Goal: Answer question/provide support

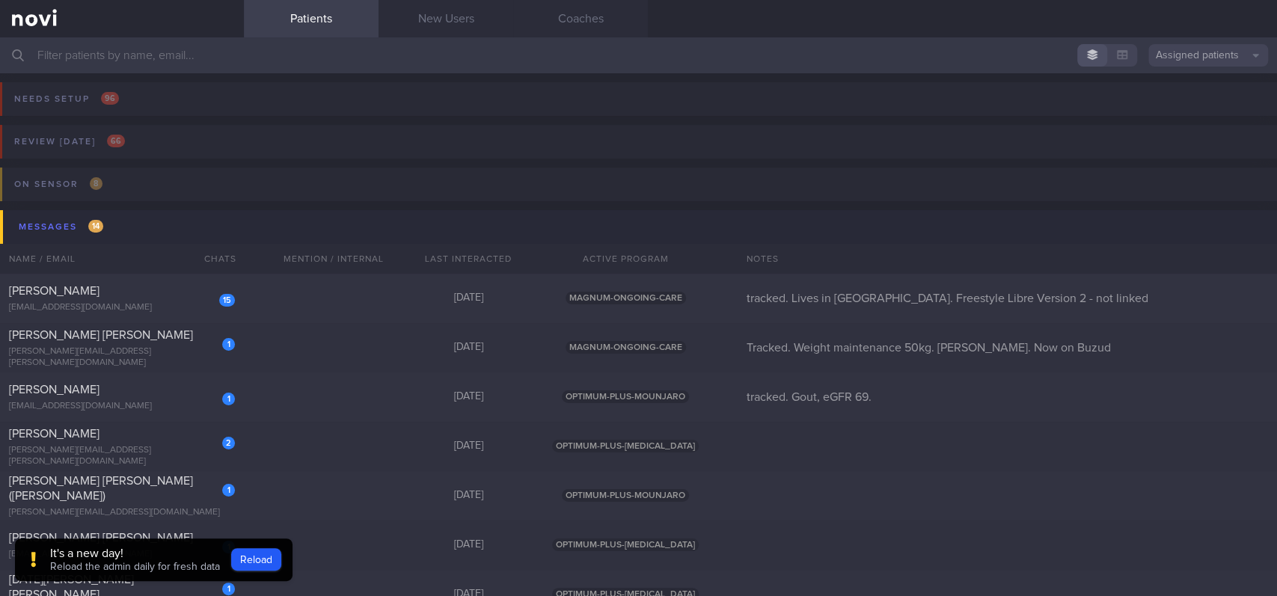
click at [126, 551] on div "It's a new day!" at bounding box center [135, 553] width 170 height 15
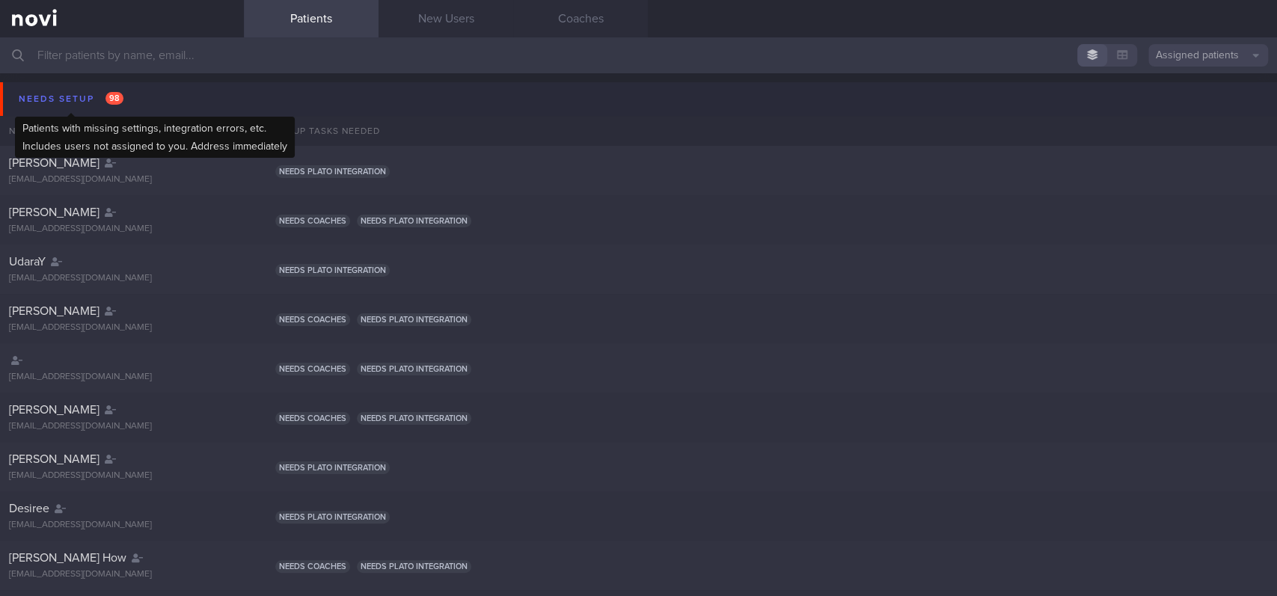
click at [126, 102] on div "Needs setup 98" at bounding box center [71, 99] width 112 height 20
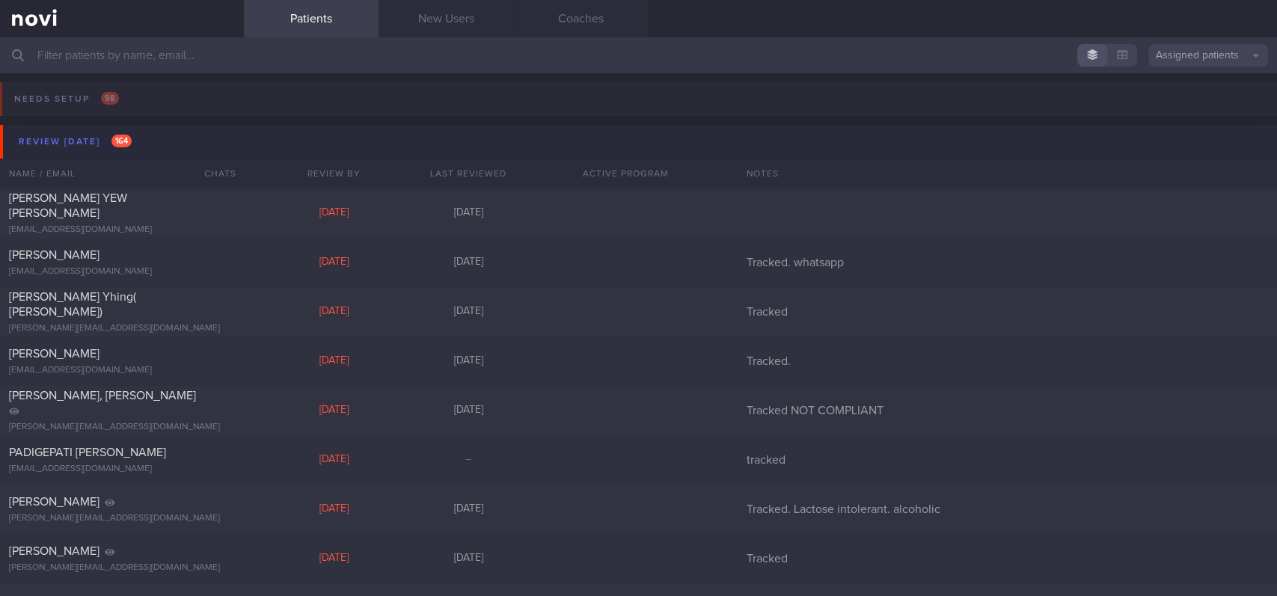
click at [158, 139] on button "Review [DATE] 164" at bounding box center [640, 142] width 1281 height 34
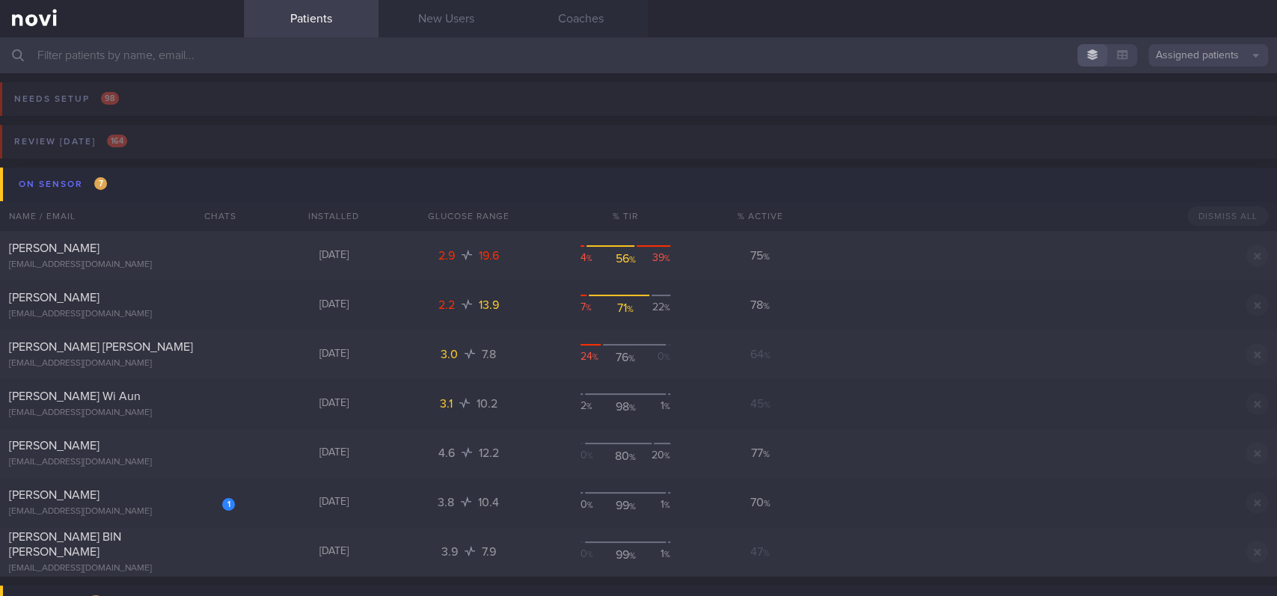
click at [172, 189] on button "On sensor 7" at bounding box center [640, 185] width 1281 height 34
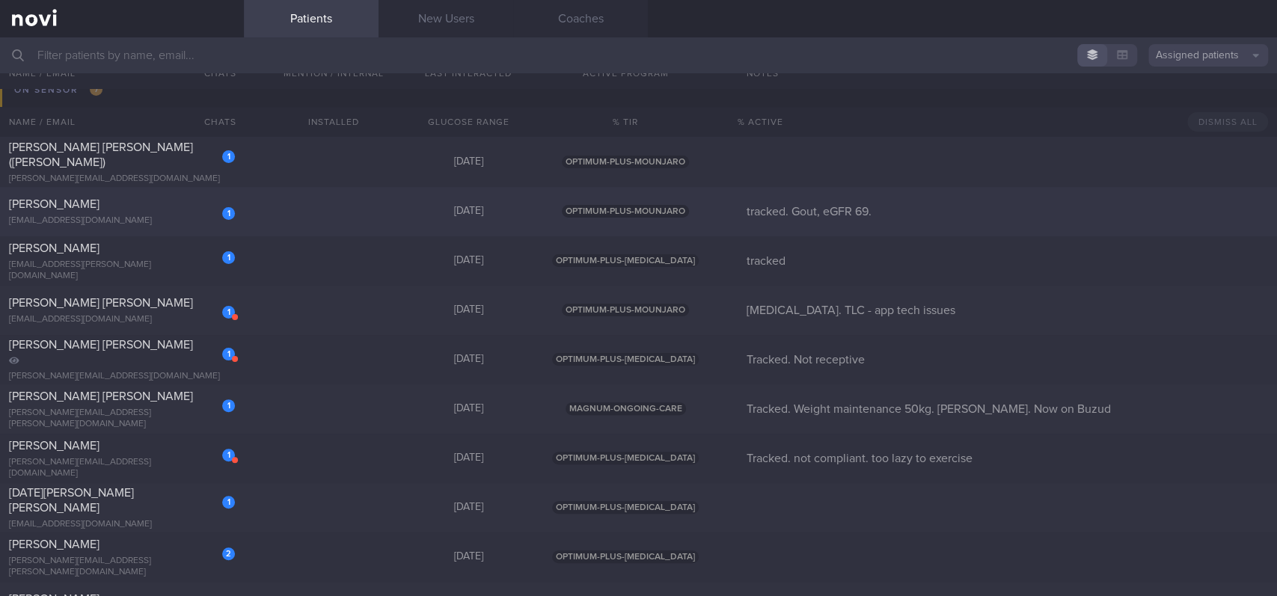
scroll to position [99, 0]
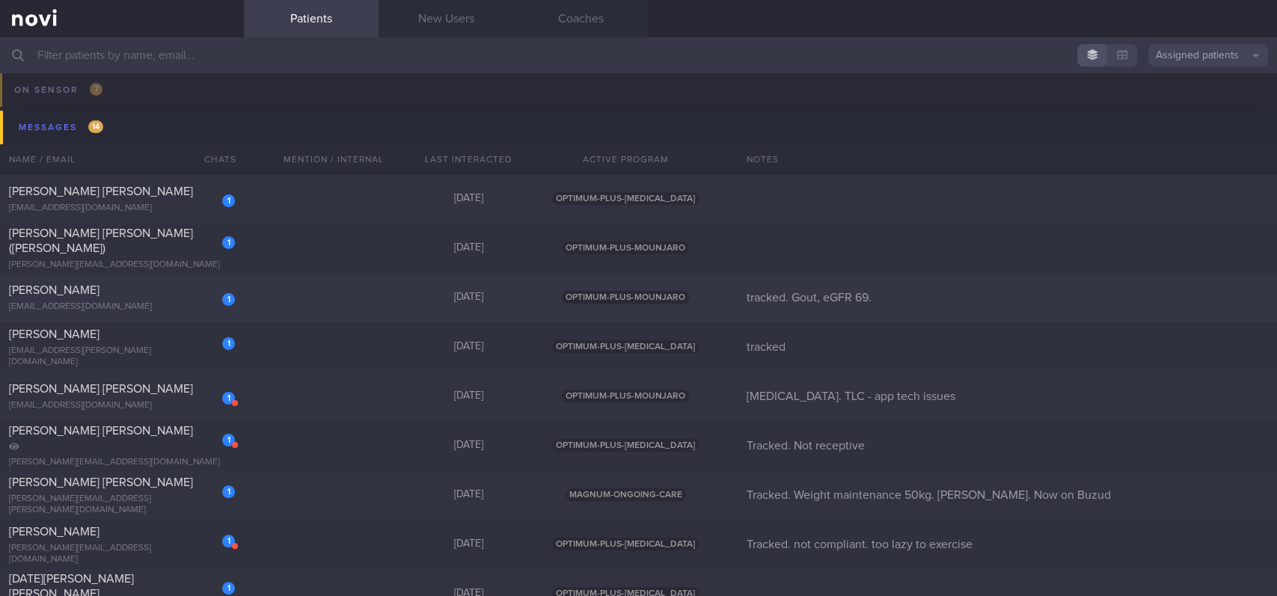
click at [302, 287] on div "1 [PERSON_NAME] [EMAIL_ADDRESS][DOMAIN_NAME] [DATE] OPTIMUM-PLUS-MOUNJARO track…" at bounding box center [638, 297] width 1277 height 49
select select "8"
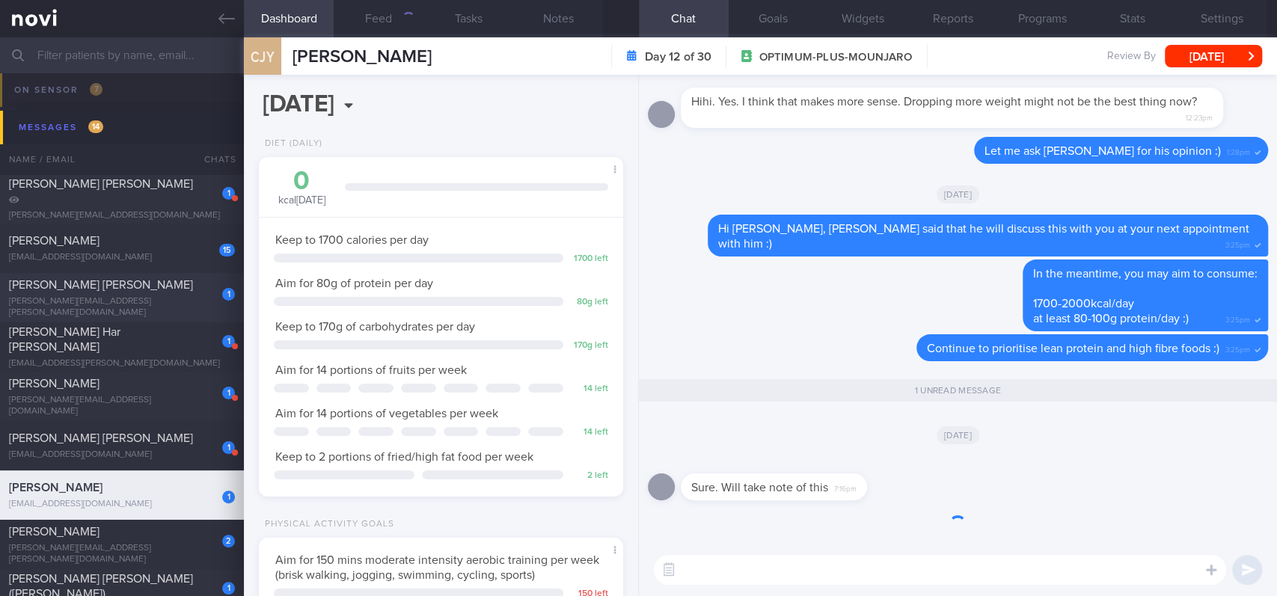
scroll to position [182, 322]
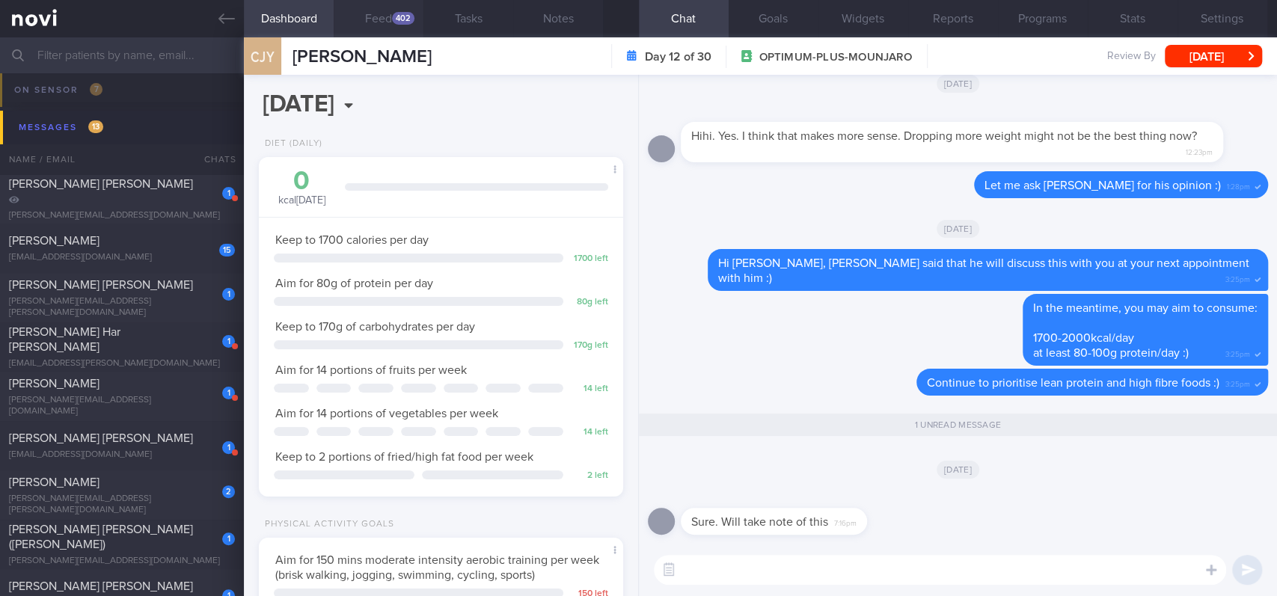
click at [389, 14] on button "Feed 402" at bounding box center [379, 18] width 90 height 37
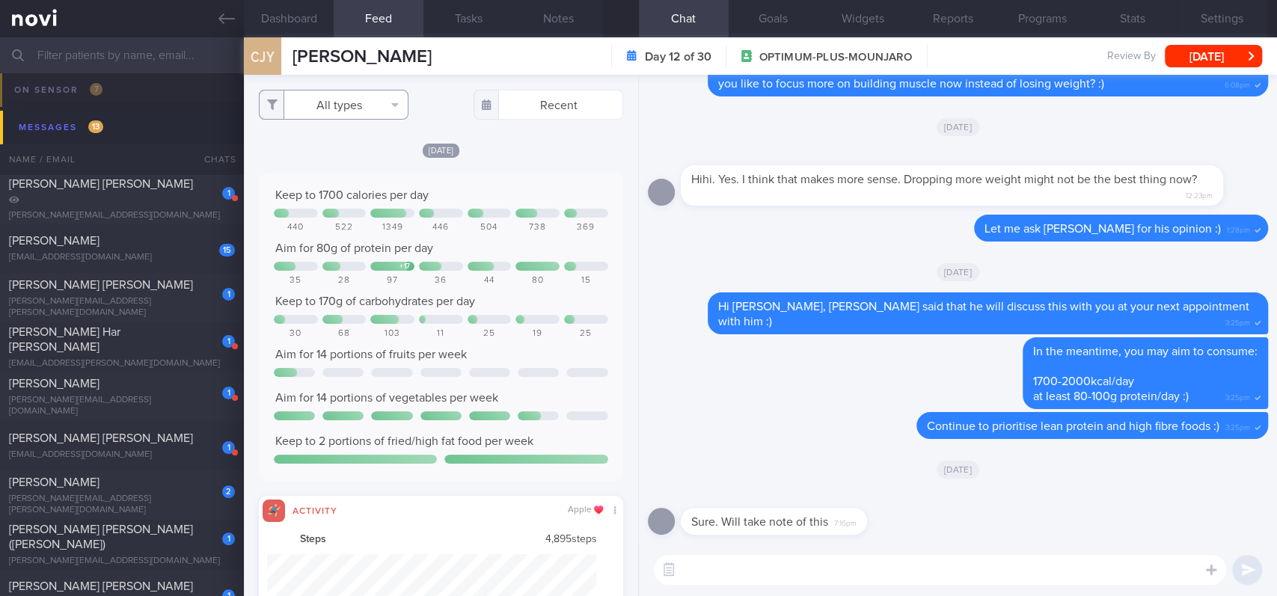
click at [387, 98] on button "All types" at bounding box center [334, 105] width 150 height 30
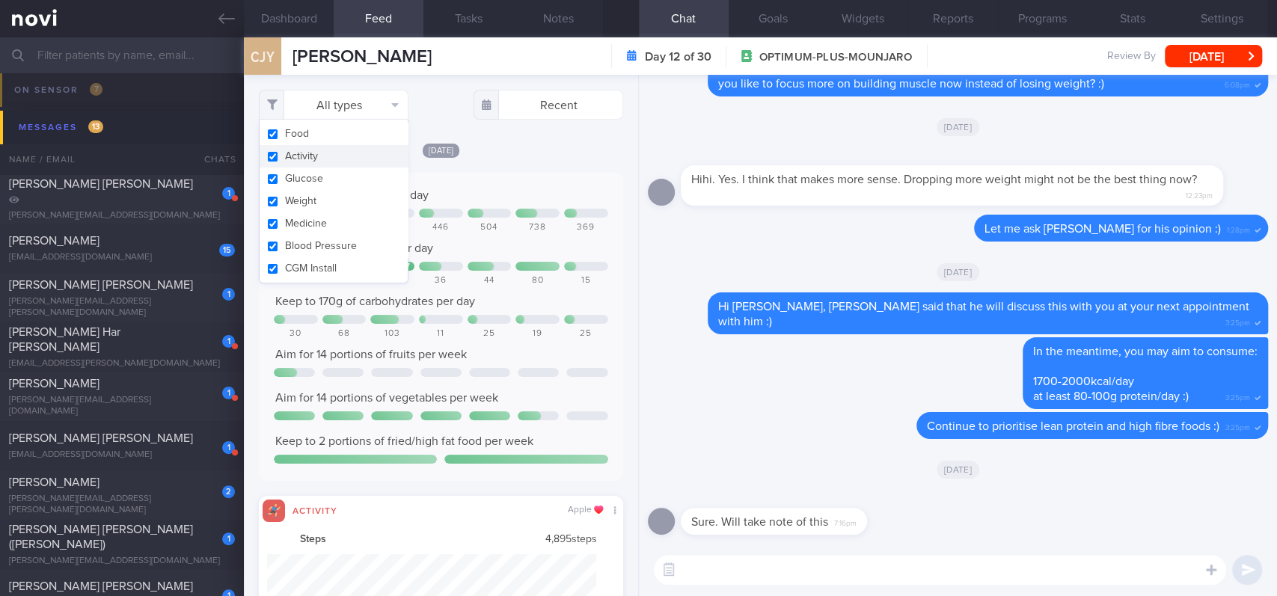
click at [327, 157] on button "Activity" at bounding box center [334, 156] width 148 height 22
checkbox input "false"
click at [545, 168] on div "[DATE] Keep to 1700 calories per day 440 522 1349 446 504 738 369 Aim for 80g o…" at bounding box center [441, 334] width 364 height 384
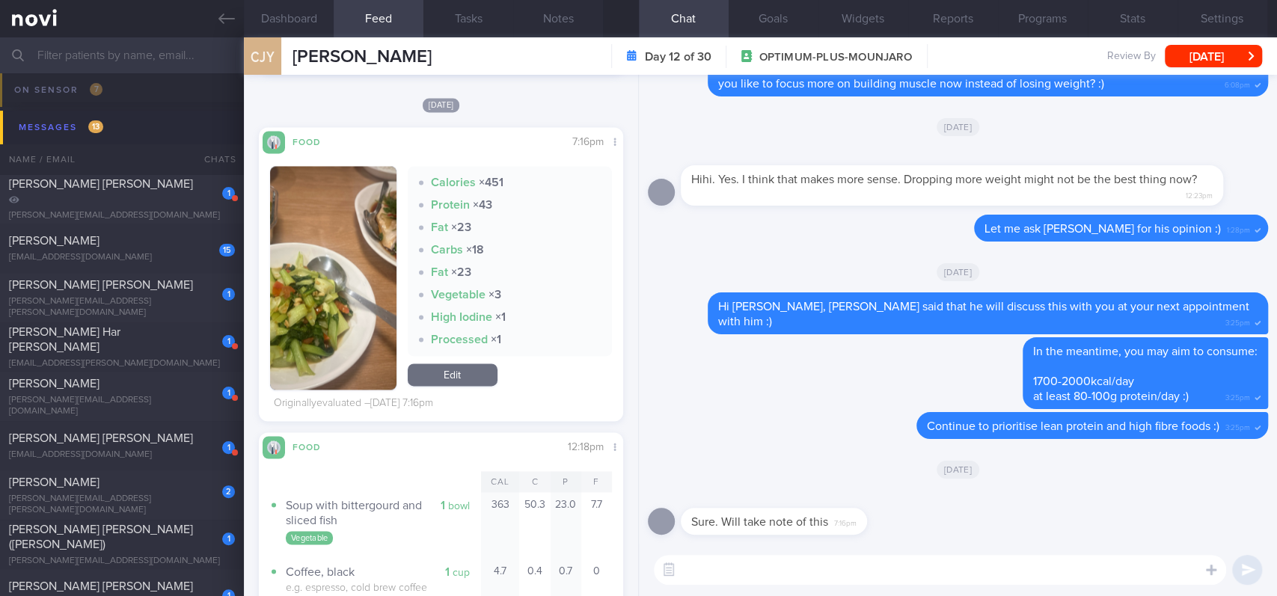
scroll to position [1385, 0]
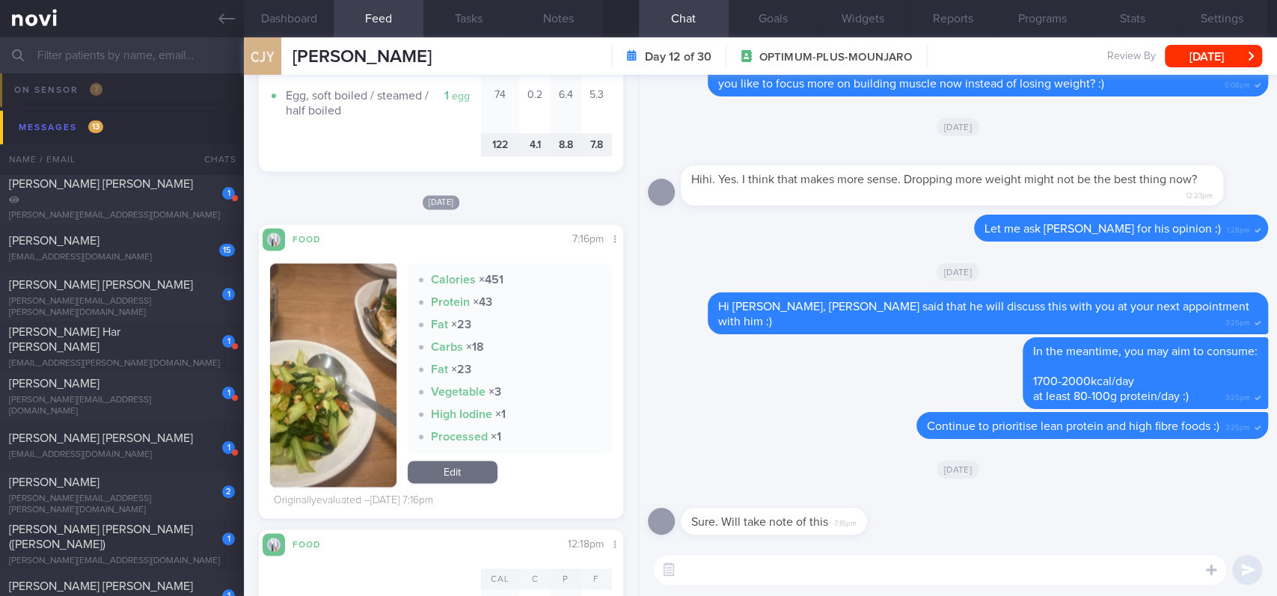
click at [333, 408] on button "button" at bounding box center [333, 375] width 126 height 224
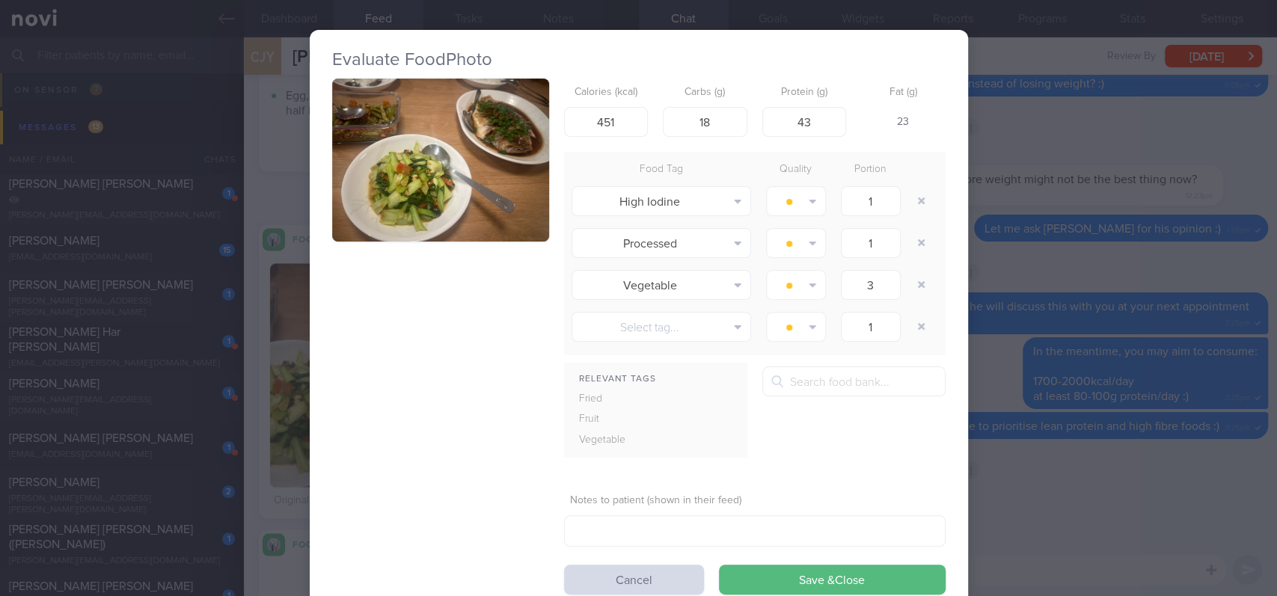
click at [1117, 360] on div "Evaluate Food Photo Calories (kcal) 451 Carbs (g) 18 Protein (g) 43 Fat (g) 23 …" at bounding box center [638, 298] width 1277 height 596
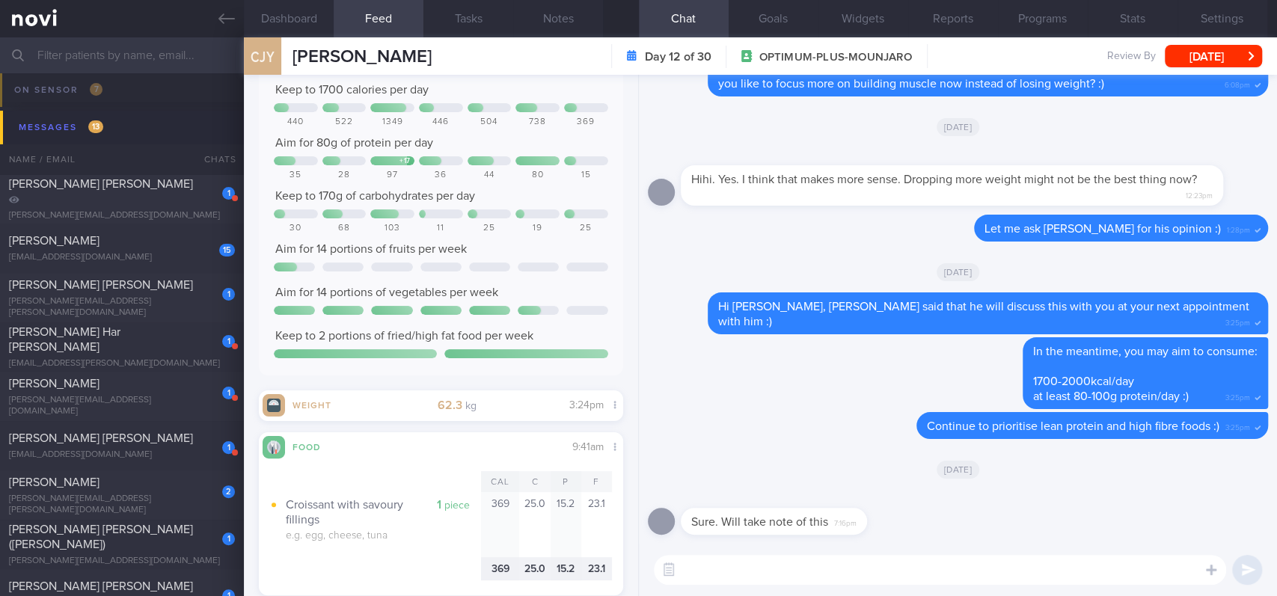
scroll to position [88, 0]
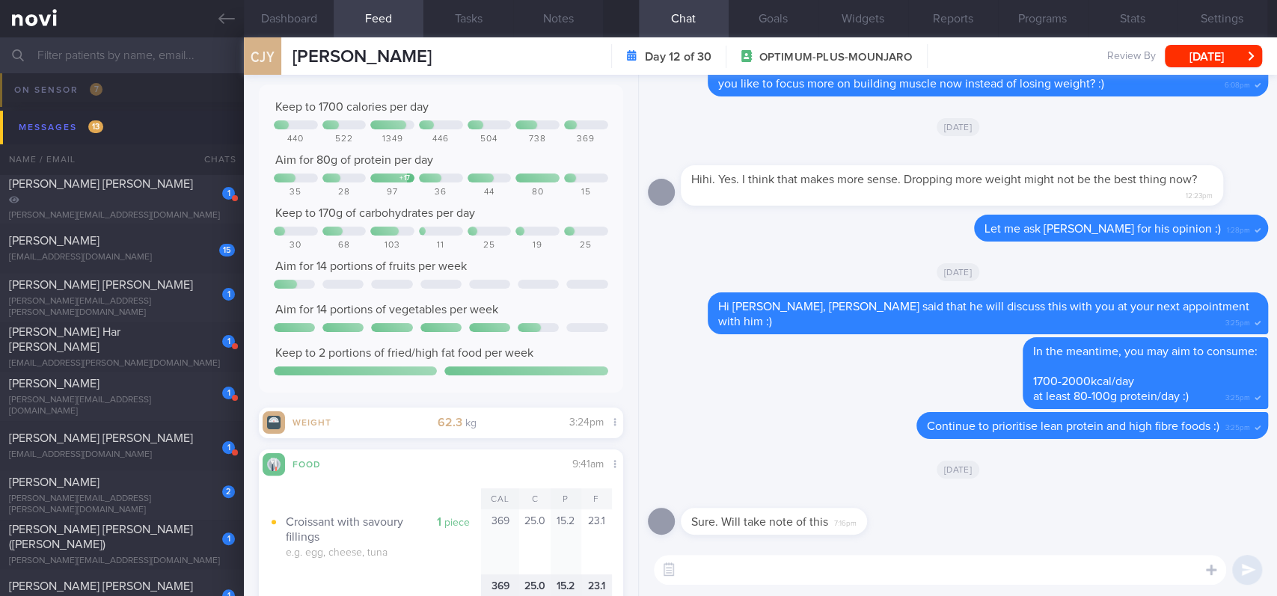
click at [776, 577] on textarea at bounding box center [940, 570] width 572 height 30
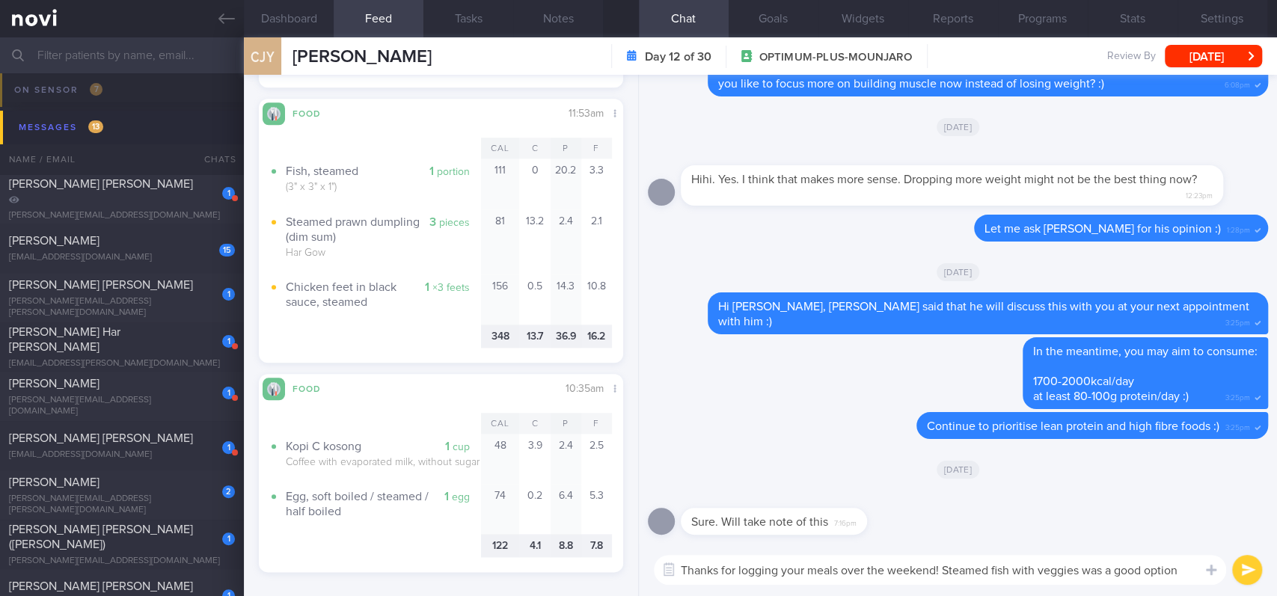
scroll to position [1285, 0]
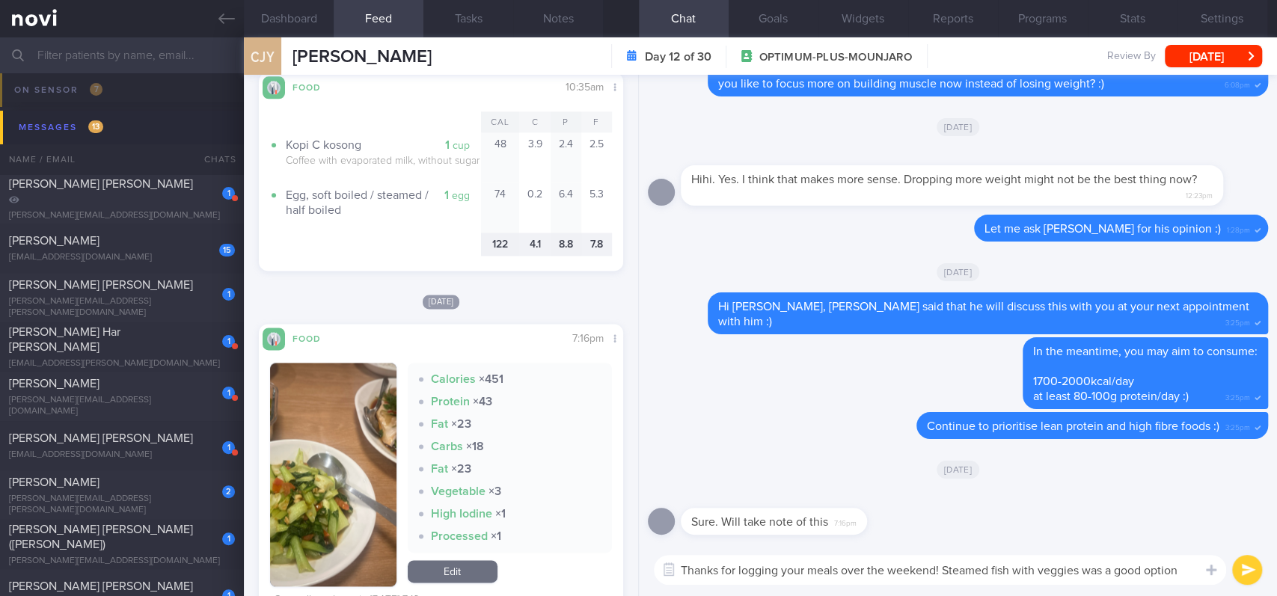
type textarea "Thanks for logging your meals over the weekend! Steamed fish with veggies was a…"
click at [361, 518] on img "button" at bounding box center [333, 475] width 126 height 224
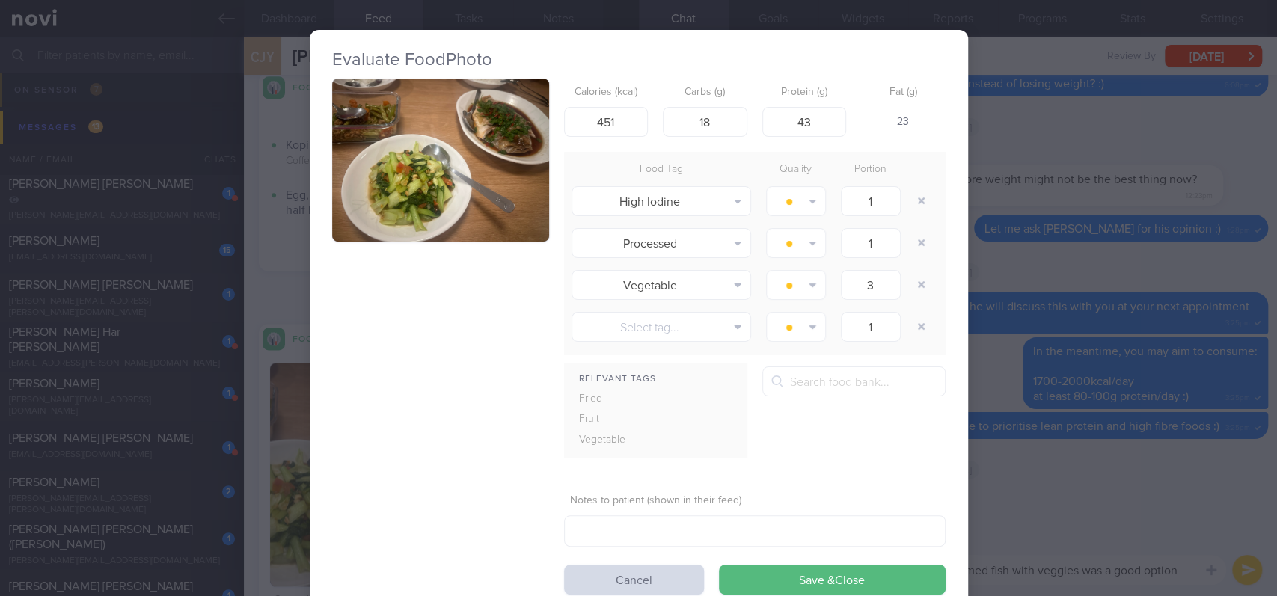
click at [435, 165] on button "button" at bounding box center [440, 160] width 217 height 163
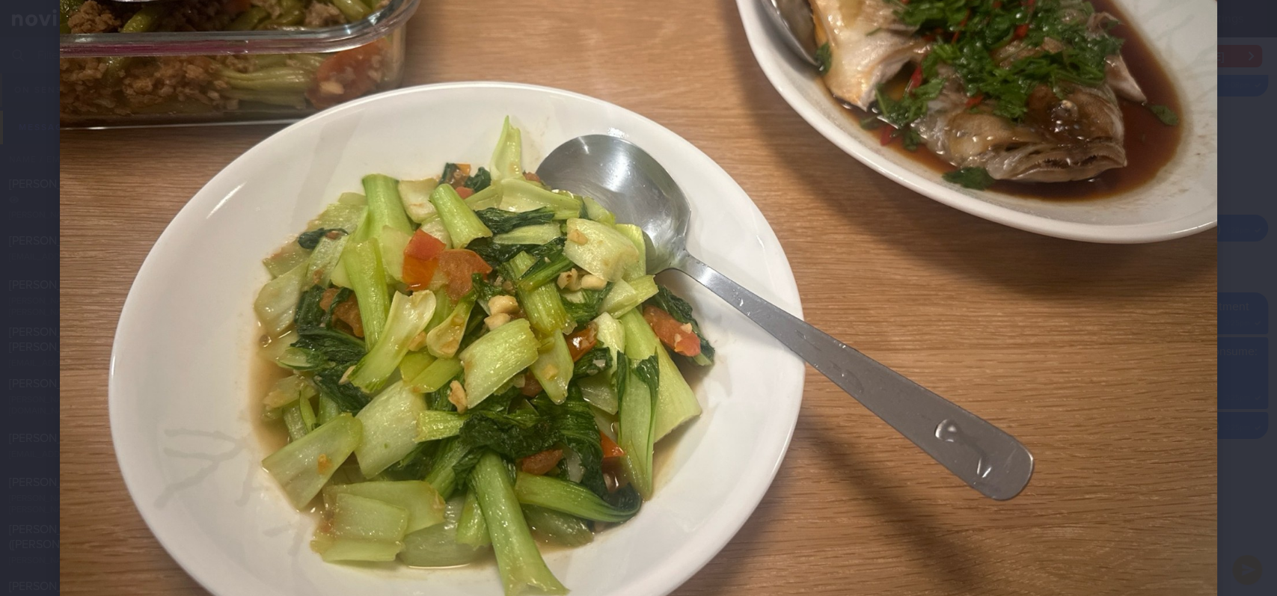
scroll to position [299, 0]
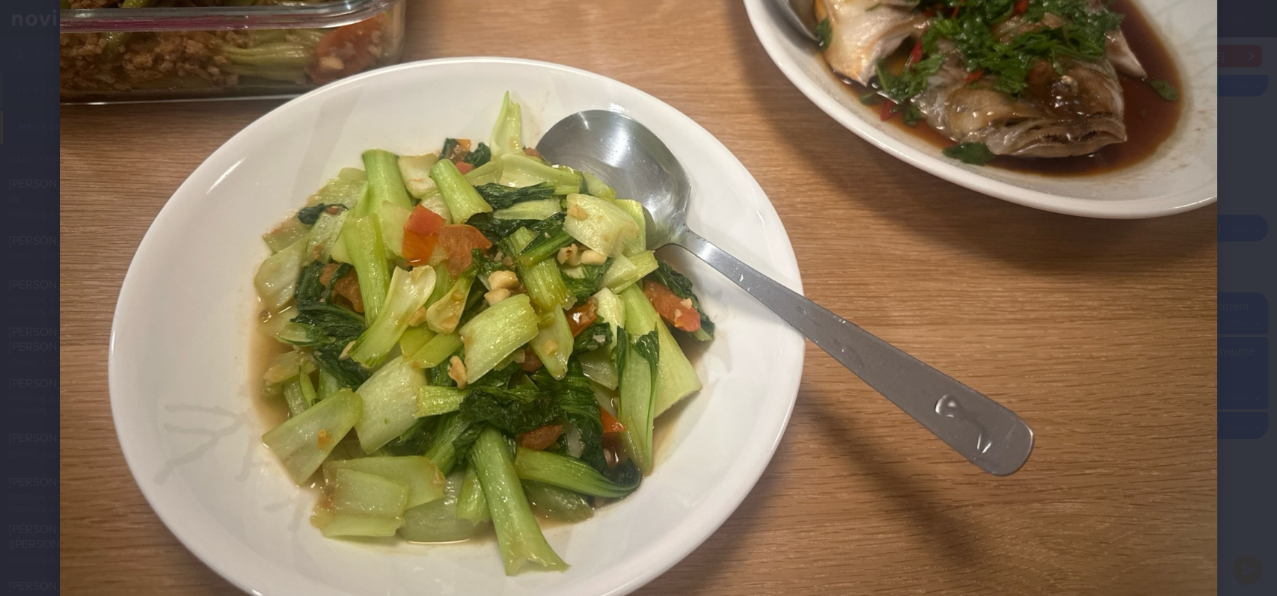
drag, startPoint x: 1115, startPoint y: 447, endPoint x: 1160, endPoint y: 420, distance: 53.0
click at [1116, 447] on img at bounding box center [638, 195] width 1157 height 868
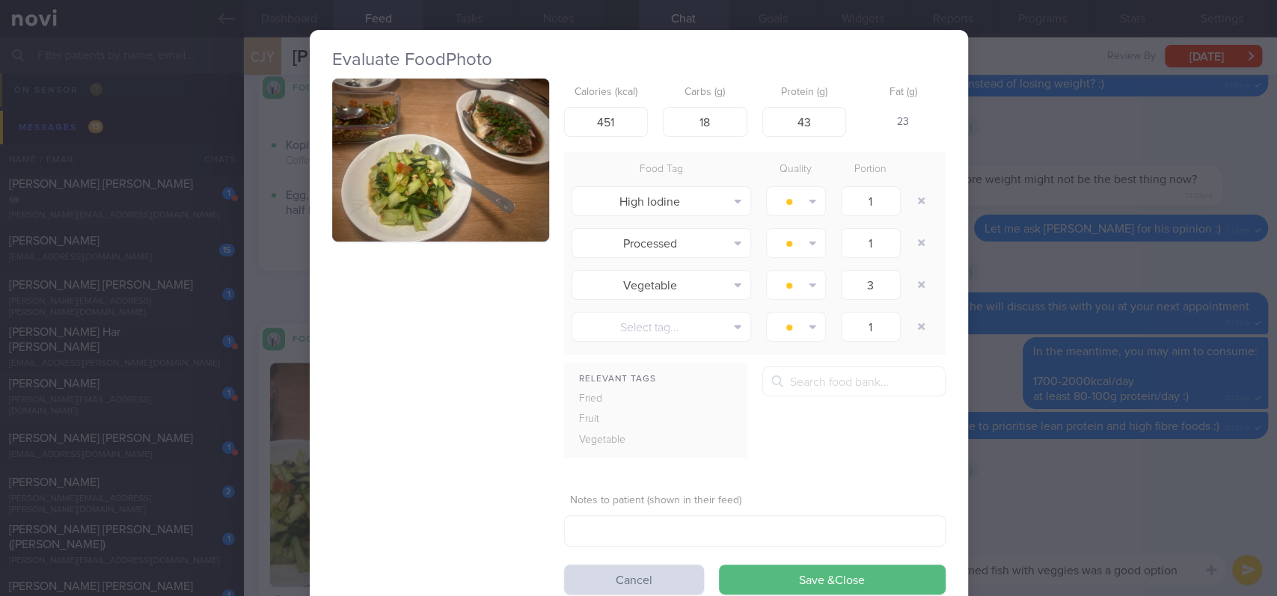
click at [1194, 425] on div "Evaluate Food Photo Calories (kcal) 451 Carbs (g) 18 Protein (g) 43 Fat (g) 23 …" at bounding box center [638, 298] width 1277 height 596
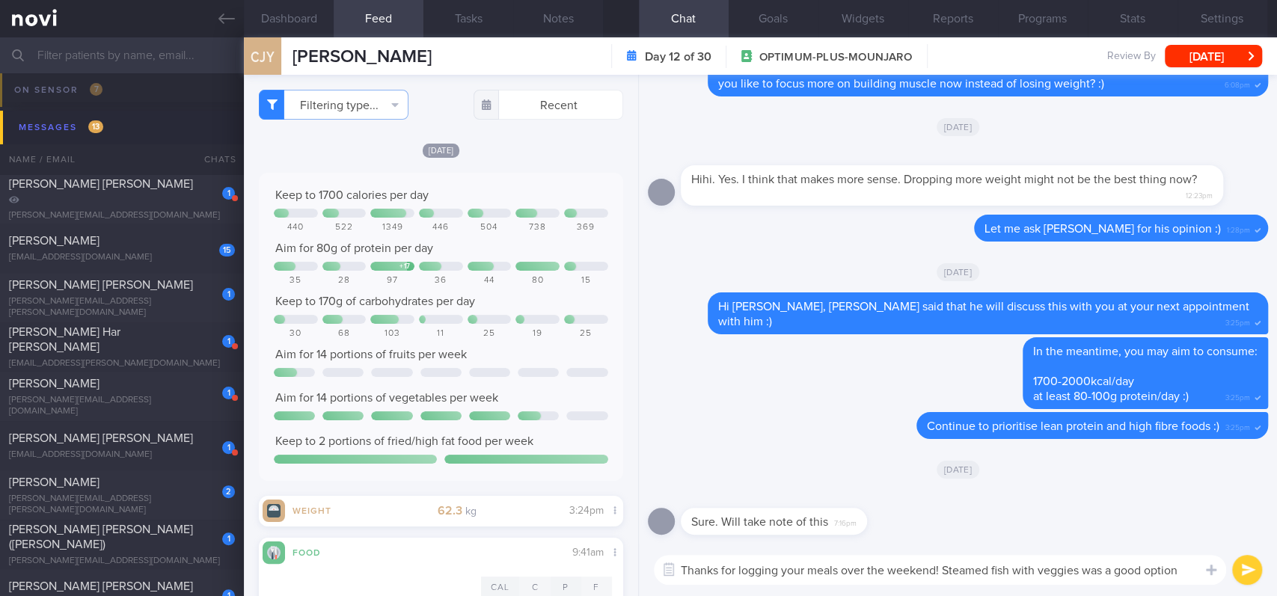
click at [1172, 569] on textarea "Thanks for logging your meals over the weekend! Steamed fish with veggies was a…" at bounding box center [940, 570] width 572 height 30
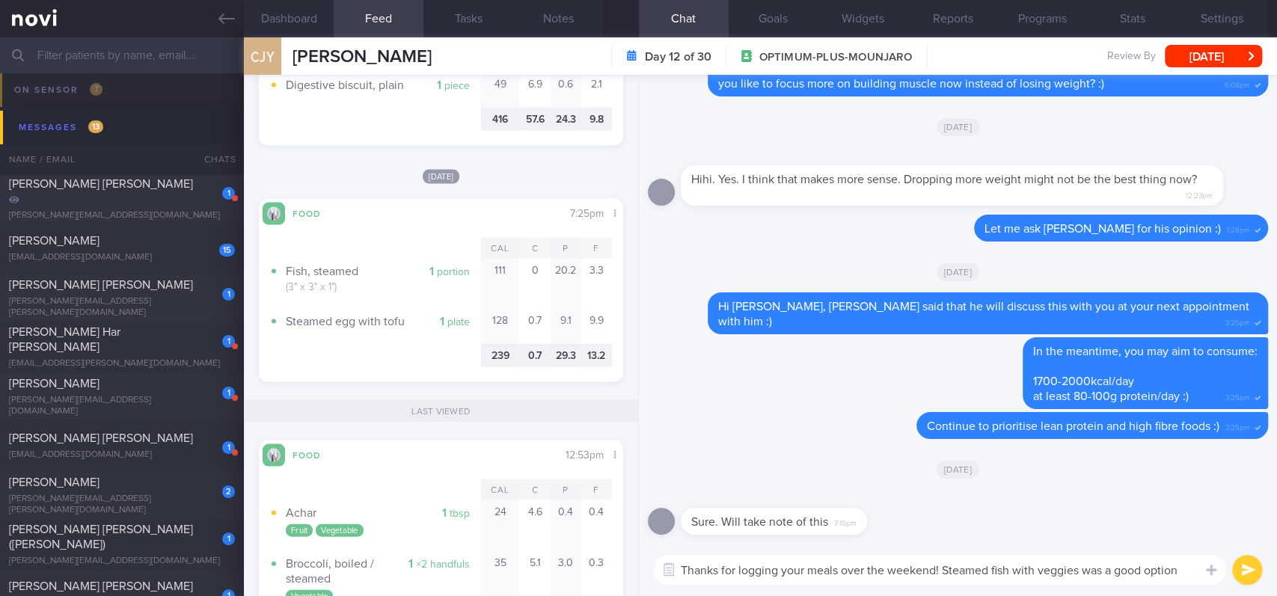
scroll to position [1994, 0]
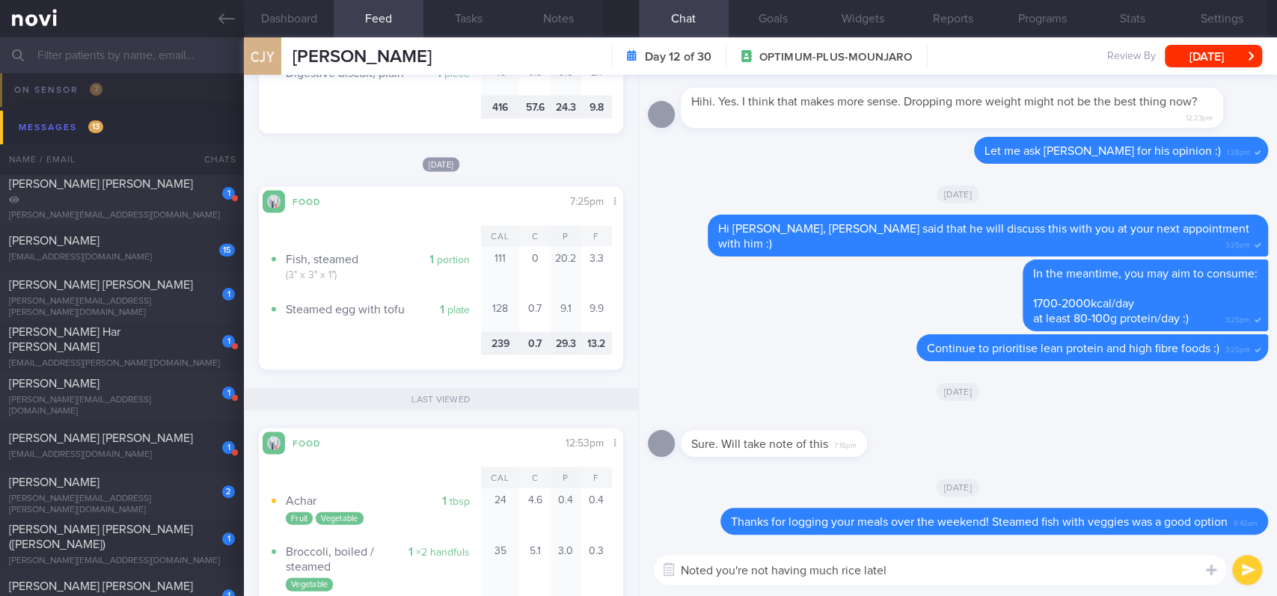
type textarea "Noted you're not having much rice lately"
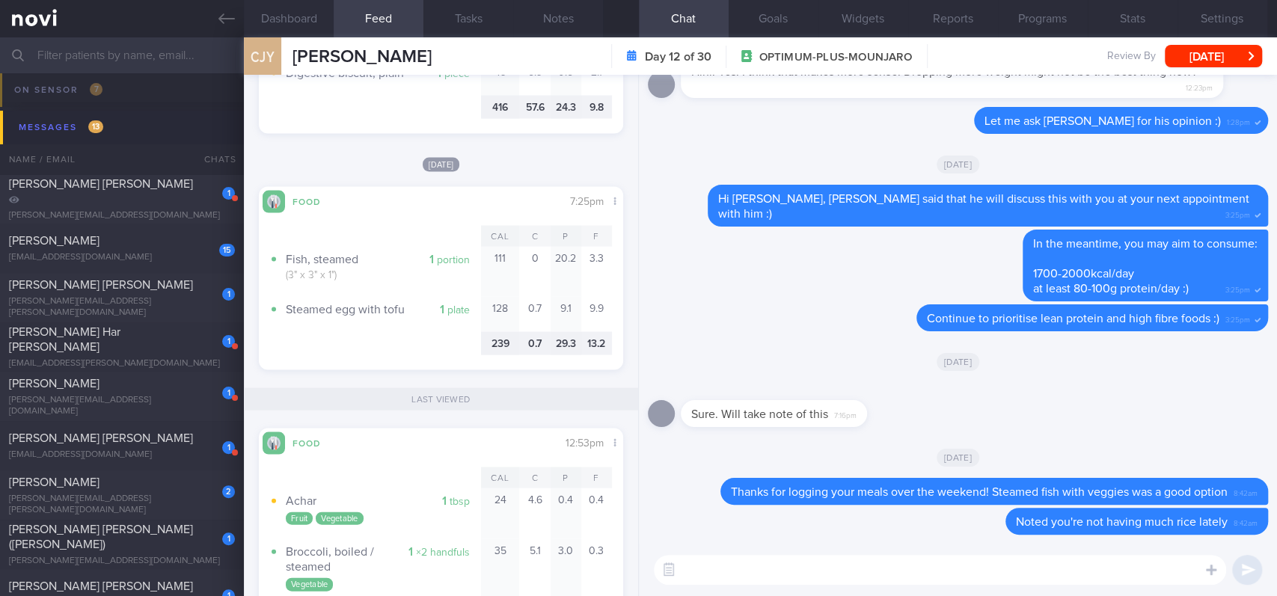
click at [1062, 579] on textarea at bounding box center [940, 570] width 572 height 30
paste textarea "It is ok to have less rice/carbs but do remember that it is not necessary to av…"
type textarea "It is ok to have less rice/carbs but do remember that it is not necessary to av…"
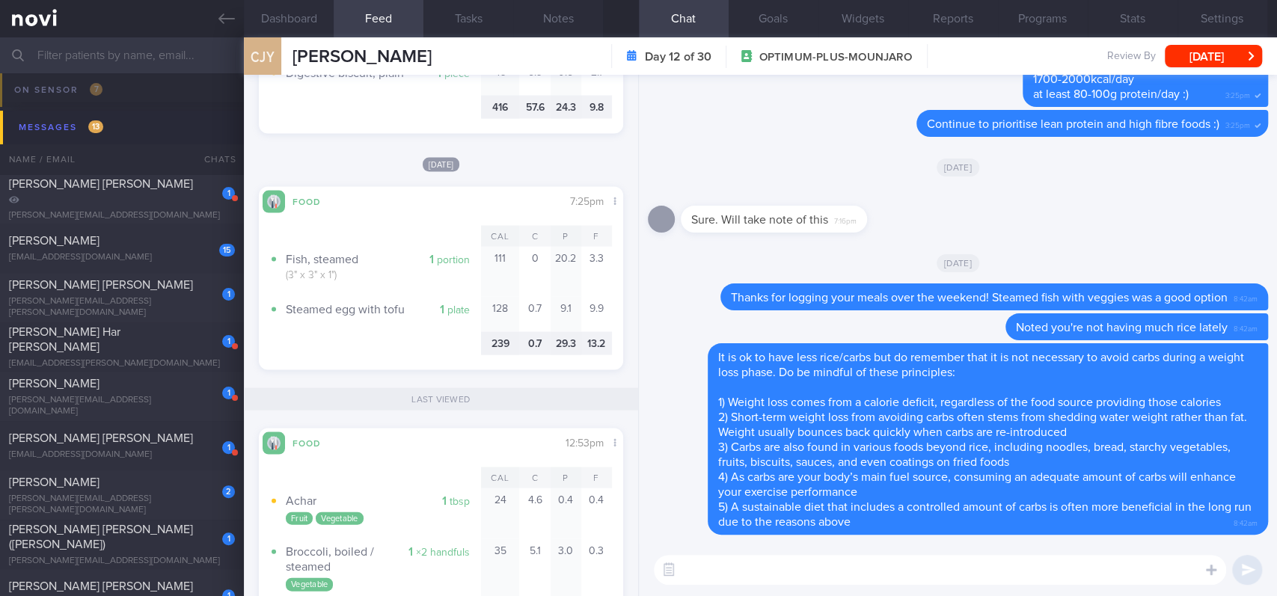
scroll to position [0, 0]
click at [1186, 55] on button "[DATE]" at bounding box center [1213, 56] width 97 height 22
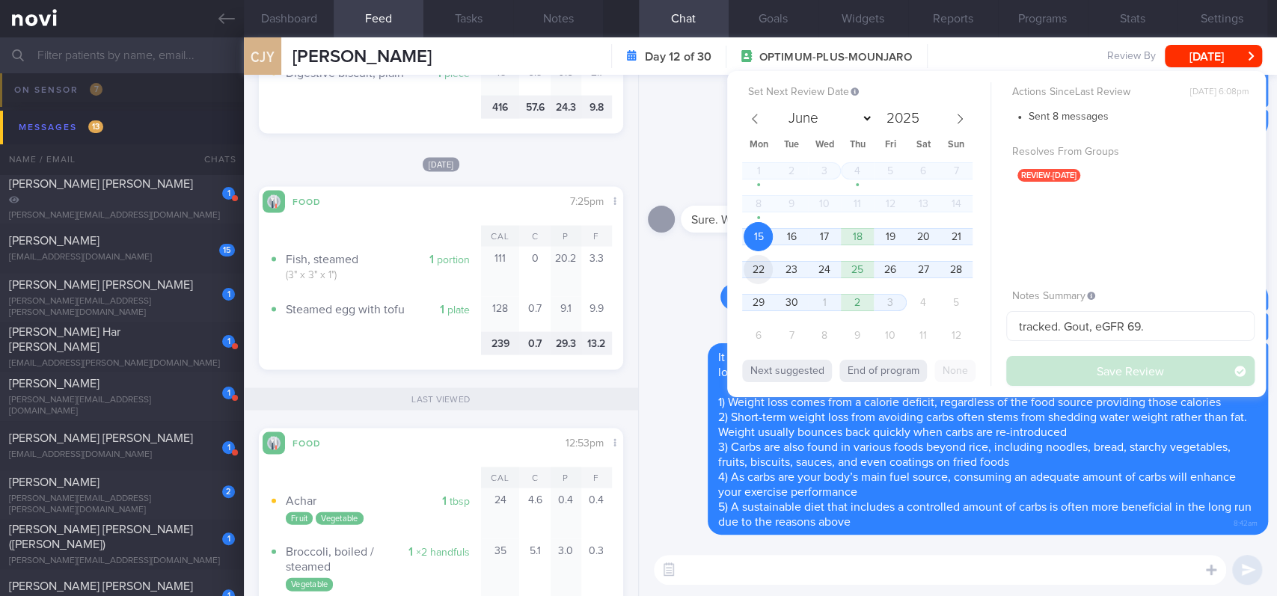
click at [756, 272] on span "22" at bounding box center [758, 269] width 29 height 29
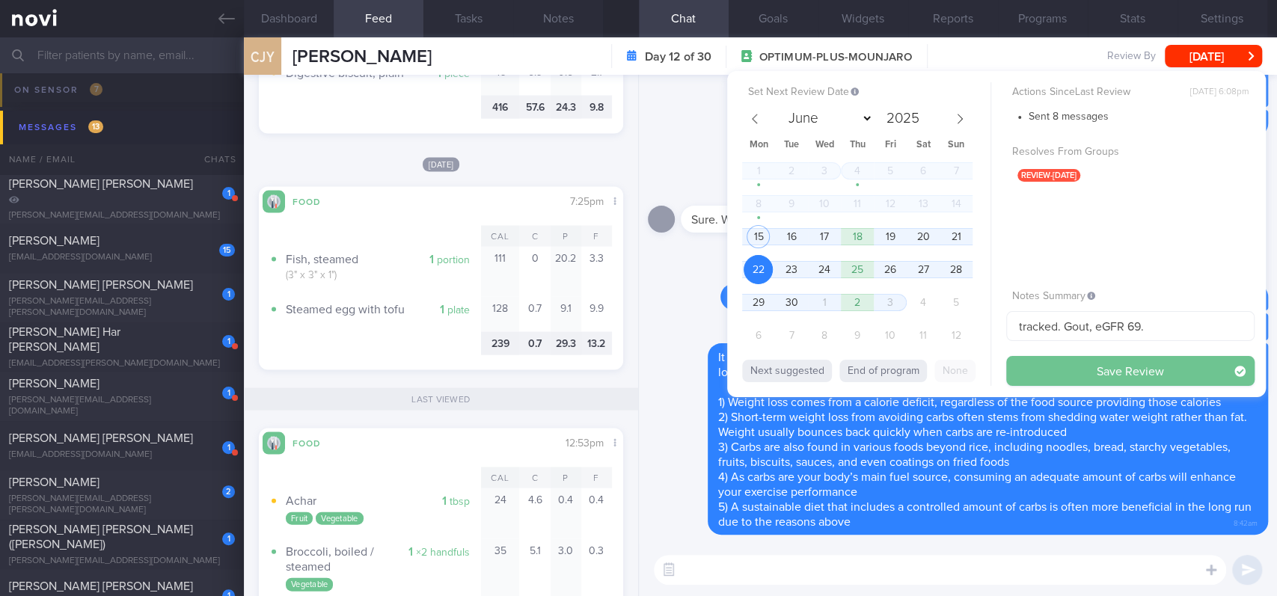
click at [1134, 370] on button "Save Review" at bounding box center [1130, 371] width 248 height 30
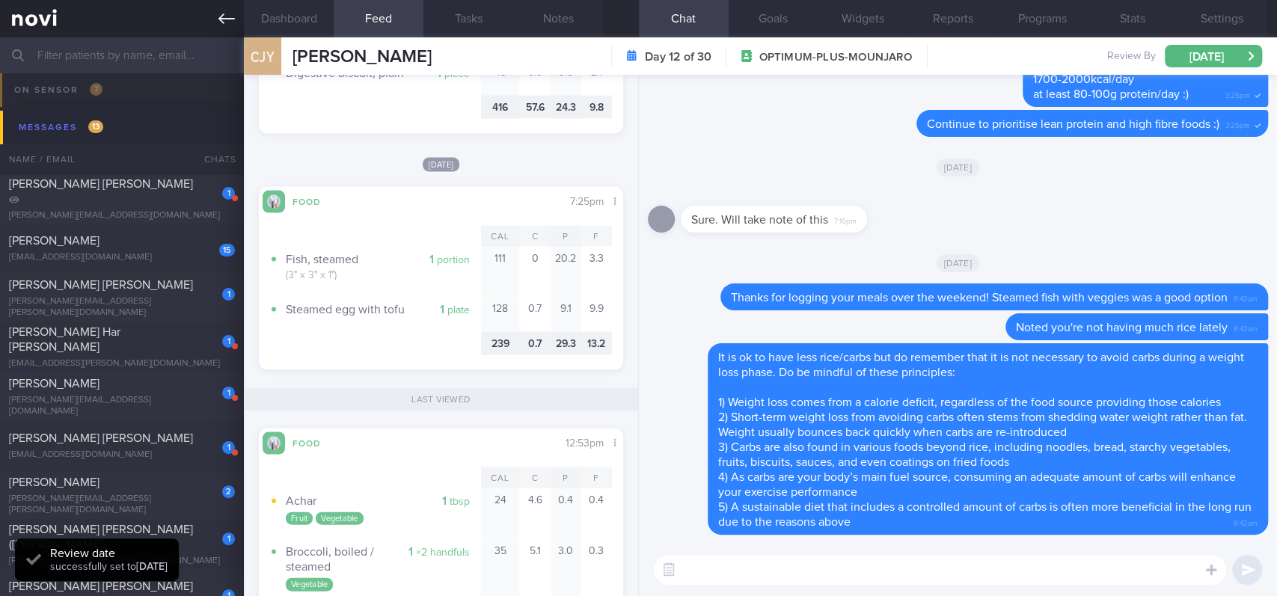
click at [221, 23] on icon at bounding box center [226, 18] width 16 height 16
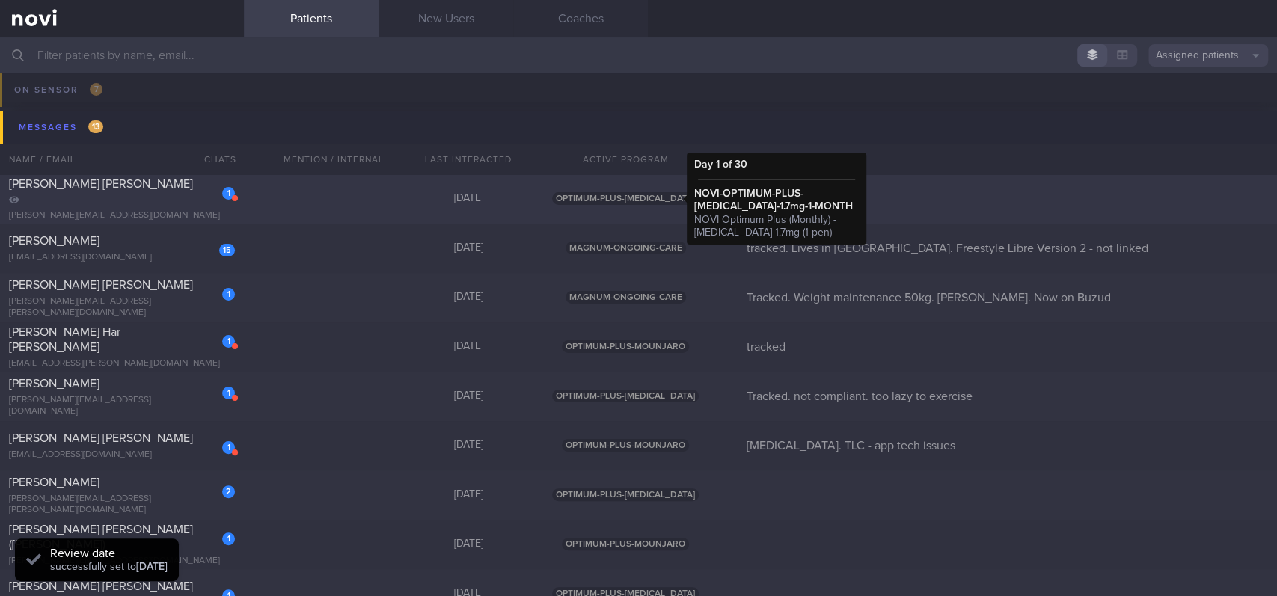
click at [571, 200] on span "OPTIMUM-PLUS-[MEDICAL_DATA]" at bounding box center [625, 198] width 147 height 13
select select "8"
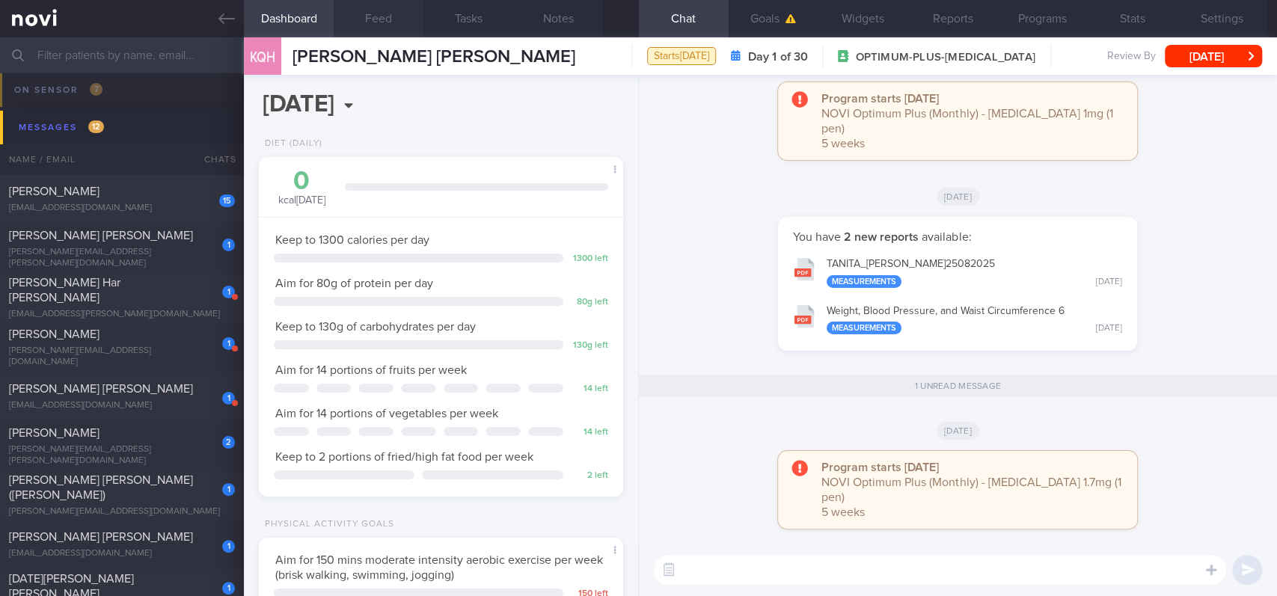
click at [383, 26] on button "Feed" at bounding box center [379, 18] width 90 height 37
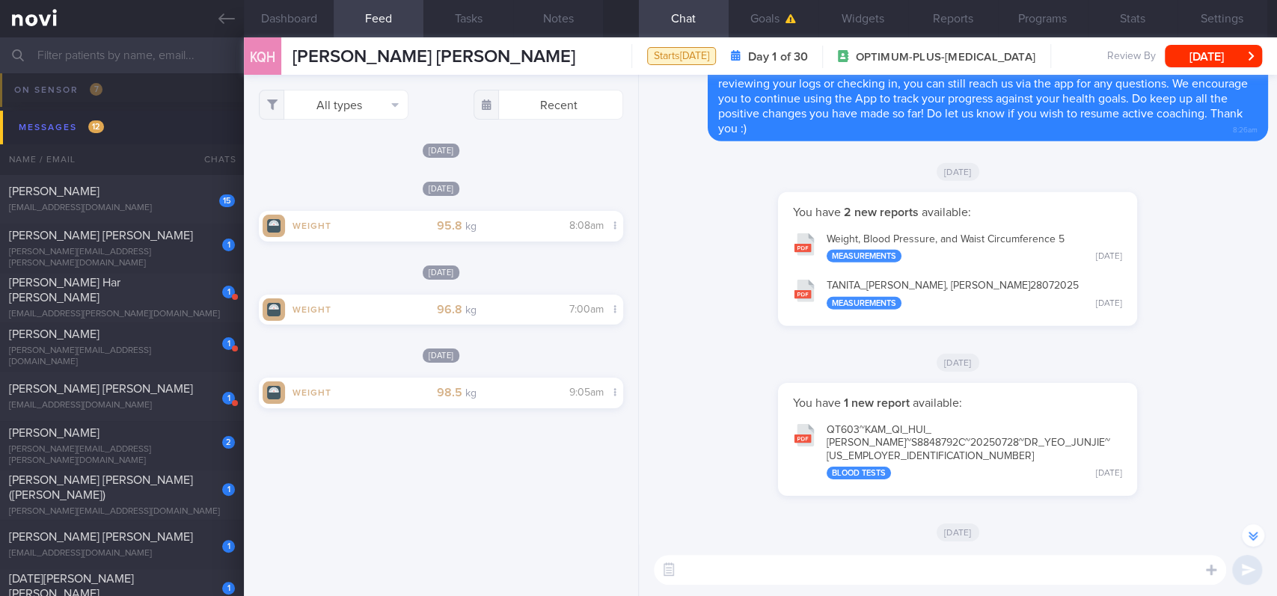
scroll to position [-498, 0]
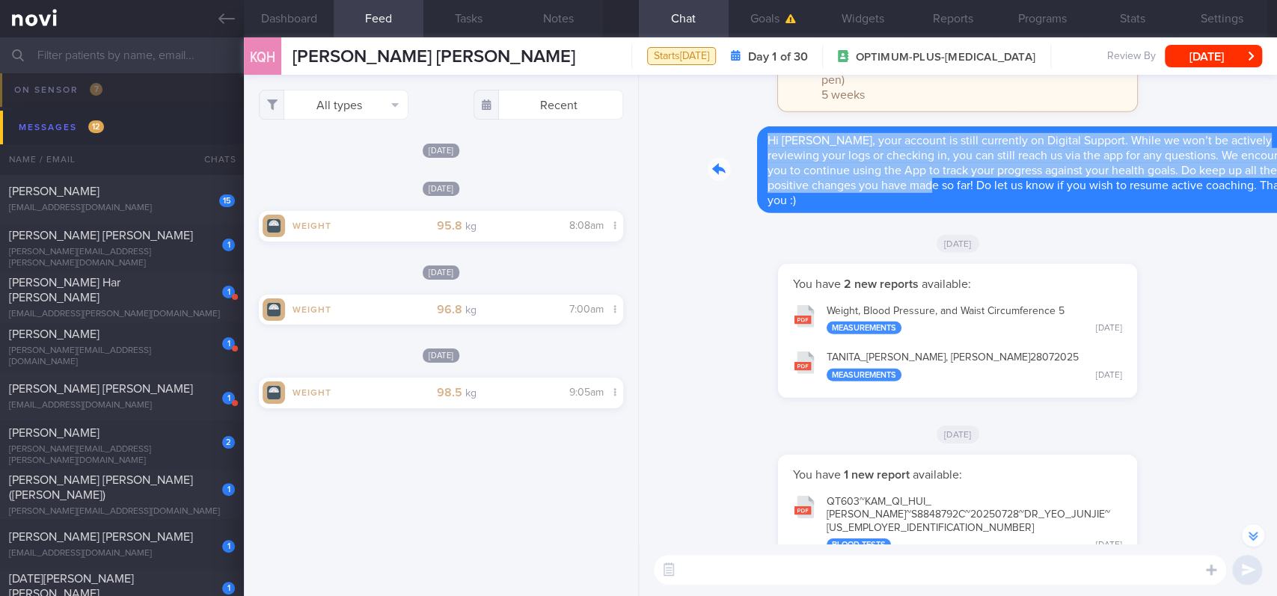
drag, startPoint x: 716, startPoint y: 186, endPoint x: 875, endPoint y: 254, distance: 173.3
click at [875, 222] on div "Delete Hi [PERSON_NAME], your account is still currently on Digital Support. Wh…" at bounding box center [958, 174] width 620 height 96
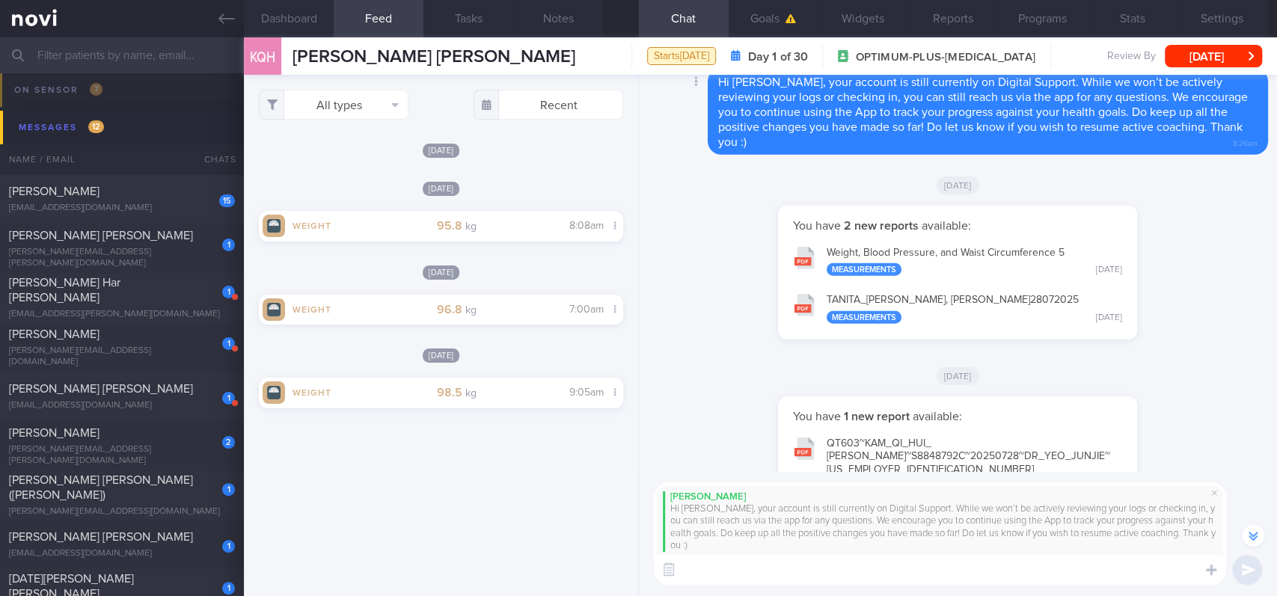
scroll to position [-558, 0]
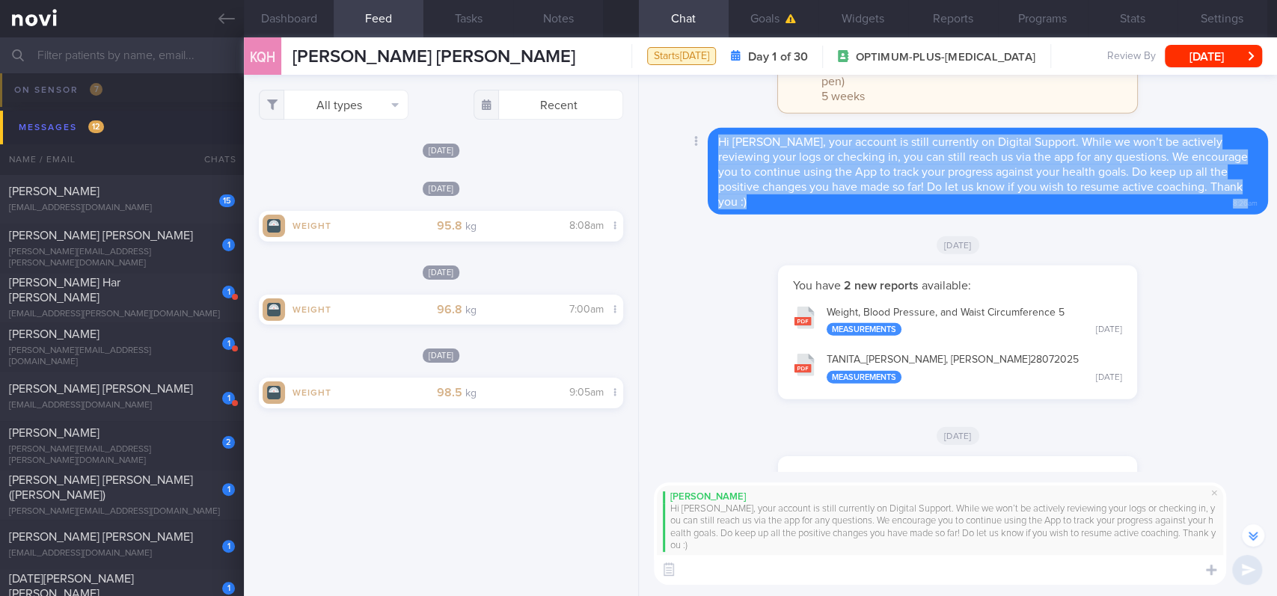
drag, startPoint x: 1233, startPoint y: 236, endPoint x: 677, endPoint y: 175, distance: 559.1
click at [677, 175] on div "Delete Hi [PERSON_NAME], your account is still currently on Digital Support. Wh…" at bounding box center [958, 171] width 620 height 87
copy div "Hi [PERSON_NAME], your account is still currently on Digital Support. While we …"
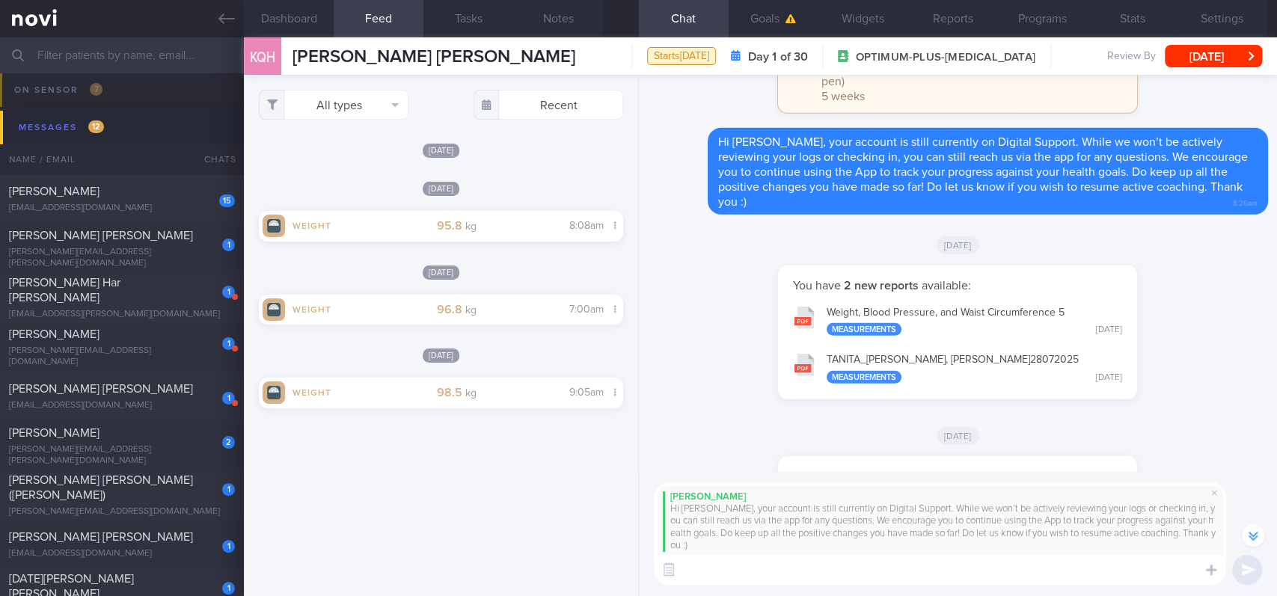
click at [749, 572] on textarea at bounding box center [940, 570] width 572 height 30
paste textarea "Hi [PERSON_NAME], your account is still currently on Digital Support. While we …"
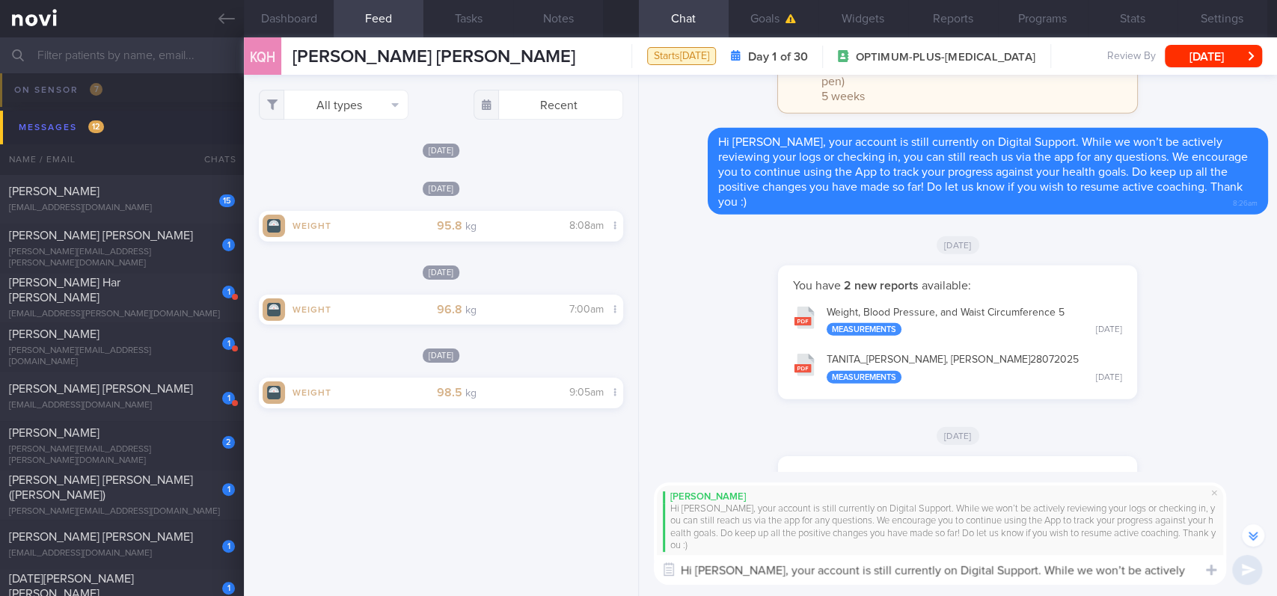
scroll to position [0, 0]
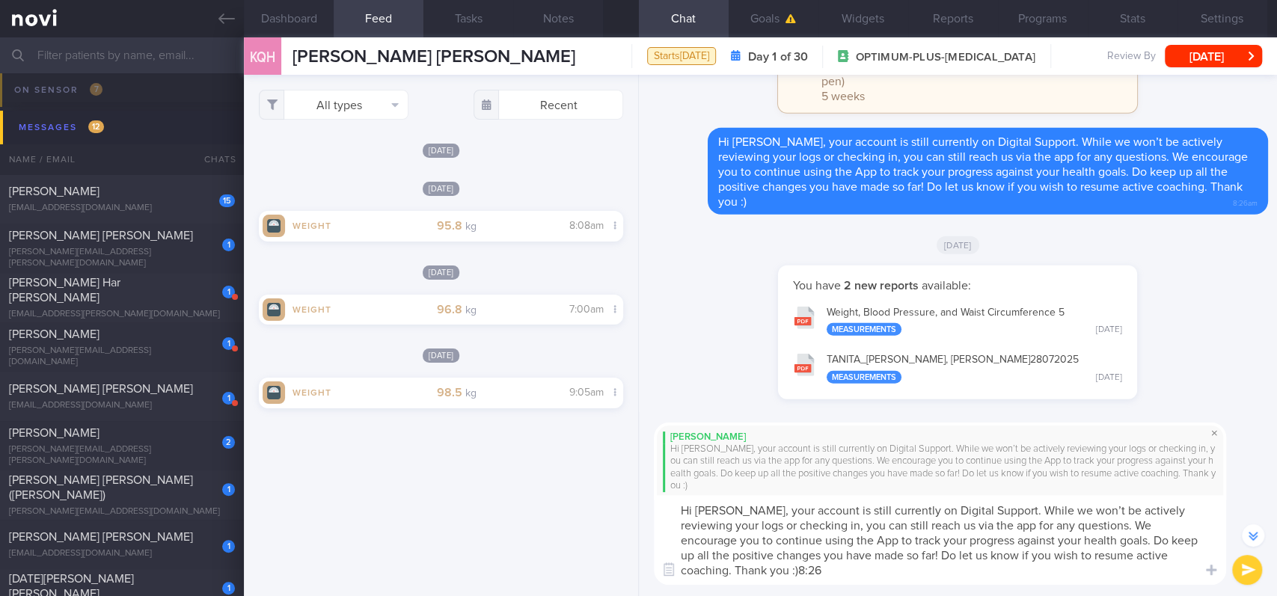
click at [1214, 442] on span at bounding box center [1214, 433] width 18 height 18
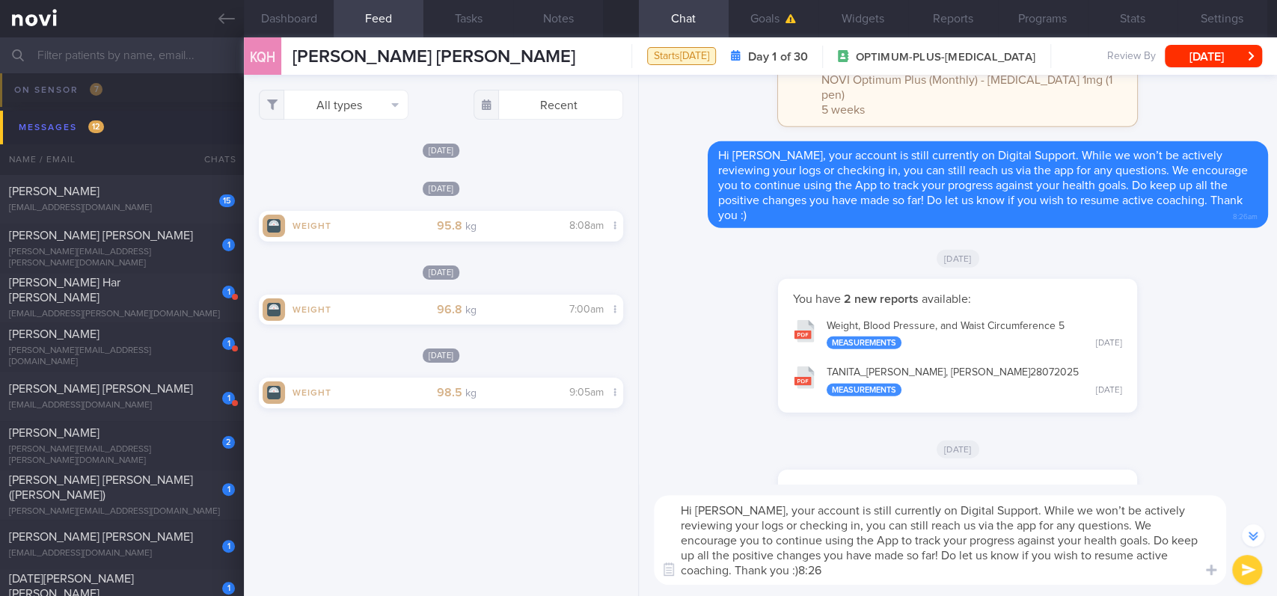
click at [884, 574] on textarea "Hi [PERSON_NAME], your account is still currently on Digital Support. While we …" at bounding box center [940, 540] width 572 height 90
type textarea "Hi [PERSON_NAME], your account is still currently on Digital Support. While we …"
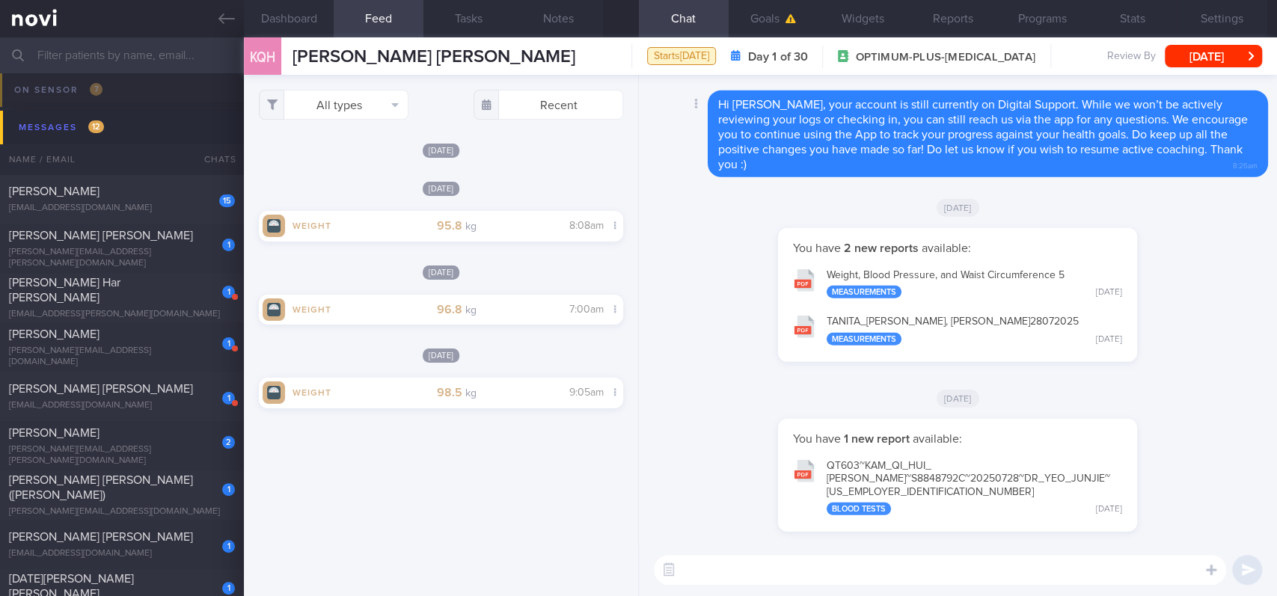
scroll to position [0, 0]
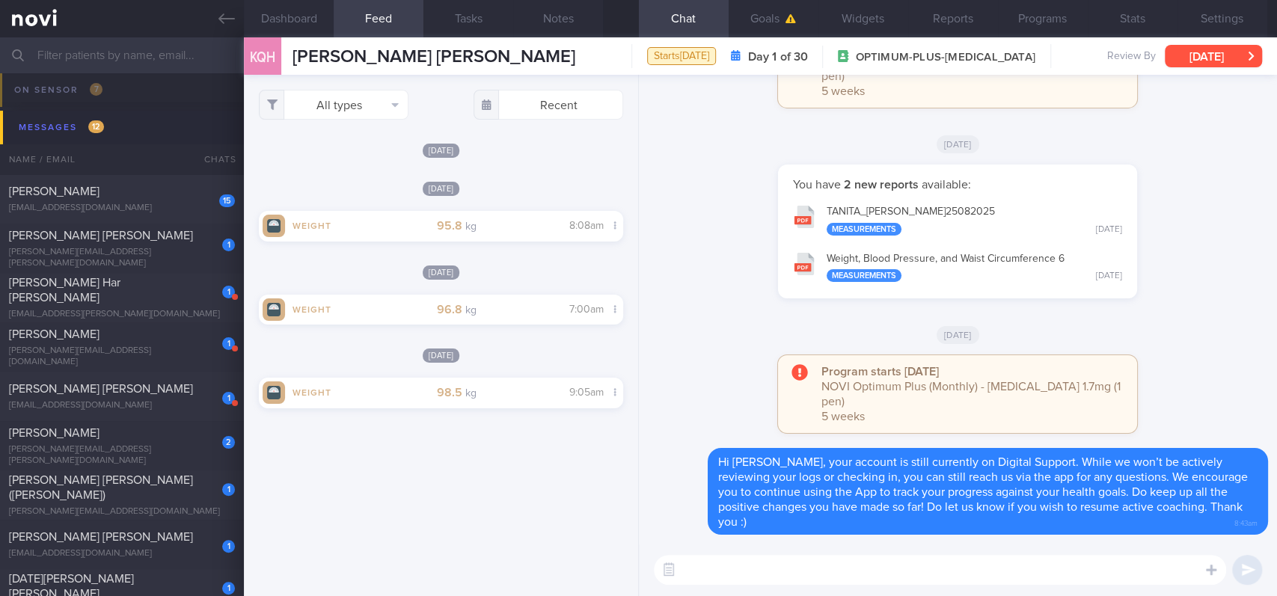
click at [1185, 54] on button "[DATE]" at bounding box center [1213, 56] width 97 height 22
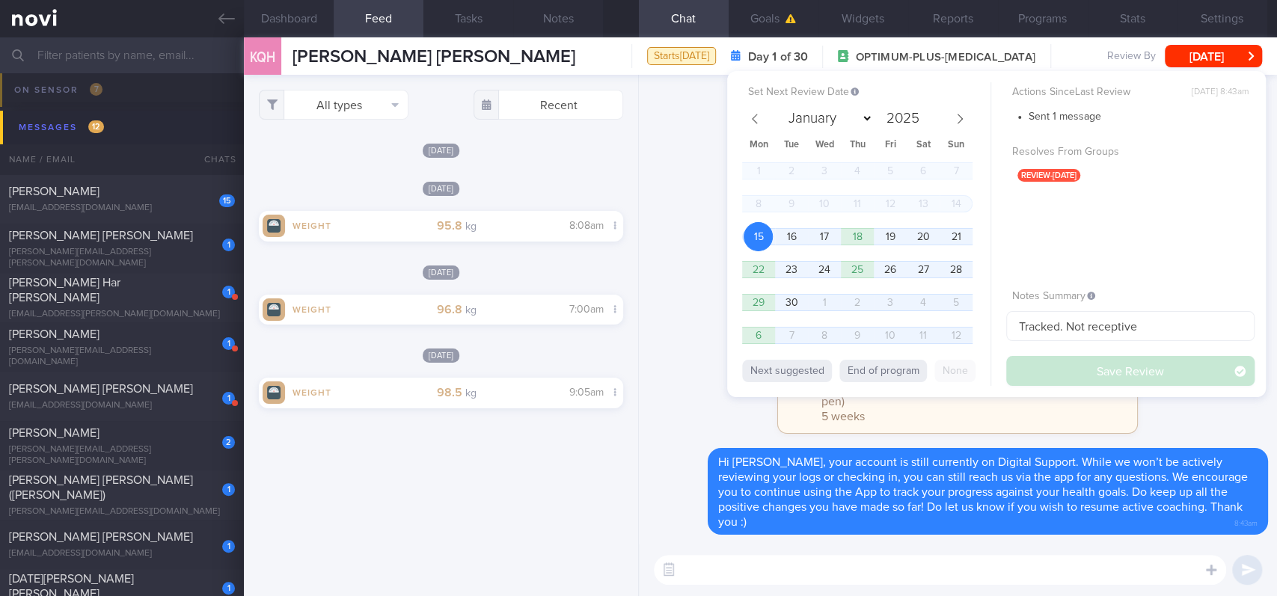
click at [907, 370] on button "End of program" at bounding box center [883, 371] width 88 height 22
select select "9"
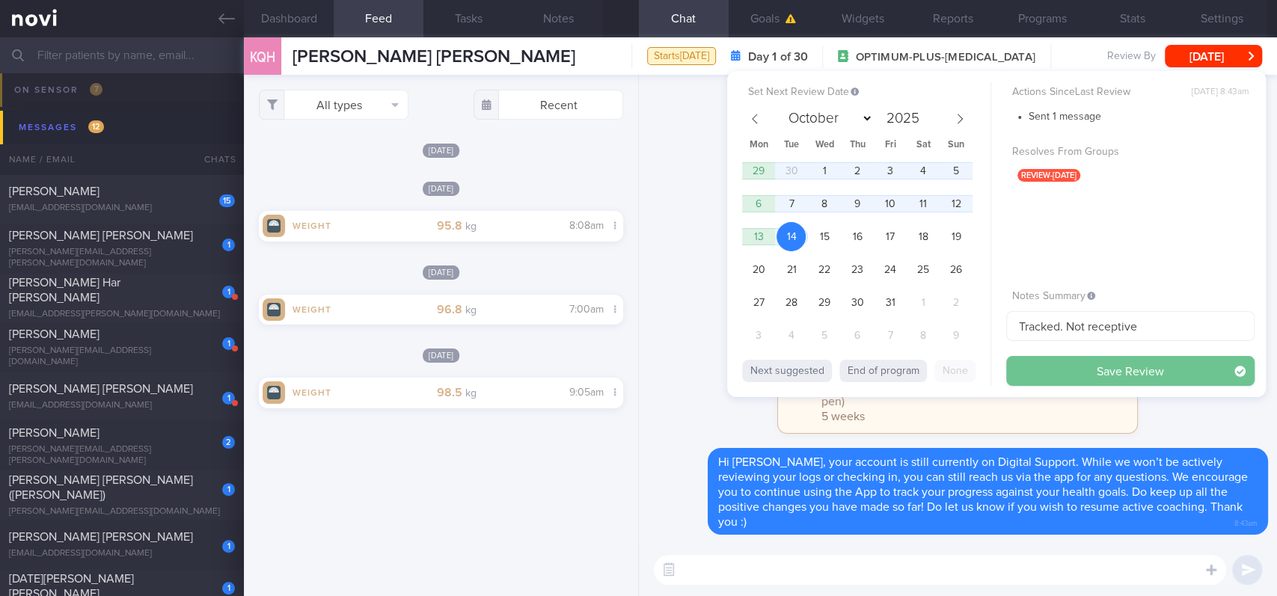
click at [1100, 376] on button "Save Review" at bounding box center [1130, 371] width 248 height 30
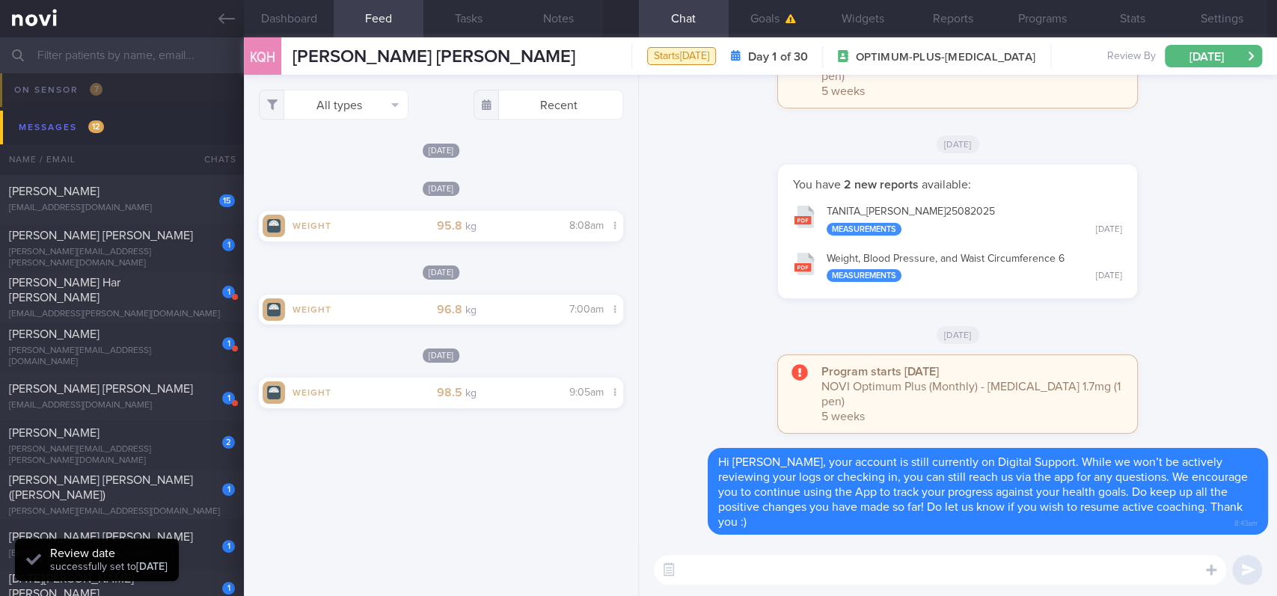
click at [693, 165] on div "[DATE]" at bounding box center [958, 144] width 620 height 42
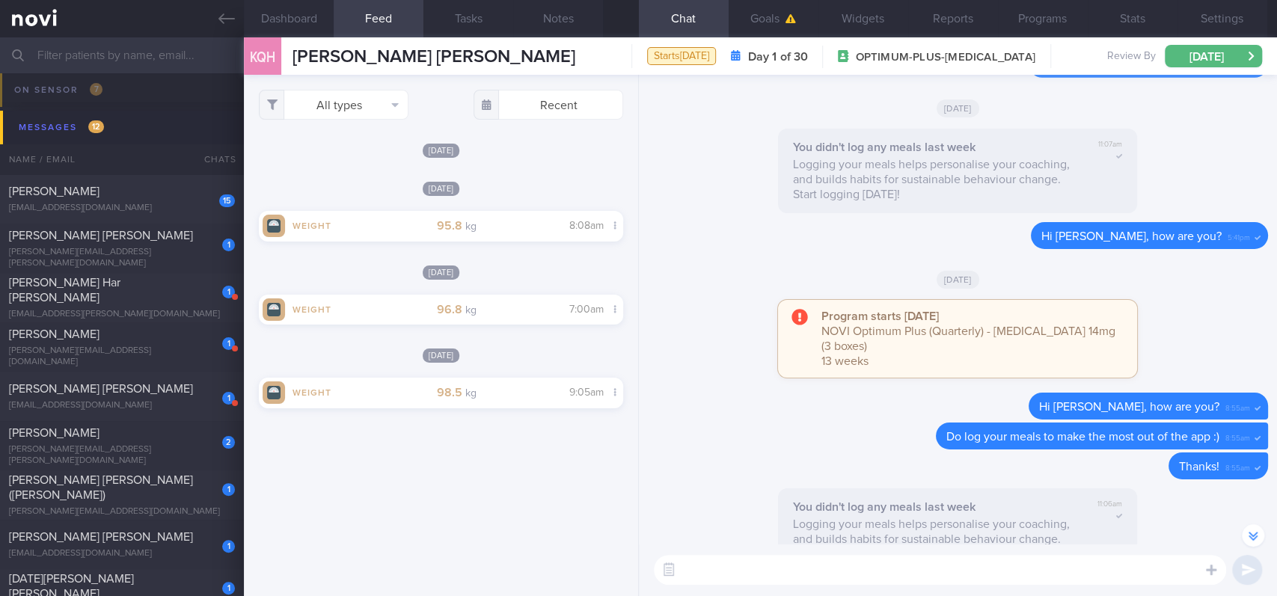
scroll to position [-3419, 0]
click at [227, 16] on icon at bounding box center [226, 18] width 16 height 16
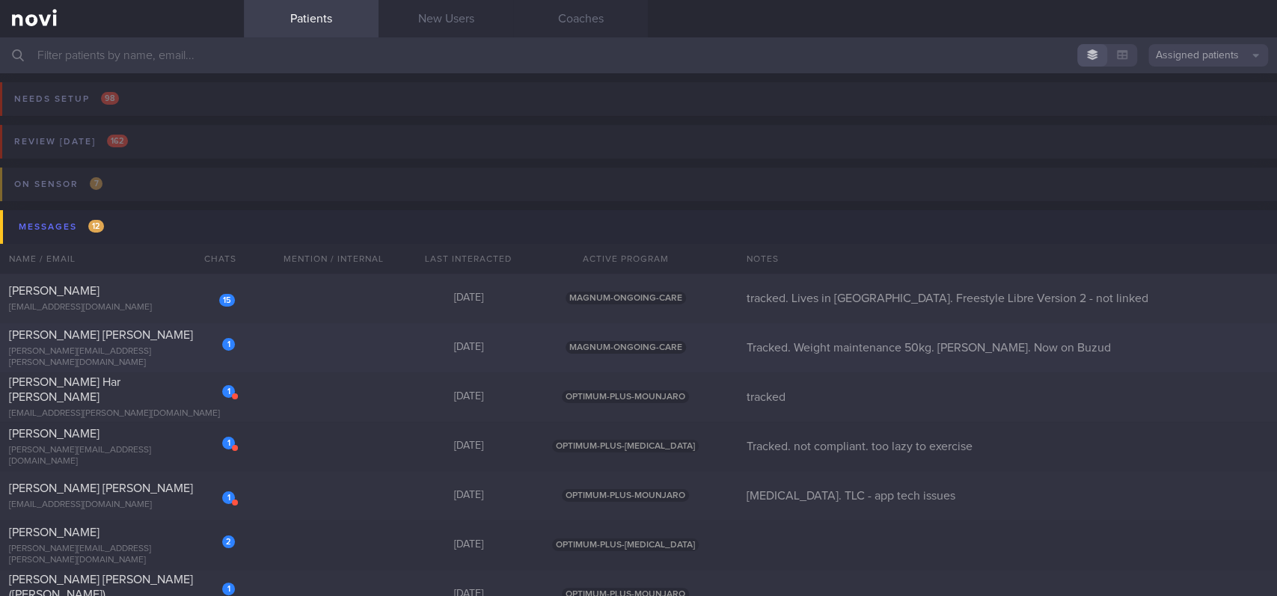
click at [563, 326] on div "1 [PERSON_NAME] Chen [EMAIL_ADDRESS][PERSON_NAME][DOMAIN_NAME] [DATE] MAGNUM-ON…" at bounding box center [638, 347] width 1277 height 49
select select "8"
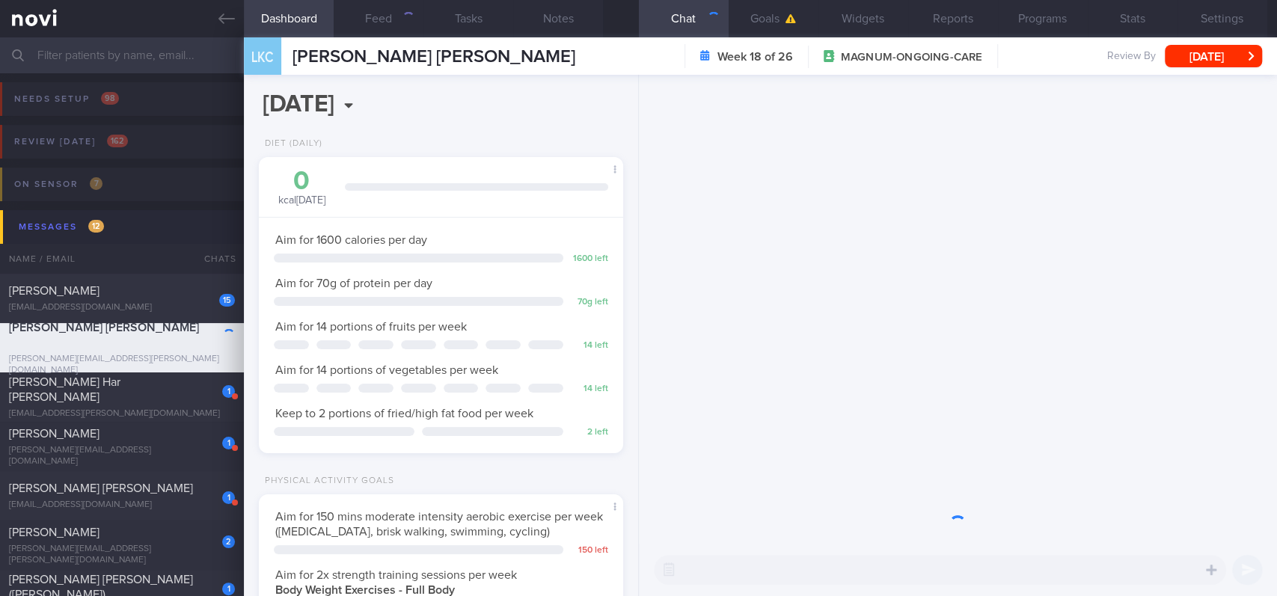
scroll to position [164, 328]
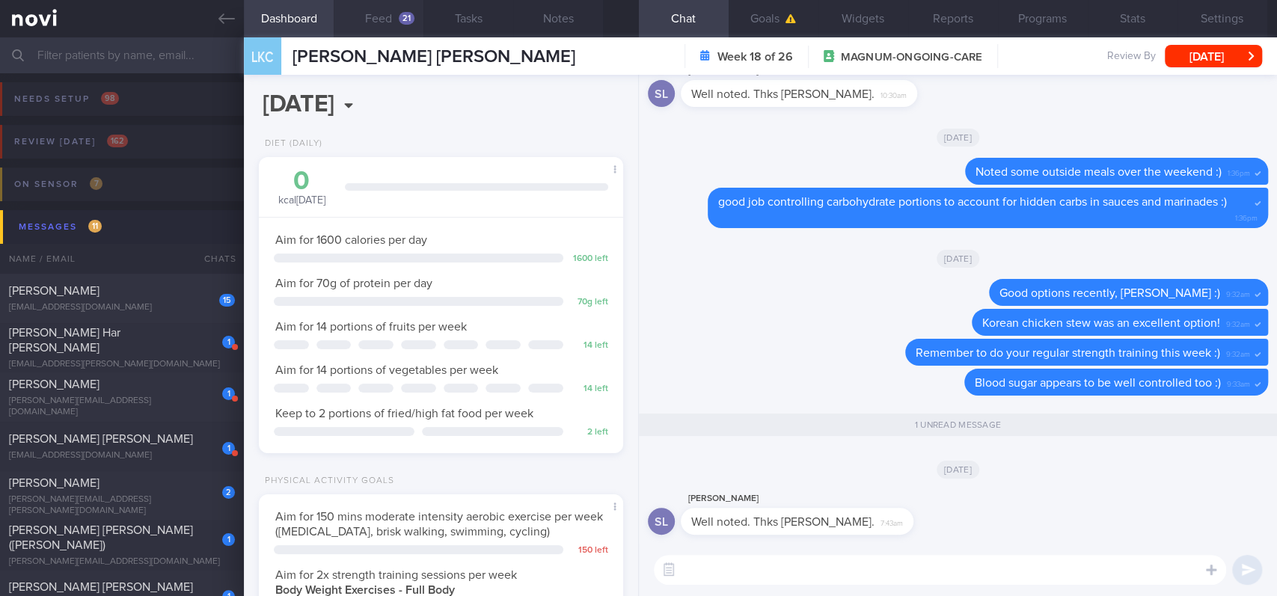
click at [396, 29] on button "Feed 21" at bounding box center [379, 18] width 90 height 37
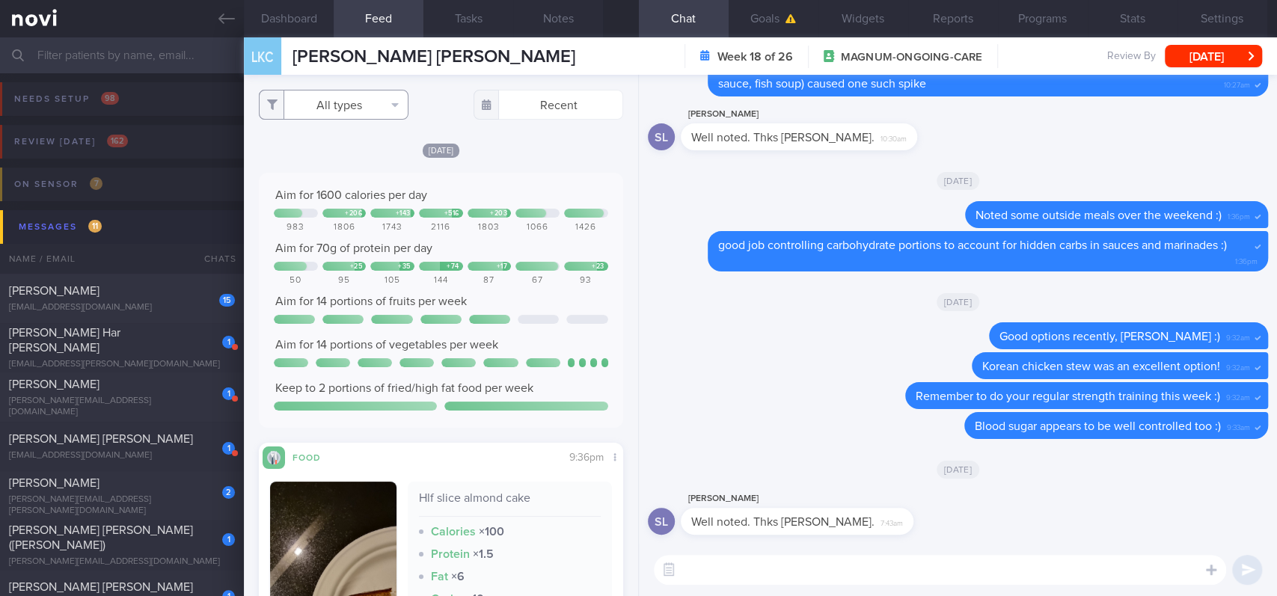
click at [374, 99] on button "All types" at bounding box center [334, 105] width 150 height 30
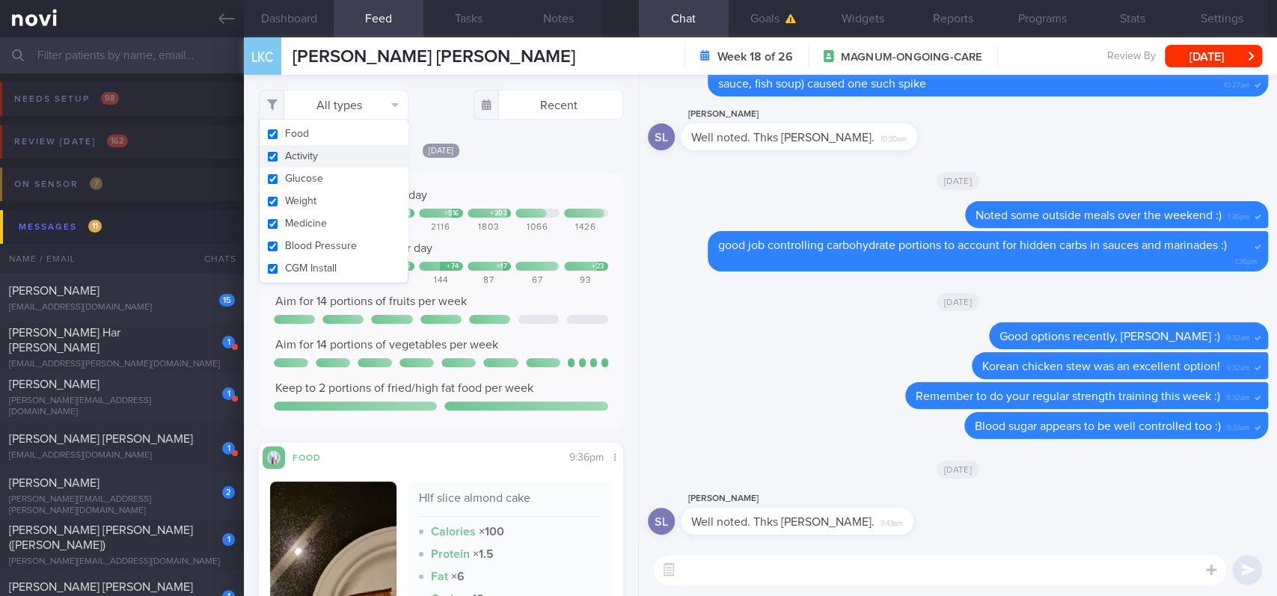
click at [331, 159] on button "Activity" at bounding box center [334, 156] width 148 height 22
checkbox input "false"
drag, startPoint x: 491, startPoint y: 141, endPoint x: 613, endPoint y: 100, distance: 129.4
click at [491, 142] on div "[DATE]" at bounding box center [441, 150] width 364 height 16
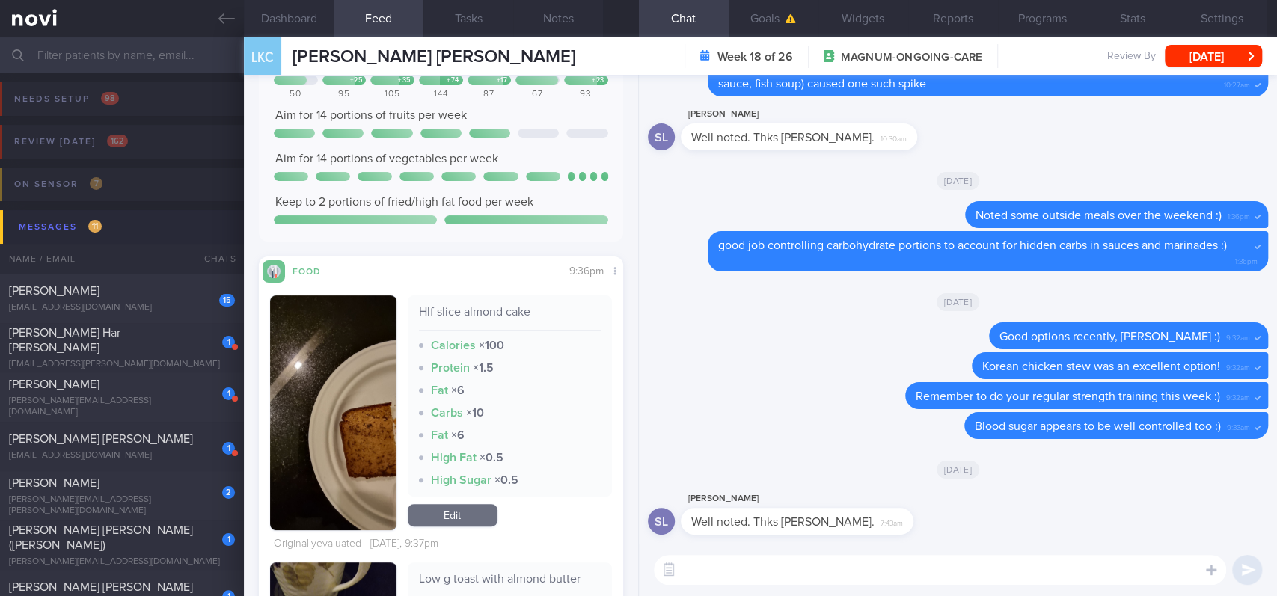
scroll to position [99, 0]
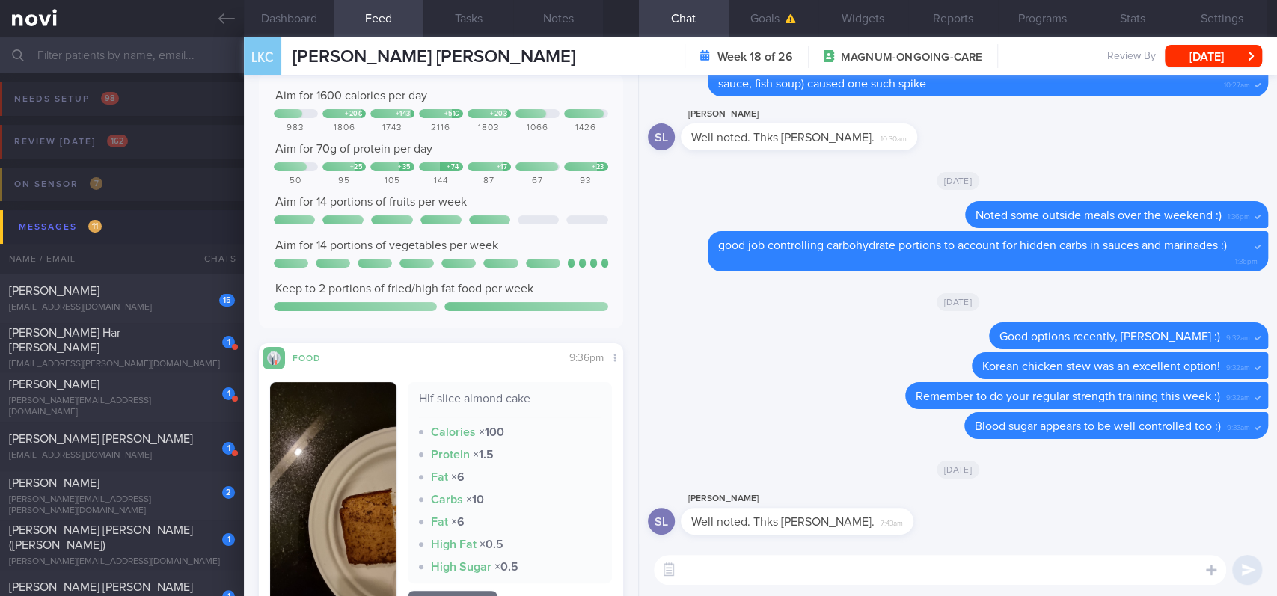
click at [722, 564] on textarea at bounding box center [940, 570] width 572 height 30
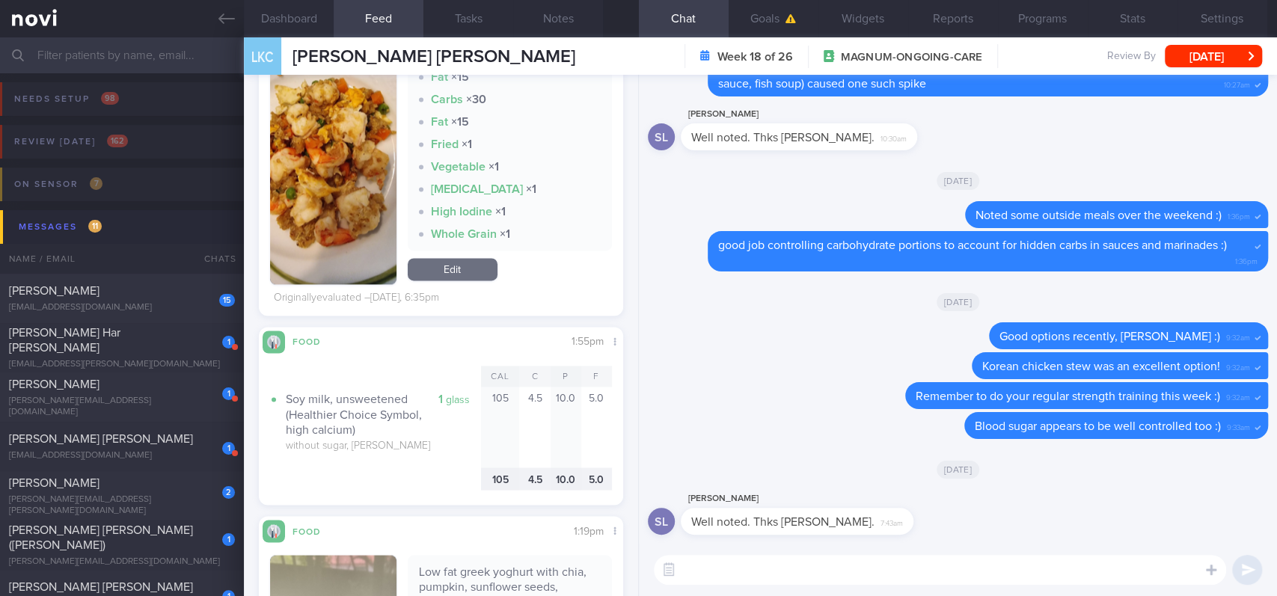
scroll to position [1296, 0]
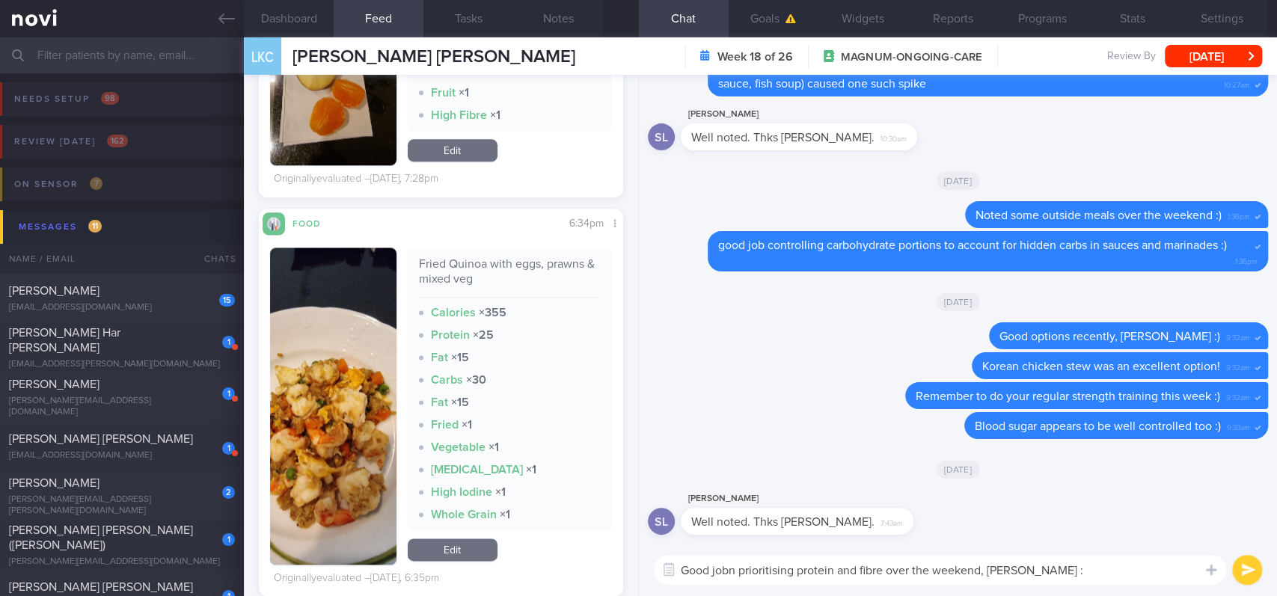
type textarea "Good jobn prioritising protein and fibre over the weekend, [PERSON_NAME] :)"
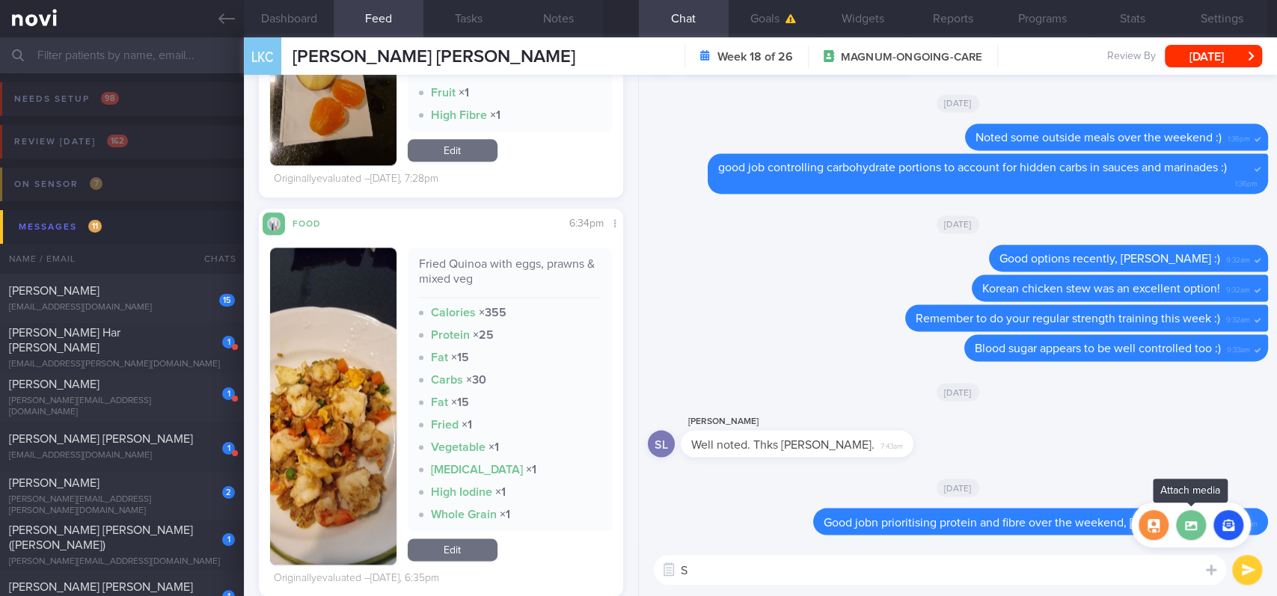
click at [1193, 530] on label at bounding box center [1191, 525] width 30 height 30
click at [0, 0] on input "file" at bounding box center [0, 0] width 0 height 0
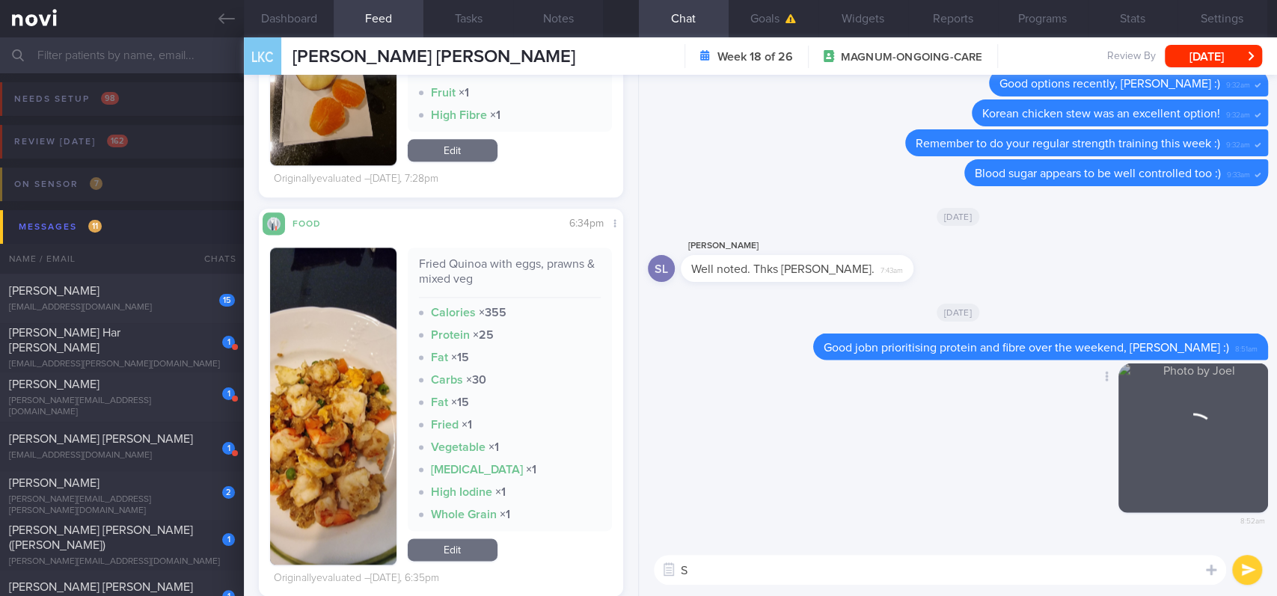
scroll to position [0, 0]
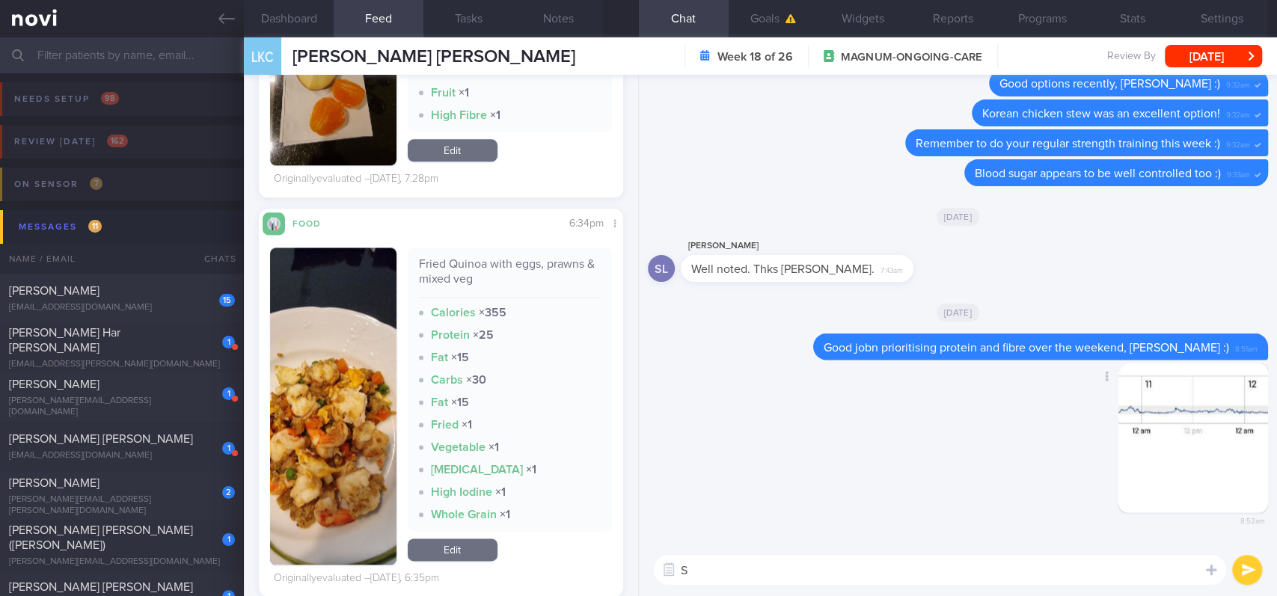
click at [1205, 472] on button "button" at bounding box center [1193, 438] width 150 height 150
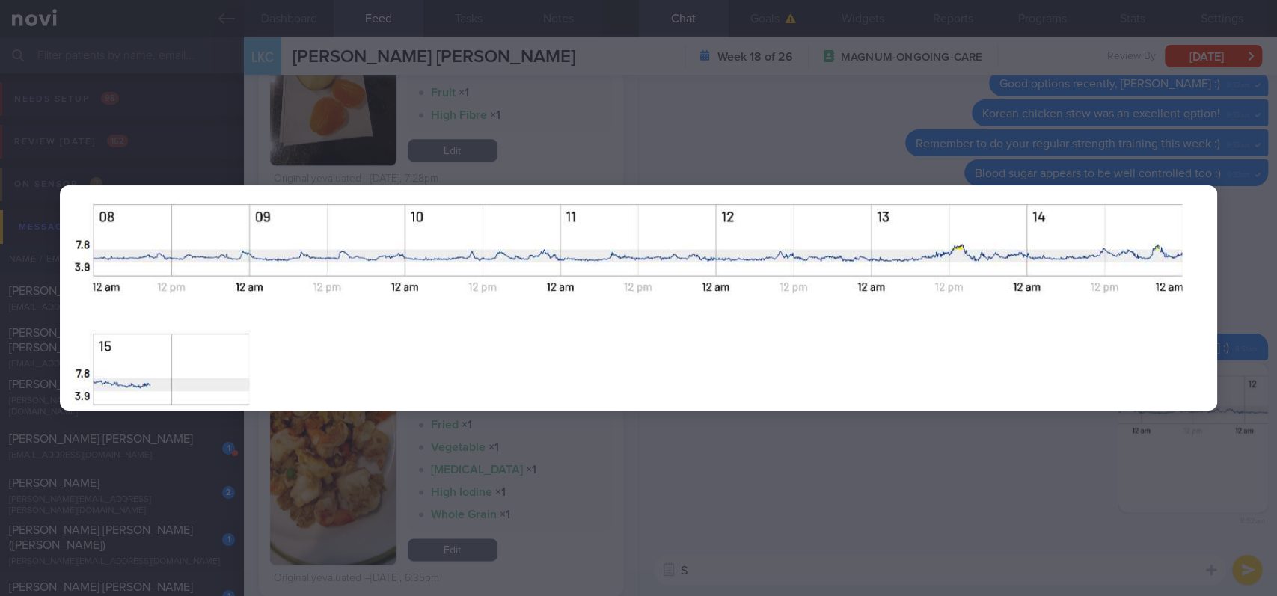
click at [1007, 518] on div at bounding box center [638, 298] width 1277 height 596
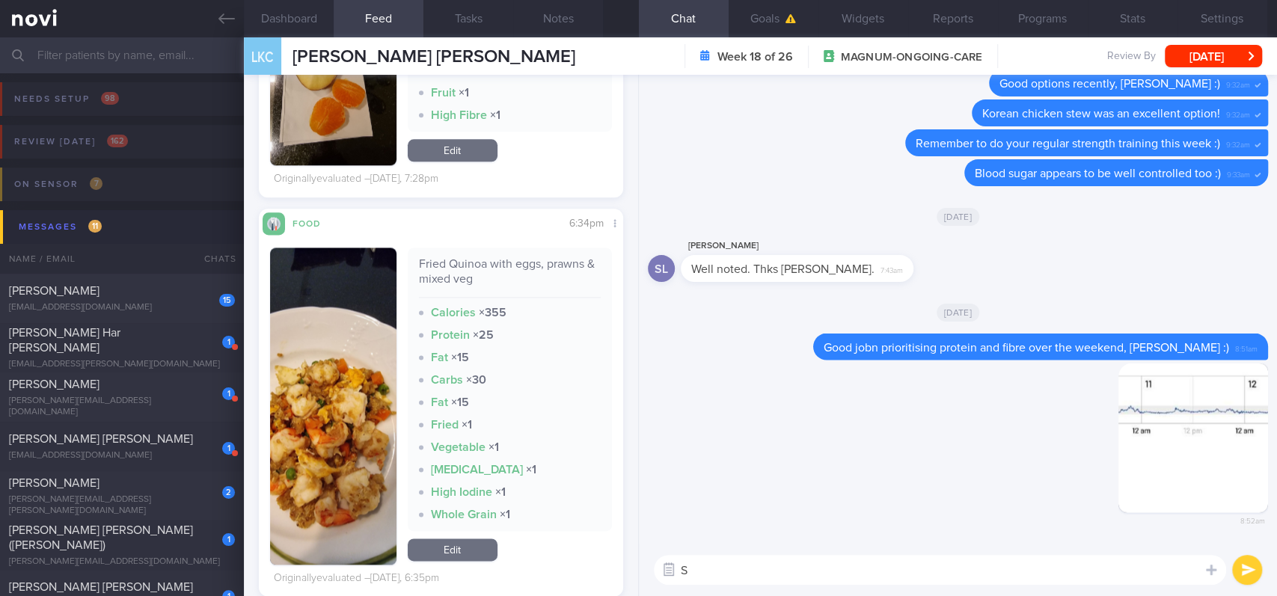
drag, startPoint x: 871, startPoint y: 569, endPoint x: 659, endPoint y: 570, distance: 212.5
click at [667, 580] on div "Attach media Chat Templates Admin [MEDICAL_DATA] Weight Nutrition Physical Acti…" at bounding box center [958, 570] width 638 height 52
click at [1201, 463] on button "button" at bounding box center [1193, 438] width 150 height 150
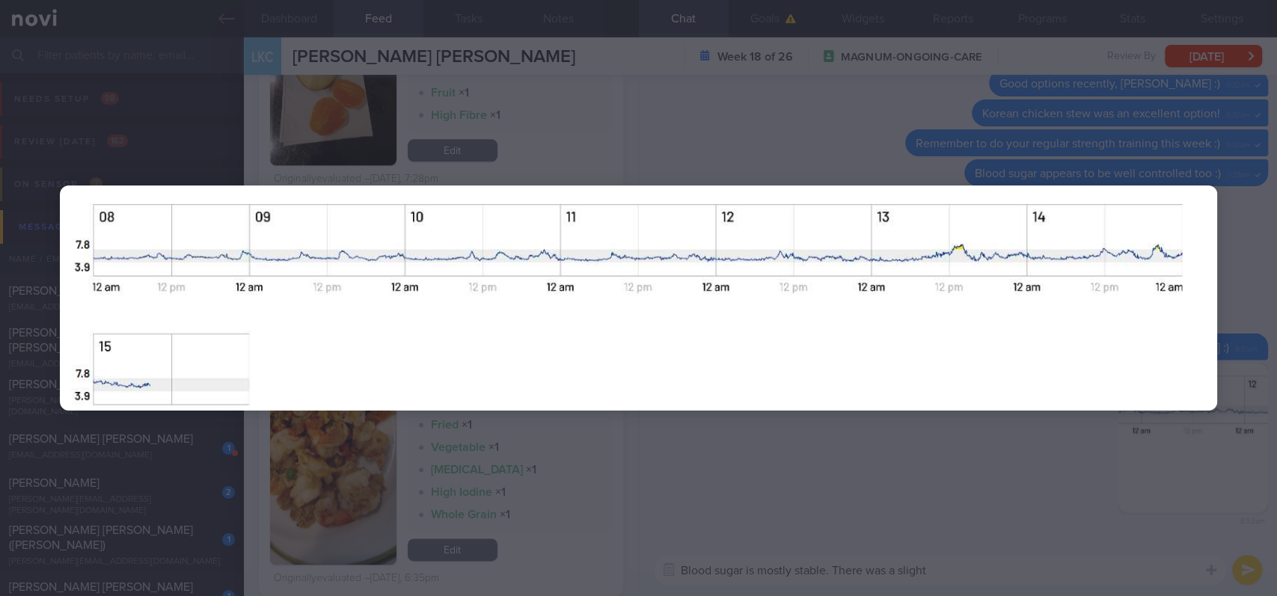
click at [997, 577] on div at bounding box center [638, 298] width 1277 height 596
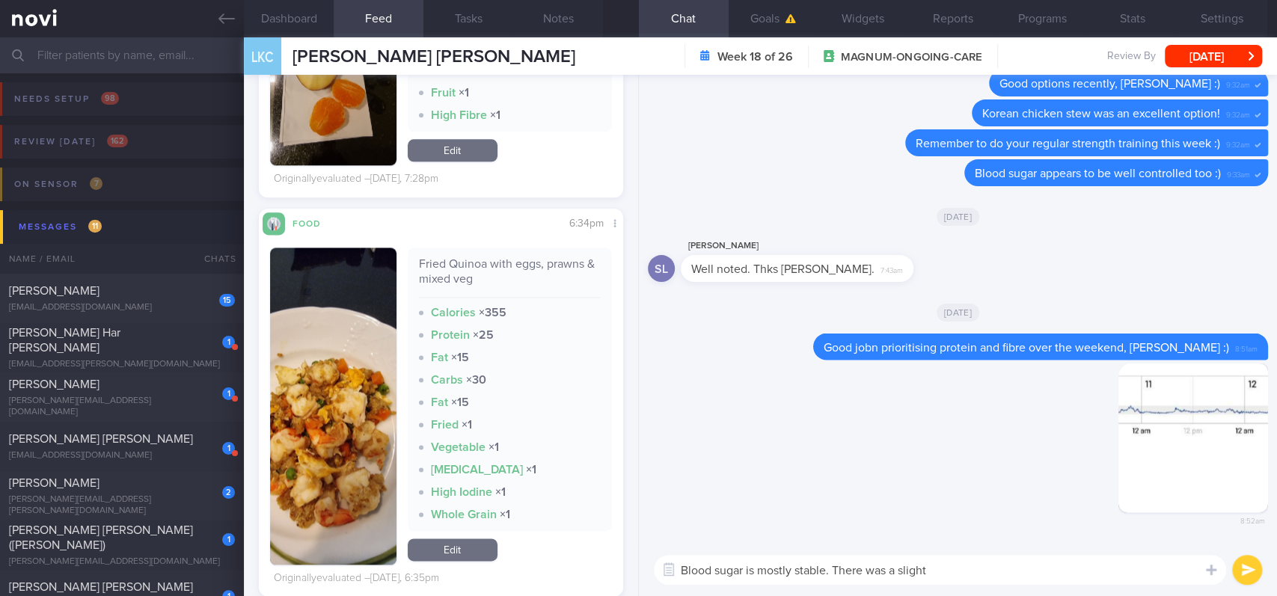
click at [975, 568] on textarea "Blood sugar is mostly stable. There was a slight" at bounding box center [940, 570] width 572 height 30
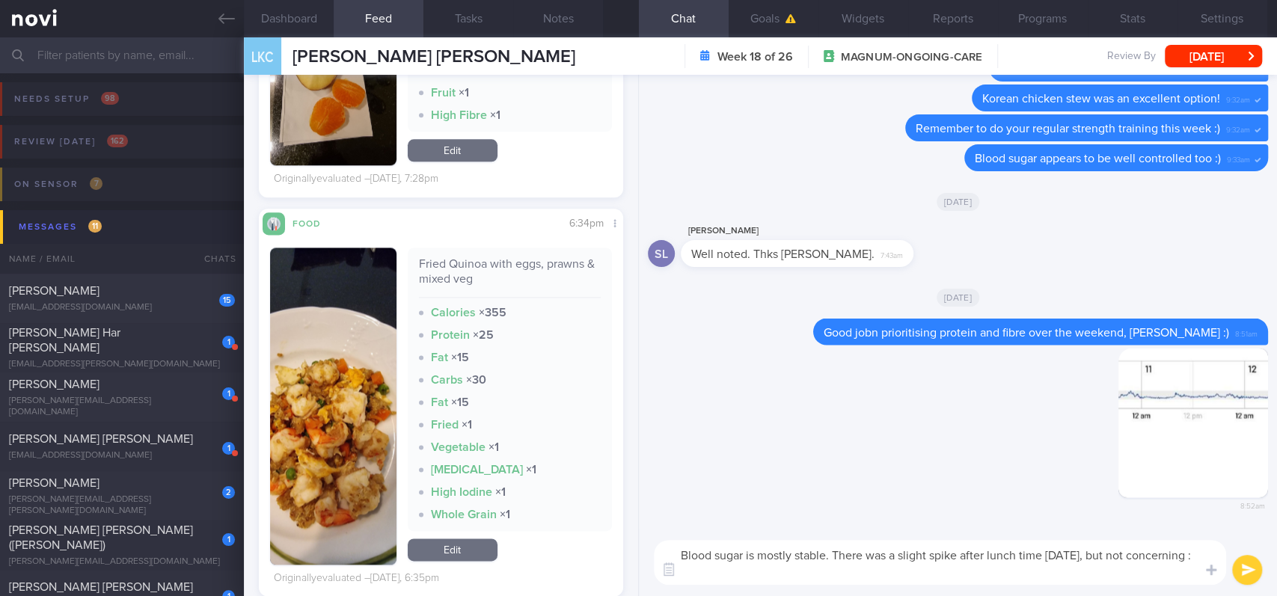
type textarea "Blood sugar is mostly stable. There was a slight spike after lunch time [DATE],…"
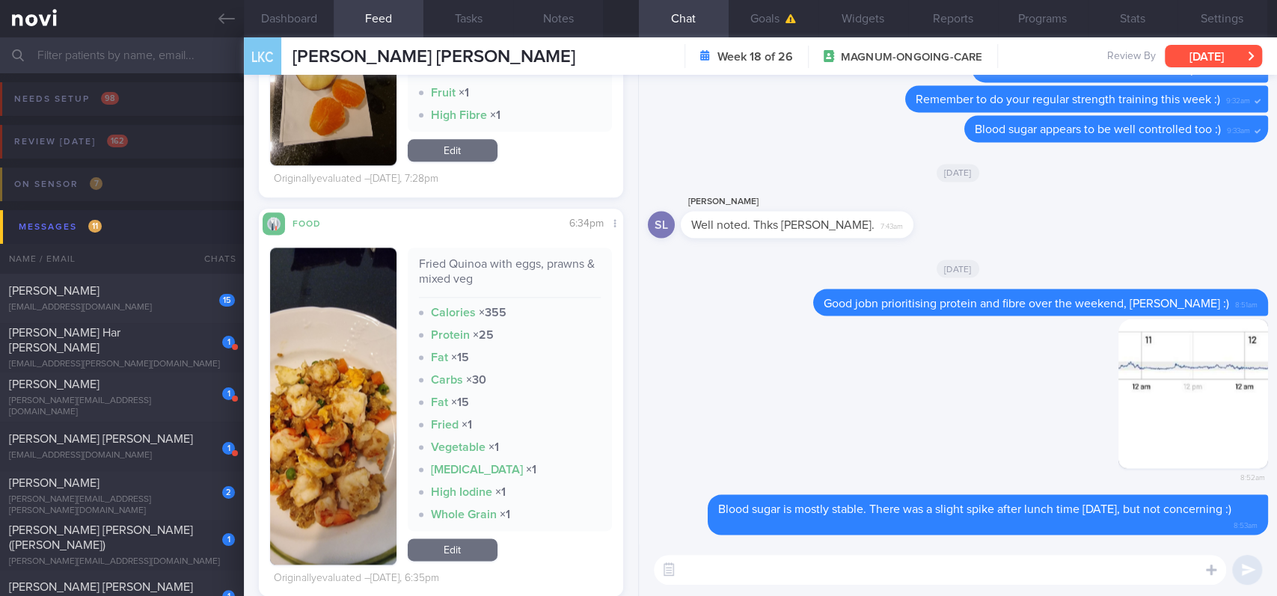
click at [1240, 57] on button "[DATE]" at bounding box center [1213, 56] width 97 height 22
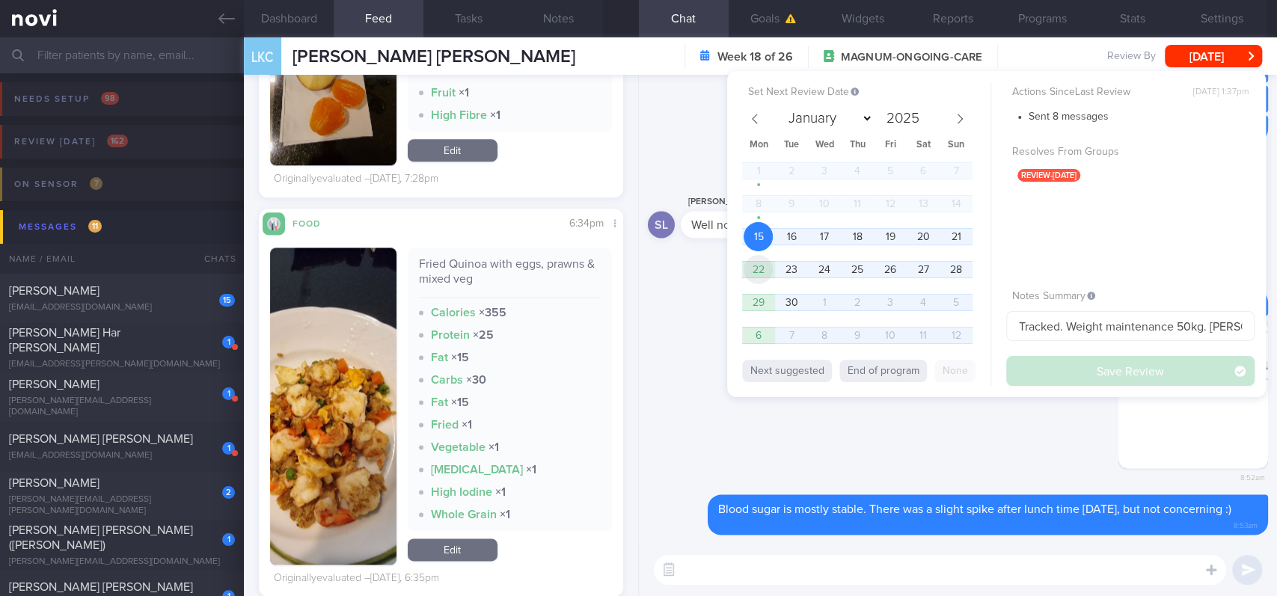
click at [762, 267] on span "22" at bounding box center [758, 269] width 29 height 29
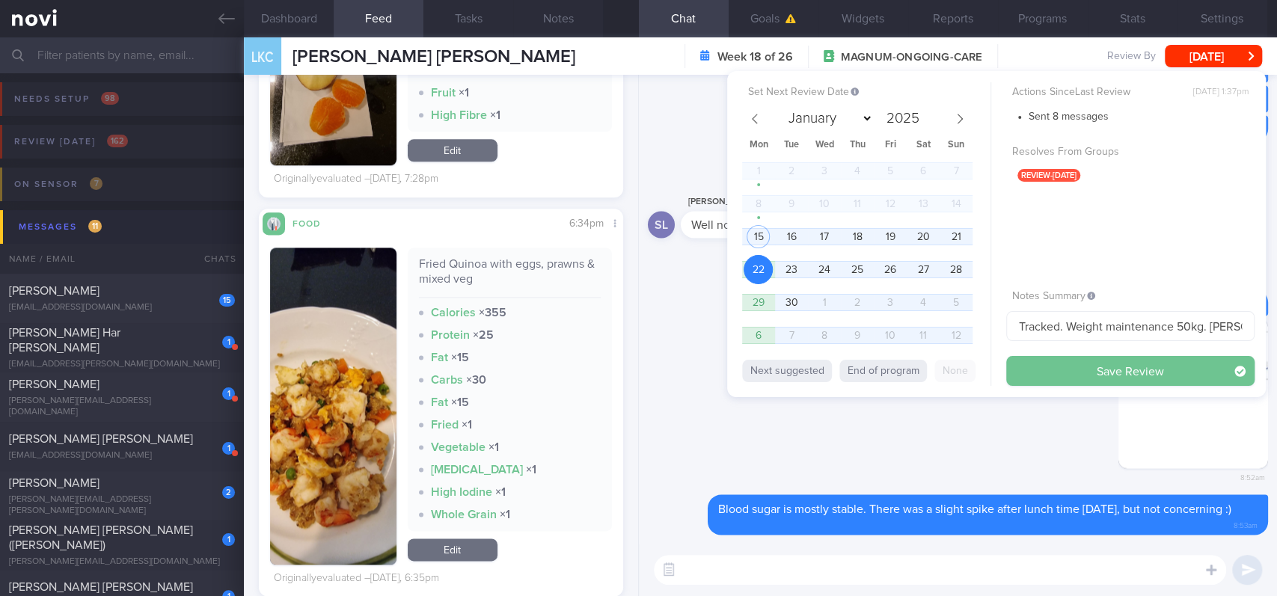
click at [1078, 382] on button "Save Review" at bounding box center [1130, 371] width 248 height 30
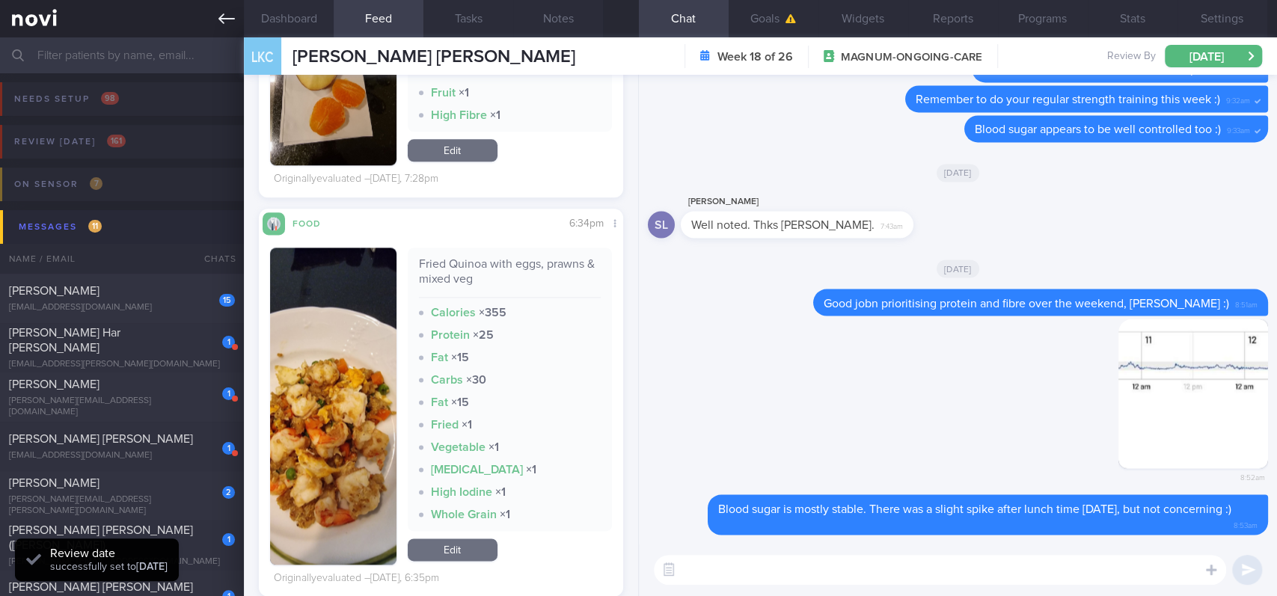
scroll to position [164, 328]
click at [220, 21] on icon at bounding box center [226, 18] width 16 height 16
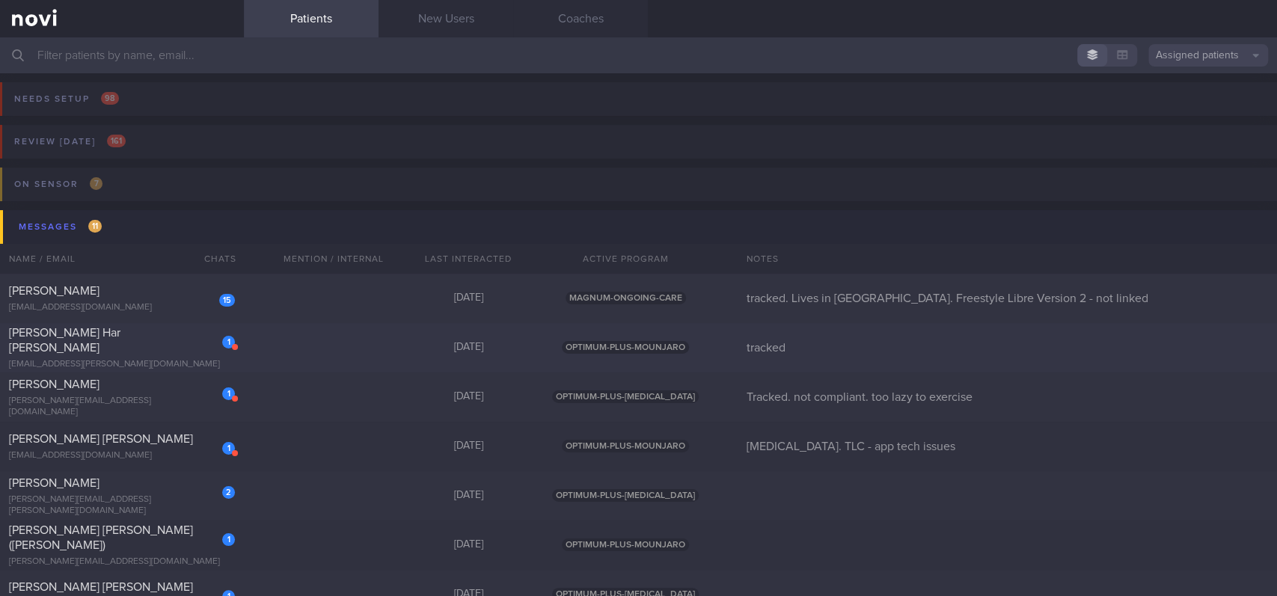
click at [789, 327] on div "1 [PERSON_NAME] Har [PERSON_NAME] [EMAIL_ADDRESS][PERSON_NAME][DOMAIN_NAME] [DA…" at bounding box center [638, 347] width 1277 height 49
select select "8"
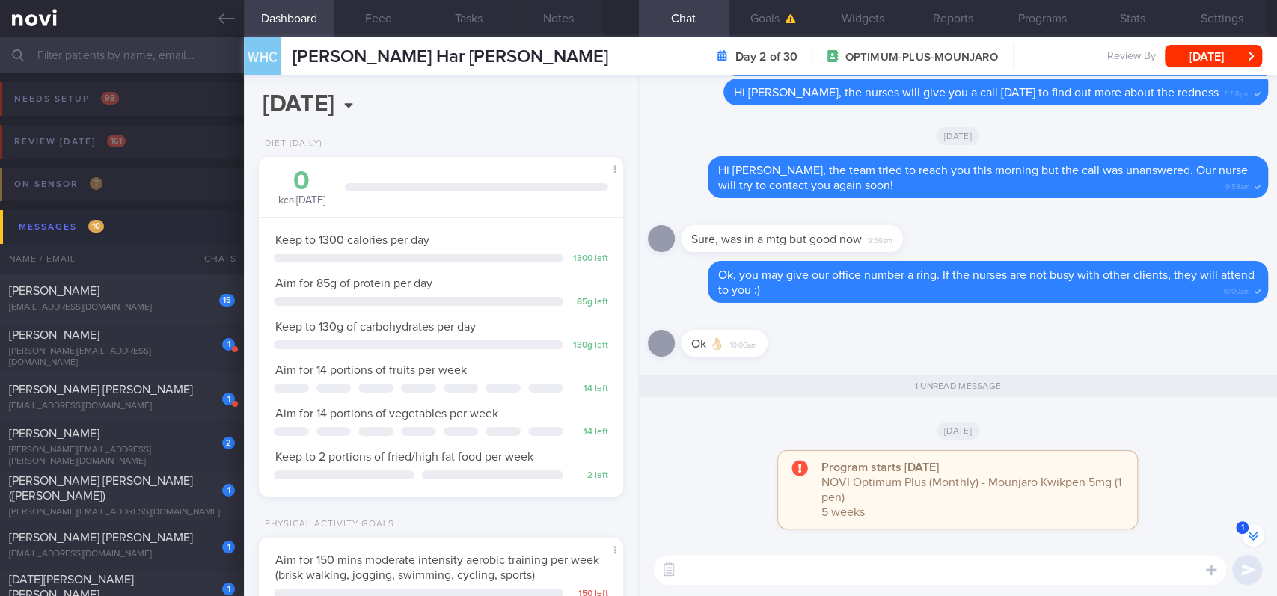
scroll to position [-399, 0]
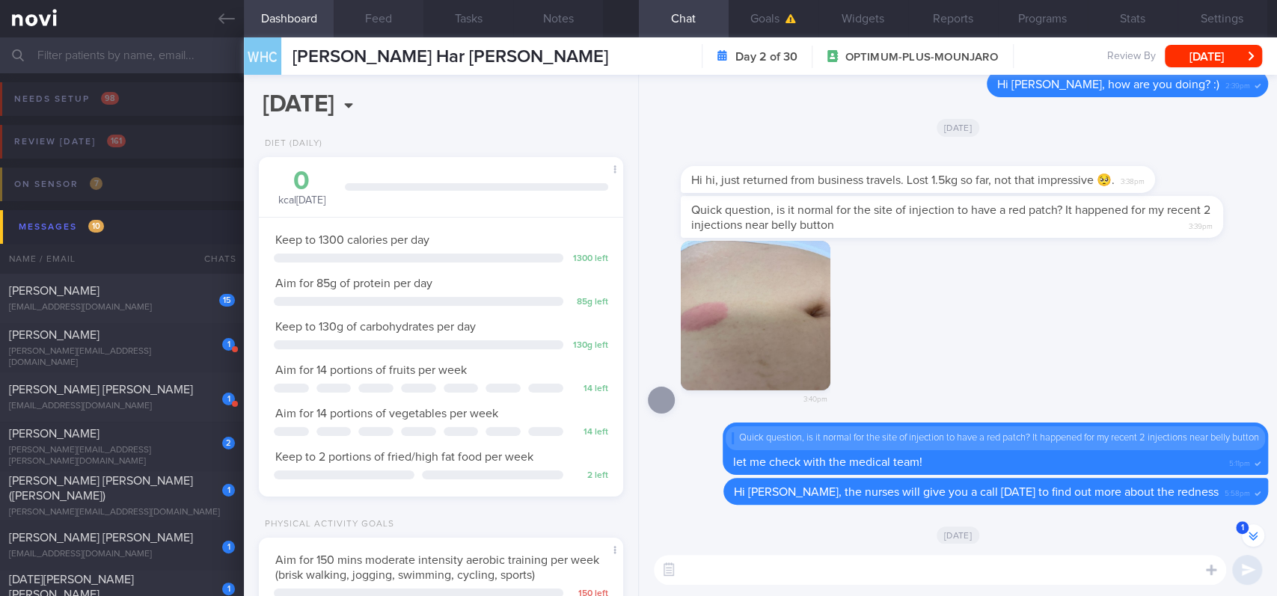
click at [361, 31] on button "Feed" at bounding box center [379, 18] width 90 height 37
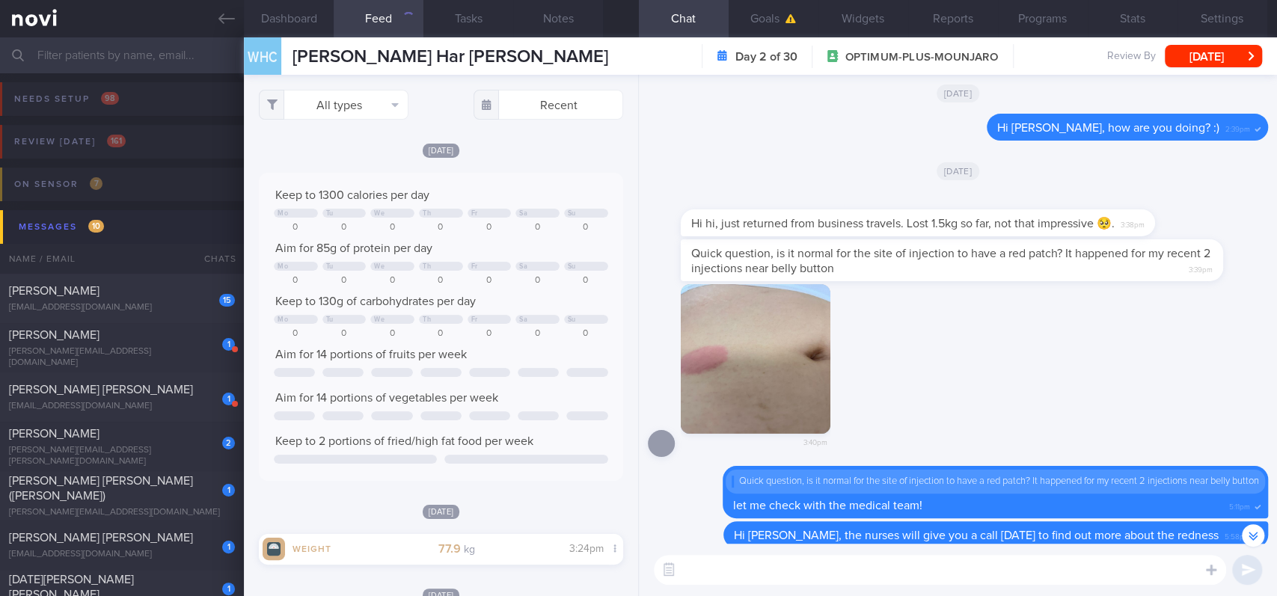
scroll to position [-355, 0]
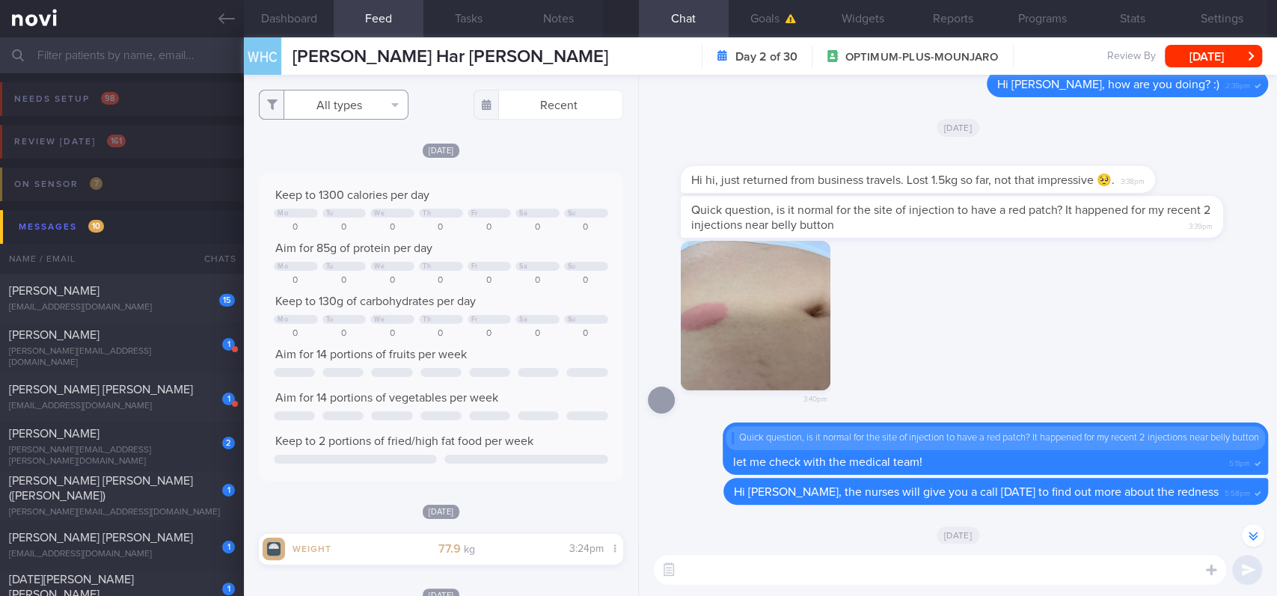
click at [385, 104] on button "All types" at bounding box center [334, 105] width 150 height 30
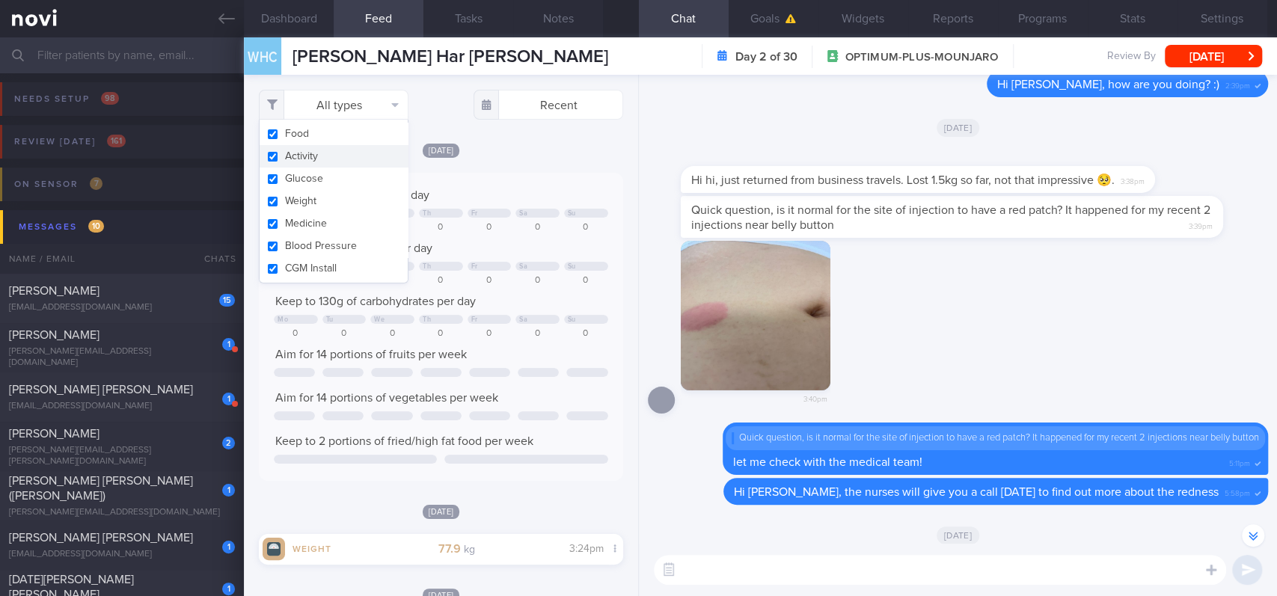
click at [358, 166] on button "Activity" at bounding box center [334, 156] width 148 height 22
checkbox input "false"
click at [587, 284] on div "0" at bounding box center [586, 280] width 44 height 11
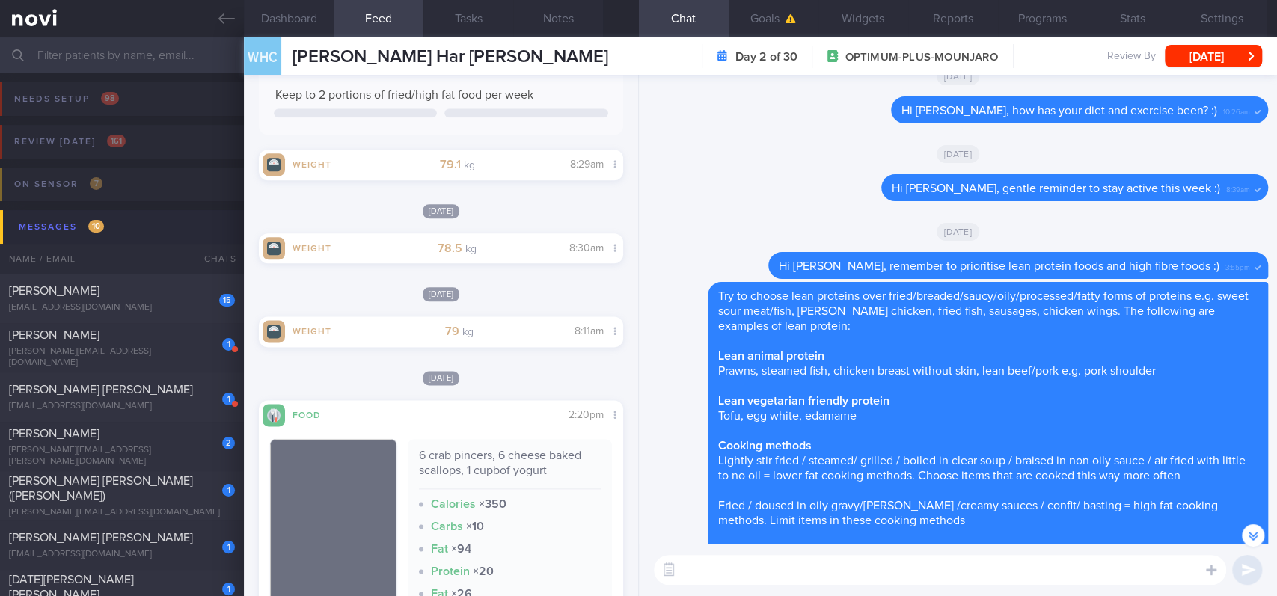
scroll to position [-998, 0]
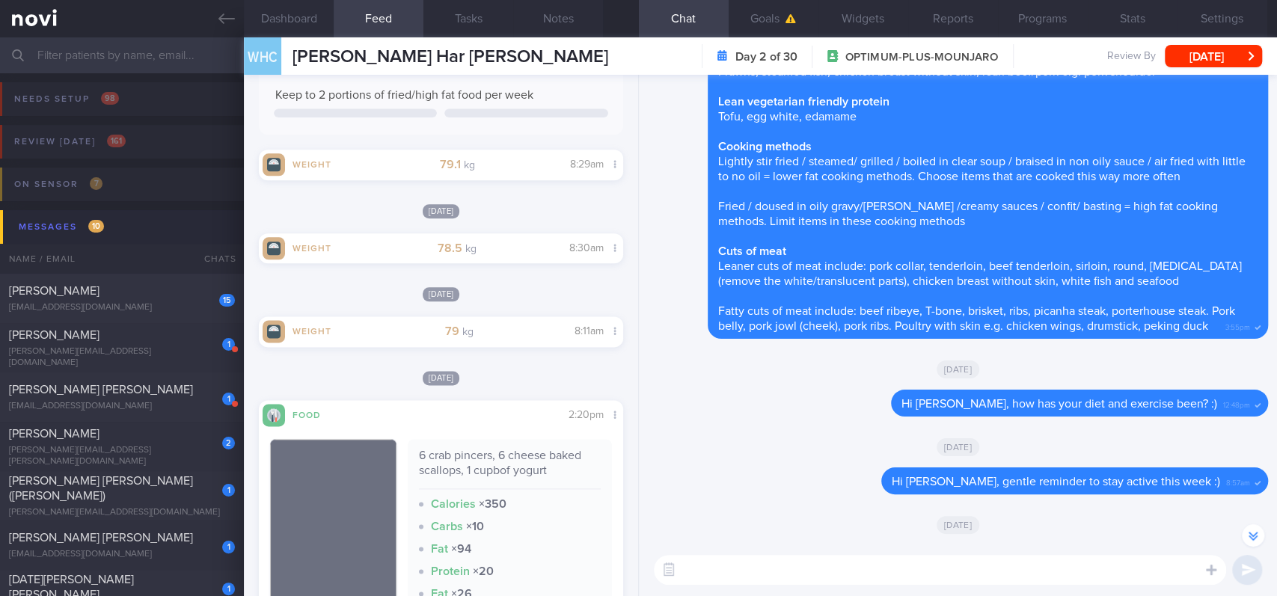
click at [790, 560] on textarea at bounding box center [940, 570] width 572 height 30
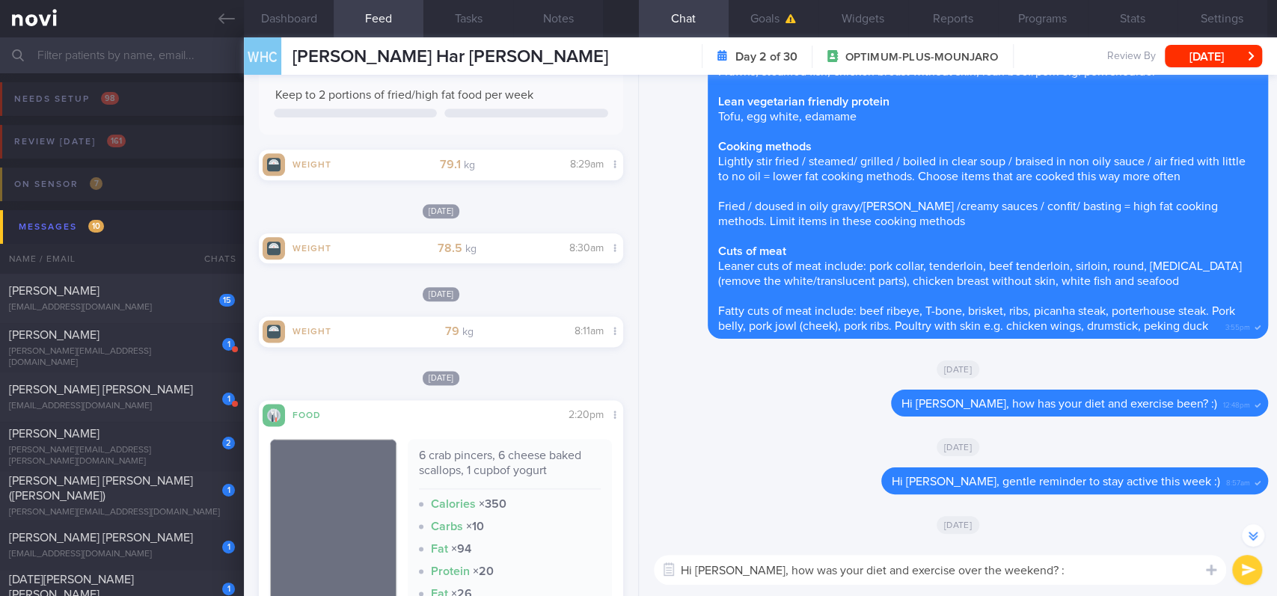
type textarea "Hi [PERSON_NAME], how was your diet and exercise over the weekend? :)"
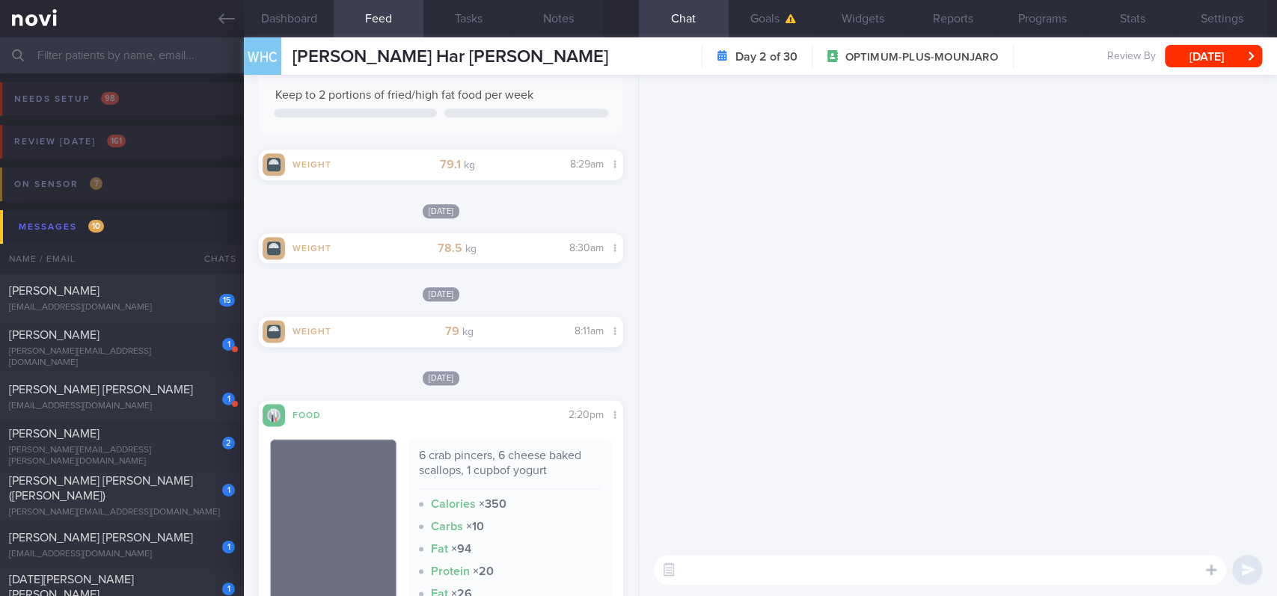
scroll to position [0, 0]
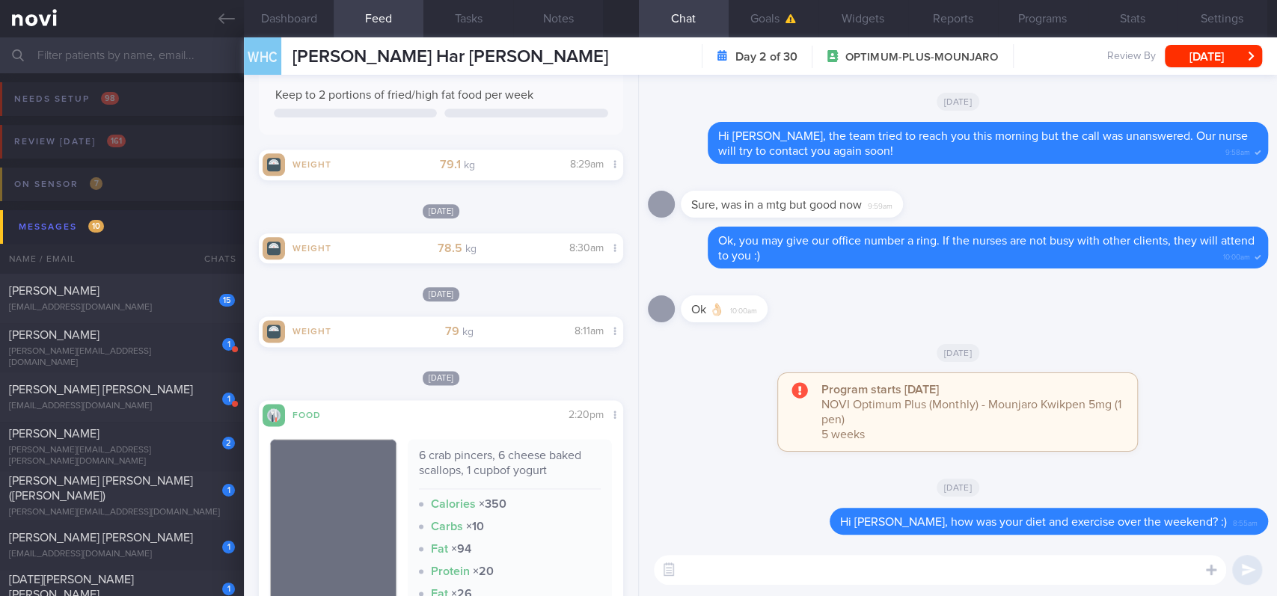
click at [1182, 44] on div "WHC [PERSON_NAME] Har [PERSON_NAME] [PERSON_NAME] Har [PERSON_NAME] [PERSON_NAM…" at bounding box center [760, 55] width 1033 height 37
click at [1184, 55] on button "[DATE]" at bounding box center [1213, 56] width 97 height 22
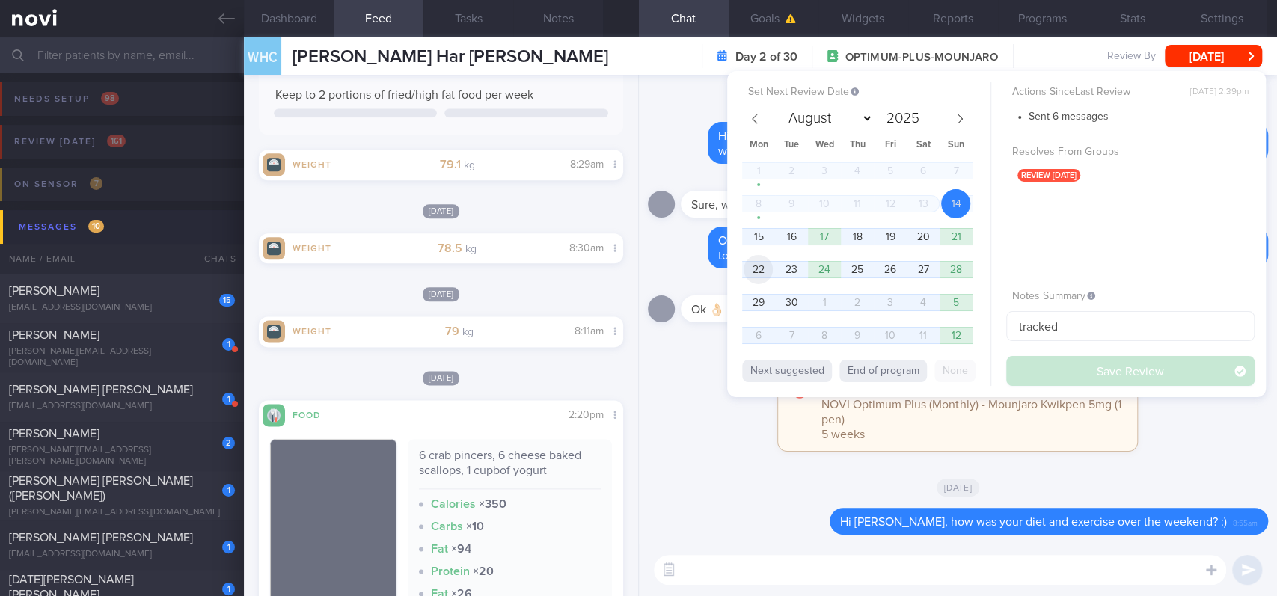
click at [756, 281] on span "22" at bounding box center [758, 269] width 29 height 29
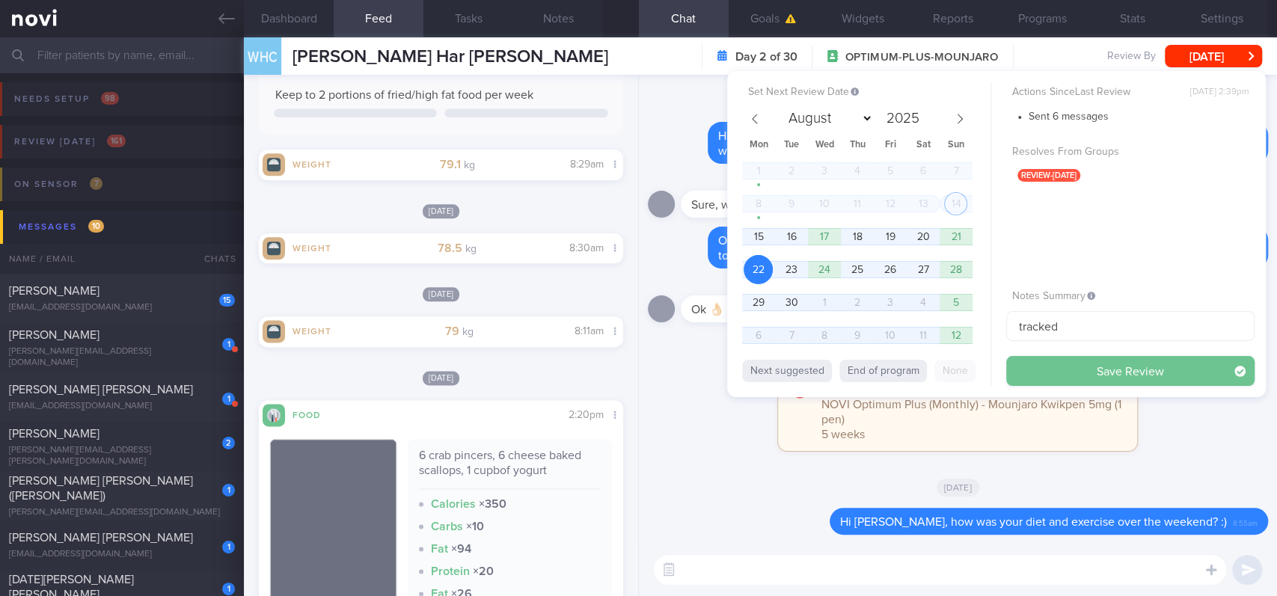
click at [1038, 373] on button "Save Review" at bounding box center [1130, 371] width 248 height 30
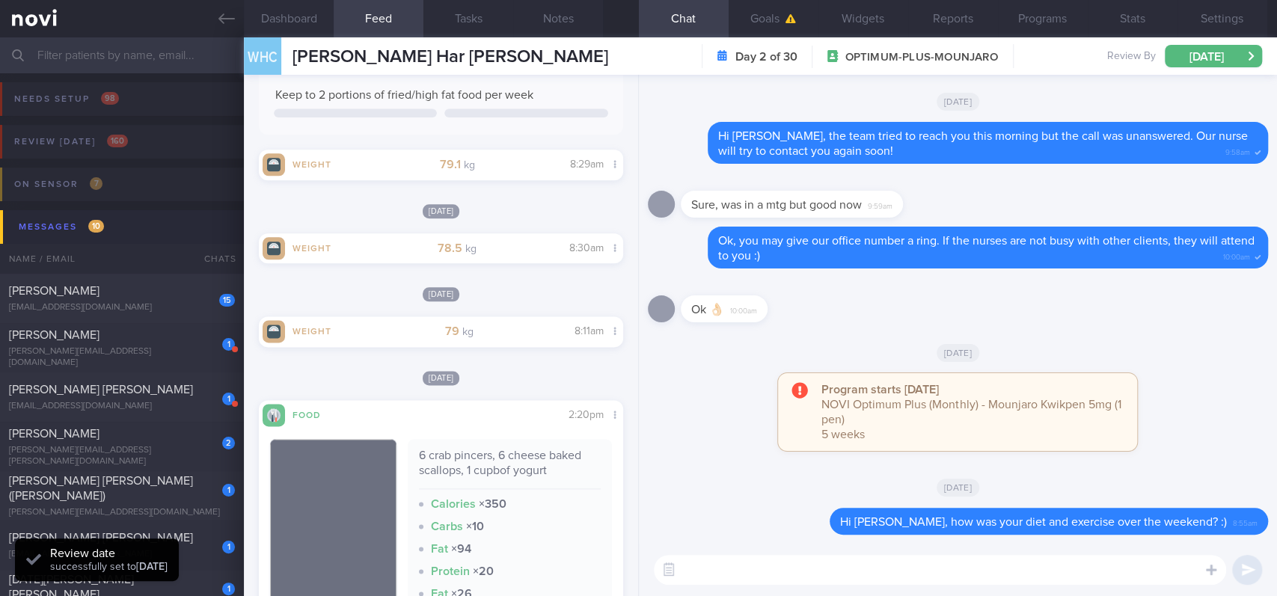
click at [768, 504] on div "[DATE]" at bounding box center [958, 487] width 620 height 42
click at [153, 362] on div "[PERSON_NAME][EMAIL_ADDRESS][DOMAIN_NAME]" at bounding box center [122, 357] width 226 height 22
type input "Tracked. not compliant. too lazy to exercise"
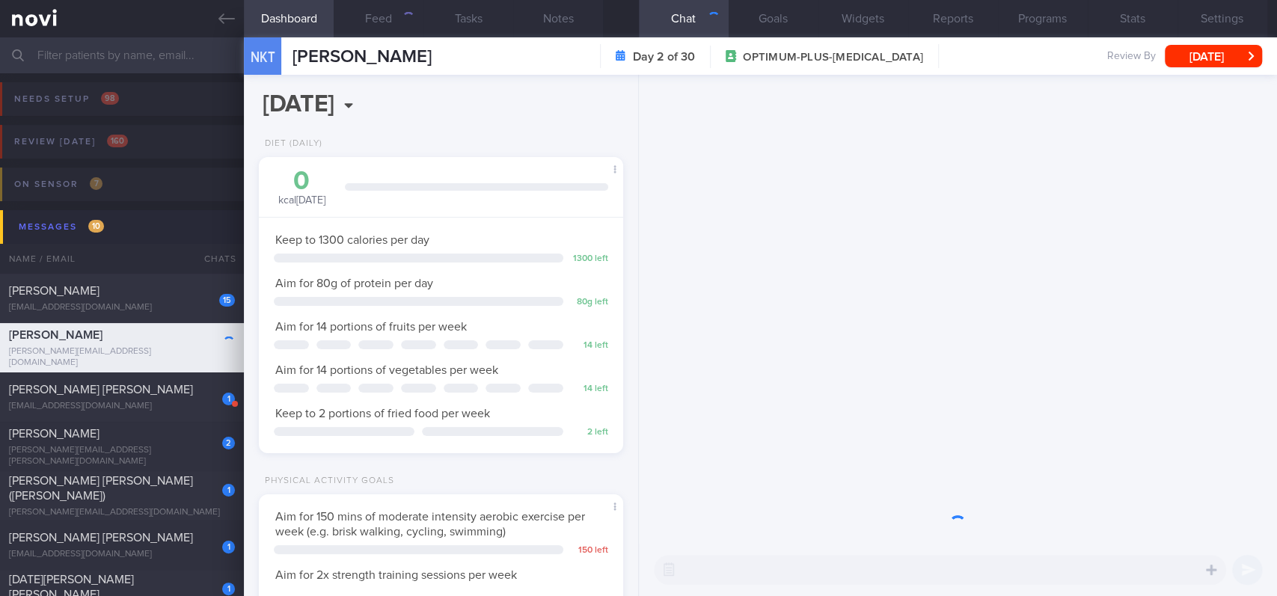
scroll to position [182, 322]
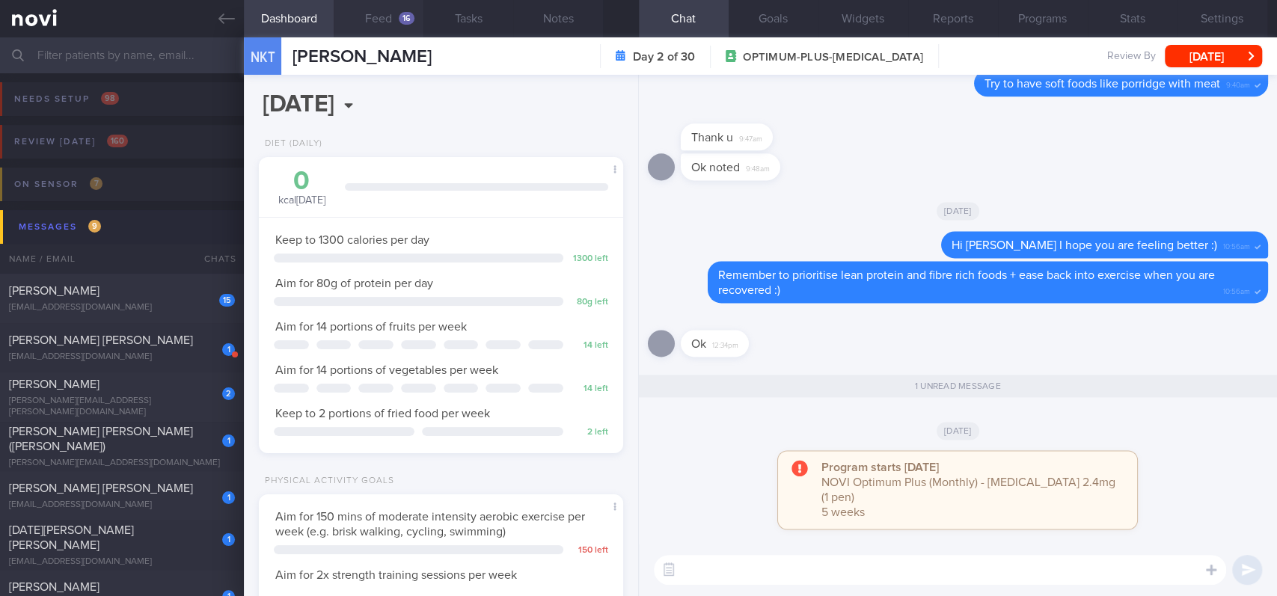
click at [379, 22] on button "Feed 16" at bounding box center [379, 18] width 90 height 37
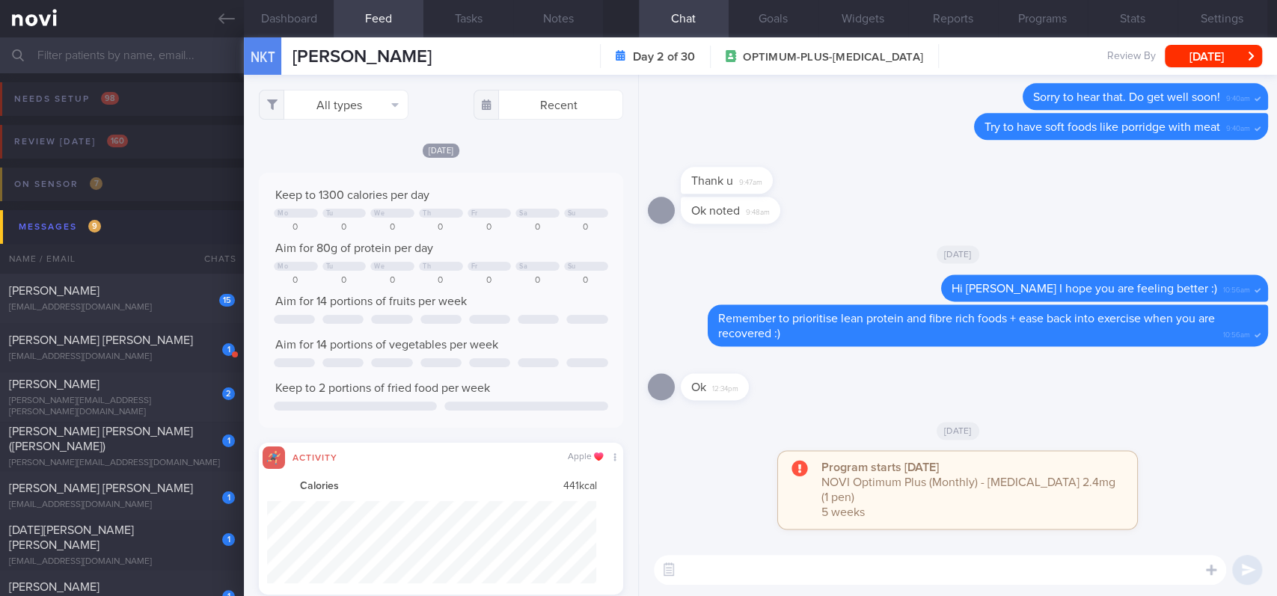
scroll to position [82, 329]
click at [363, 107] on button "All types" at bounding box center [334, 105] width 150 height 30
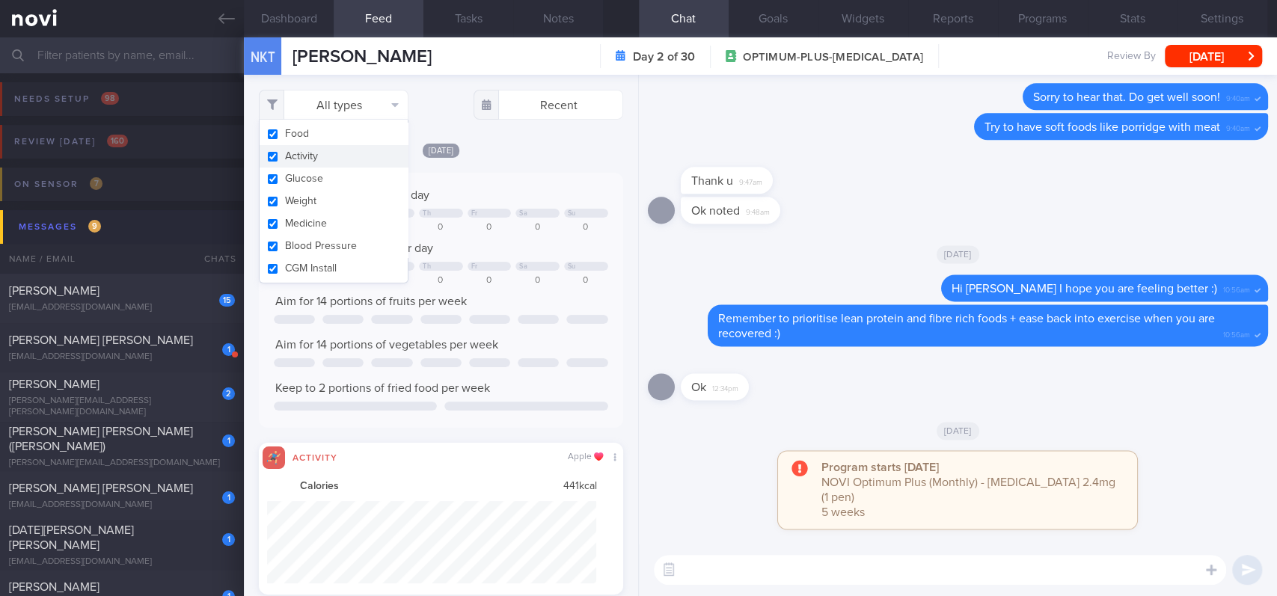
click at [349, 155] on button "Activity" at bounding box center [334, 156] width 148 height 22
checkbox input "false"
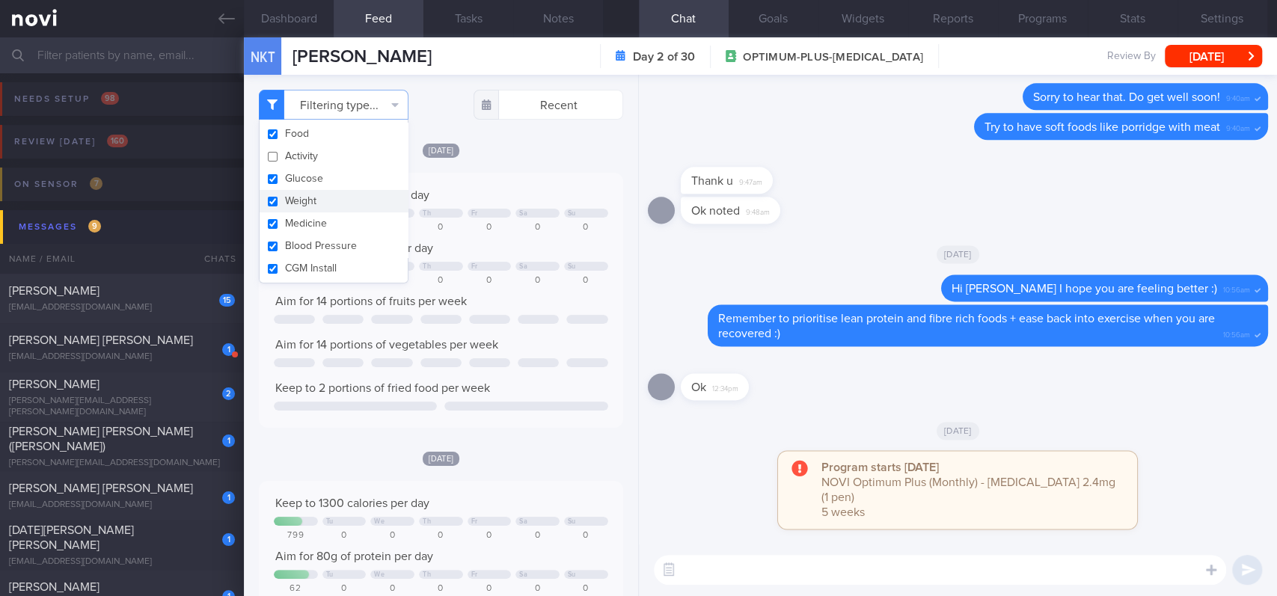
click at [524, 171] on div "[DATE] Keep to 1300 calories per day Mo Tu We Th Fr Sa Su 0 0 0 0 0 0 0 Aim for…" at bounding box center [441, 285] width 364 height 286
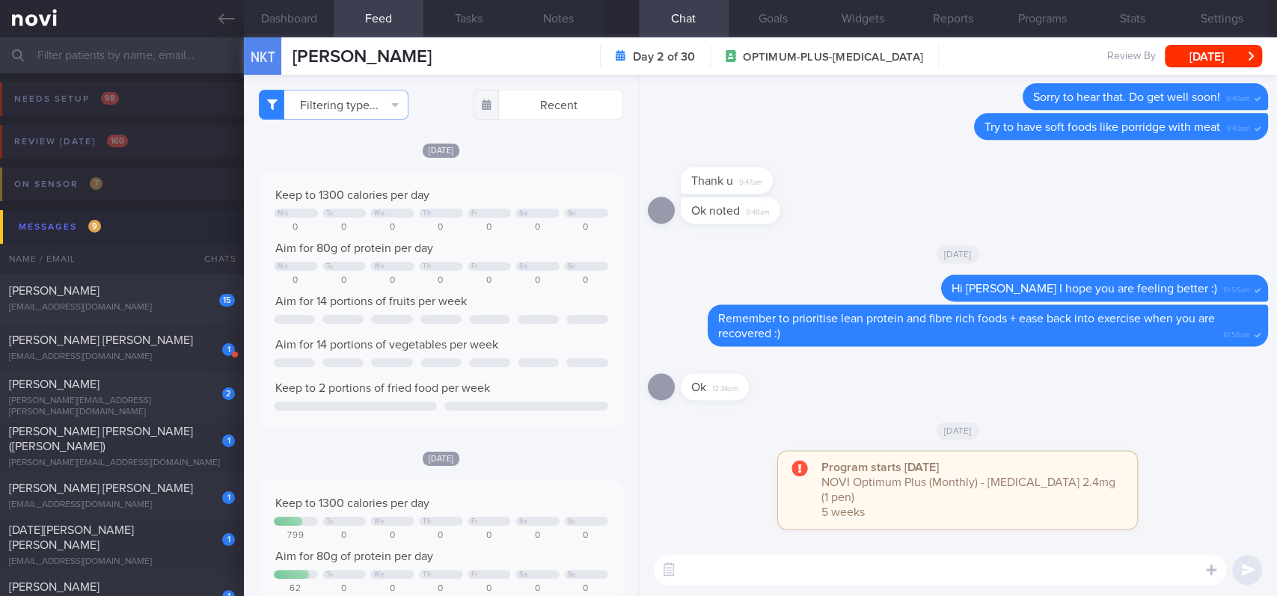
click at [724, 576] on textarea at bounding box center [940, 570] width 572 height 30
type textarea "Hi [PERSON_NAME], how are you doing with your diet? :)"
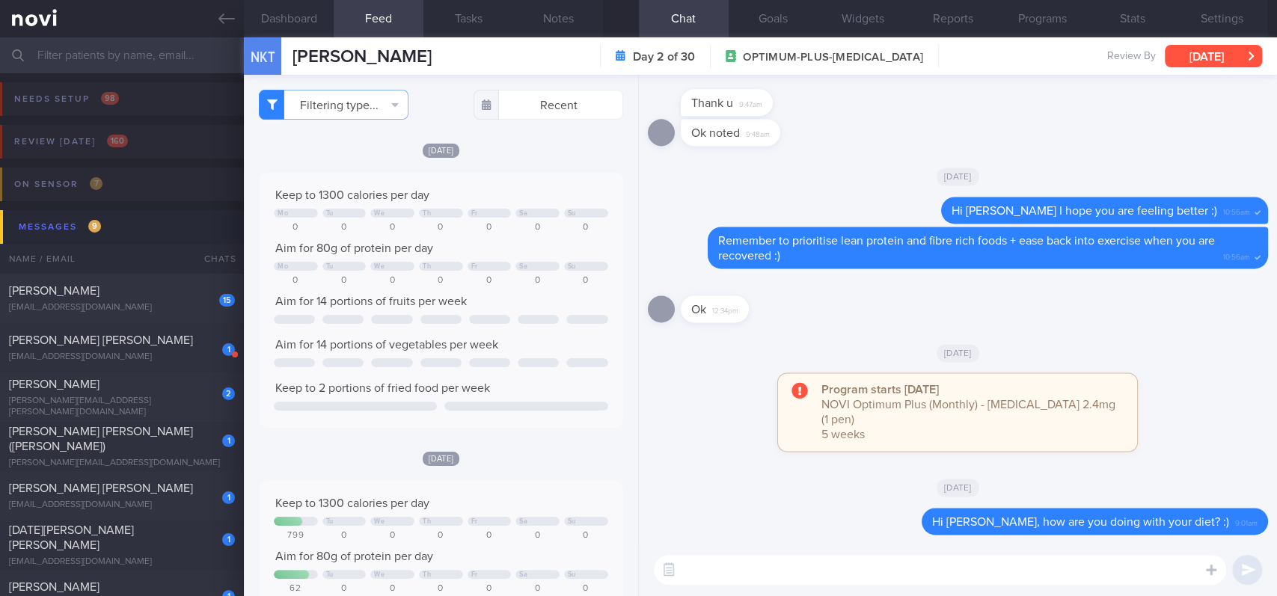
click at [1197, 54] on button "[DATE]" at bounding box center [1213, 56] width 97 height 22
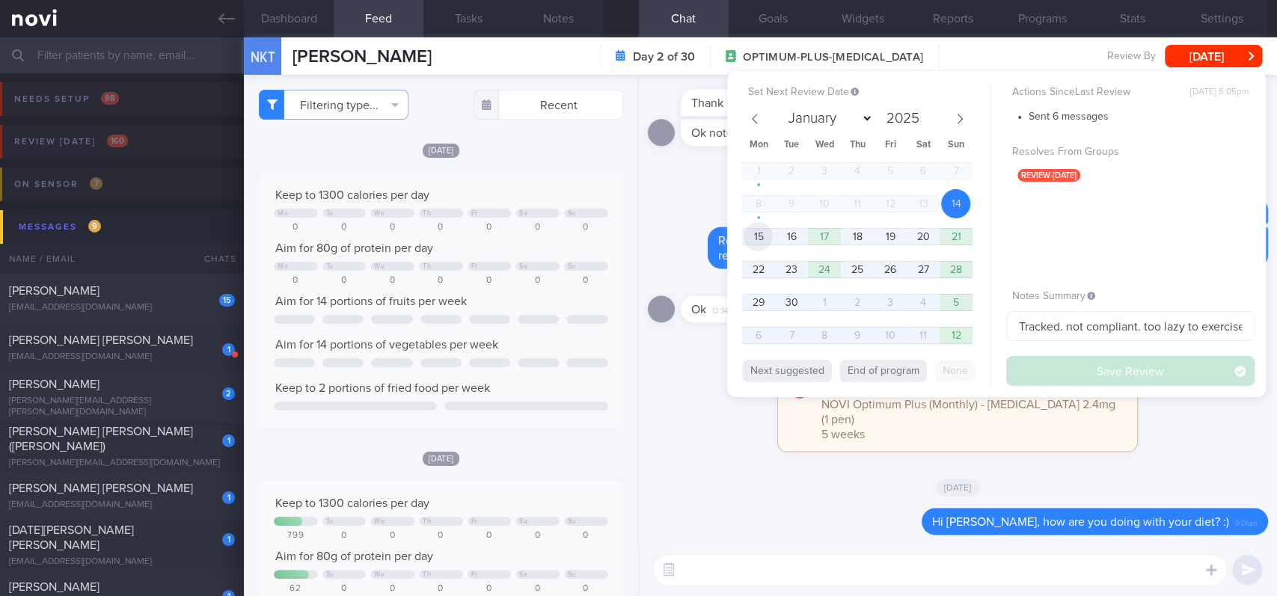
click at [756, 240] on span "15" at bounding box center [758, 236] width 29 height 29
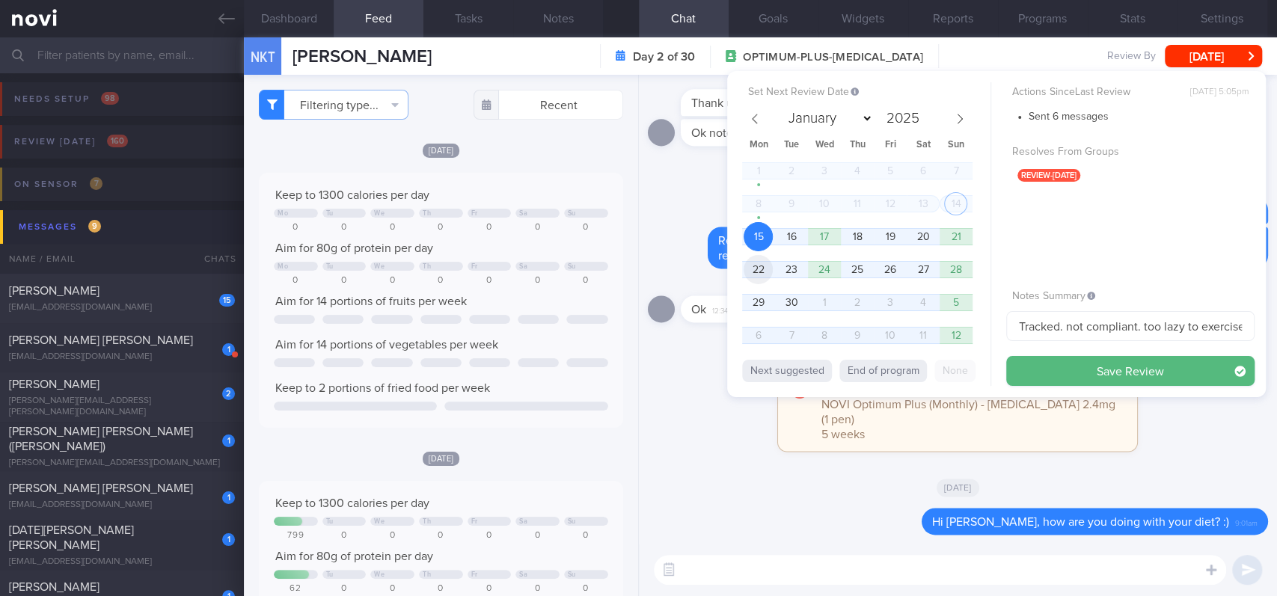
click at [751, 274] on span "22" at bounding box center [758, 269] width 29 height 29
click at [1115, 379] on button "Save Review" at bounding box center [1130, 371] width 248 height 30
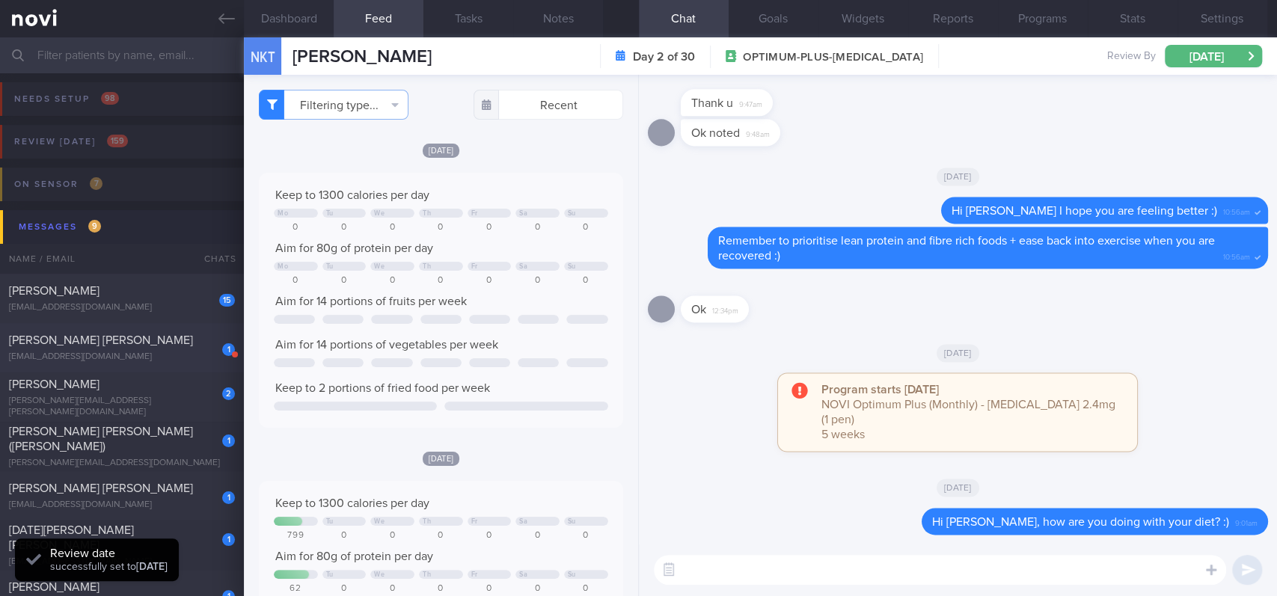
click at [154, 344] on div "[PERSON_NAME] [PERSON_NAME]" at bounding box center [120, 340] width 222 height 15
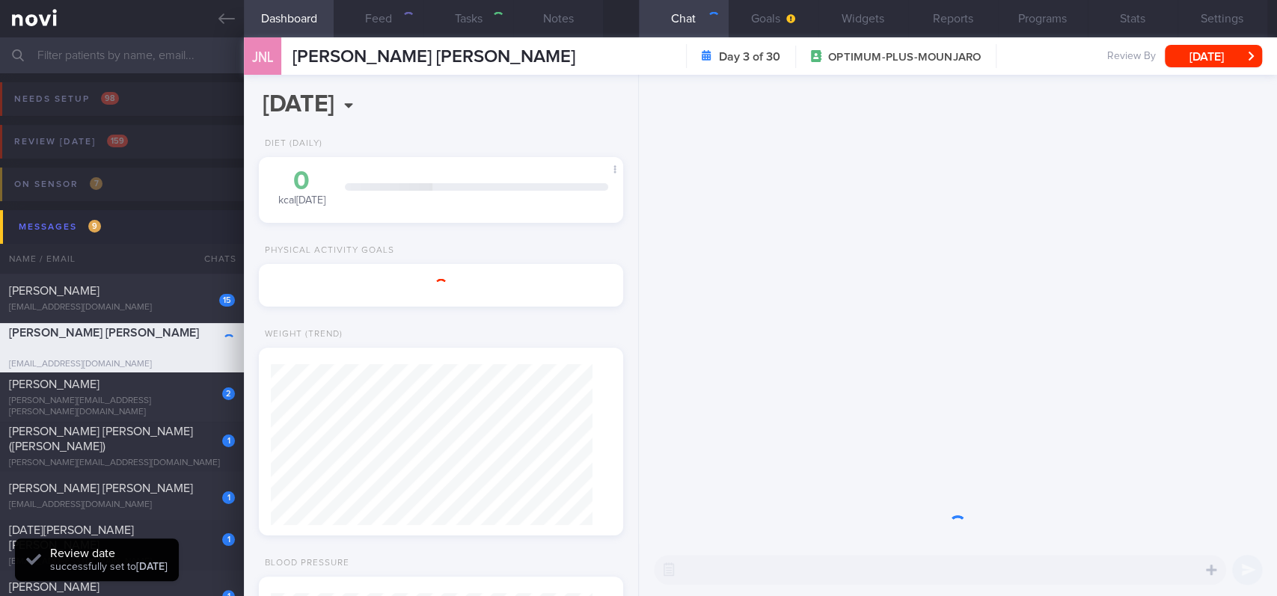
type input "[MEDICAL_DATA]. TLC - app tech issues"
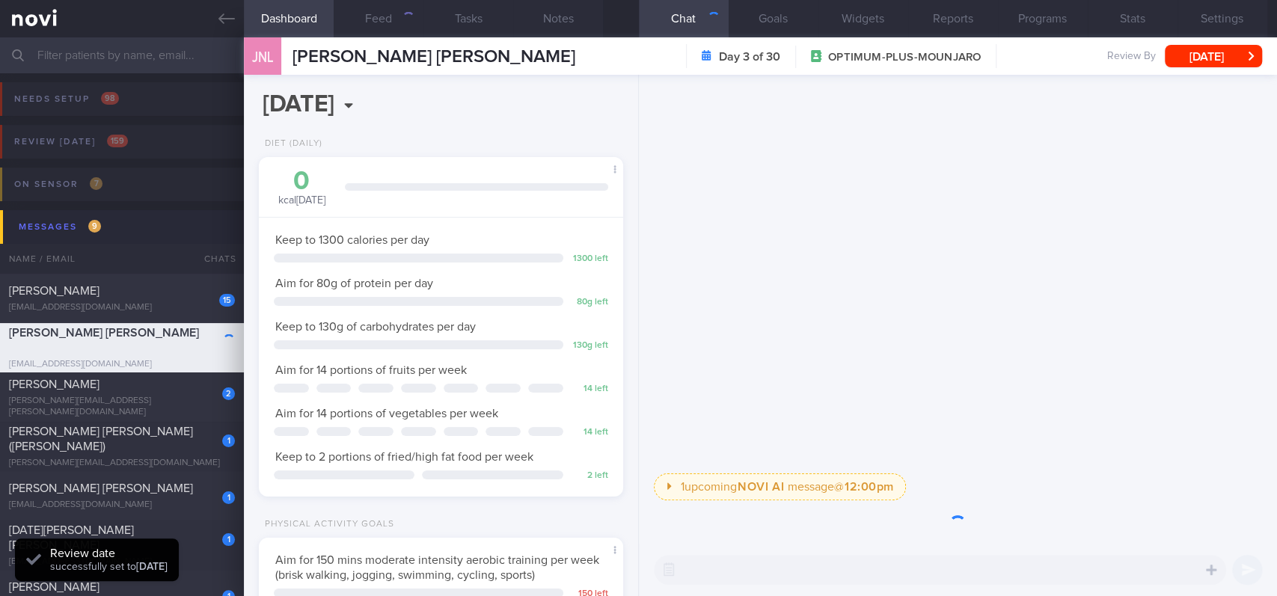
scroll to position [182, 322]
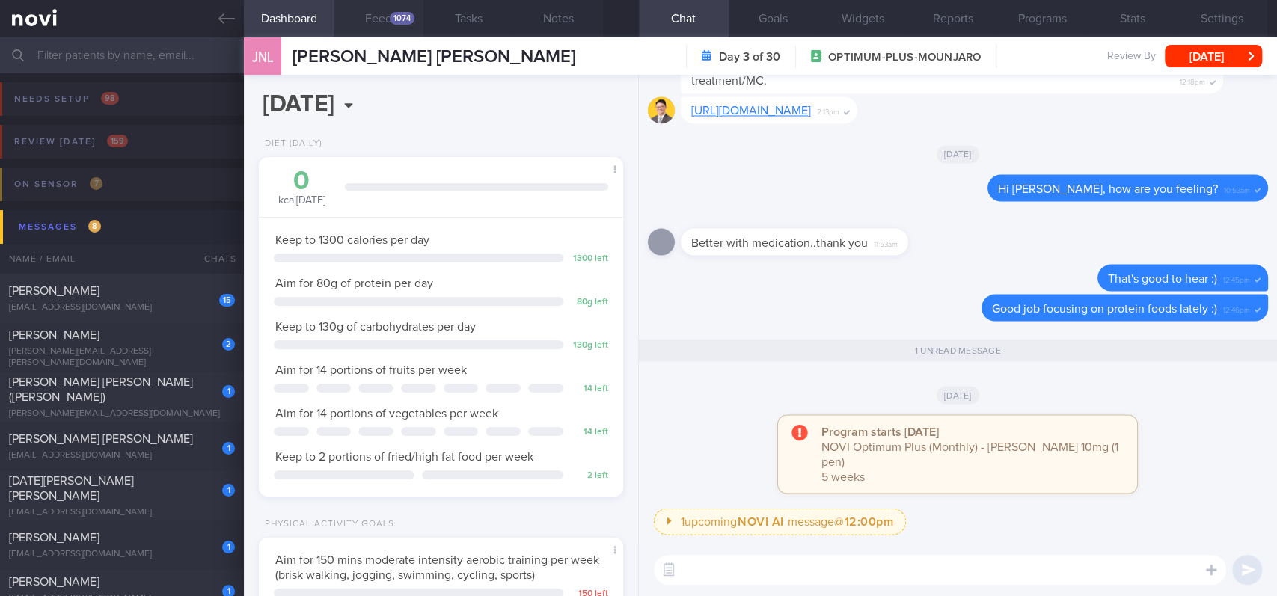
click at [384, 17] on button "Feed 1074" at bounding box center [379, 18] width 90 height 37
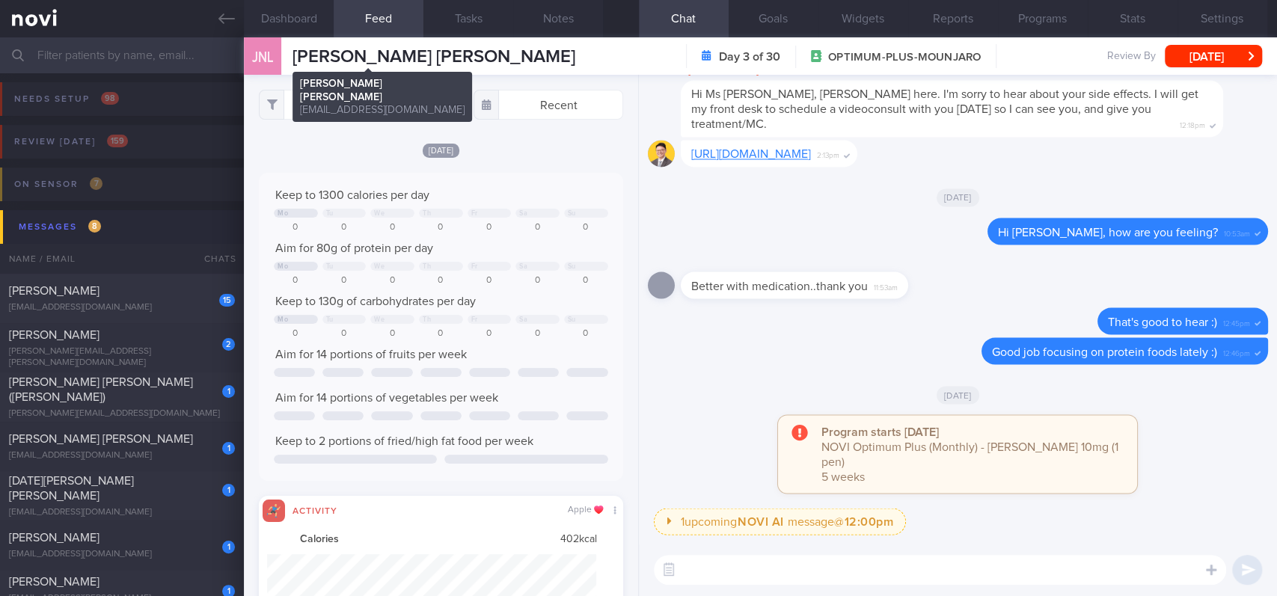
scroll to position [82, 329]
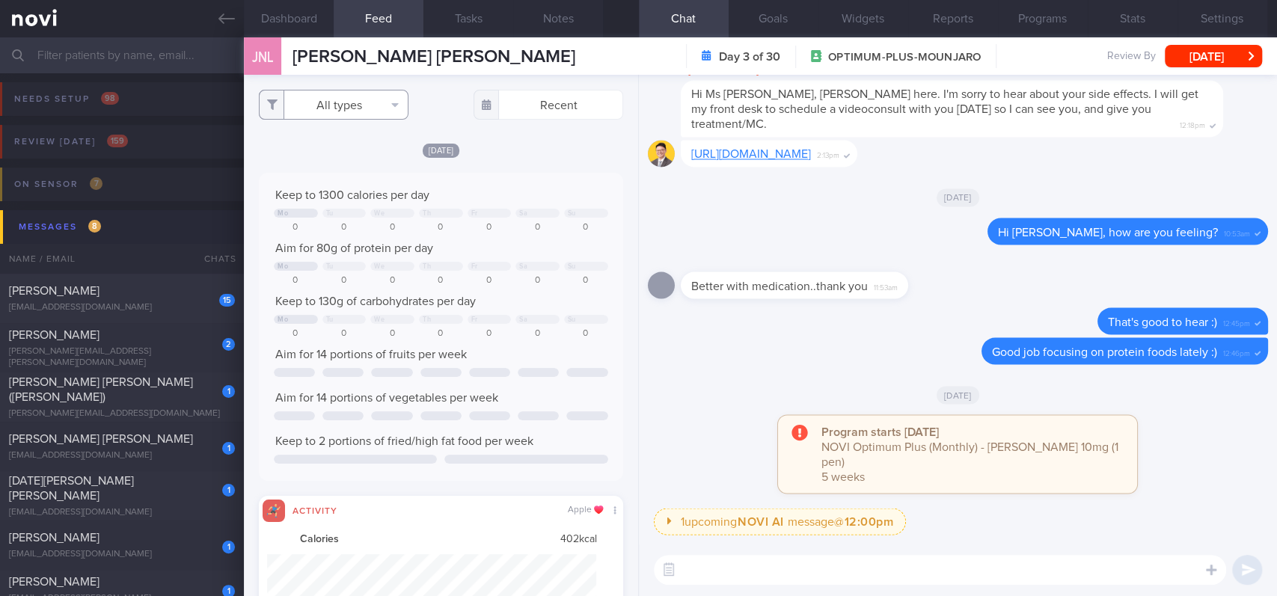
click at [359, 104] on button "All types" at bounding box center [334, 105] width 150 height 30
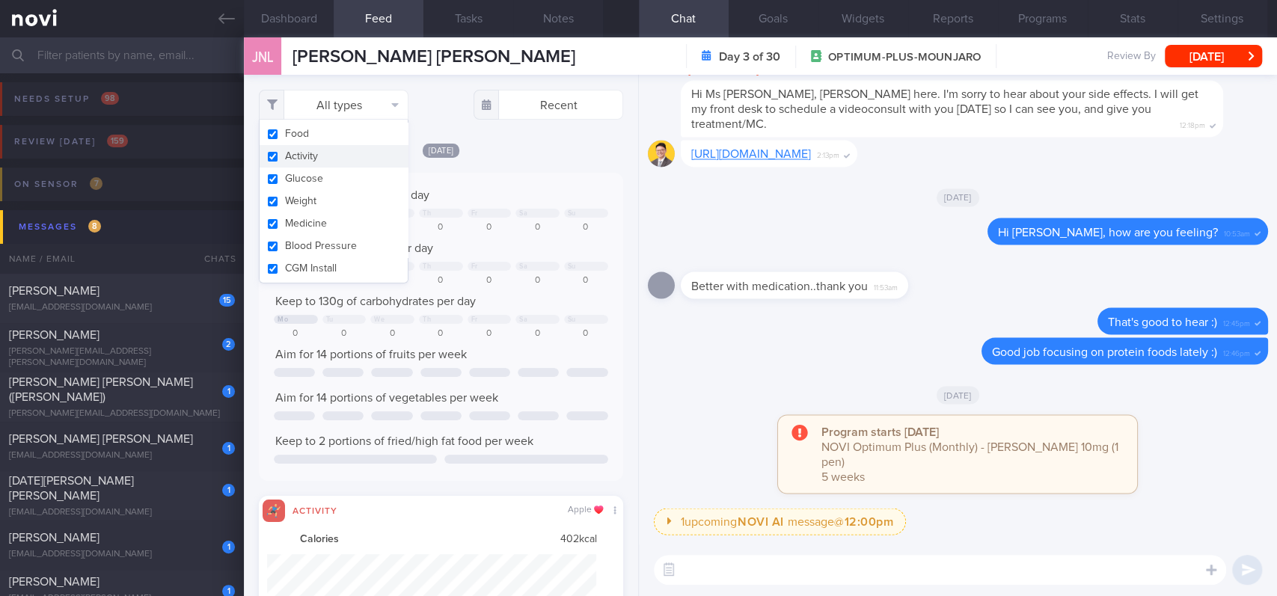
click at [338, 159] on button "Activity" at bounding box center [334, 156] width 148 height 22
checkbox input "false"
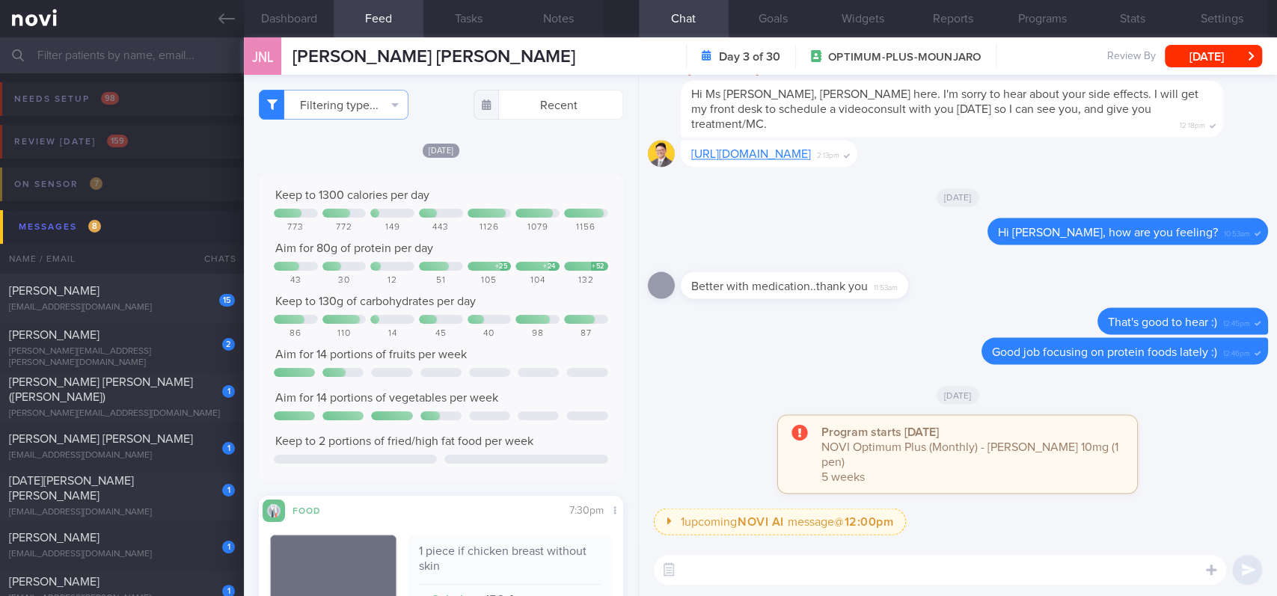
click at [530, 177] on div "Keep to 1300 calories per day 773 772 149 443 1126 1079 1156 Aim for 80g of pro…" at bounding box center [441, 327] width 364 height 308
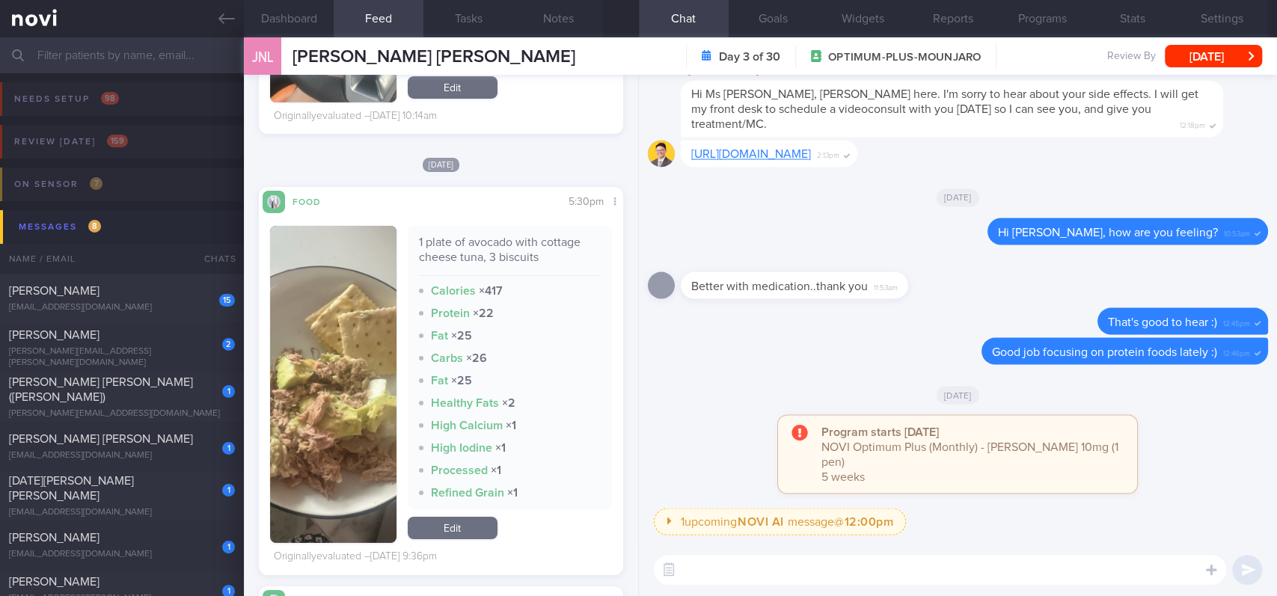
scroll to position [2992, 0]
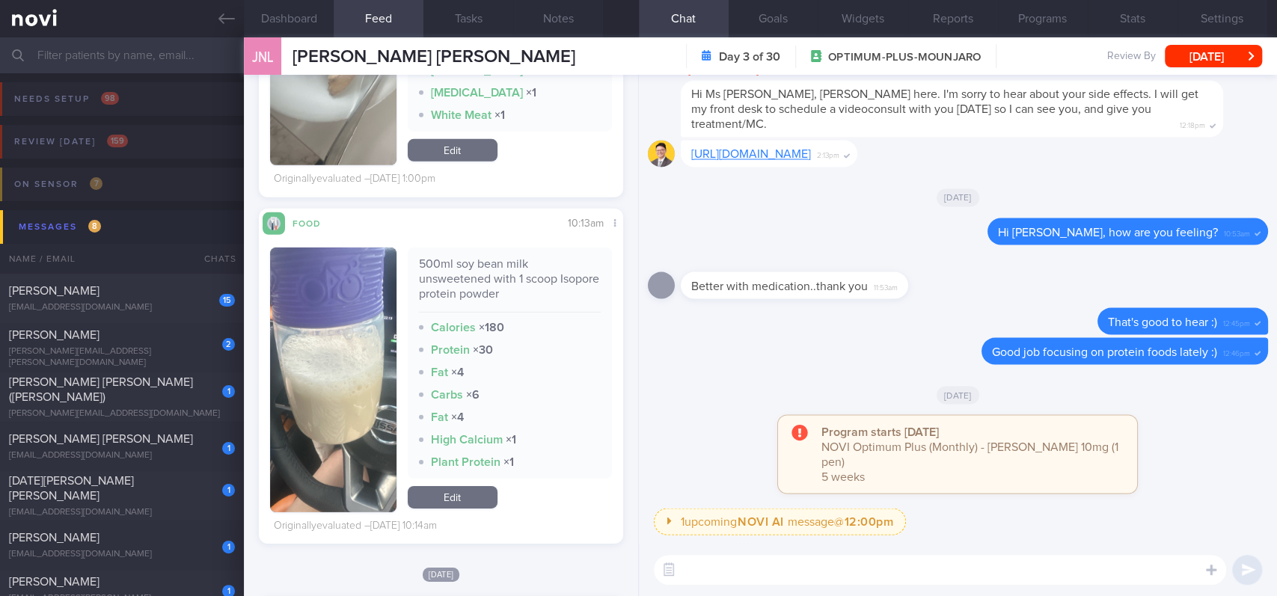
click at [797, 588] on div "​ ​" at bounding box center [958, 570] width 638 height 52
click at [798, 580] on textarea at bounding box center [940, 570] width 572 height 30
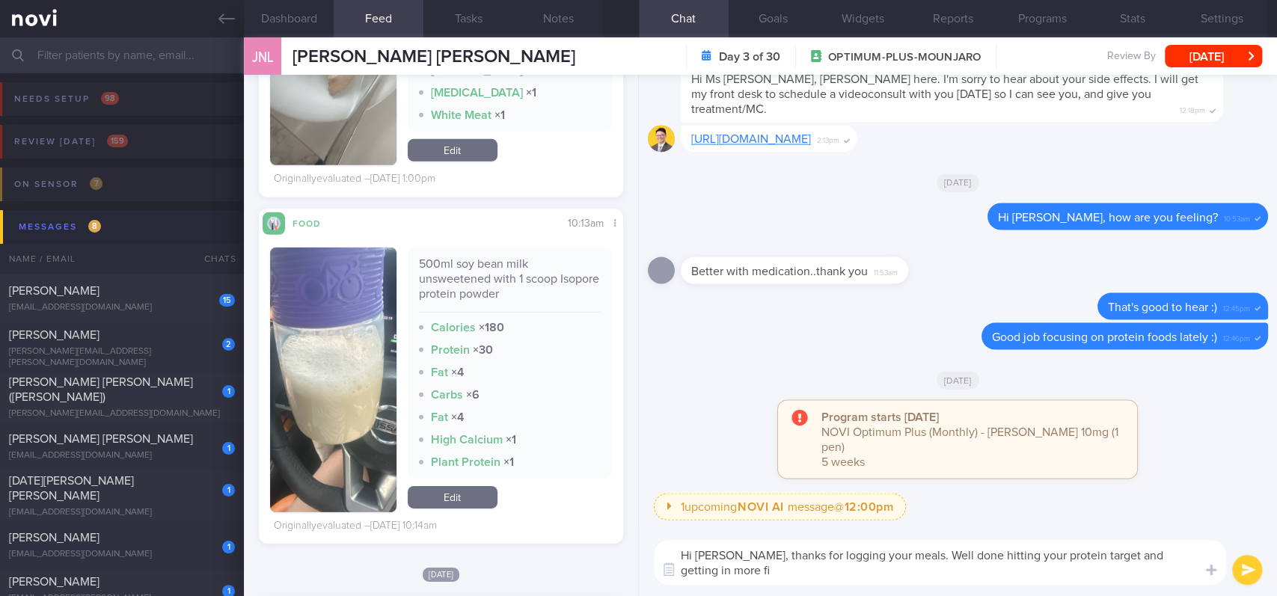
scroll to position [0, 0]
type textarea "Hi [PERSON_NAME], thanks for logging your meals. Well done hitting your protein…"
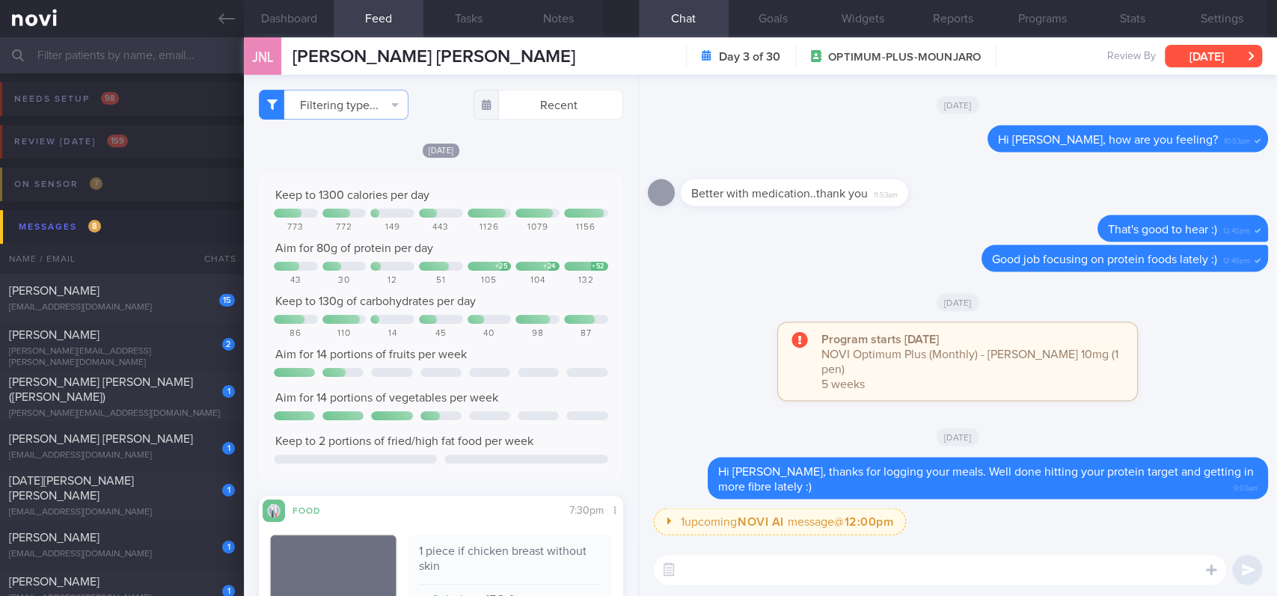
click at [1191, 58] on button "[DATE]" at bounding box center [1213, 56] width 97 height 22
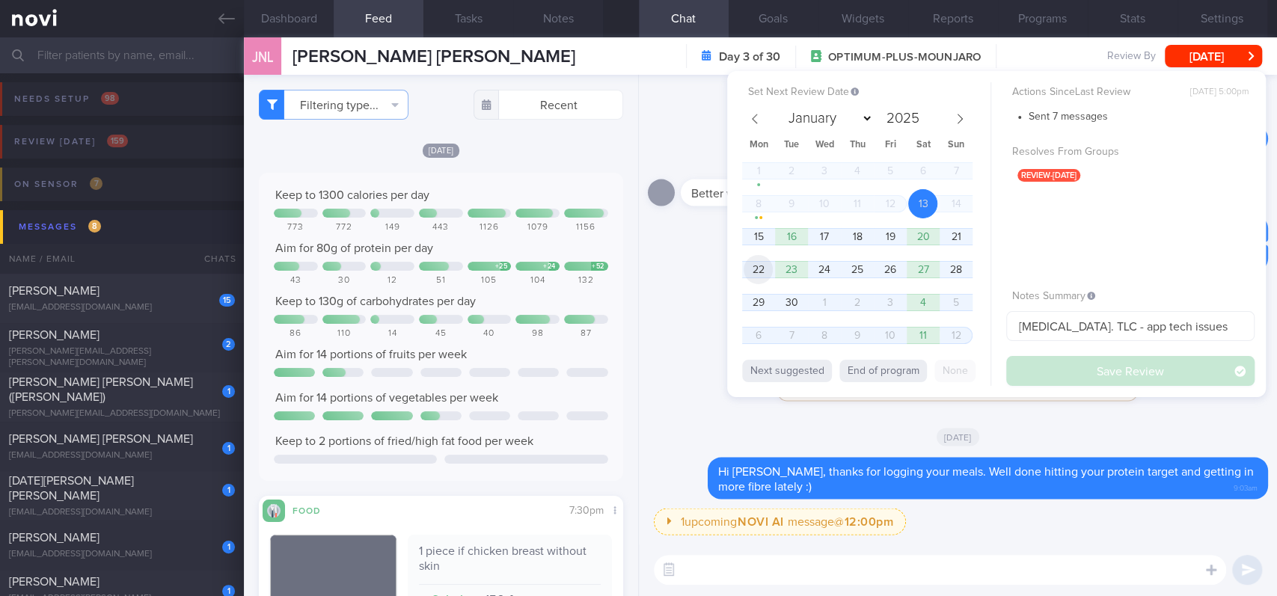
click at [753, 260] on span "22" at bounding box center [758, 269] width 29 height 29
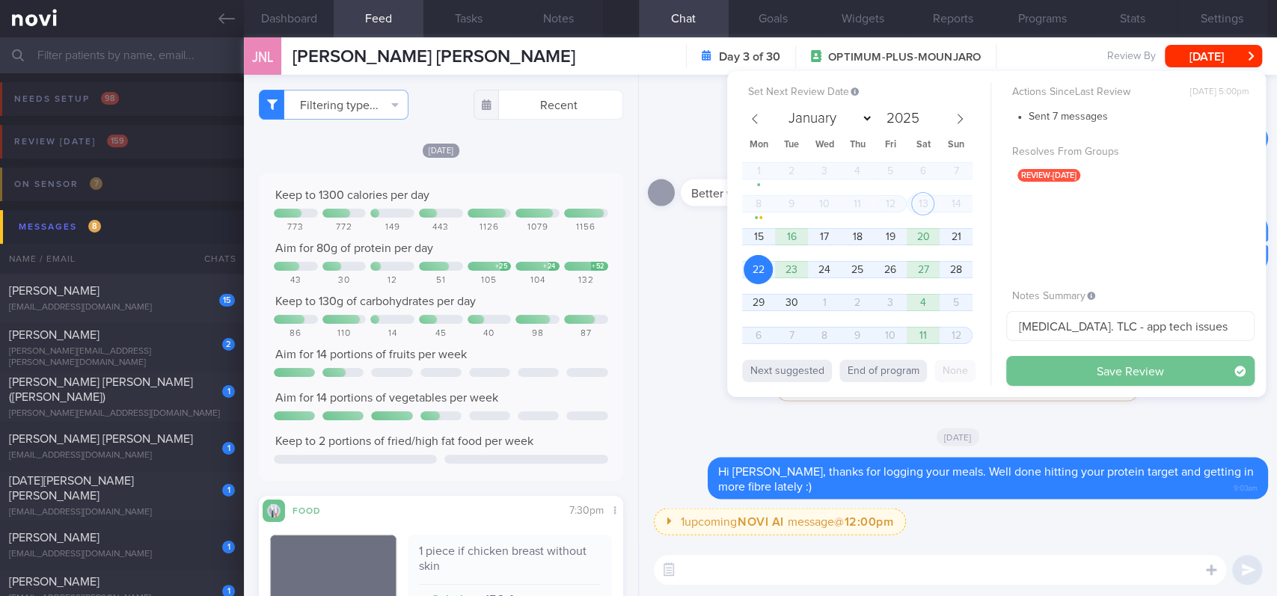
click at [1058, 370] on button "Save Review" at bounding box center [1130, 371] width 248 height 30
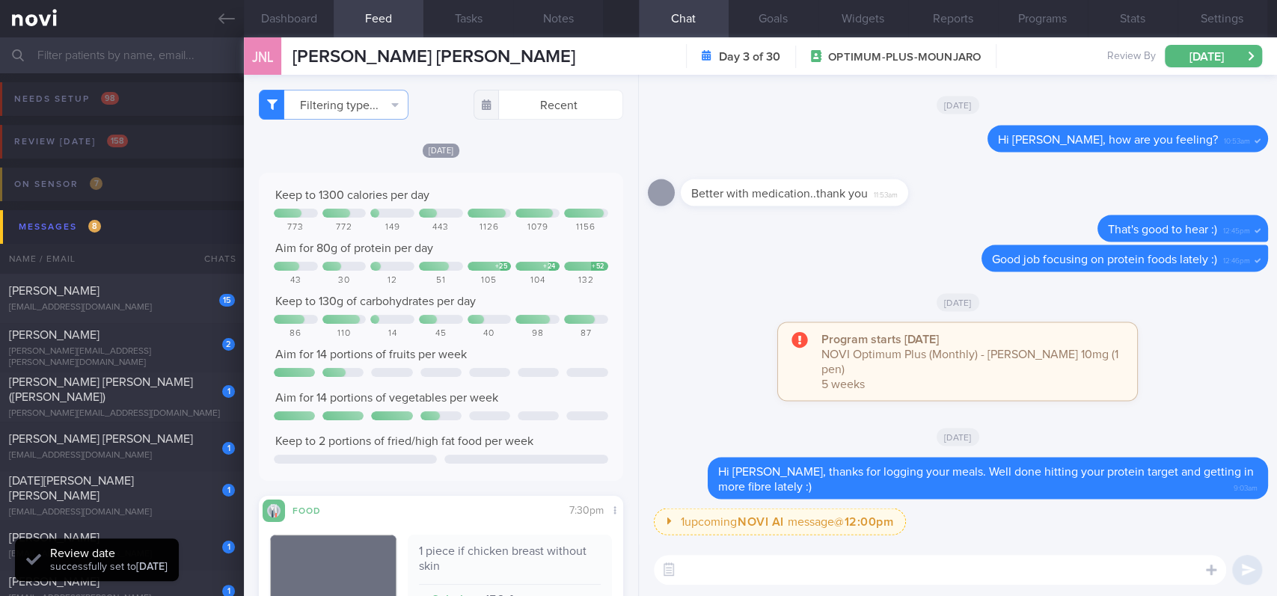
click at [688, 367] on div "Program starts [DATE] NOVI Optimum Plus (Monthly) - [PERSON_NAME] 10mg (1 pen) …" at bounding box center [958, 368] width 620 height 93
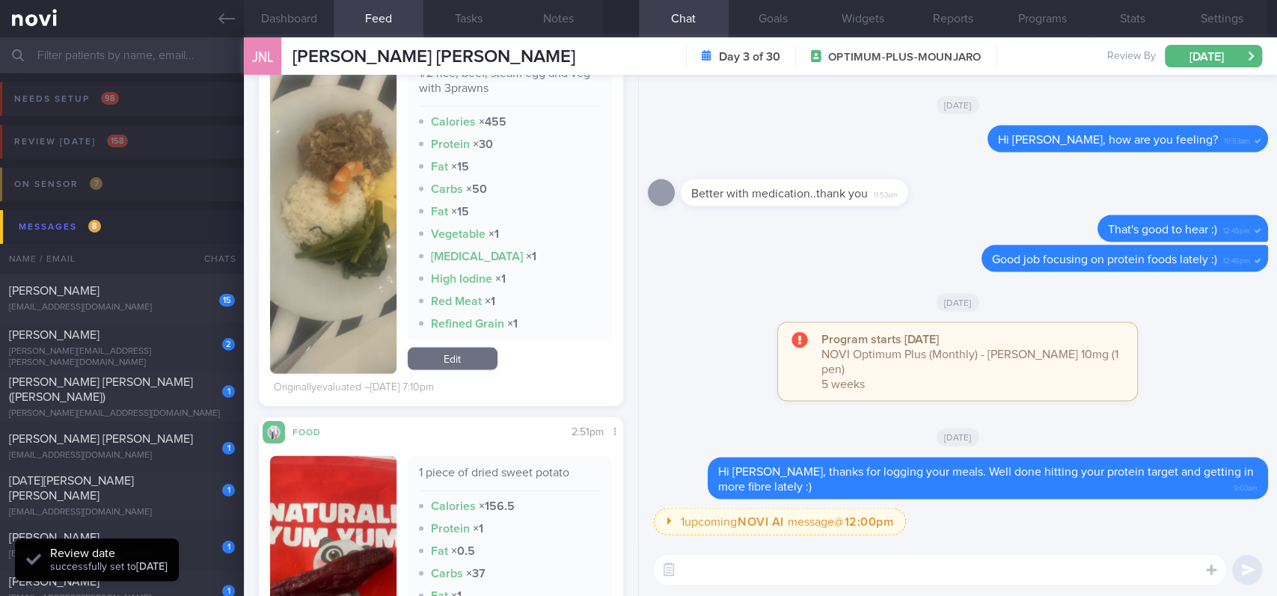
scroll to position [2095, 0]
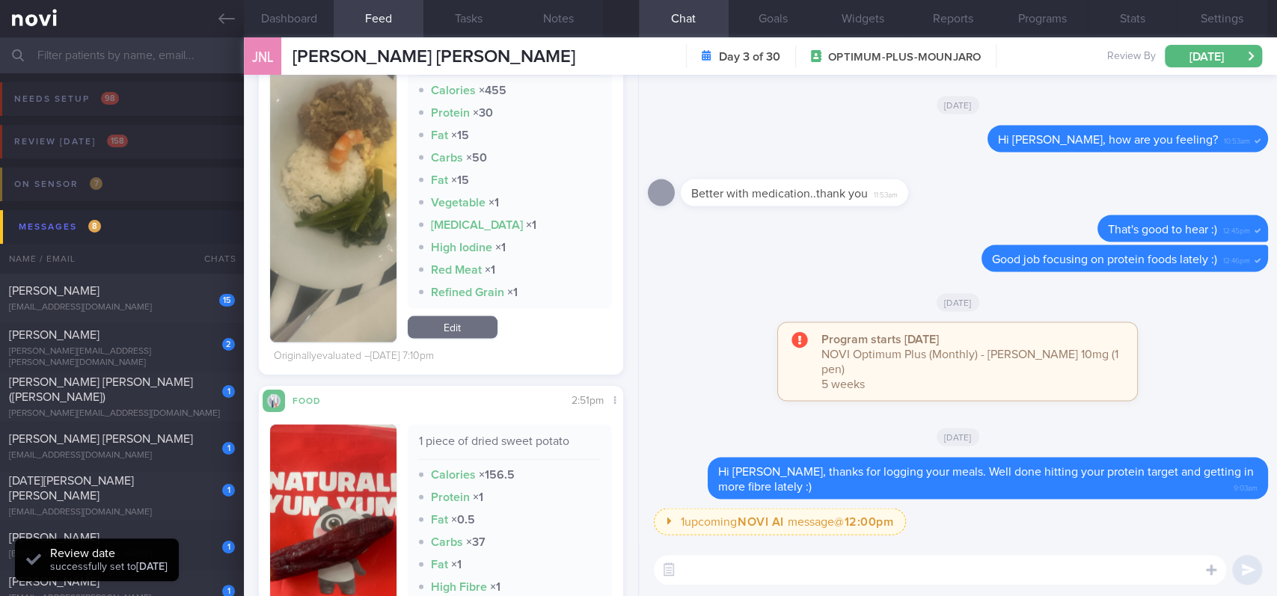
click at [712, 563] on textarea at bounding box center [940, 570] width 572 height 30
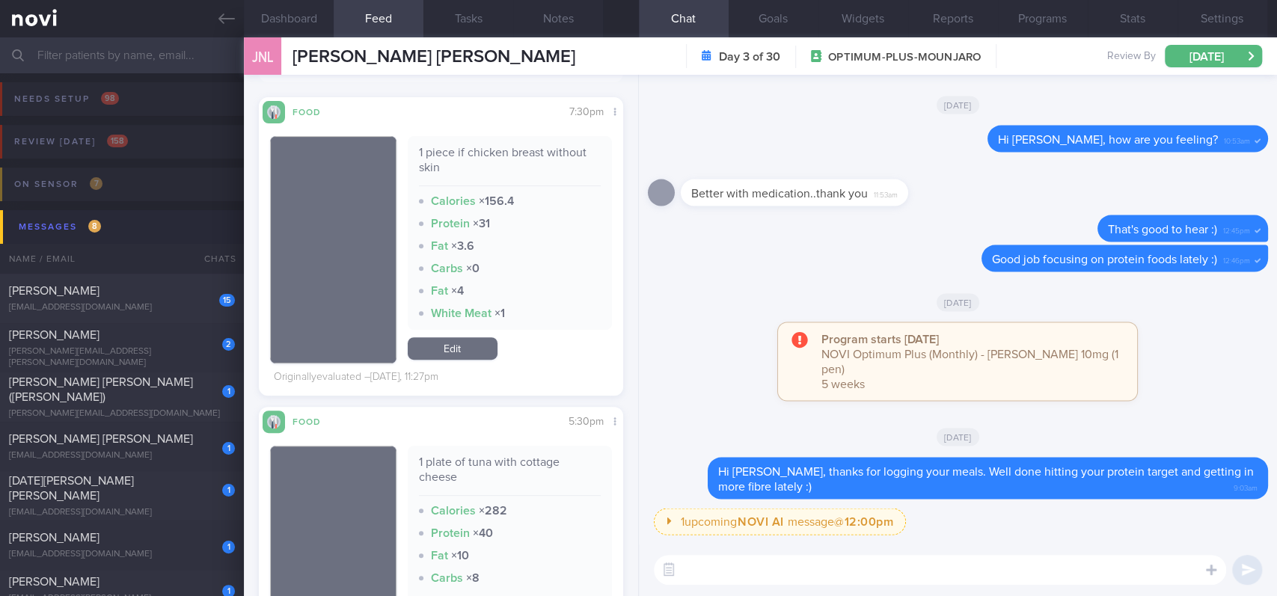
scroll to position [0, 0]
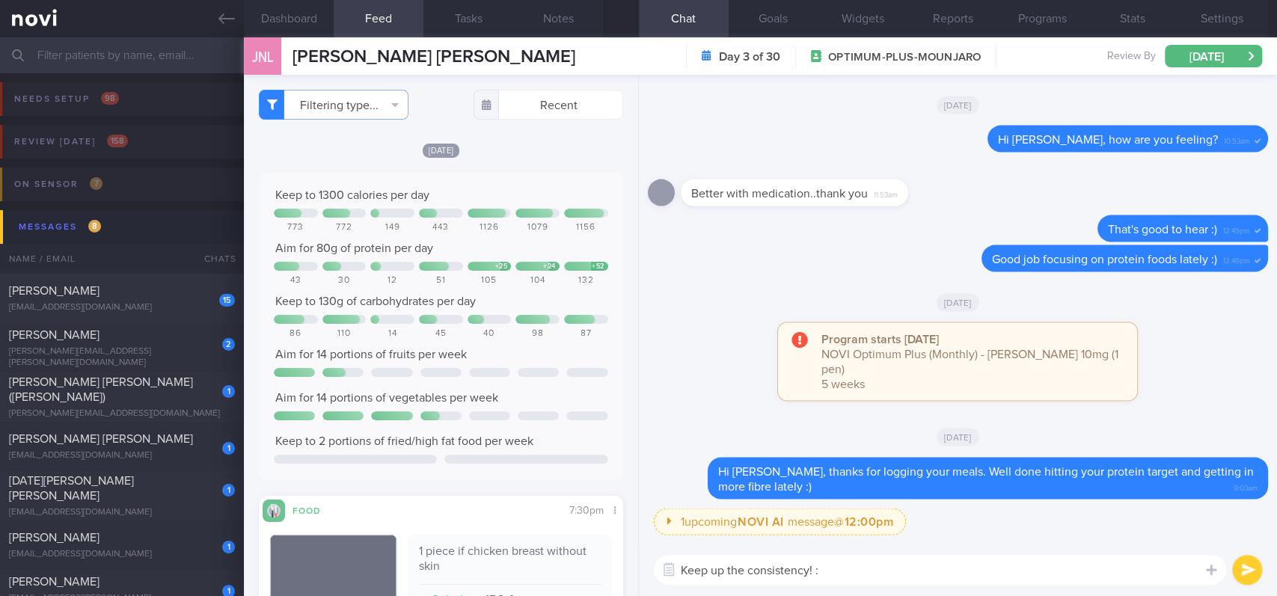
type textarea "Keep up the consistency! :)"
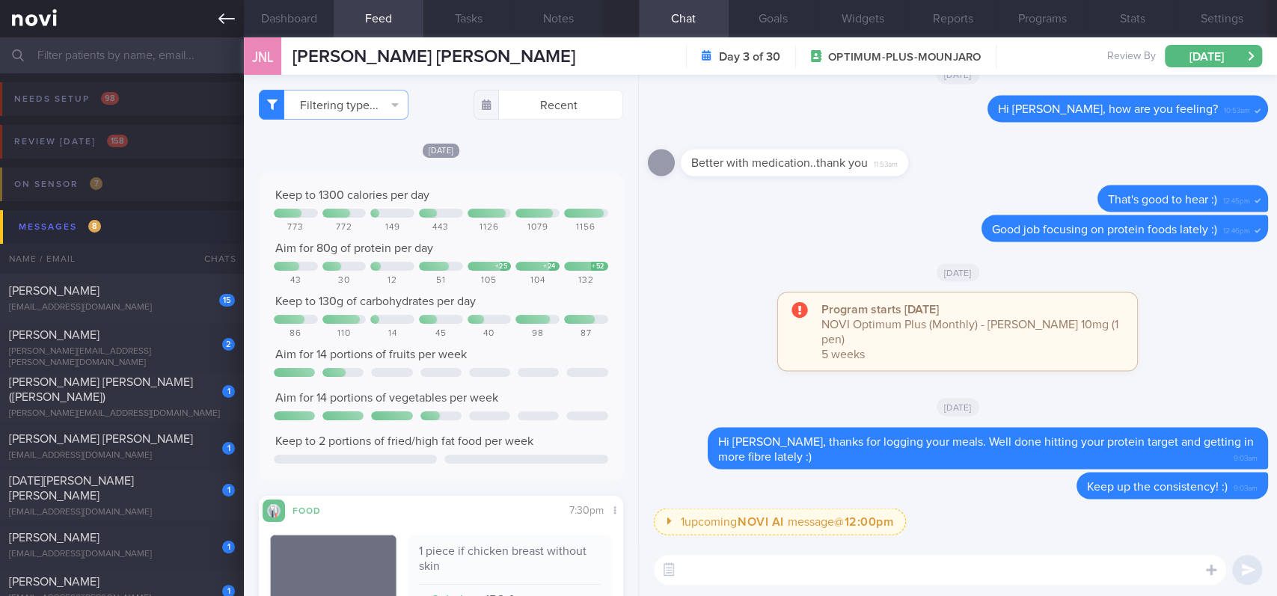
click at [222, 14] on icon at bounding box center [226, 18] width 16 height 10
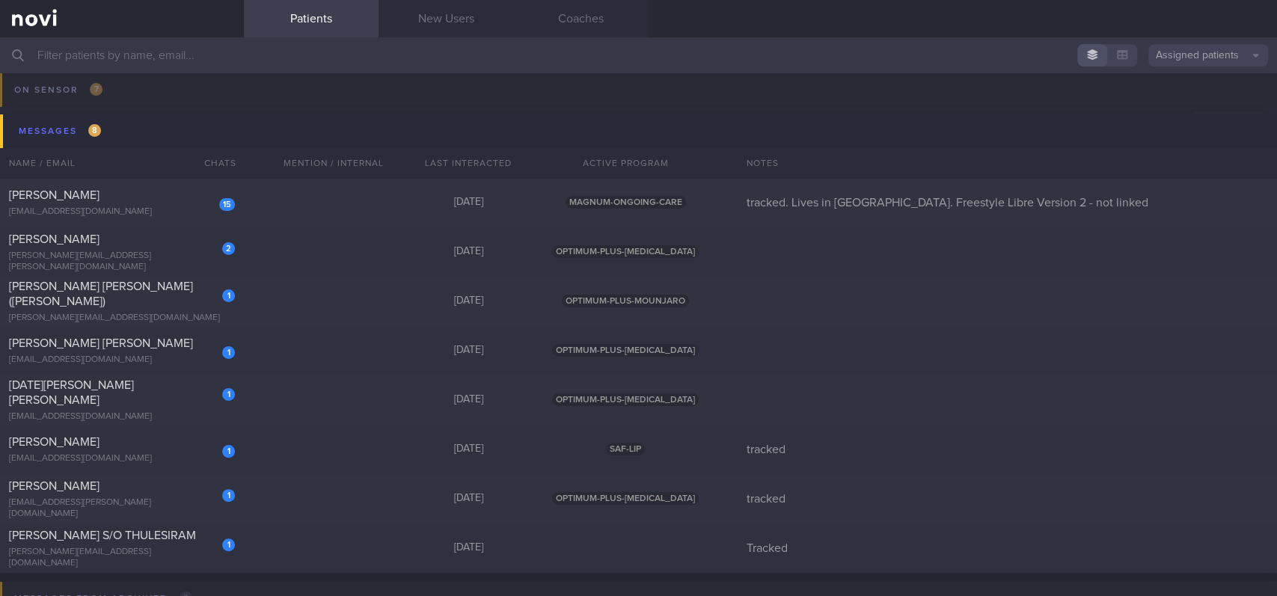
scroll to position [99, 0]
click at [277, 538] on div "1 [PERSON_NAME] S/O THULESIRAM [PERSON_NAME][EMAIL_ADDRESS][DOMAIN_NAME] [DATE]…" at bounding box center [638, 544] width 1277 height 49
select select "8"
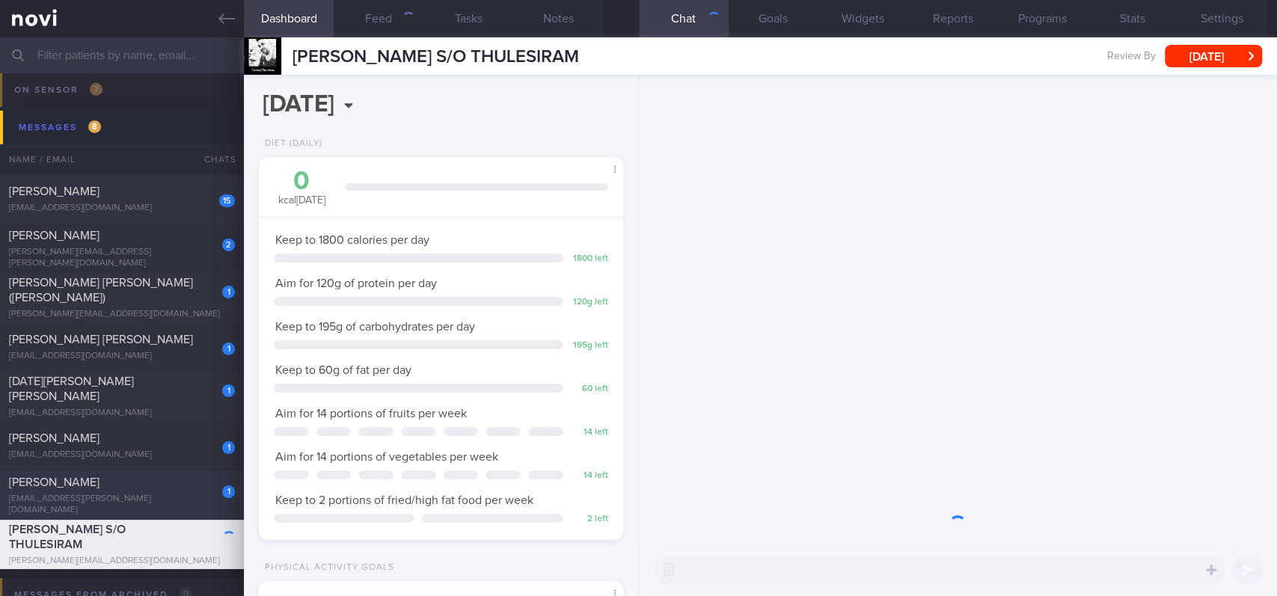
scroll to position [182, 322]
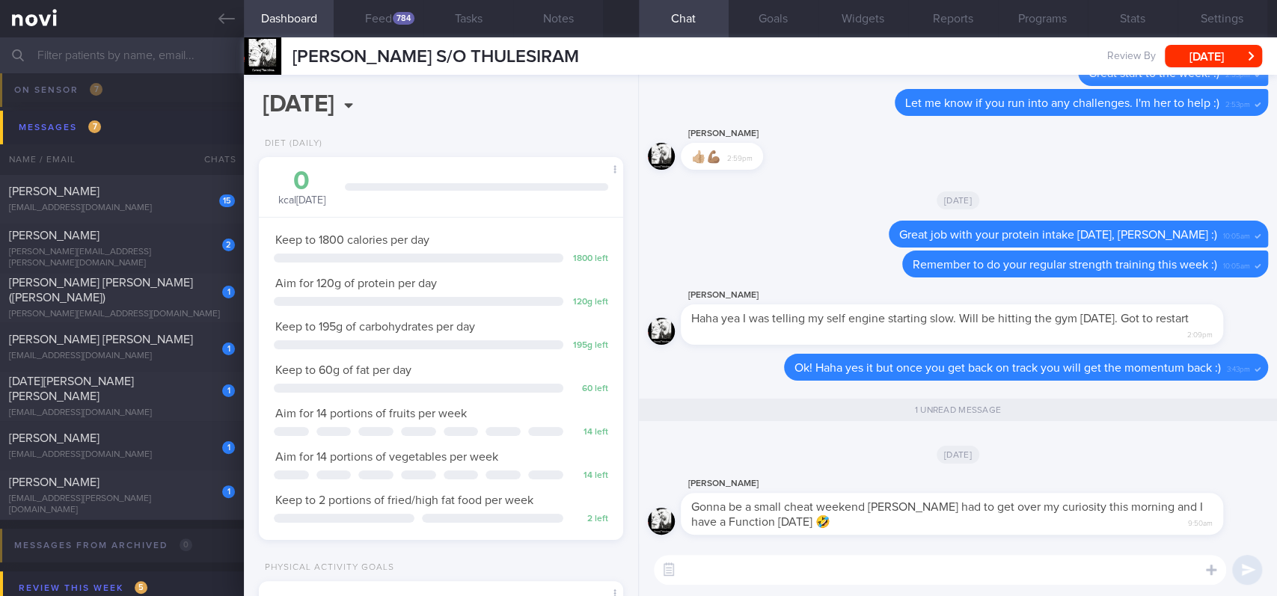
click at [860, 563] on textarea at bounding box center [940, 570] width 572 height 30
click at [380, 13] on button "Feed 784" at bounding box center [379, 18] width 90 height 37
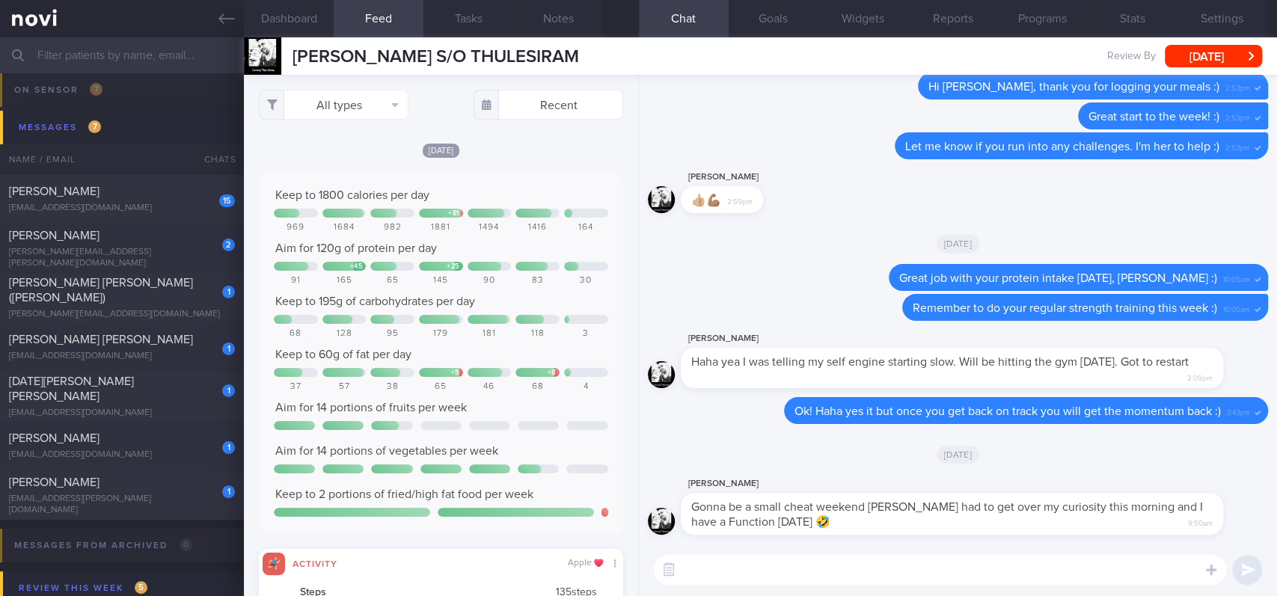
scroll to position [82, 329]
click at [386, 105] on button "All types" at bounding box center [334, 105] width 150 height 30
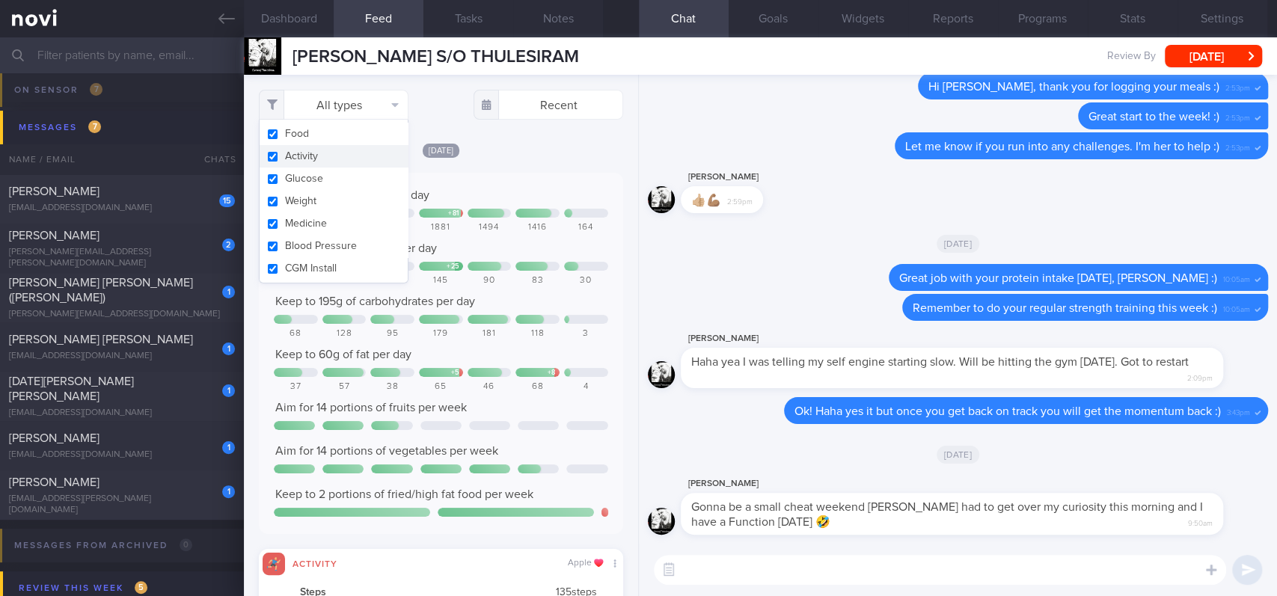
click at [347, 146] on button "Activity" at bounding box center [334, 156] width 148 height 22
checkbox input "false"
click at [512, 168] on div "[DATE] Keep to 1800 calories per day + 81 969 1684 982 1881 1494 1416 164 Aim f…" at bounding box center [441, 459] width 364 height 634
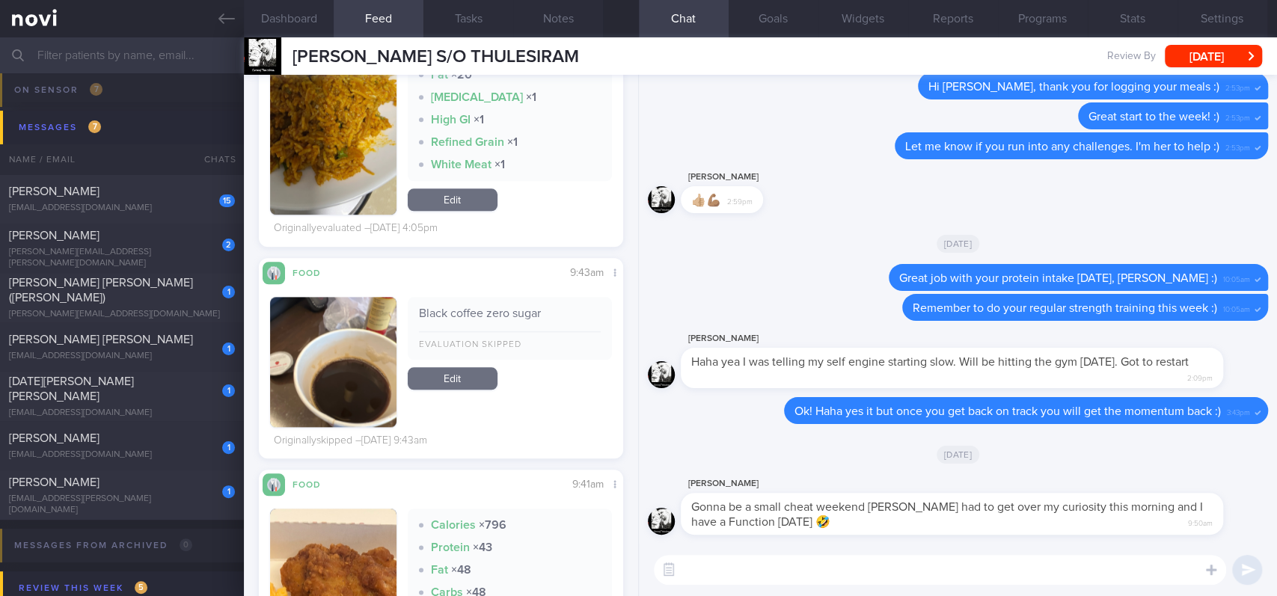
scroll to position [1197, 0]
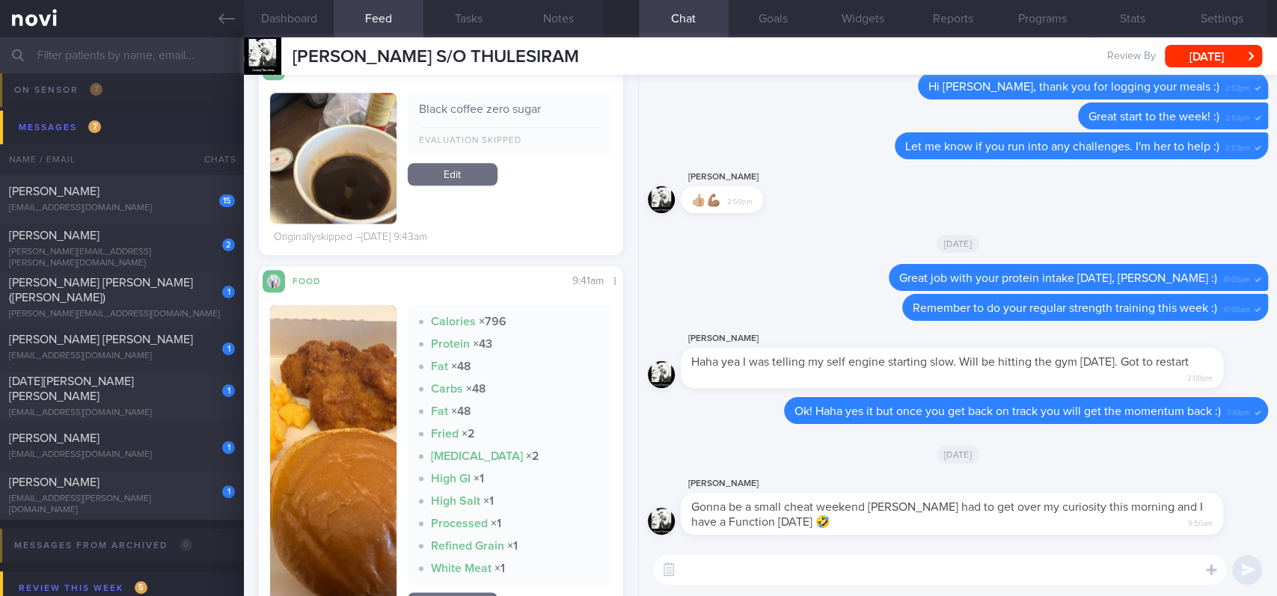
click at [702, 580] on textarea at bounding box center [940, 570] width 572 height 30
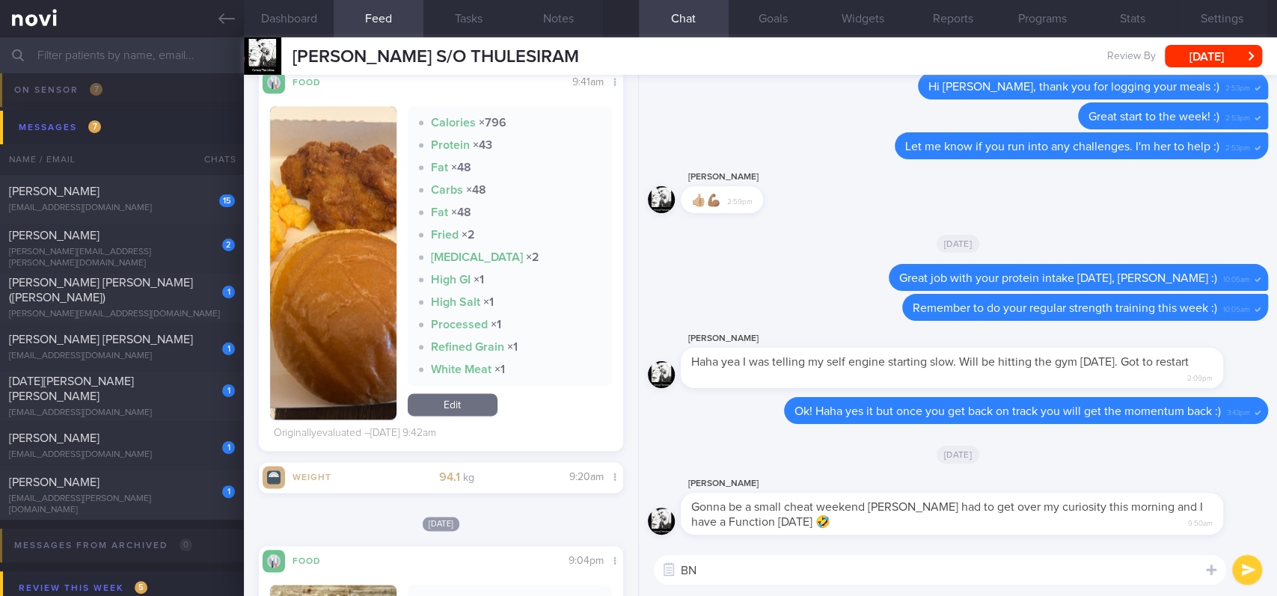
type textarea "B"
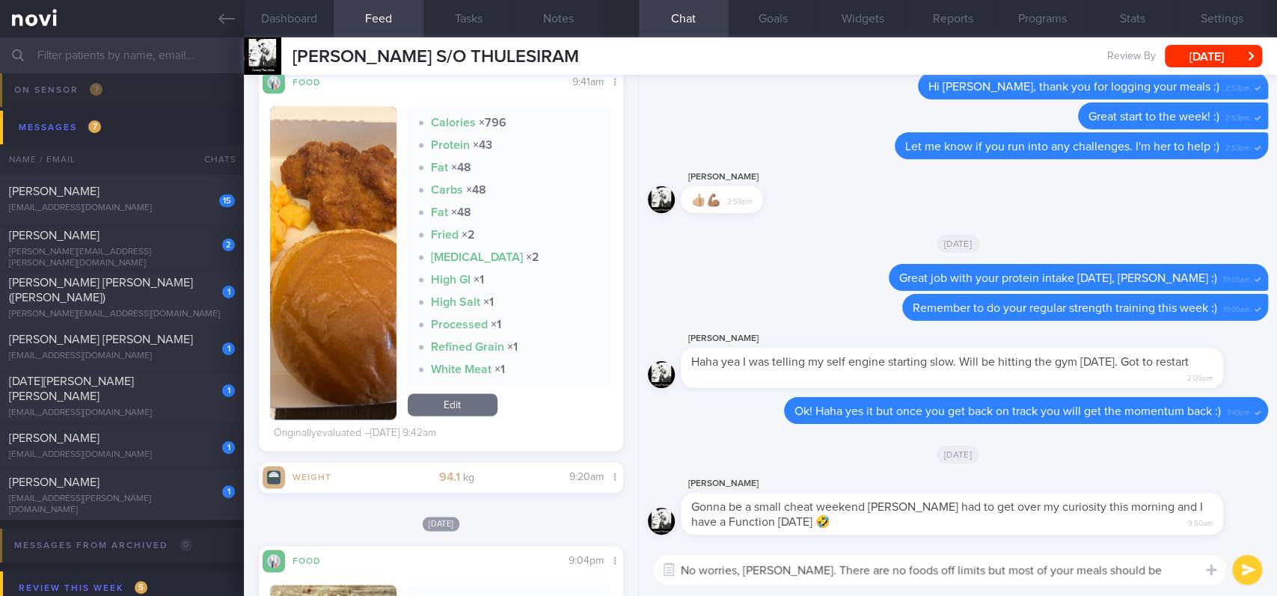
scroll to position [0, 0]
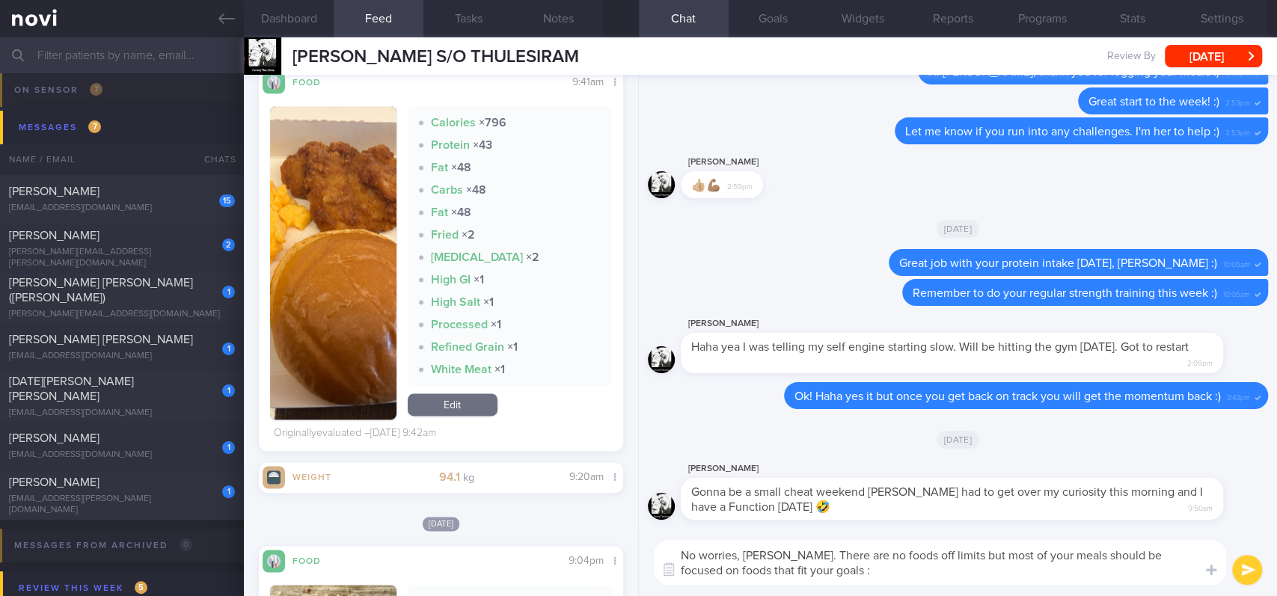
type textarea "No worries, [PERSON_NAME]. There are no foods off limits but most of your meals…"
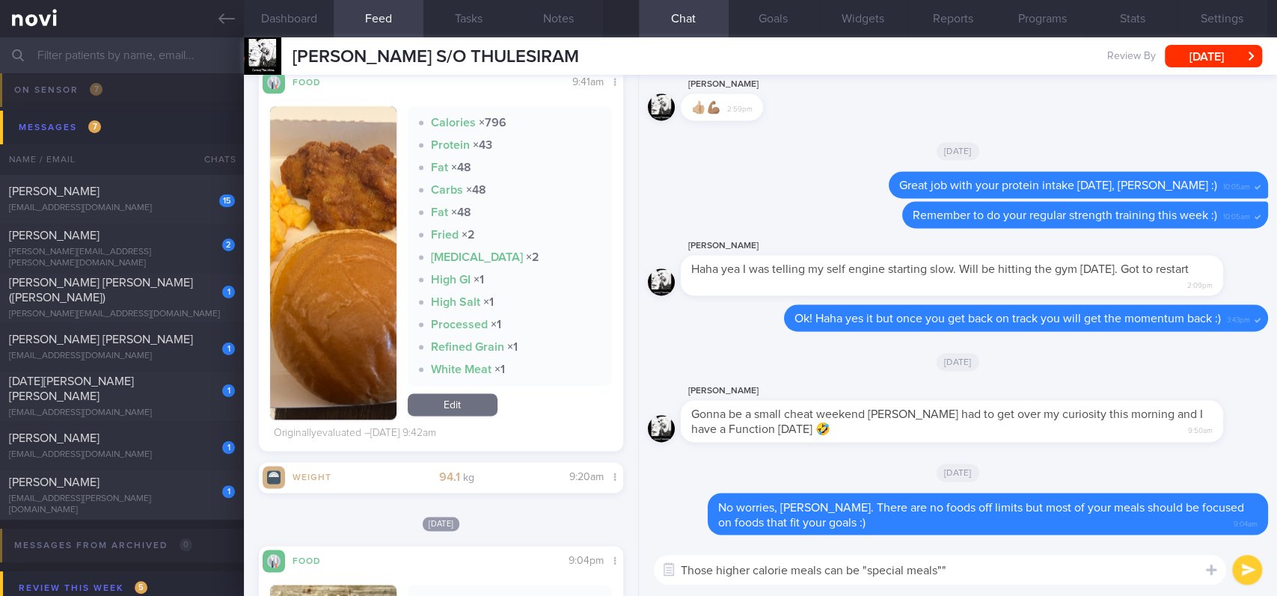
type textarea "Those higher calorie meals can be "special meals""
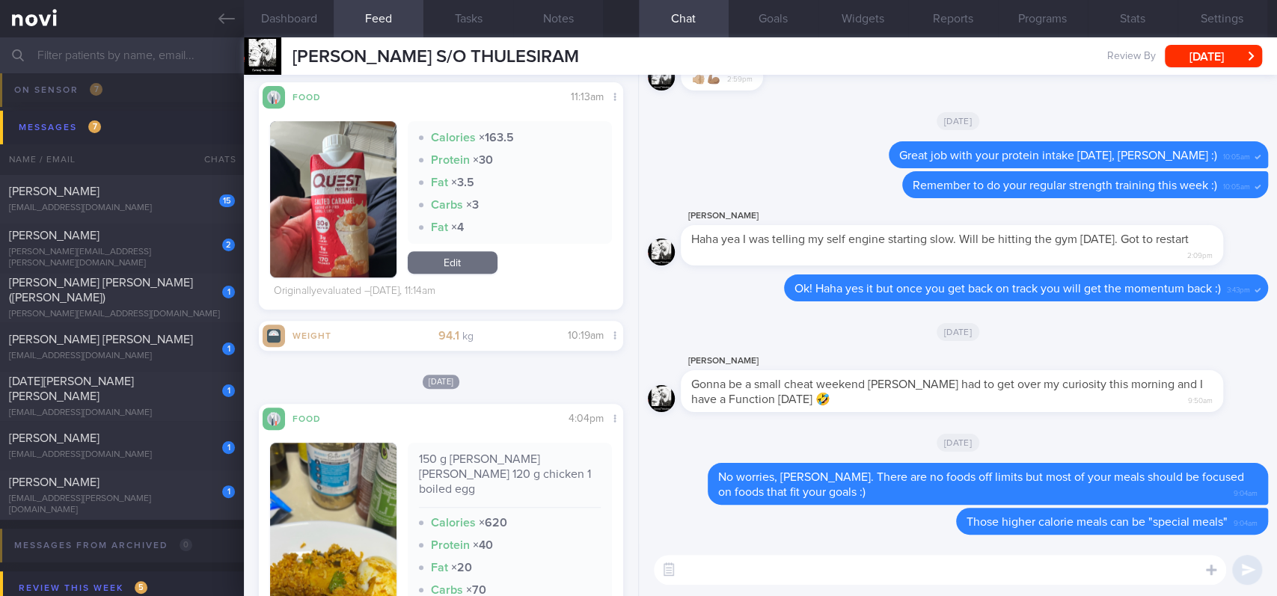
scroll to position [498, 0]
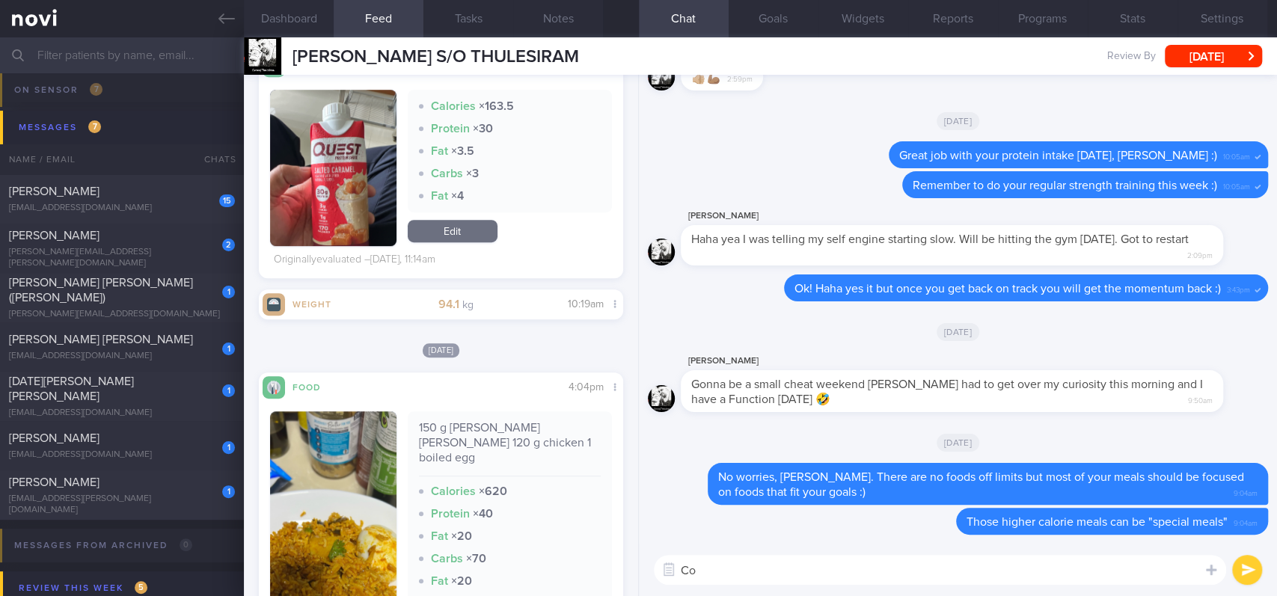
type textarea "C"
type textarea "Good portion control!"
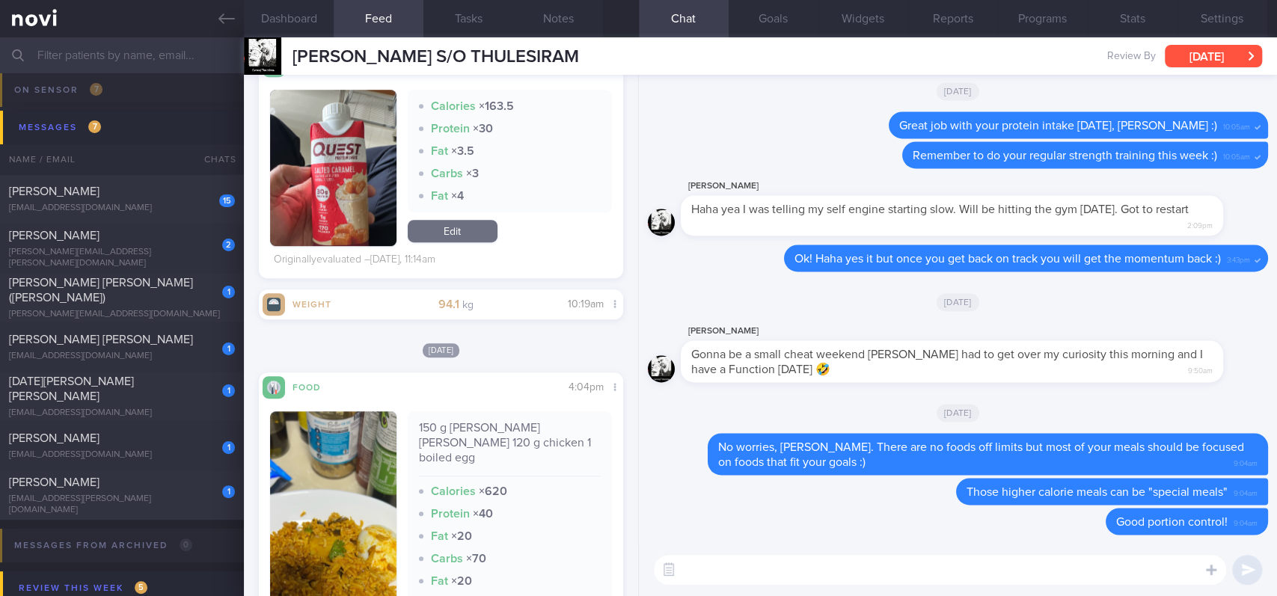
click at [1203, 49] on button "[DATE]" at bounding box center [1213, 56] width 97 height 22
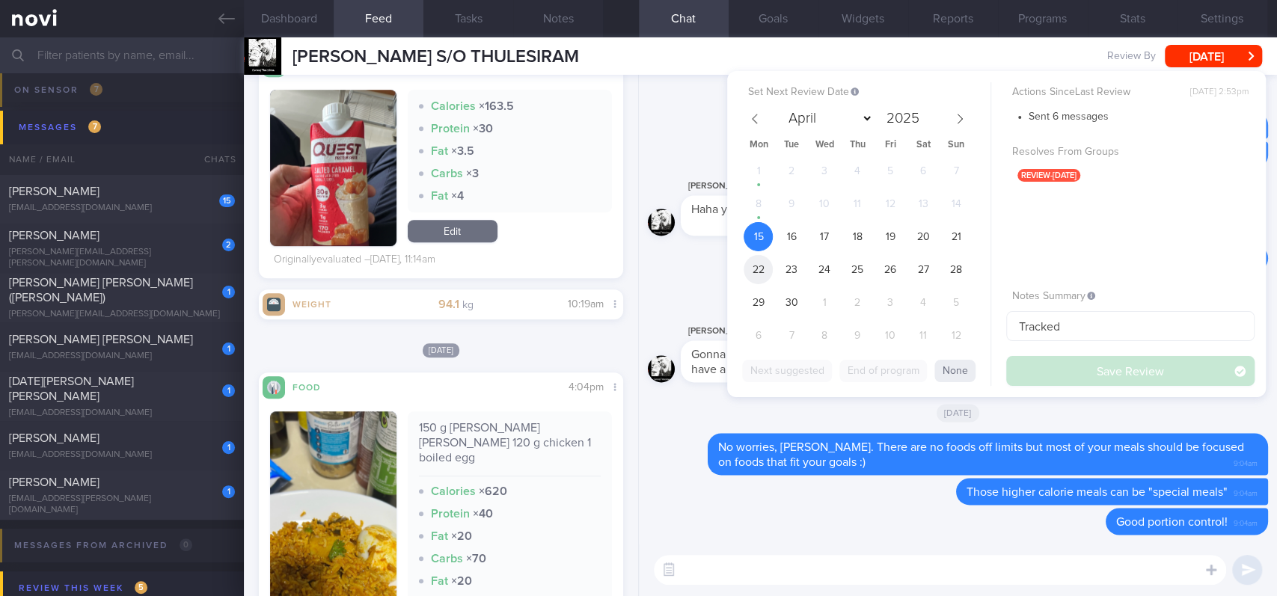
click at [751, 273] on span "22" at bounding box center [758, 269] width 29 height 29
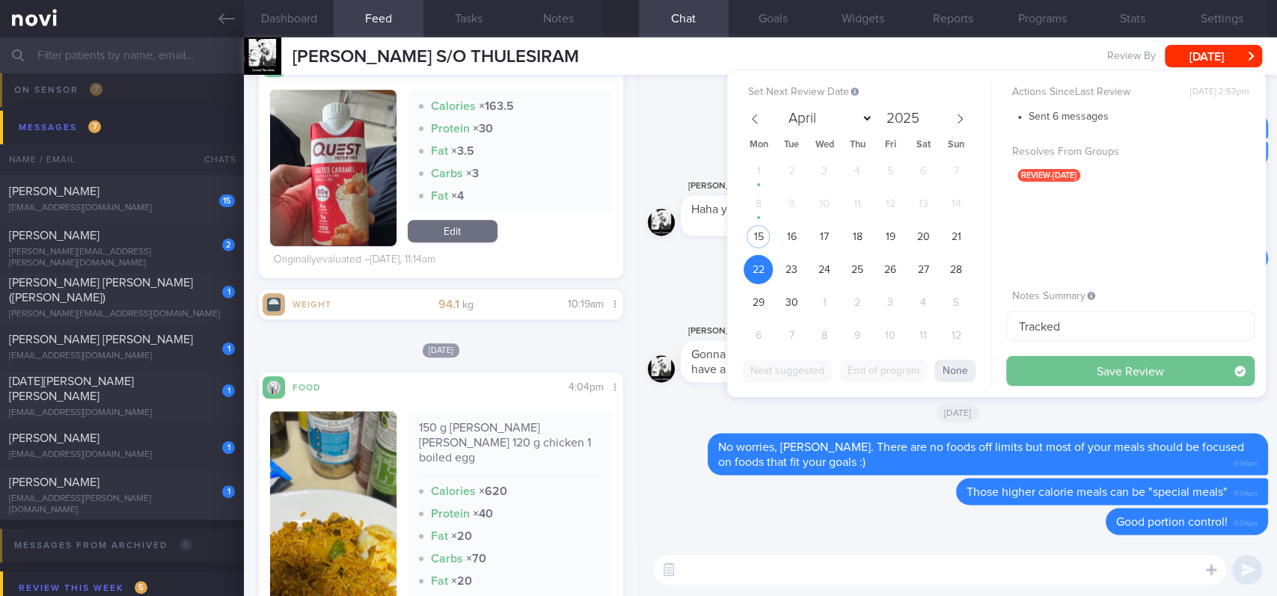
click at [1088, 374] on button "Save Review" at bounding box center [1130, 371] width 248 height 30
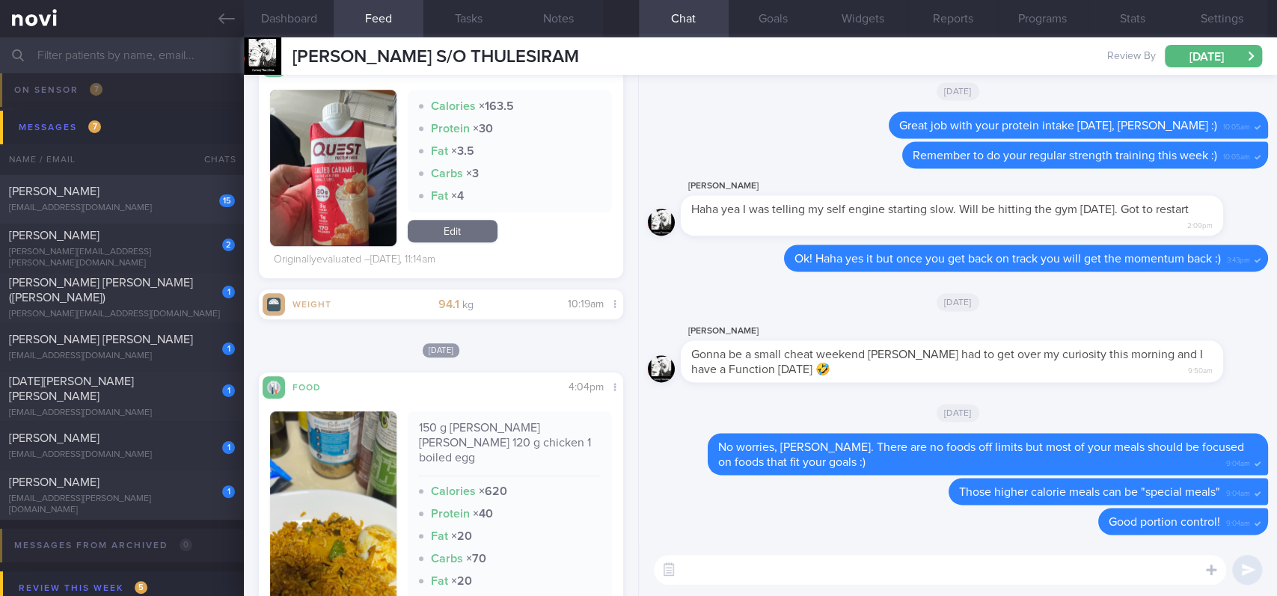
click at [129, 199] on div "15 [PERSON_NAME] [EMAIL_ADDRESS][DOMAIN_NAME]" at bounding box center [122, 199] width 244 height 30
type input "tracked. Lives in [GEOGRAPHIC_DATA]. Freestyle Libre Version 2 - not linked"
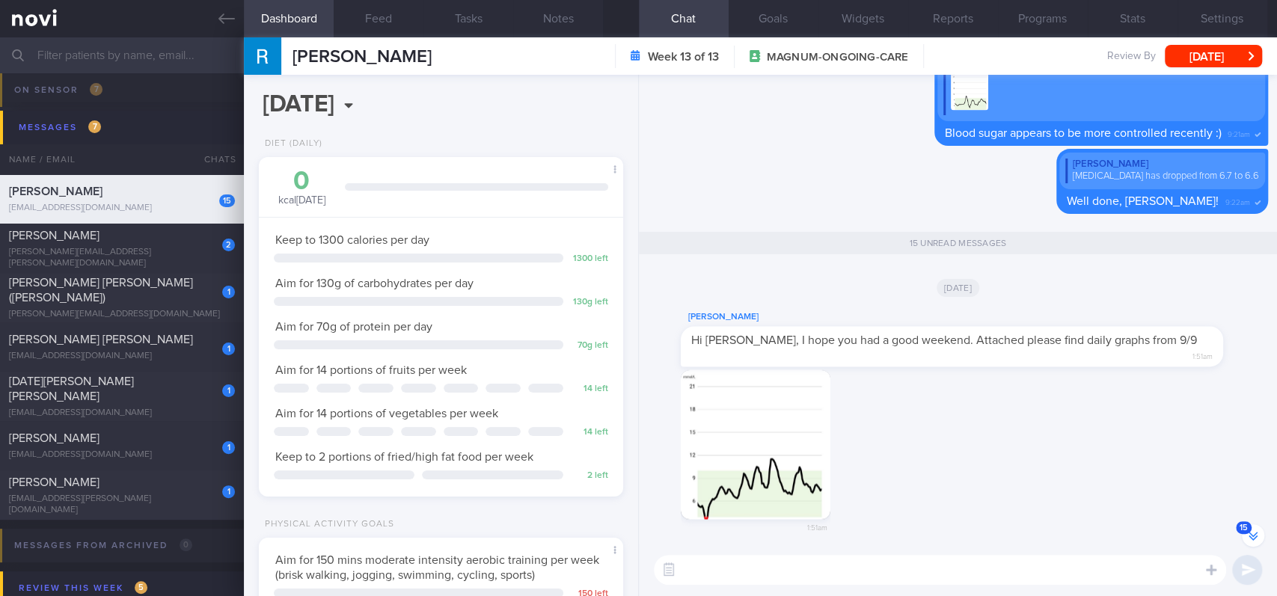
scroll to position [-1501, 0]
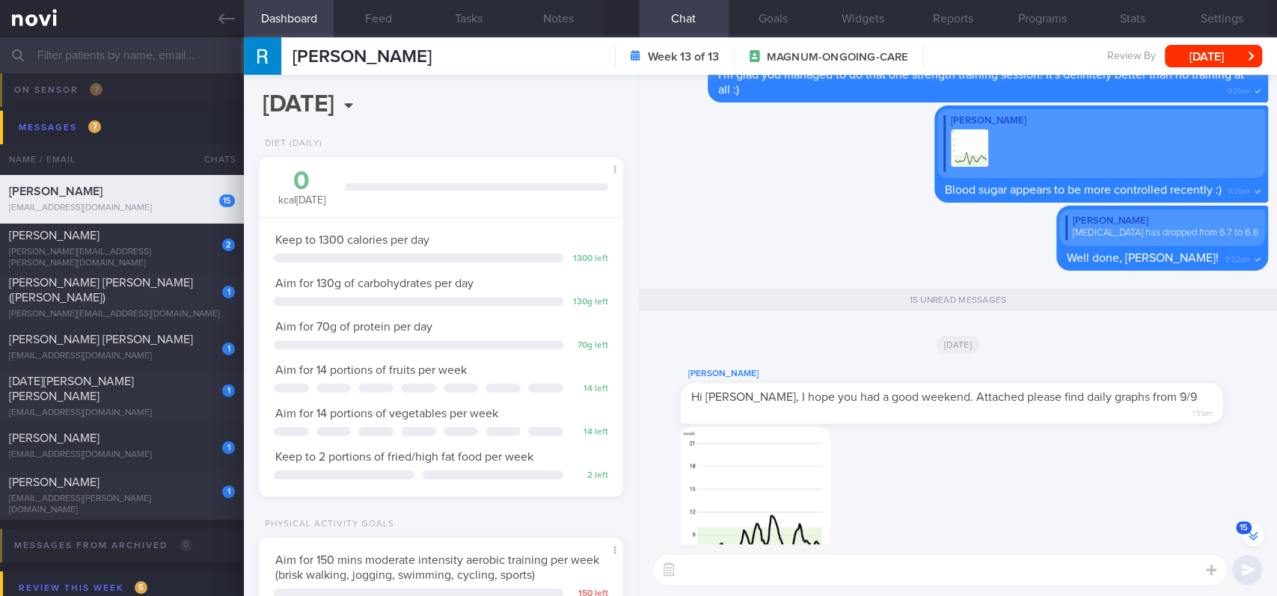
click at [739, 563] on textarea at bounding box center [940, 570] width 572 height 30
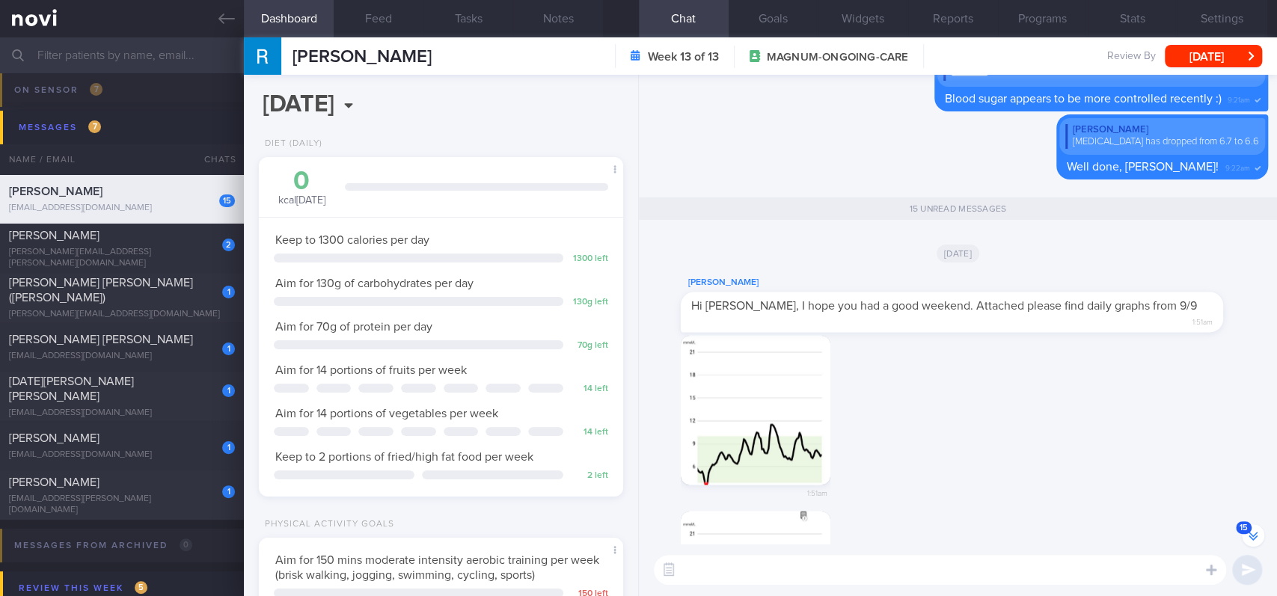
scroll to position [-1401, 0]
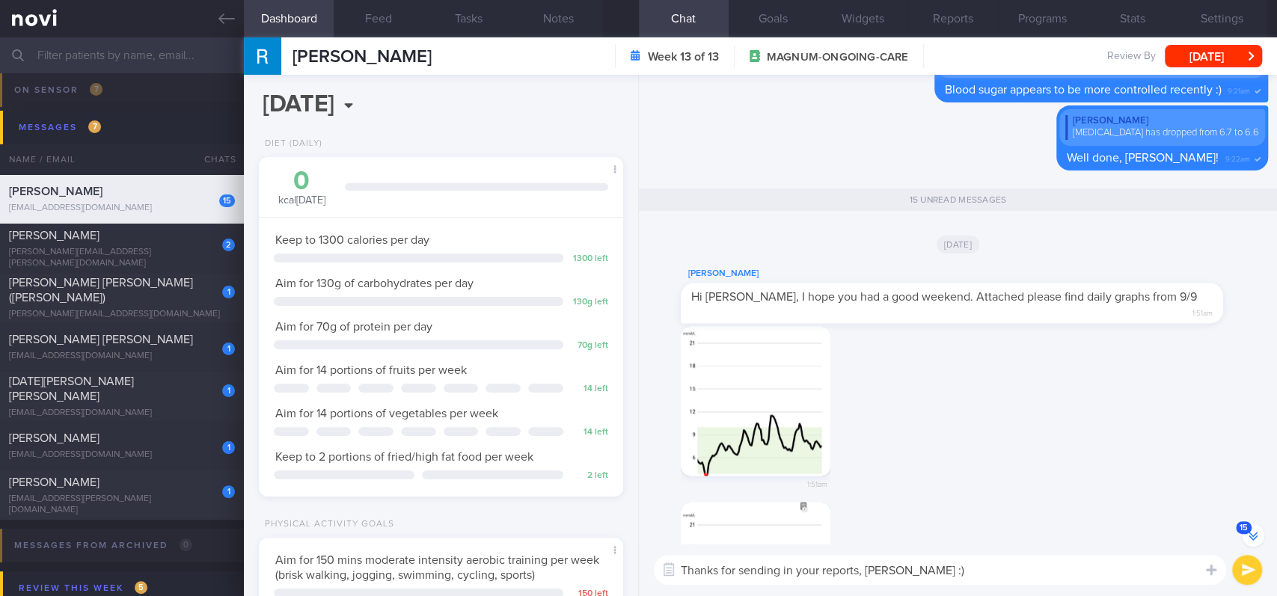
click at [847, 569] on textarea "Thanks for sending in your reports, [PERSON_NAME] :)" at bounding box center [940, 570] width 572 height 30
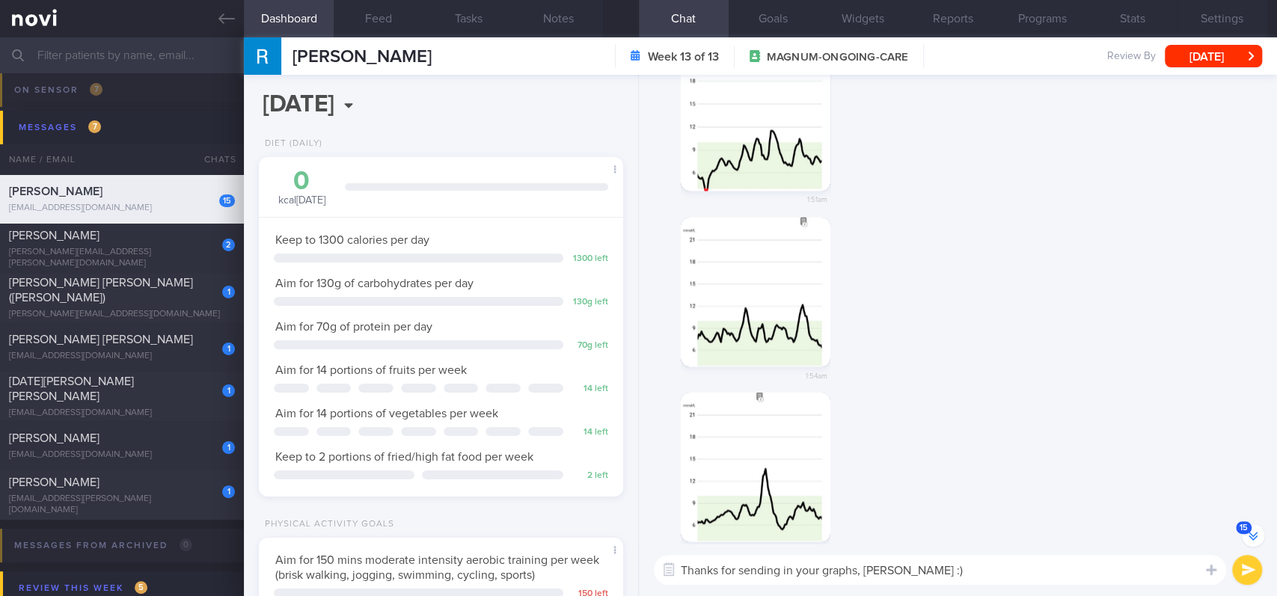
scroll to position [-901, 0]
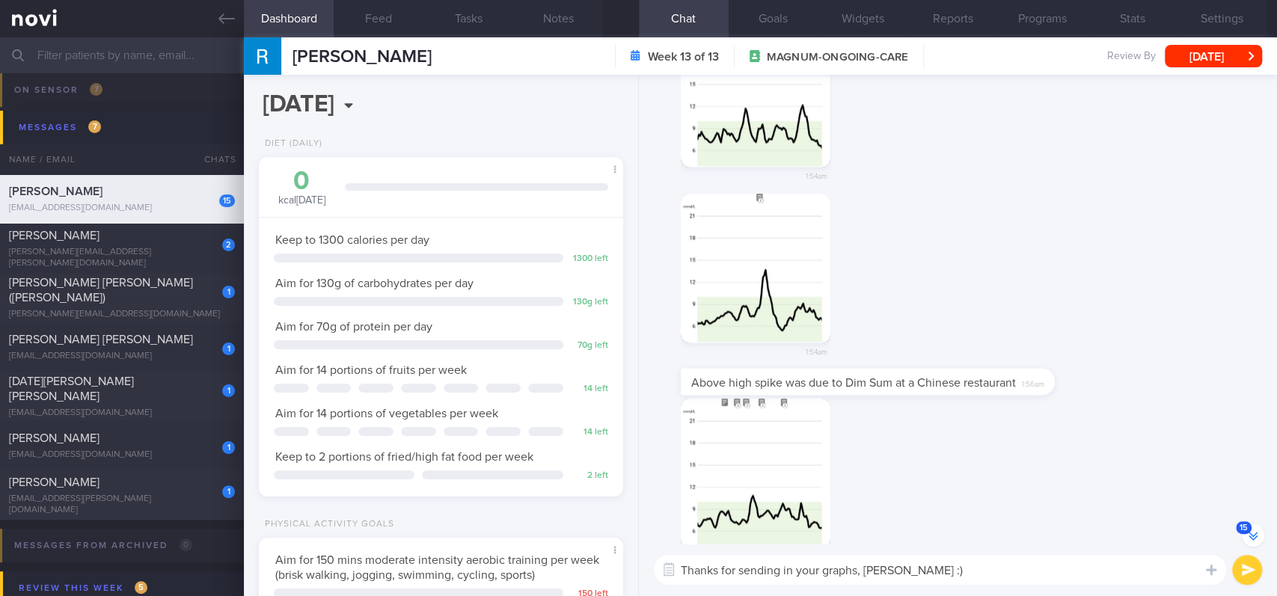
type textarea "Thanks for sending in your graphs, [PERSON_NAME] :)"
drag, startPoint x: 742, startPoint y: 247, endPoint x: 871, endPoint y: 284, distance: 134.5
click at [897, 261] on div "1:54am" at bounding box center [958, 281] width 620 height 176
click at [1244, 567] on button "submit" at bounding box center [1247, 570] width 30 height 30
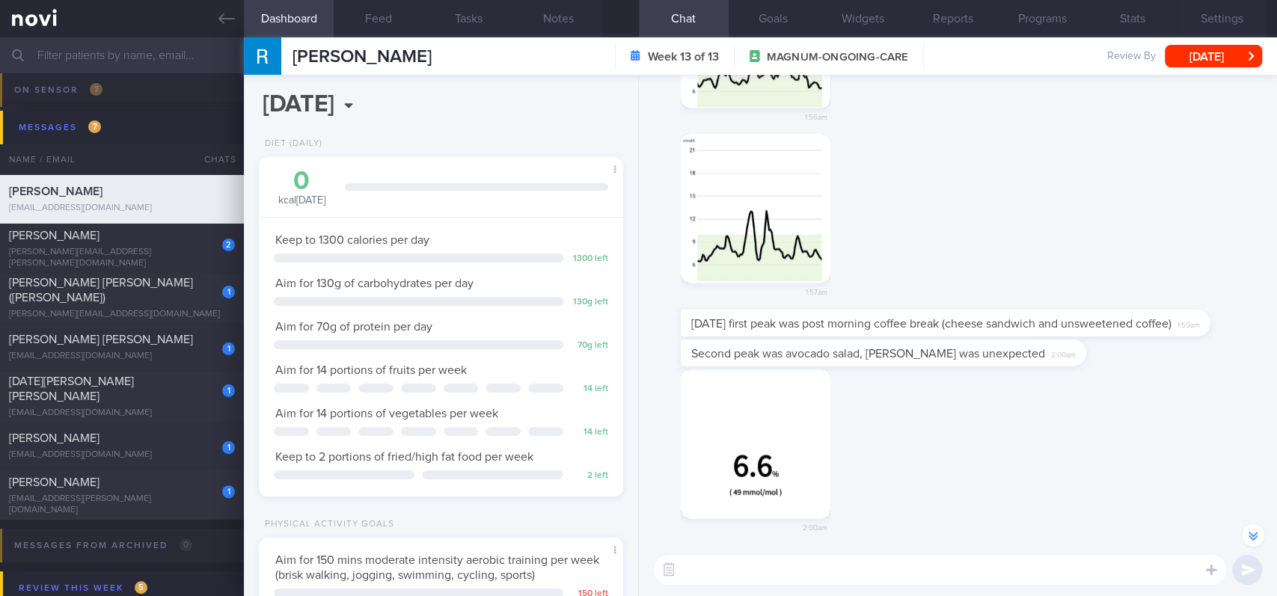
scroll to position [-199, 0]
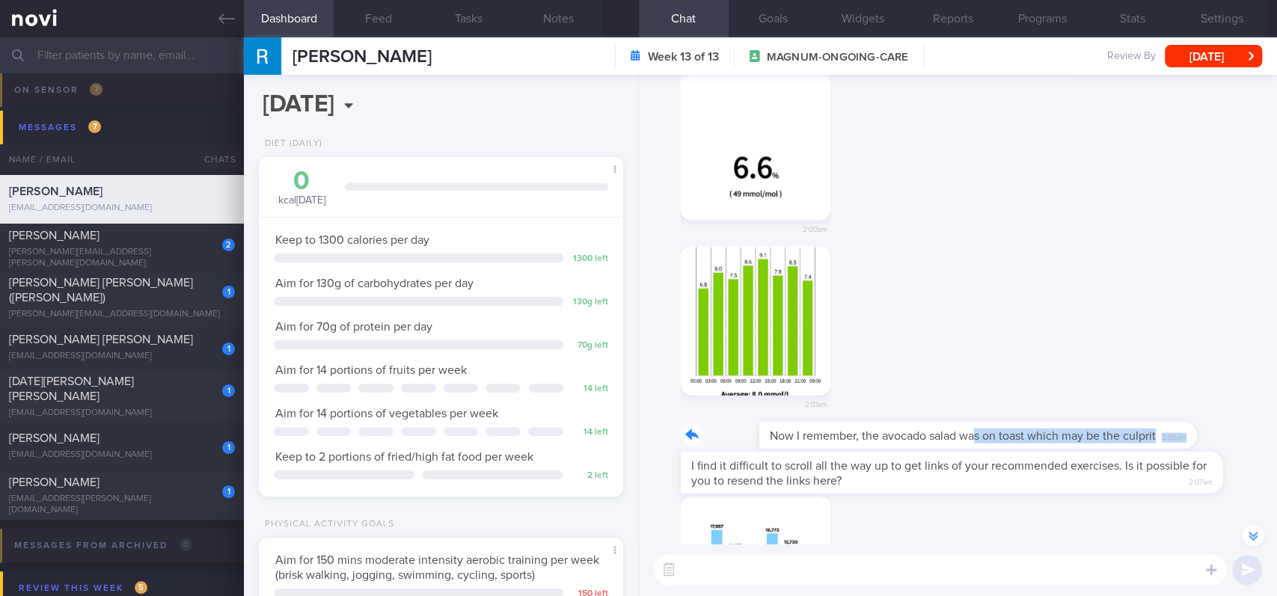
drag, startPoint x: 895, startPoint y: 423, endPoint x: 1107, endPoint y: 425, distance: 211.7
click at [1107, 425] on div "Now I remember, the avocado salad was on toast which may be the culprit 2:05am" at bounding box center [922, 435] width 482 height 27
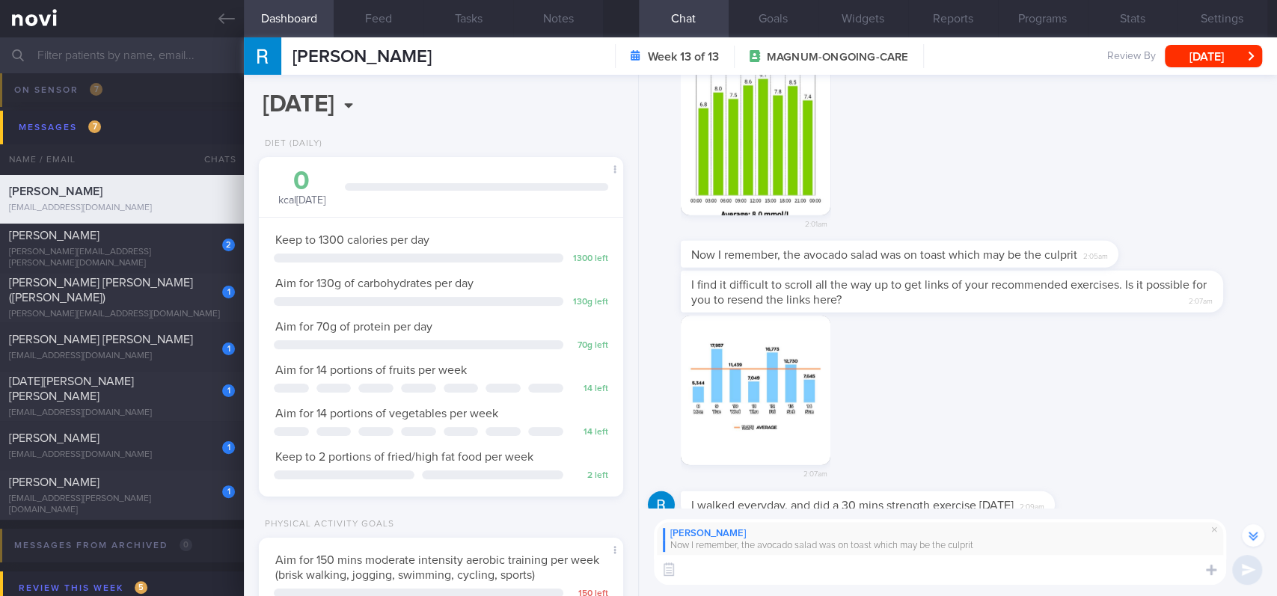
scroll to position [-36, 0]
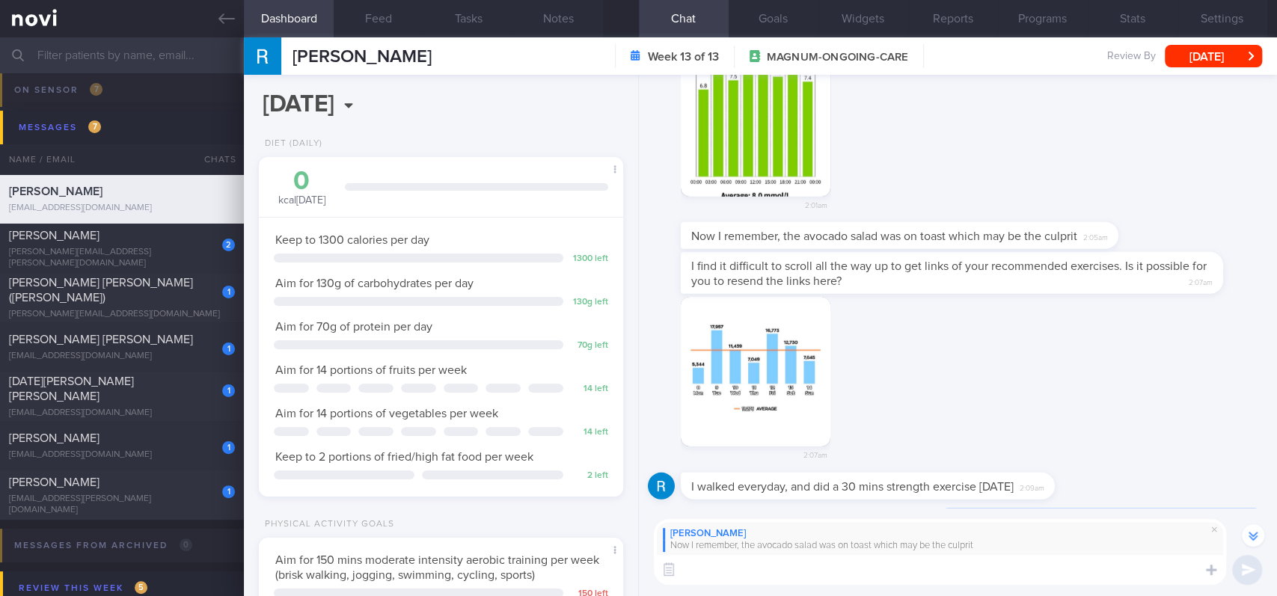
click at [832, 575] on textarea at bounding box center [940, 570] width 572 height 30
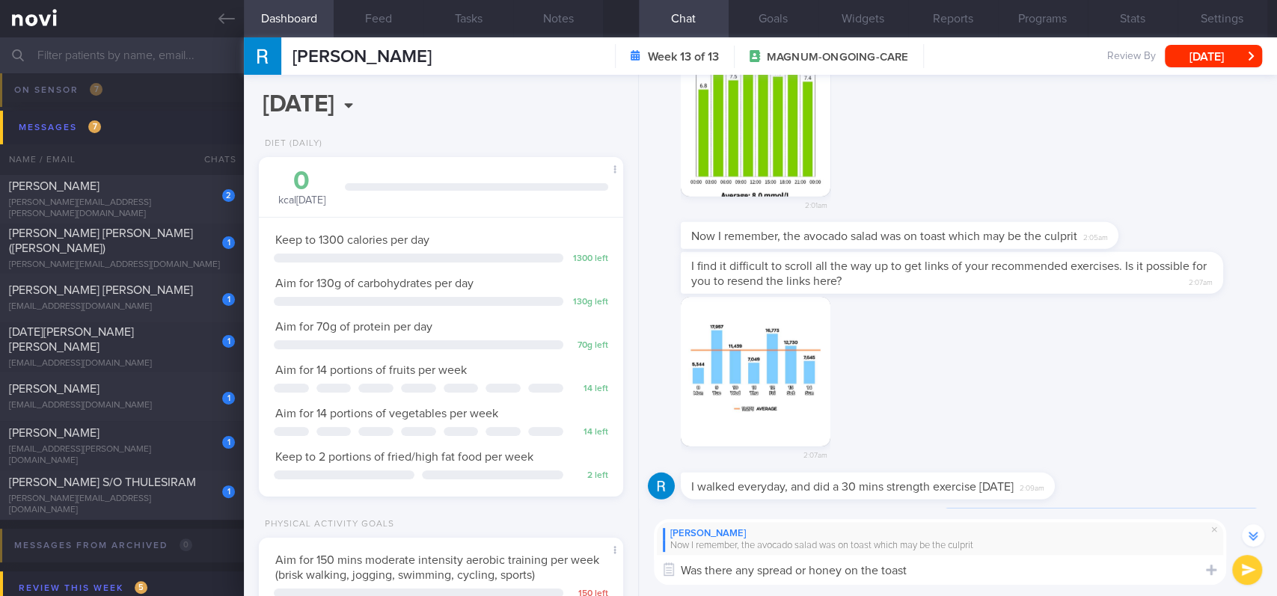
type textarea "Was there any spread or honey on the toast?"
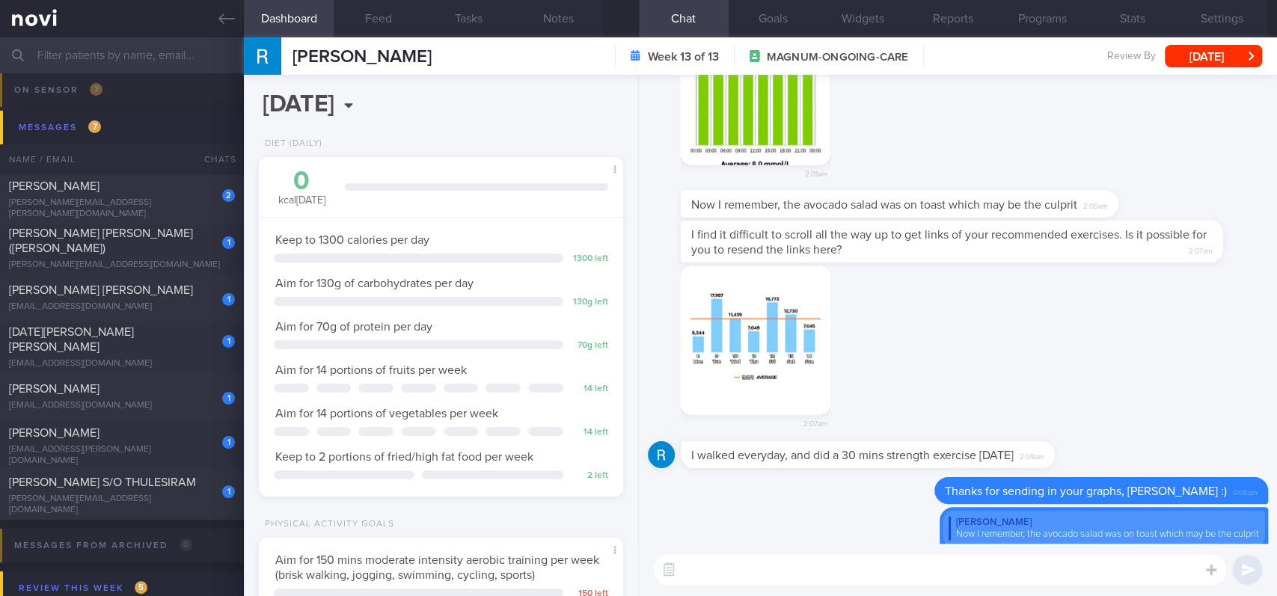
scroll to position [0, 0]
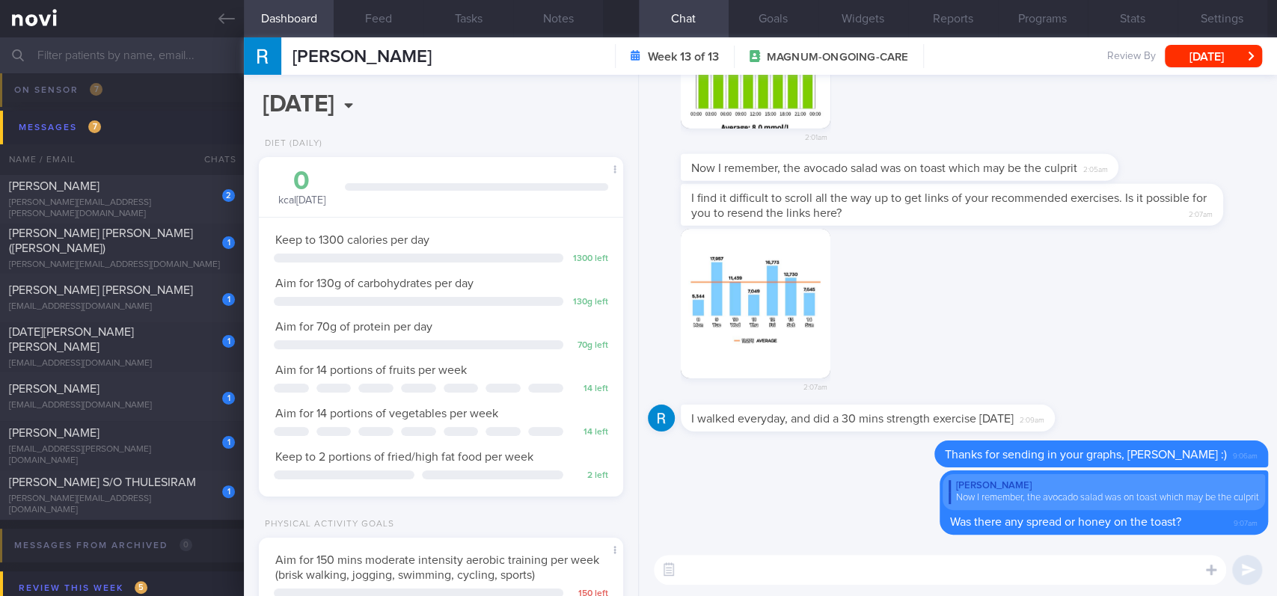
click at [795, 565] on textarea at bounding box center [940, 570] width 572 height 30
type textarea "Highest spike appeared to be post dim sum"
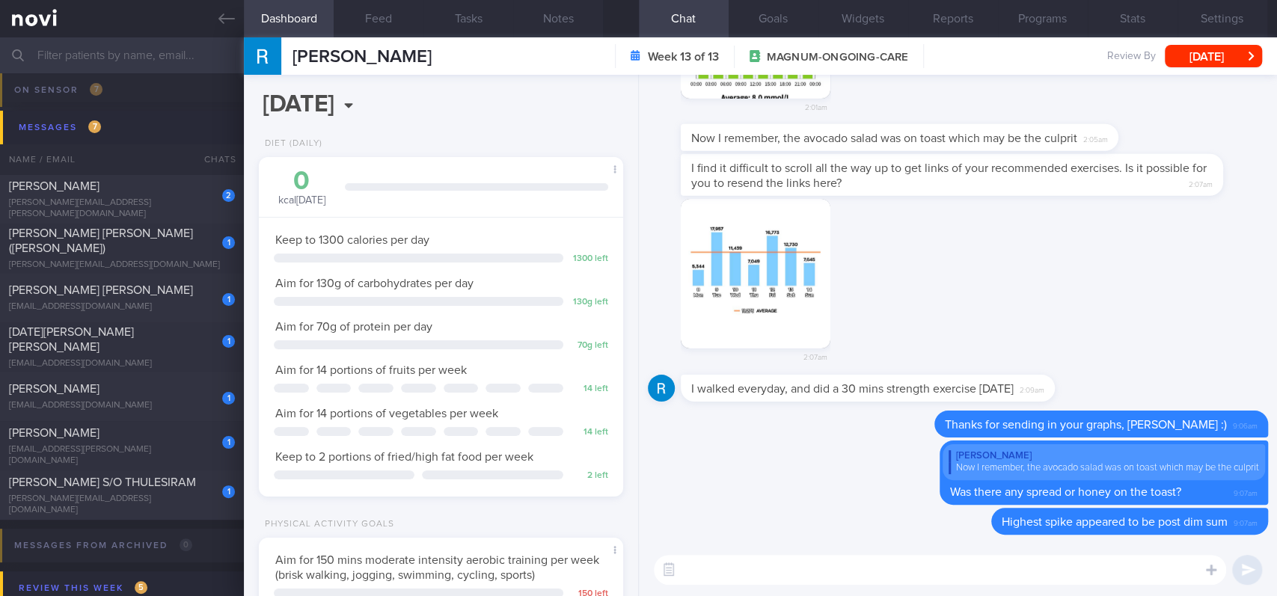
click at [903, 577] on textarea at bounding box center [940, 570] width 572 height 30
paste textarea "When eating dim sum, here are some ways to control your intake: 1) Choose steam…"
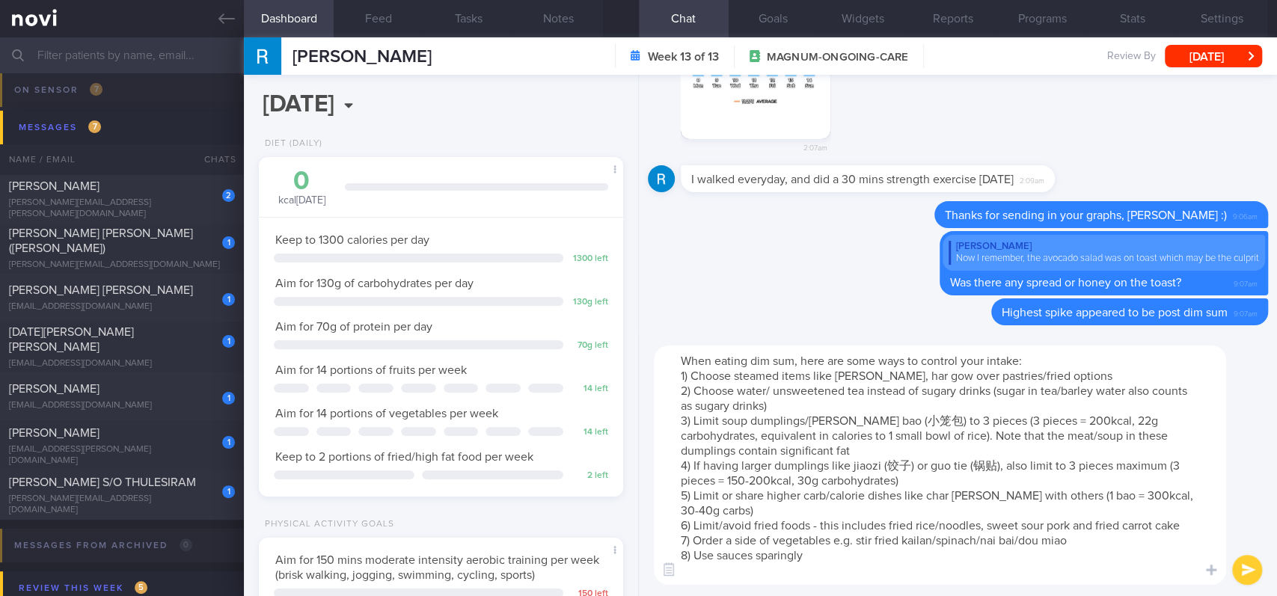
click at [1035, 362] on textarea "When eating dim sum, here are some ways to control your intake: 1) Choose steam…" at bounding box center [940, 465] width 572 height 239
click at [673, 363] on textarea "When eating dim sum, here are some ways to control your intake: 1) Choose steam…" at bounding box center [940, 465] width 572 height 239
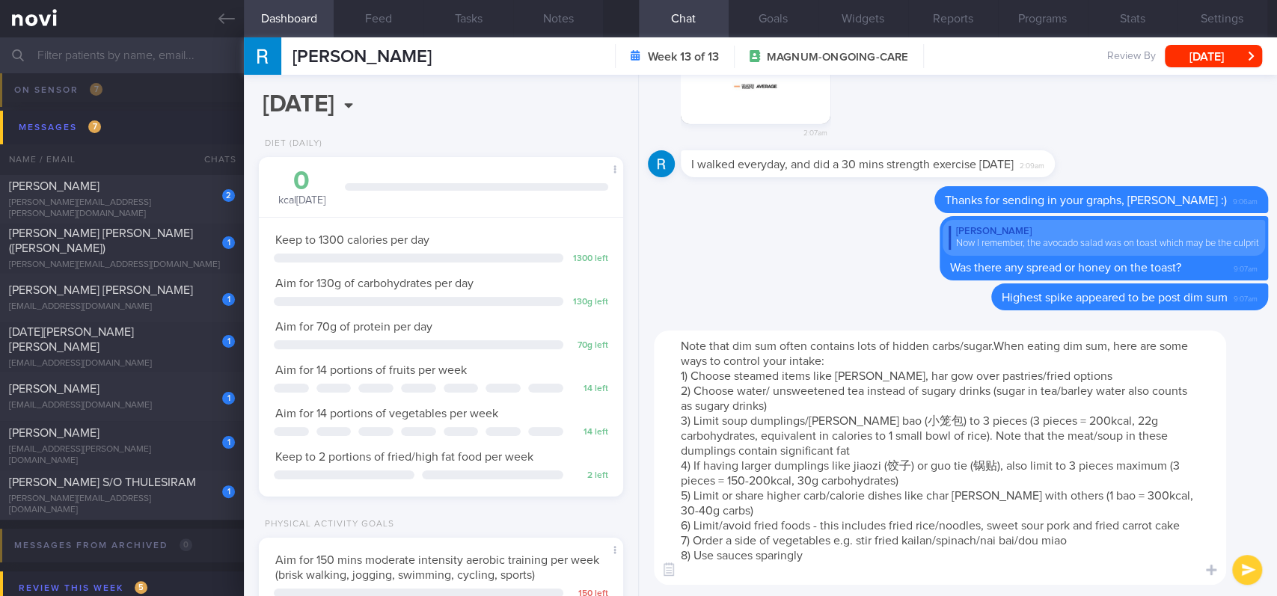
type textarea "Note that dim sum often contains lots of hidden carbs/sugar. When eating dim su…"
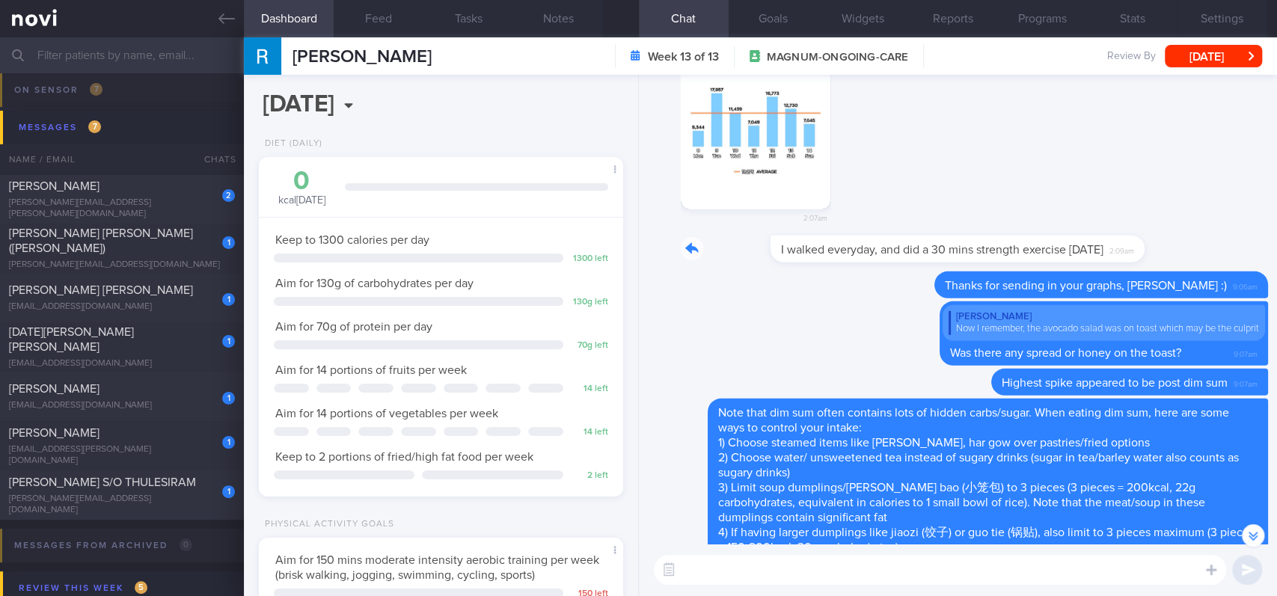
drag, startPoint x: 737, startPoint y: 259, endPoint x: 1005, endPoint y: 256, distance: 268.6
click at [1005, 256] on div "I walked everyday, and did a 30 mins strength exercise [DATE] 2:09am" at bounding box center [890, 249] width 419 height 27
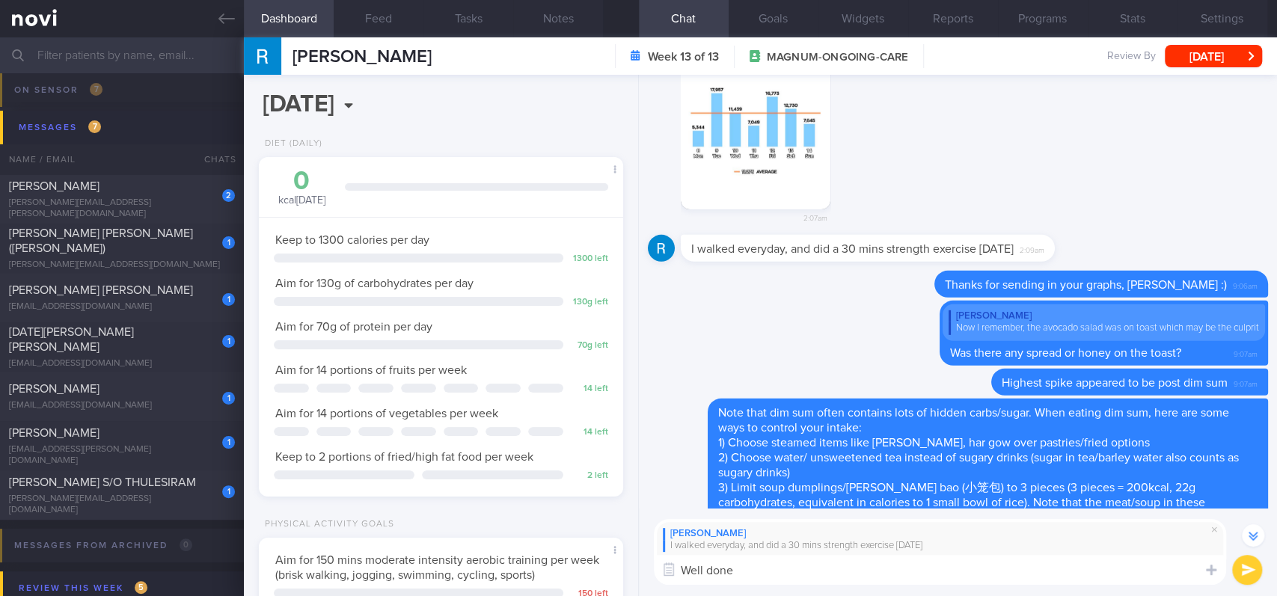
type textarea "Well done!"
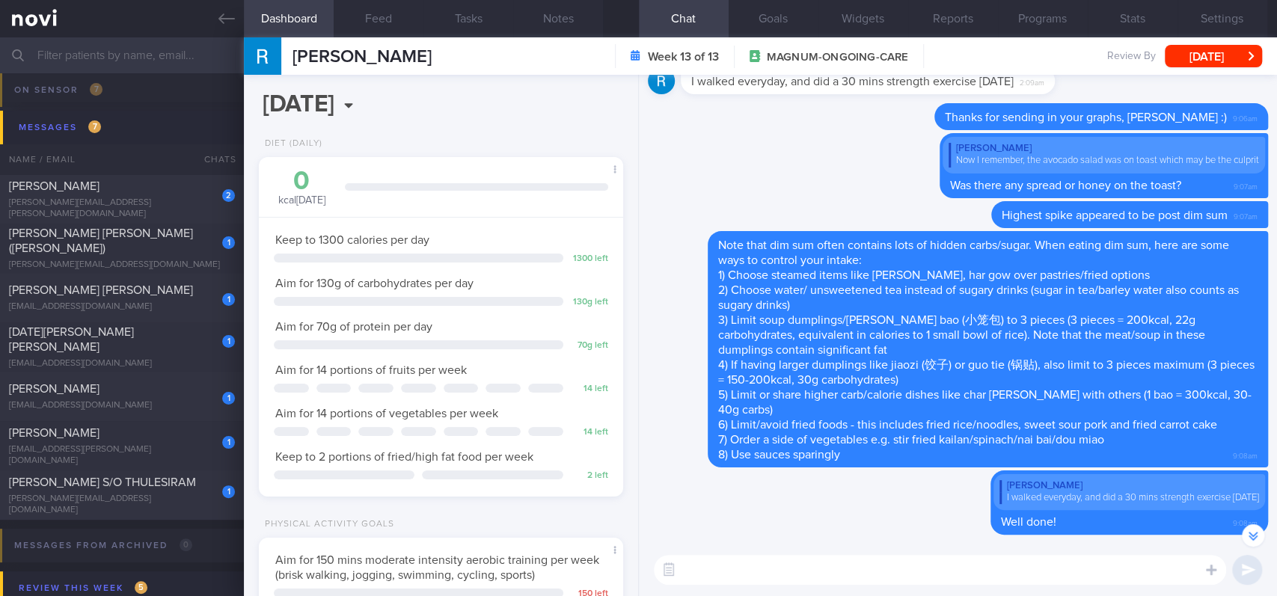
scroll to position [-398, 0]
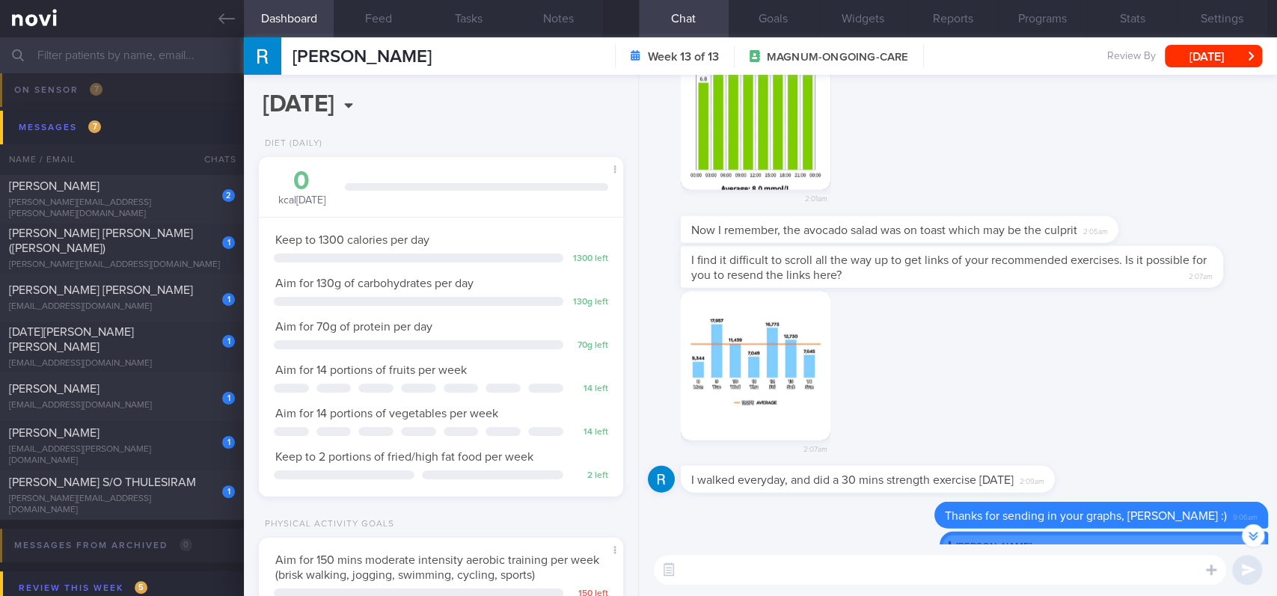
click at [782, 18] on button "Goals" at bounding box center [774, 18] width 90 height 37
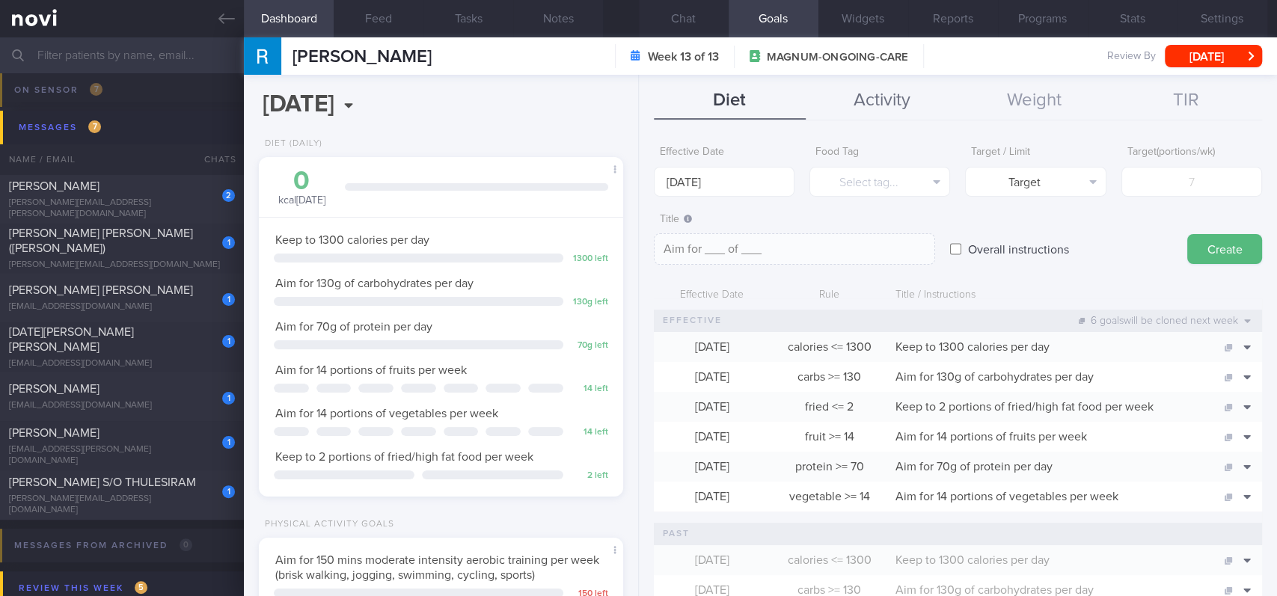
click at [909, 101] on button "Activity" at bounding box center [882, 100] width 152 height 37
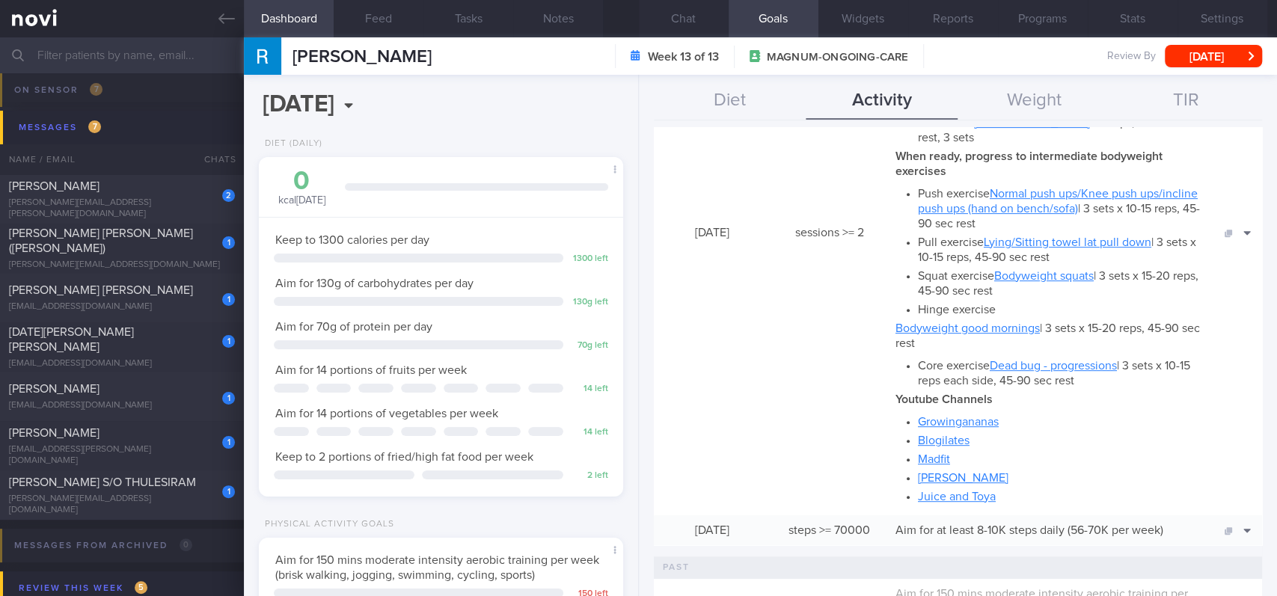
scroll to position [498, 0]
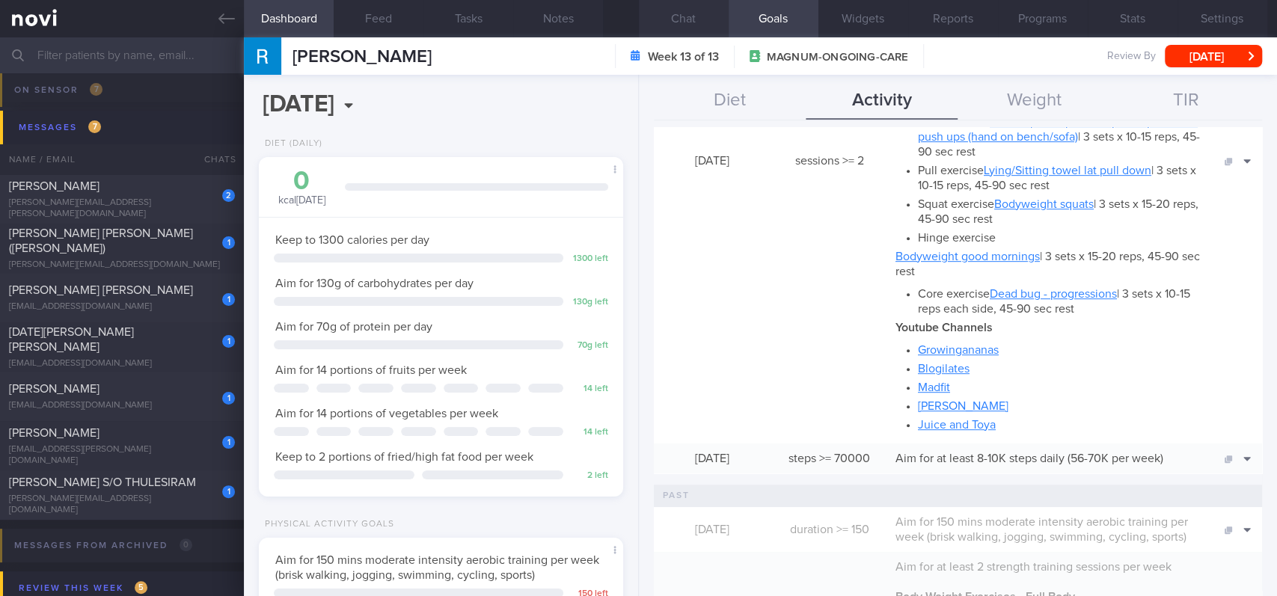
click at [686, 16] on button "Chat" at bounding box center [684, 18] width 90 height 37
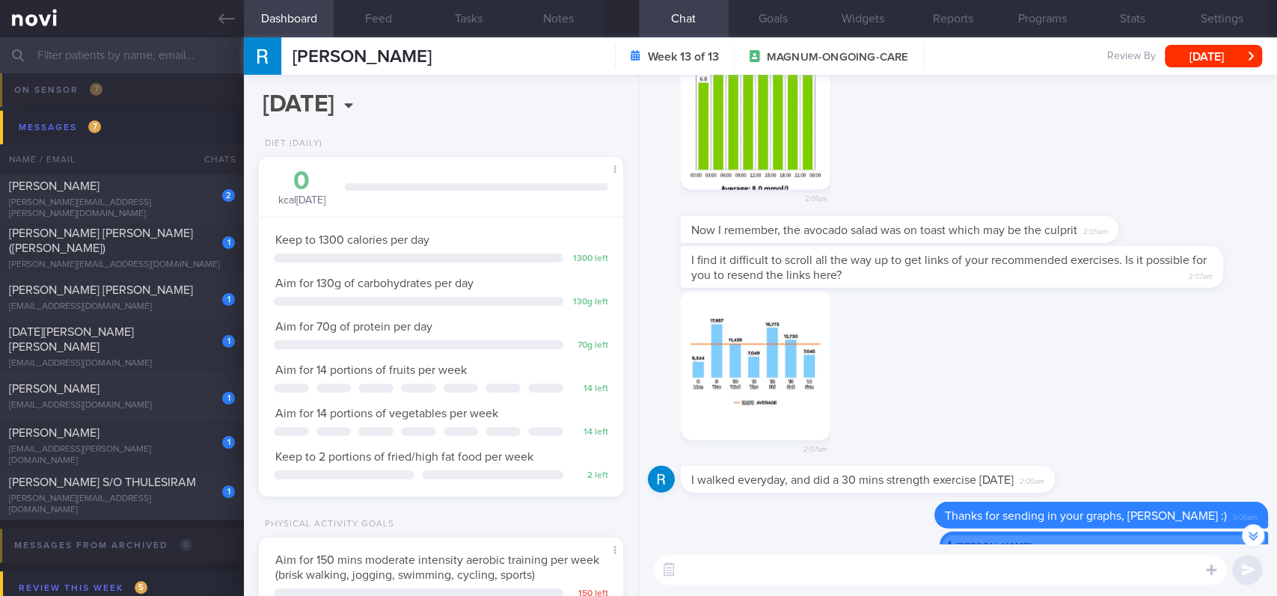
click at [821, 550] on div "​ ​" at bounding box center [958, 570] width 638 height 52
click at [815, 560] on textarea at bounding box center [940, 570] width 572 height 30
type textarea "H"
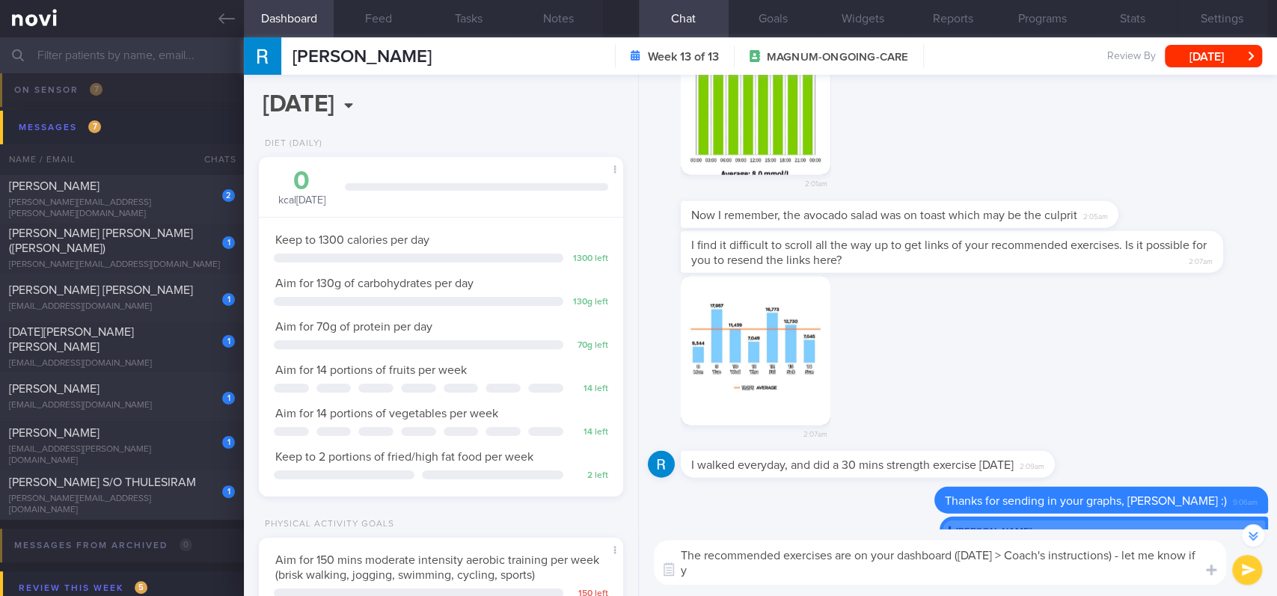
scroll to position [-413, 0]
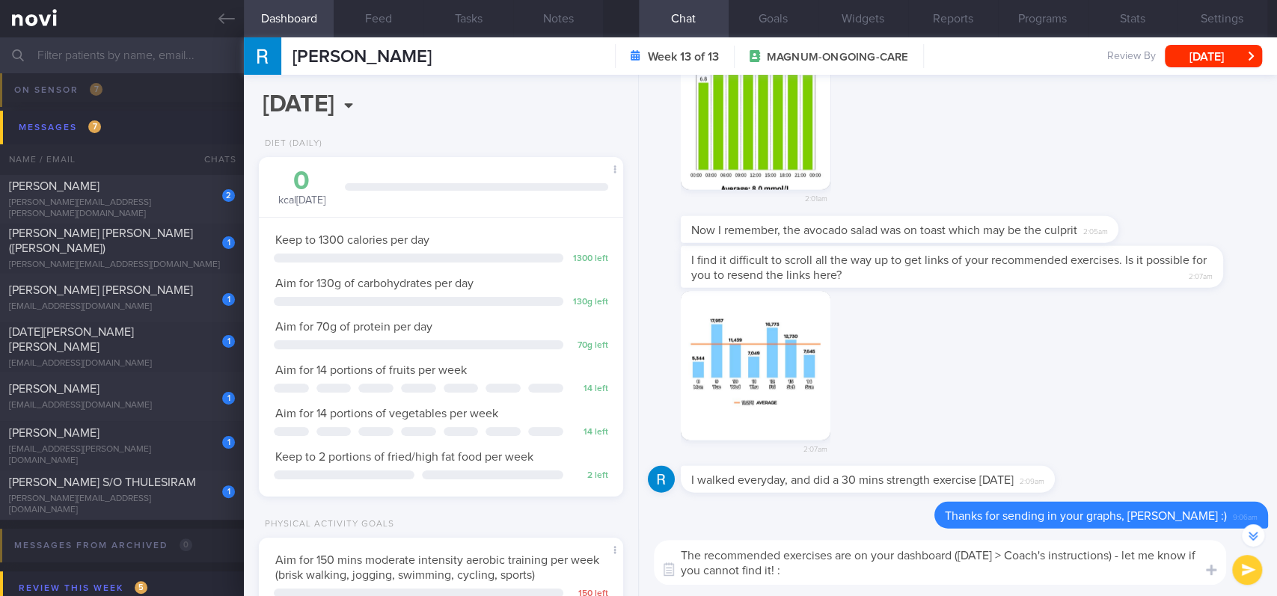
type textarea "The recommended exercises are on your dashboard ([DATE] > Coach's instructions)…"
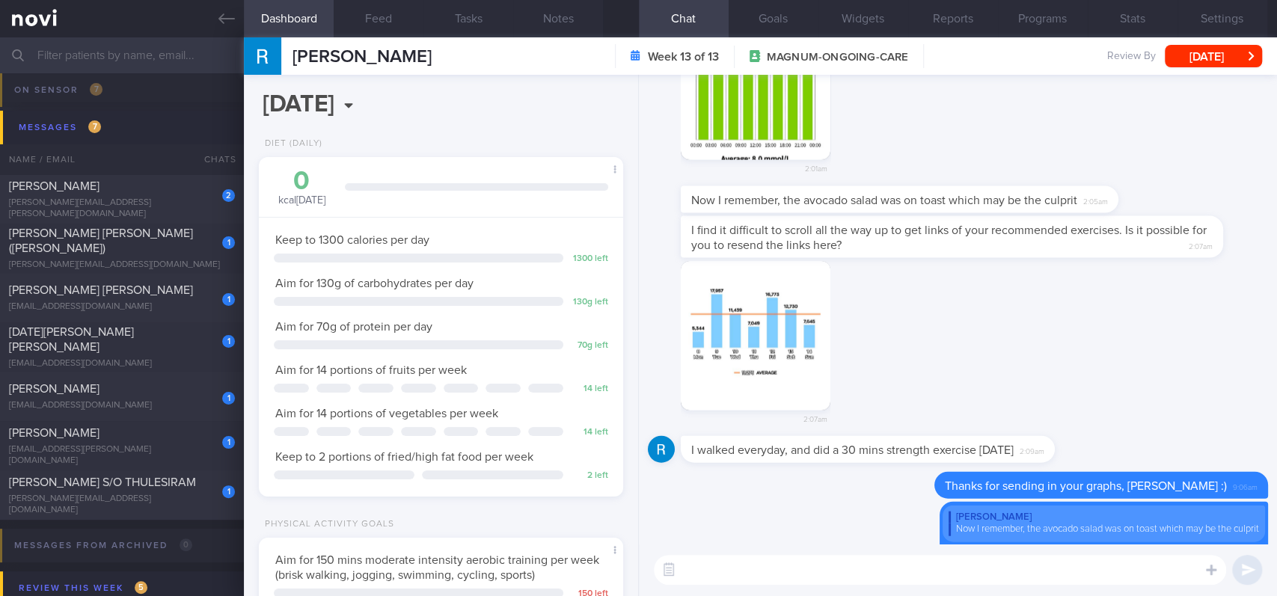
scroll to position [0, 0]
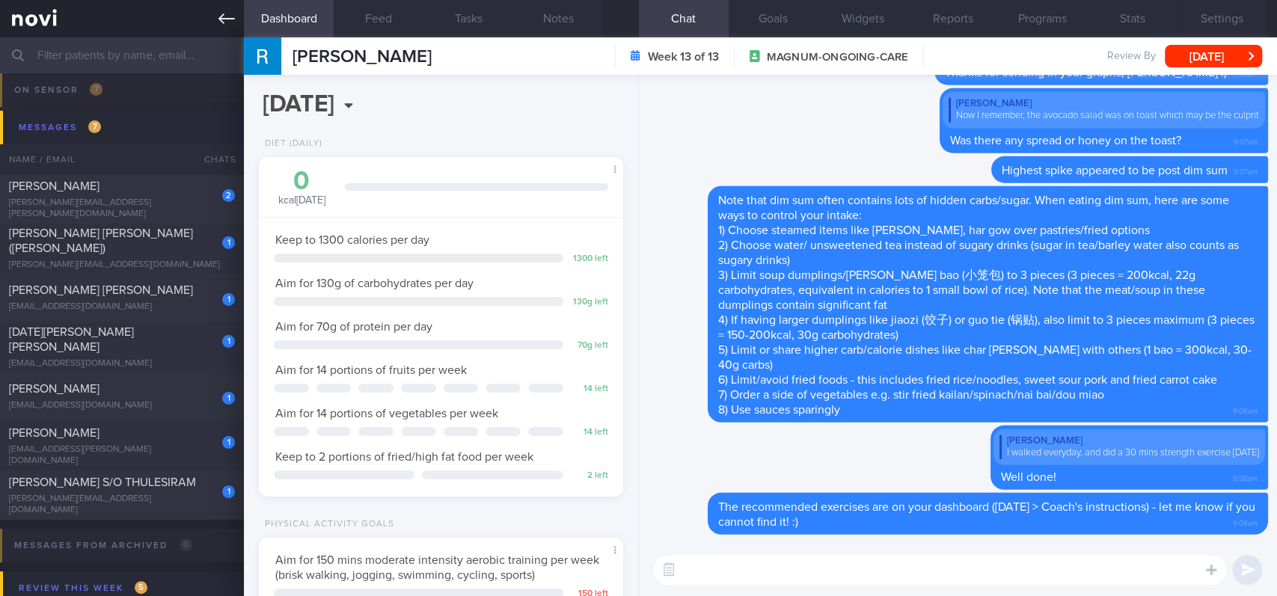
click at [222, 16] on icon at bounding box center [226, 18] width 16 height 16
click at [1204, 57] on button "[DATE]" at bounding box center [1213, 56] width 97 height 22
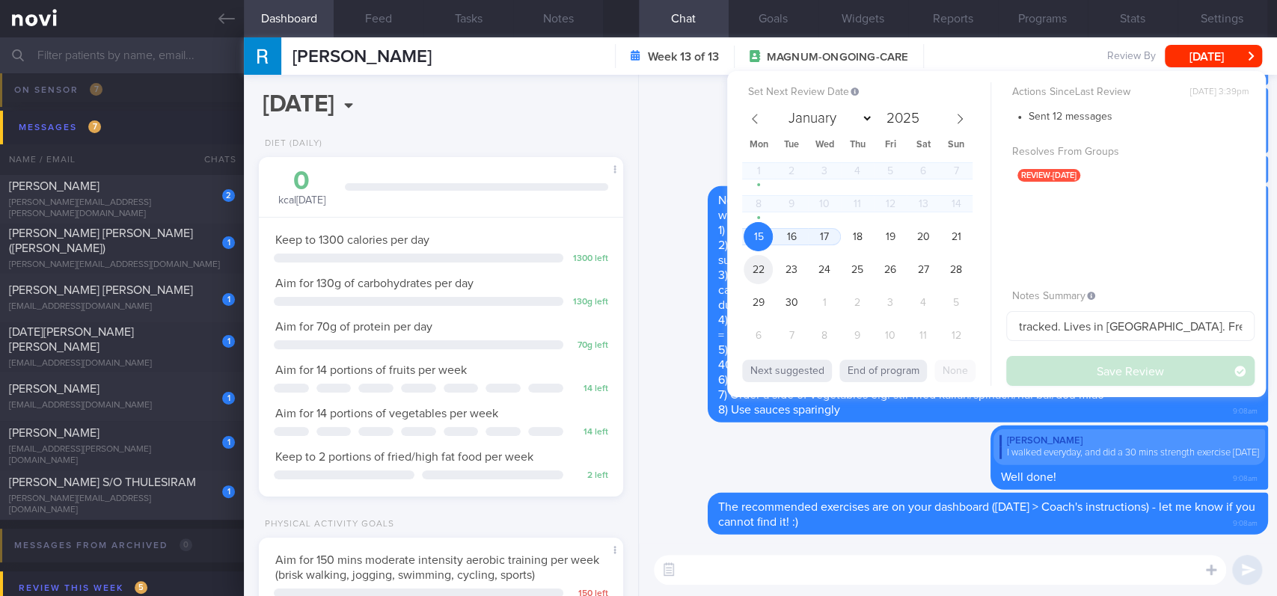
click at [744, 269] on span "22" at bounding box center [758, 269] width 29 height 29
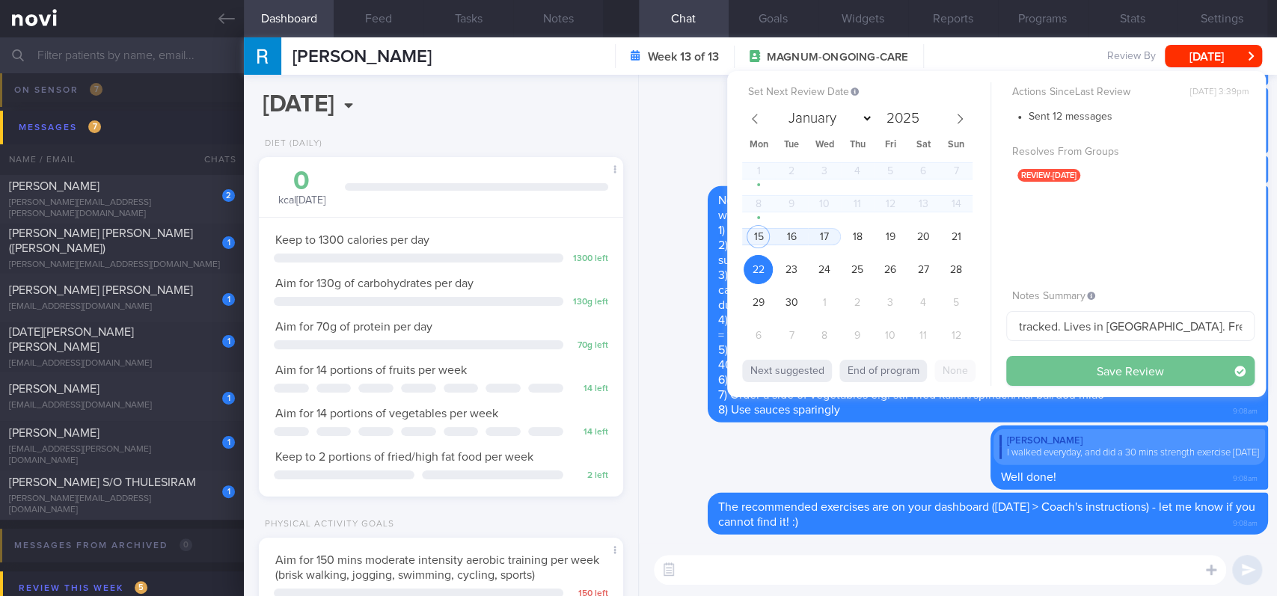
click at [1079, 367] on button "Save Review" at bounding box center [1130, 371] width 248 height 30
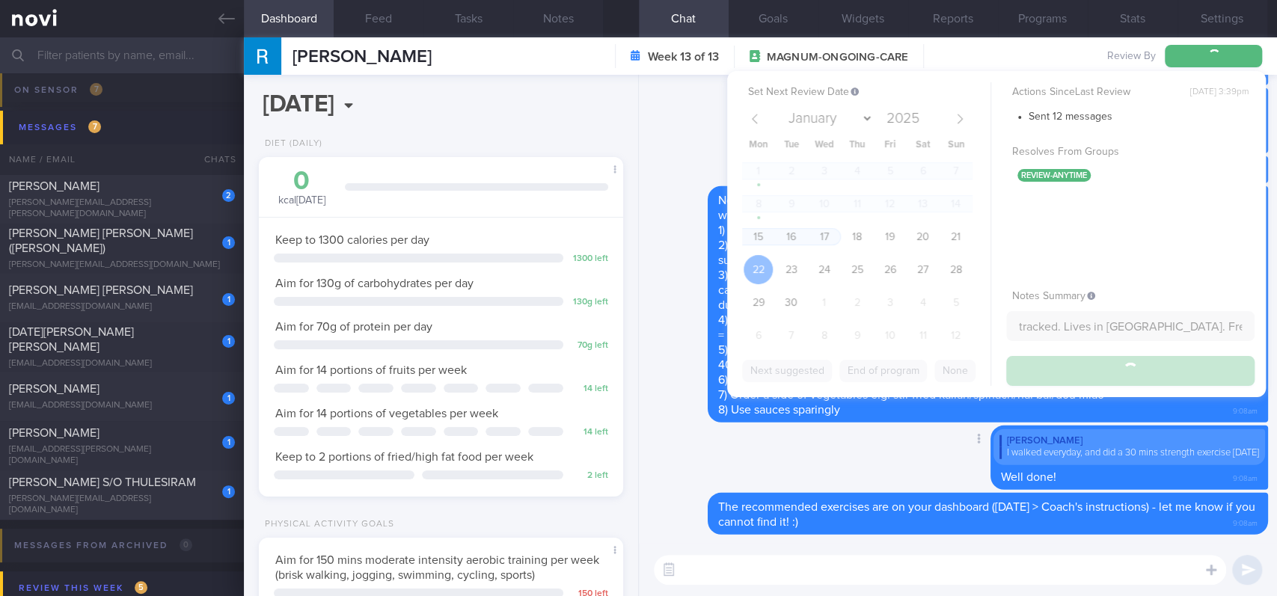
click at [791, 473] on div "Delete [PERSON_NAME] walked everyday, and did a 30 mins strength exercise [DATE…" at bounding box center [958, 460] width 620 height 68
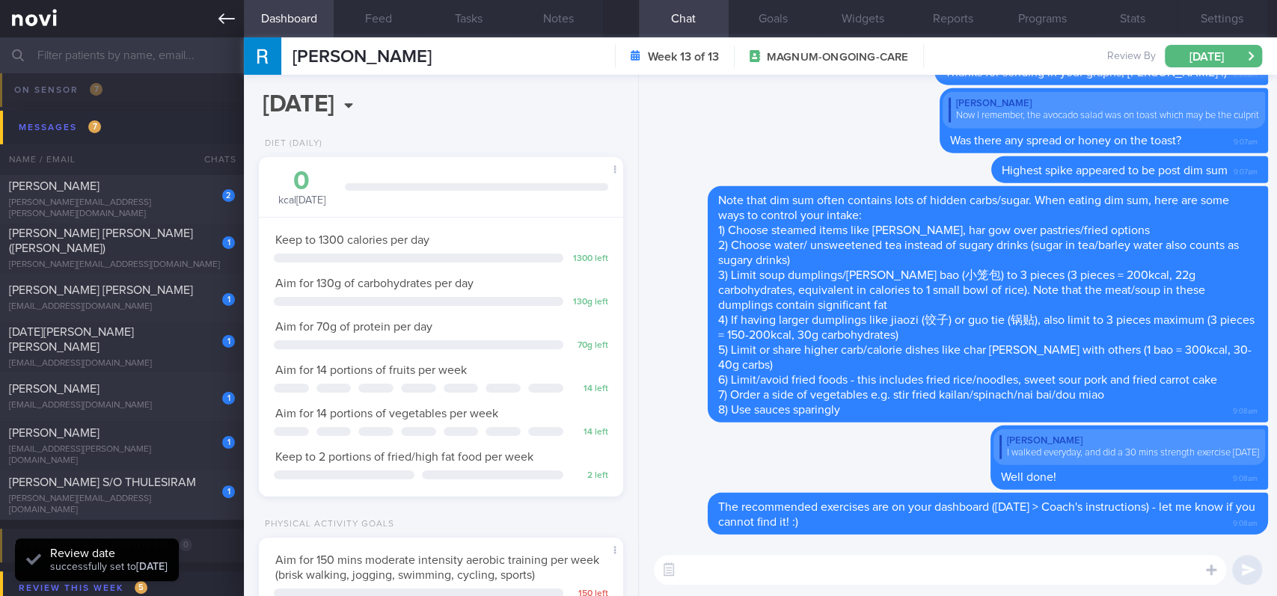
click at [215, 27] on link at bounding box center [122, 18] width 244 height 37
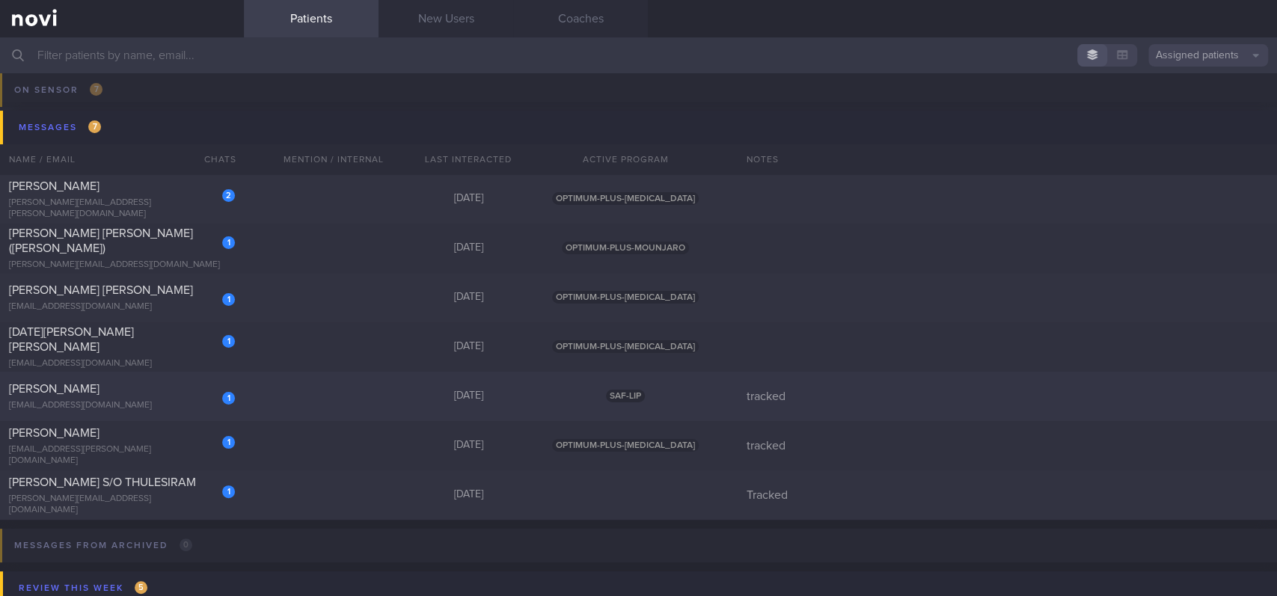
click at [287, 393] on div "1 [PERSON_NAME] [EMAIL_ADDRESS][DOMAIN_NAME] [DATE] SAF-LIP tracked" at bounding box center [638, 396] width 1277 height 49
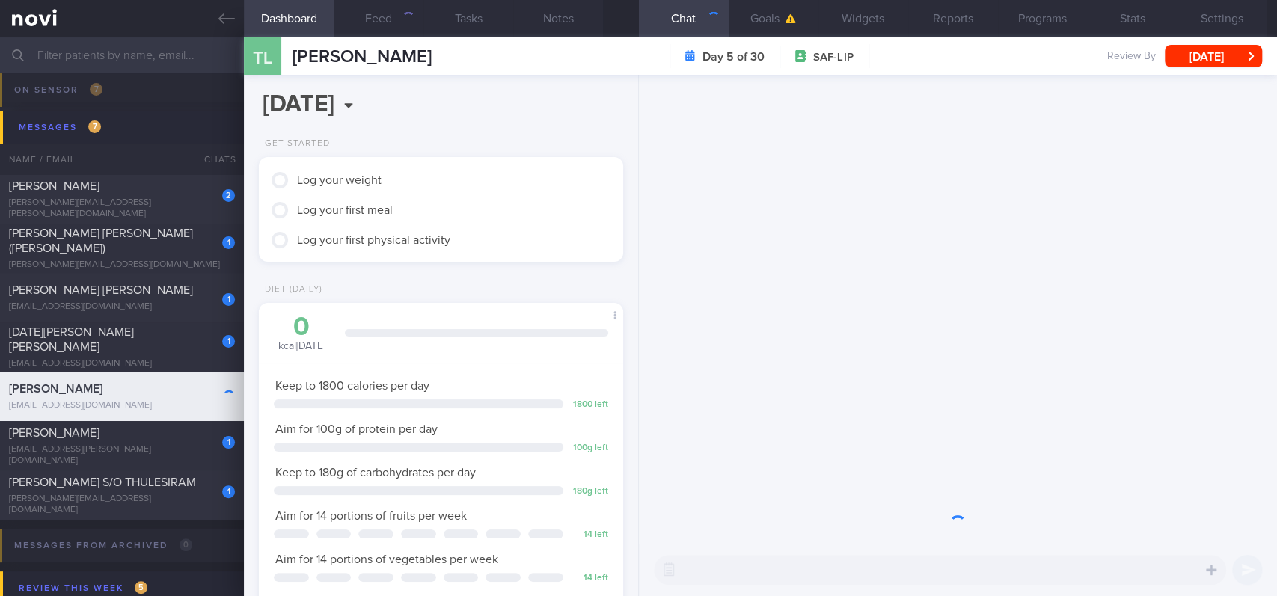
scroll to position [182, 322]
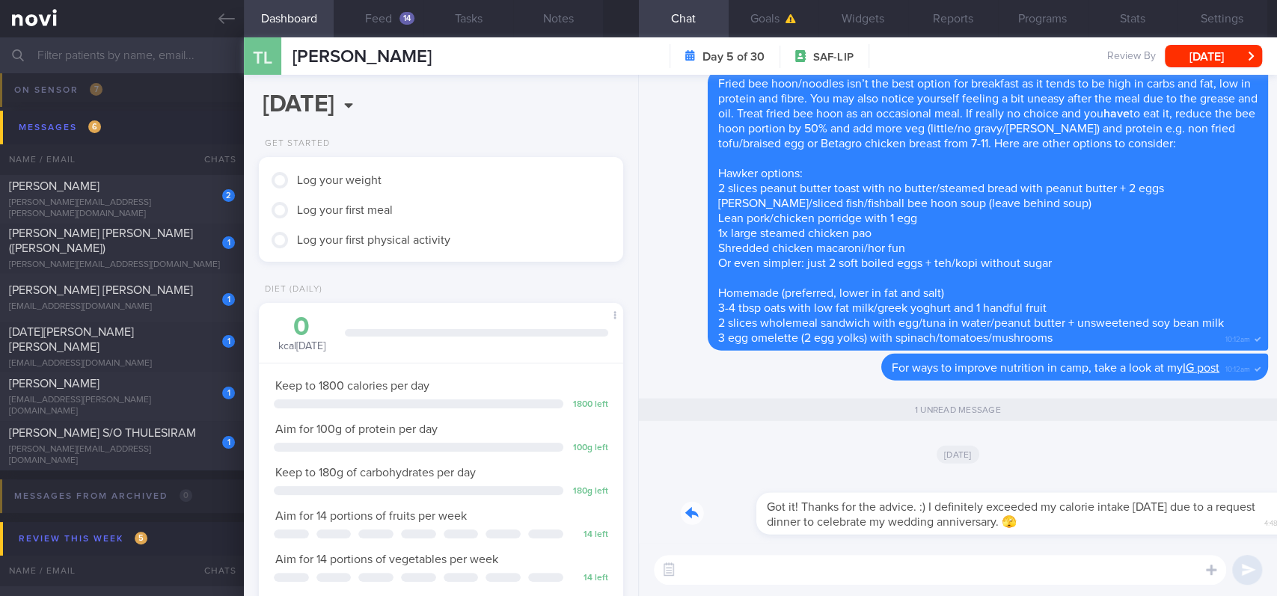
drag, startPoint x: 855, startPoint y: 530, endPoint x: 1053, endPoint y: 526, distance: 197.5
click at [1053, 526] on div "Got it! Thanks for the advice. :) I definitely exceeded my calorie intake [DATE…" at bounding box center [974, 505] width 587 height 60
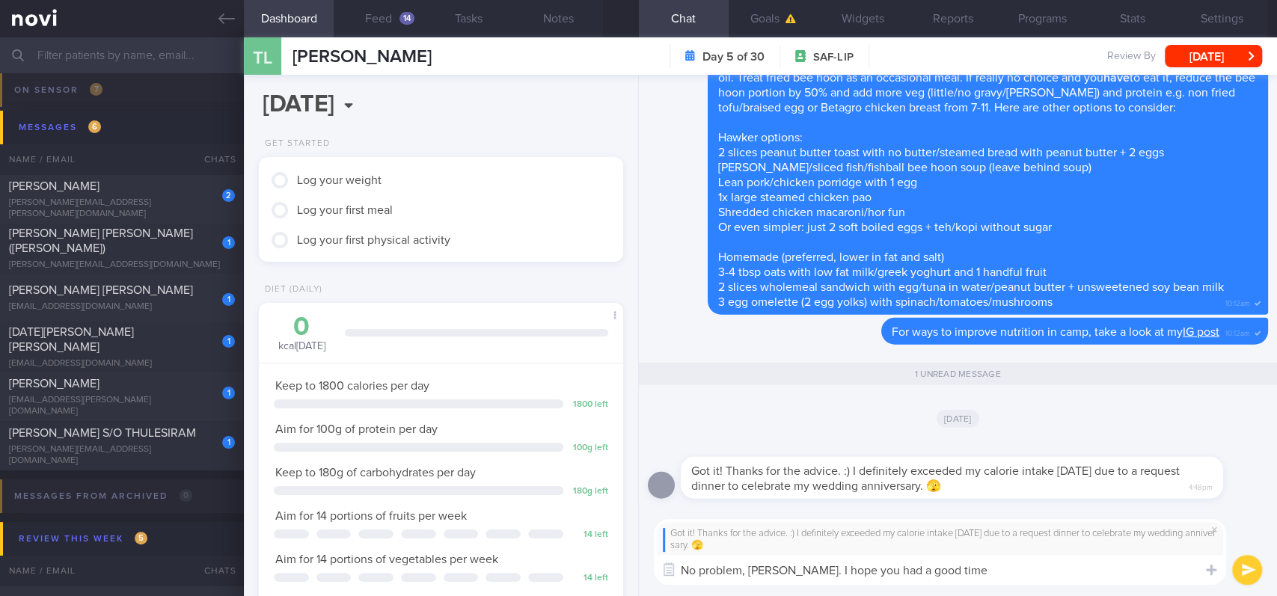
type textarea "No problem, [PERSON_NAME]. I hope you had a good time!"
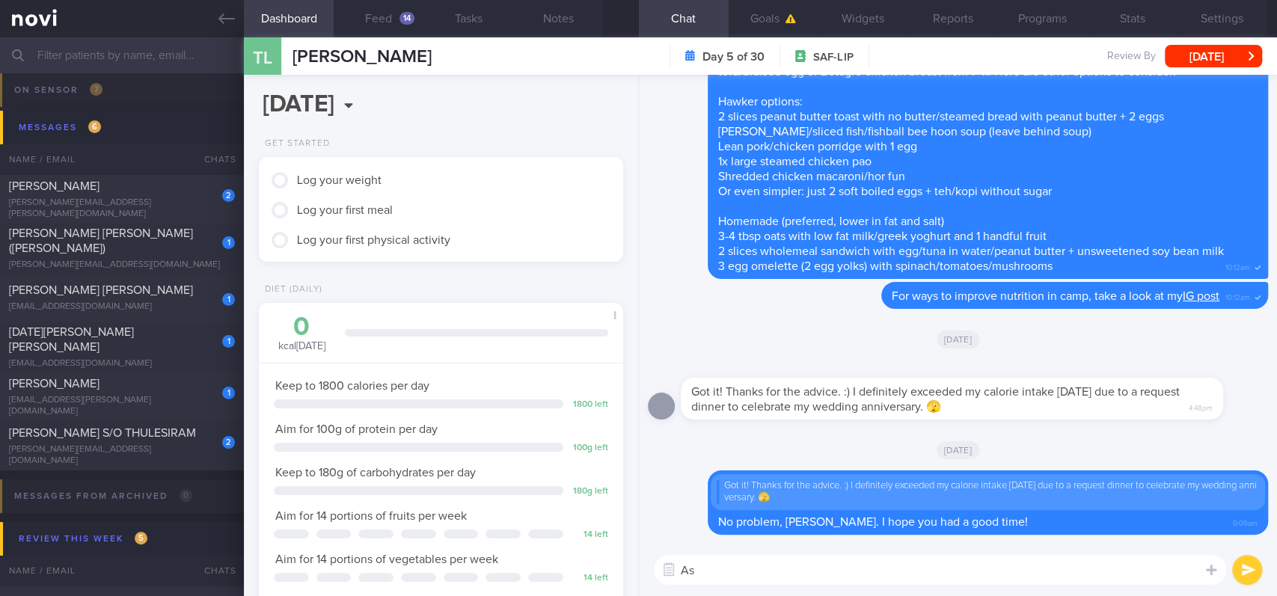
type textarea "A"
type textarea "Y"
click at [785, 7] on button "Goals" at bounding box center [774, 18] width 90 height 37
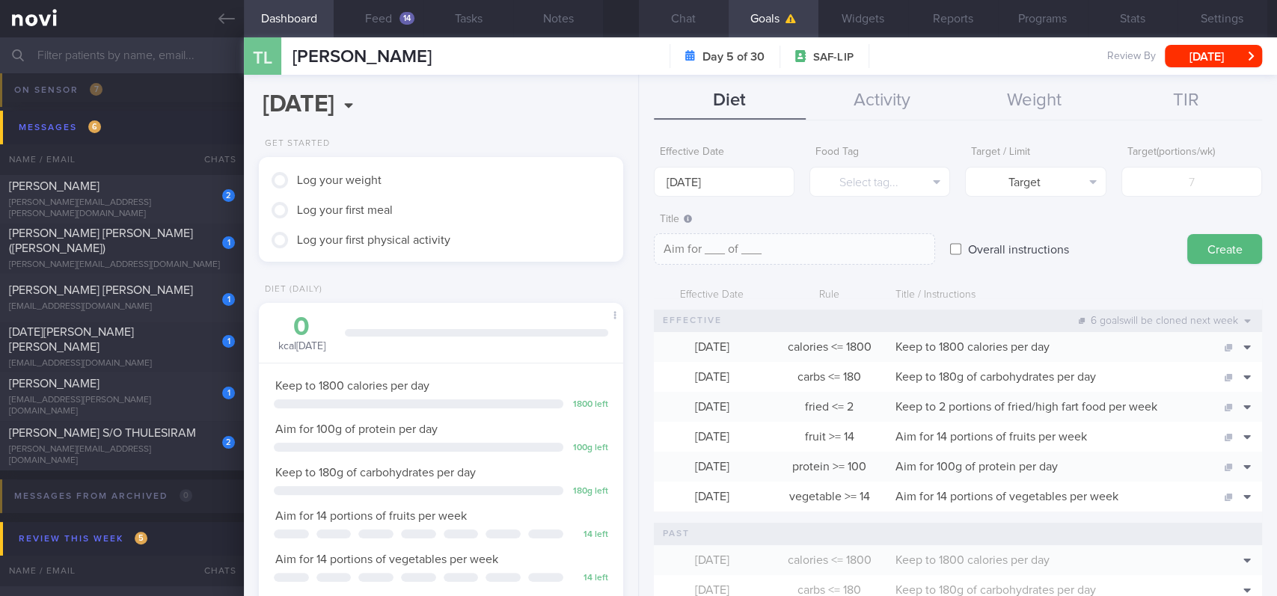
click at [712, 17] on button "Chat" at bounding box center [684, 18] width 90 height 37
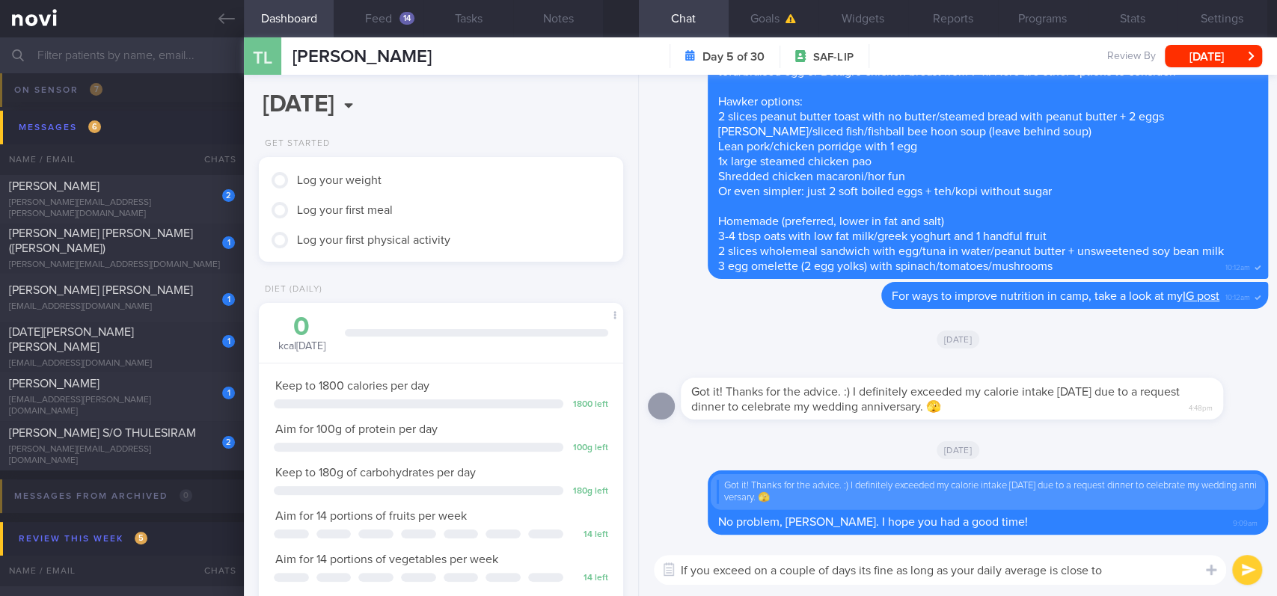
drag, startPoint x: 845, startPoint y: 427, endPoint x: 880, endPoint y: 446, distance: 39.2
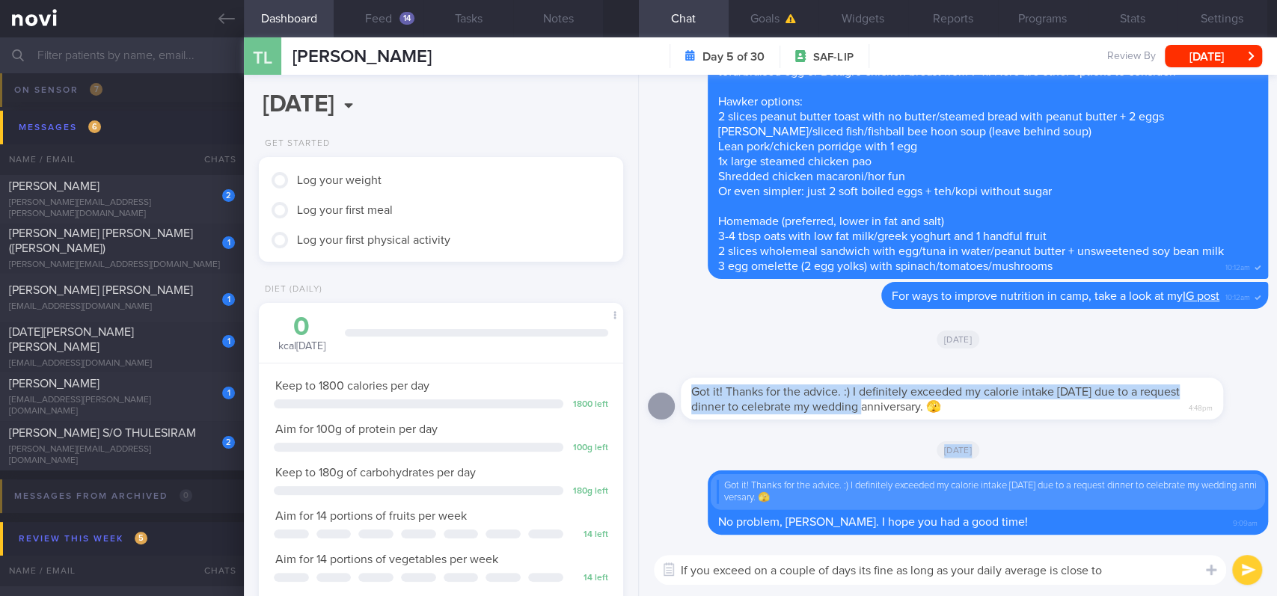
click at [1149, 580] on textarea "If you exceed on a couple of days its fine as long as your daily average is clo…" at bounding box center [940, 570] width 572 height 30
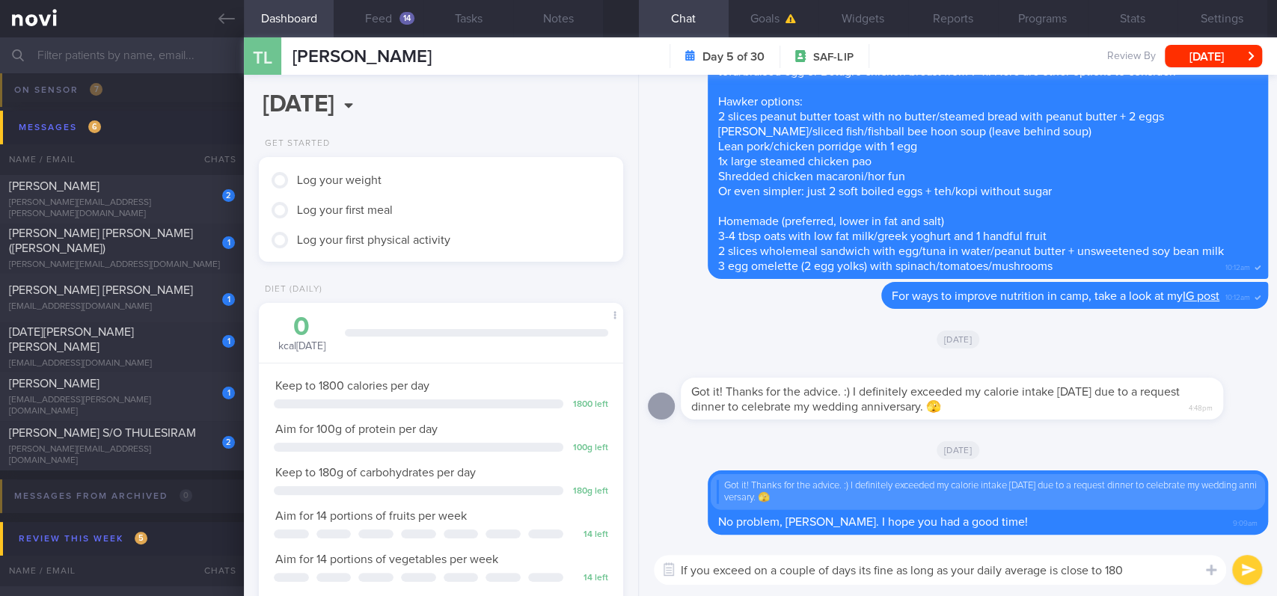
type textarea "If you exceed on a couple of days its fine as long as your daily average is clo…"
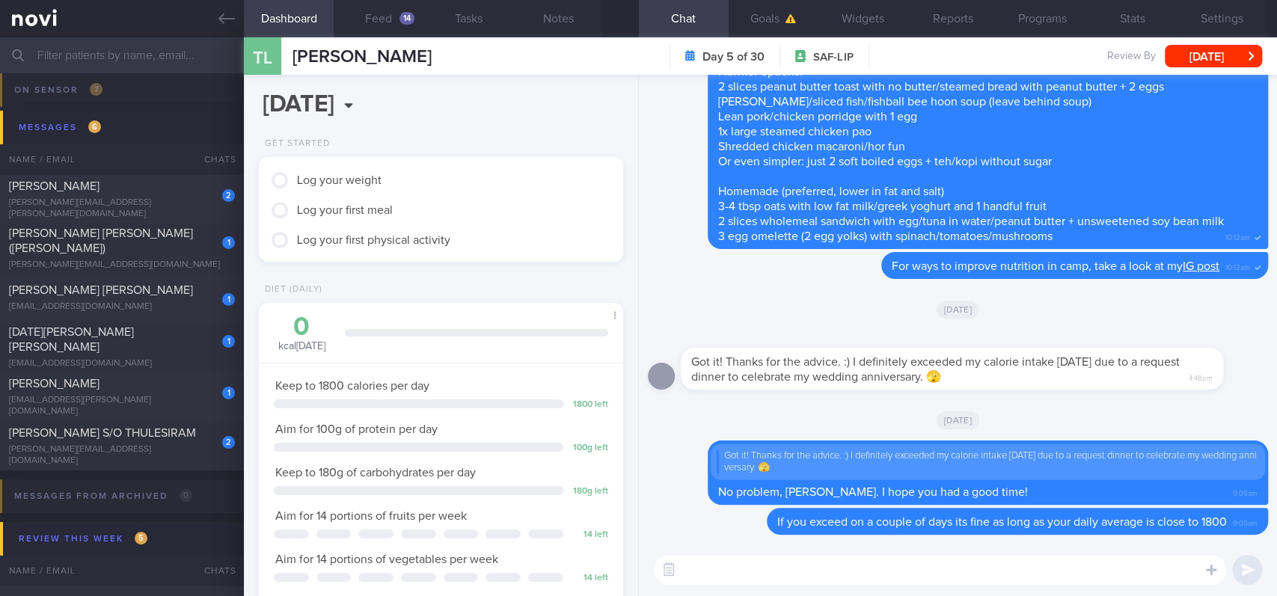
paste textarea "Our app doesn't allow this type of tracking but you can also try to average out…"
type textarea "Our app doesn't allow this type of tracking but you can also try to average out…"
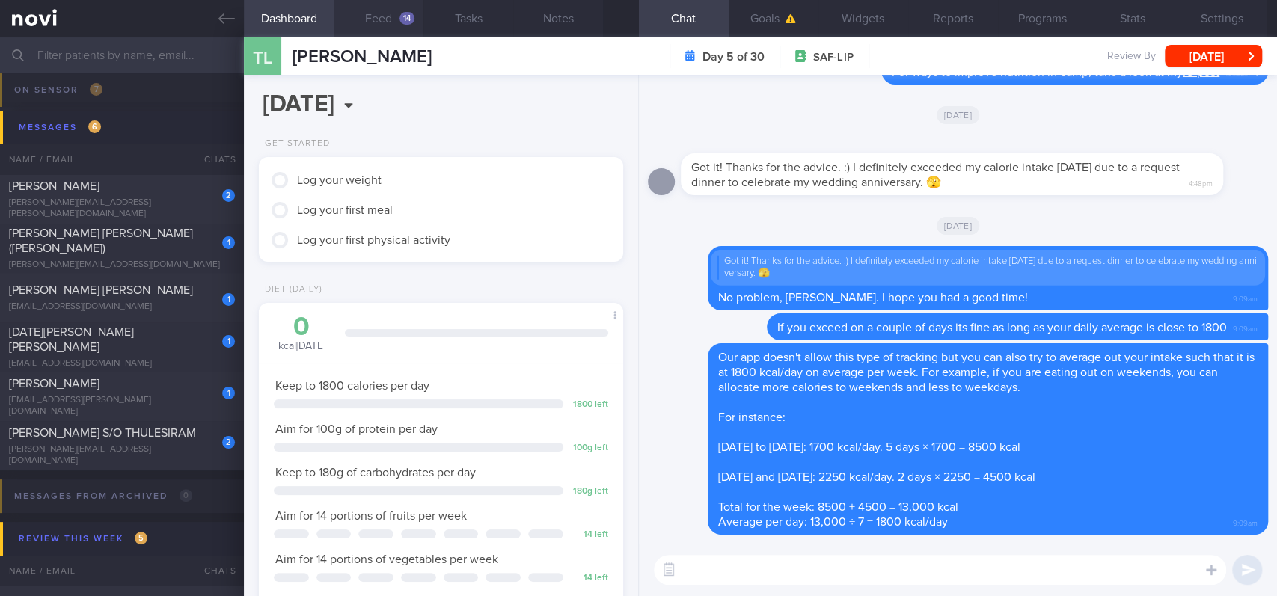
click at [370, 25] on button "Feed 14" at bounding box center [379, 18] width 90 height 37
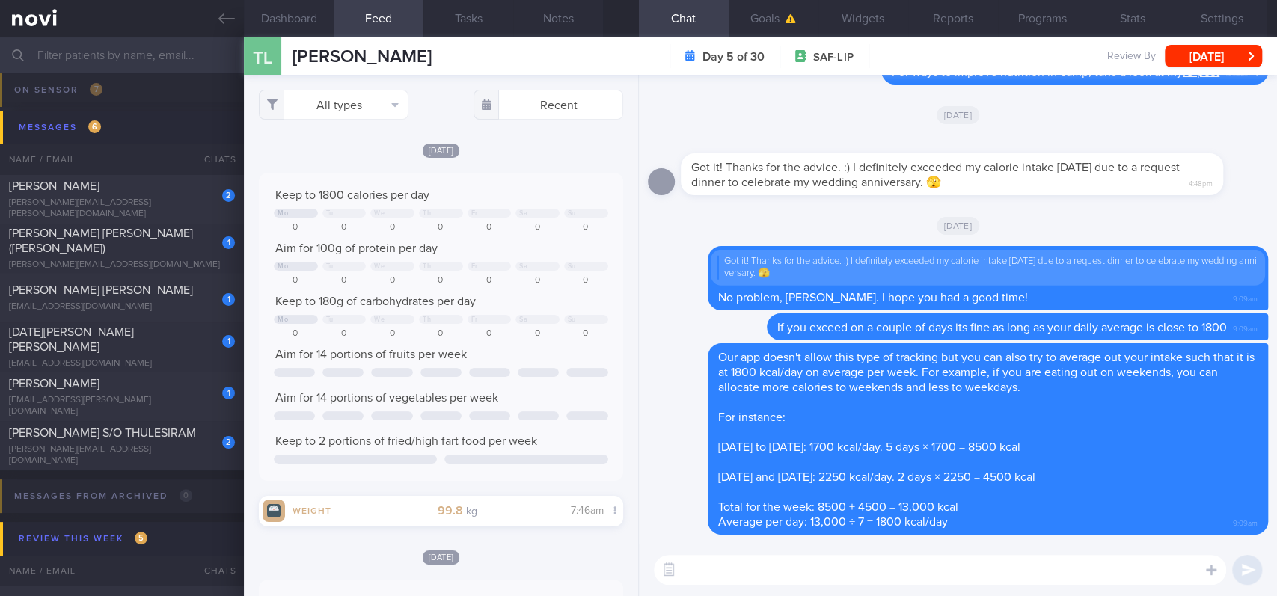
scroll to position [218, 335]
click at [386, 109] on button "All types" at bounding box center [334, 105] width 150 height 30
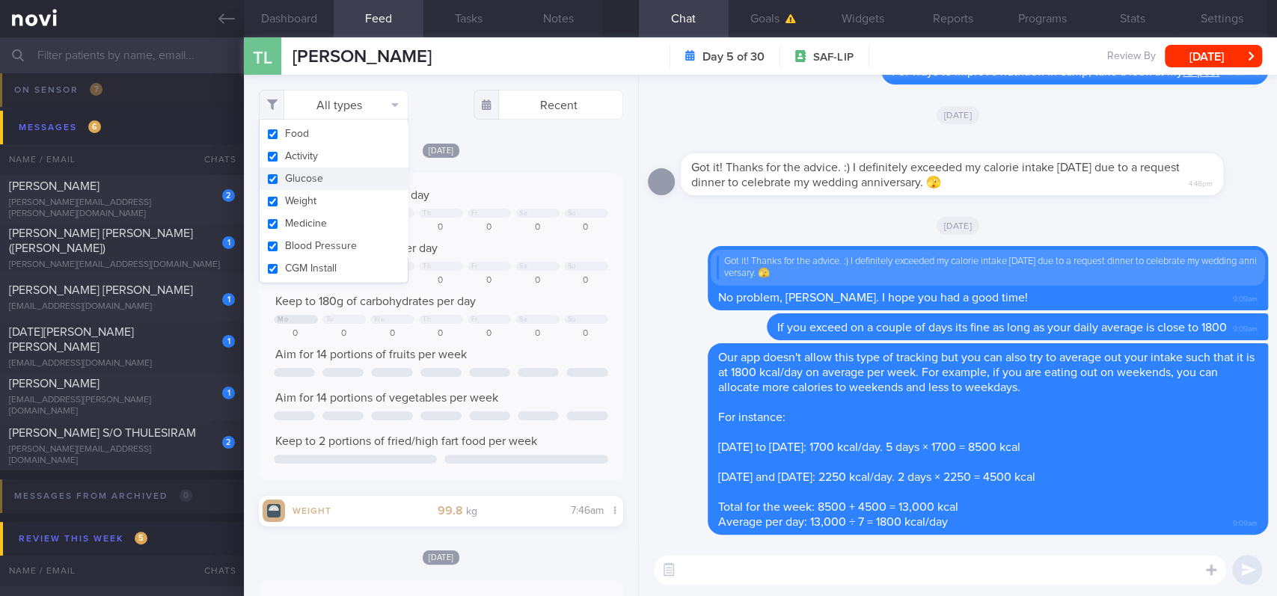
click at [353, 156] on button "Activity" at bounding box center [334, 156] width 148 height 22
checkbox input "false"
click at [569, 186] on div "Keep to 1800 calories per day Mo Tu We Th Fr Sa Su 0 0 0 0 0 0 0 Aim for 100g o…" at bounding box center [441, 327] width 364 height 308
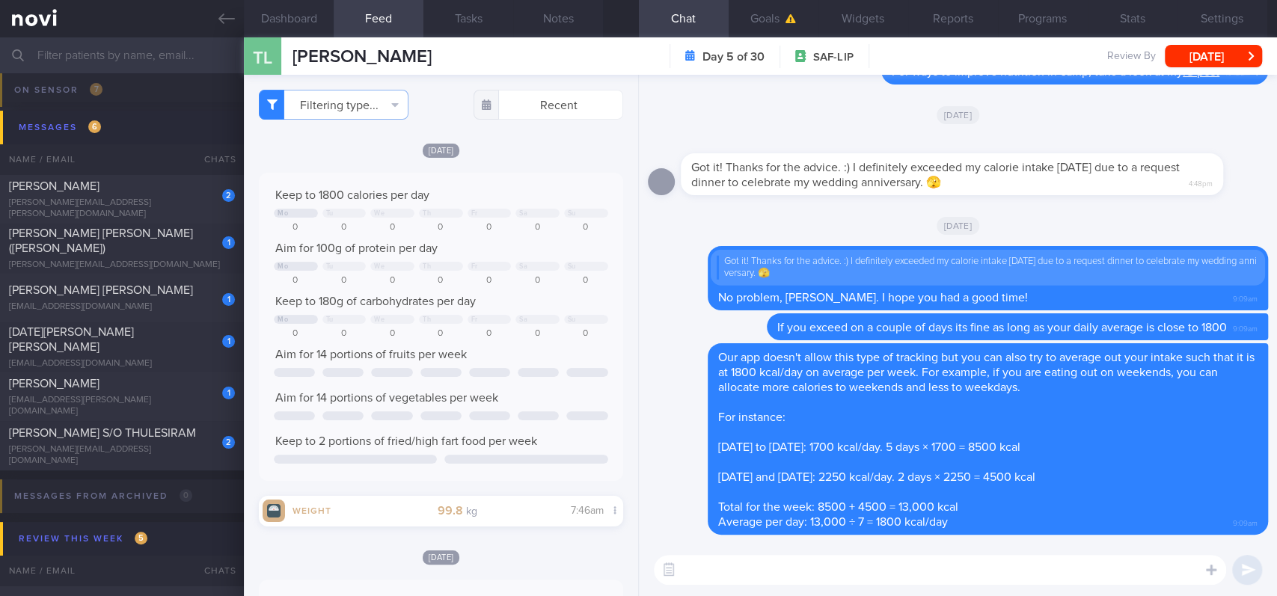
click at [536, 215] on div at bounding box center [537, 213] width 44 height 9
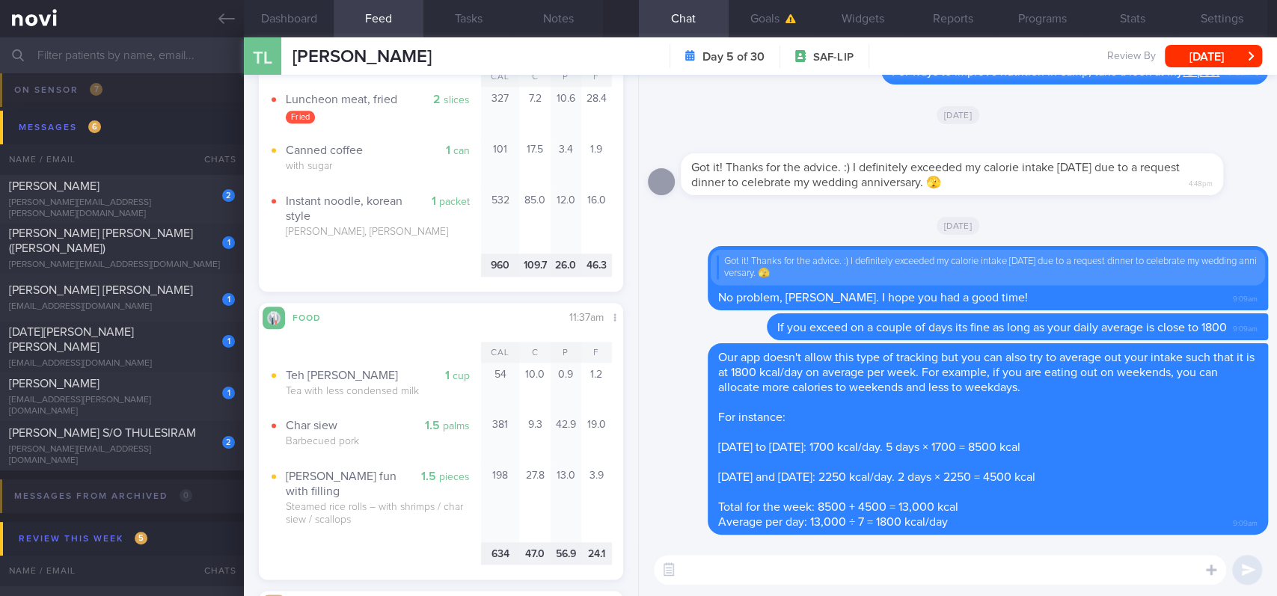
scroll to position [698, 0]
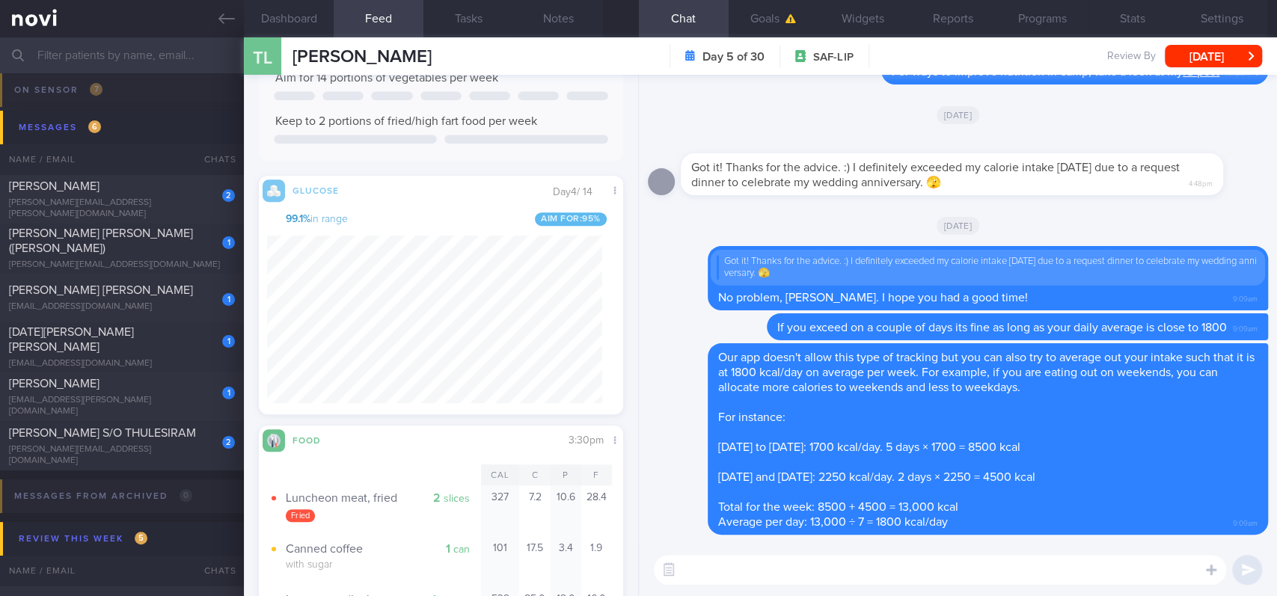
click at [826, 580] on textarea at bounding box center [940, 570] width 572 height 30
paste textarea "Instant noodles are high in carbs and fat (they are pre-fried). To make it a mo…"
type textarea "Instant noodles are high in carbs and fat (they are pre-fried). To make it a mo…"
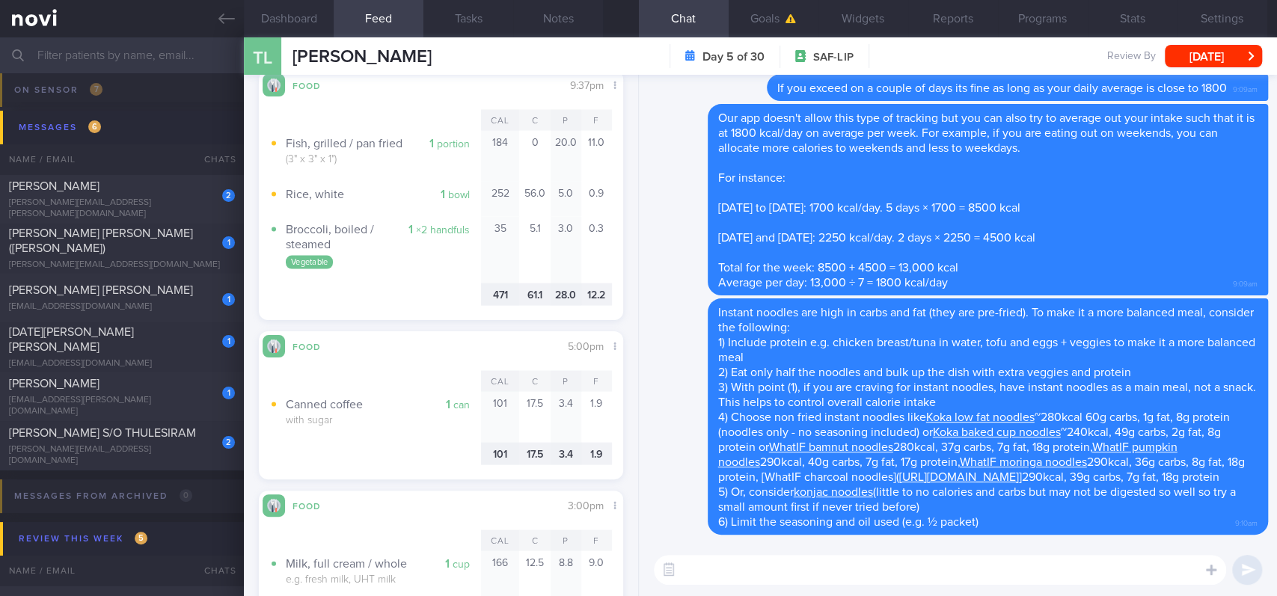
scroll to position [1994, 0]
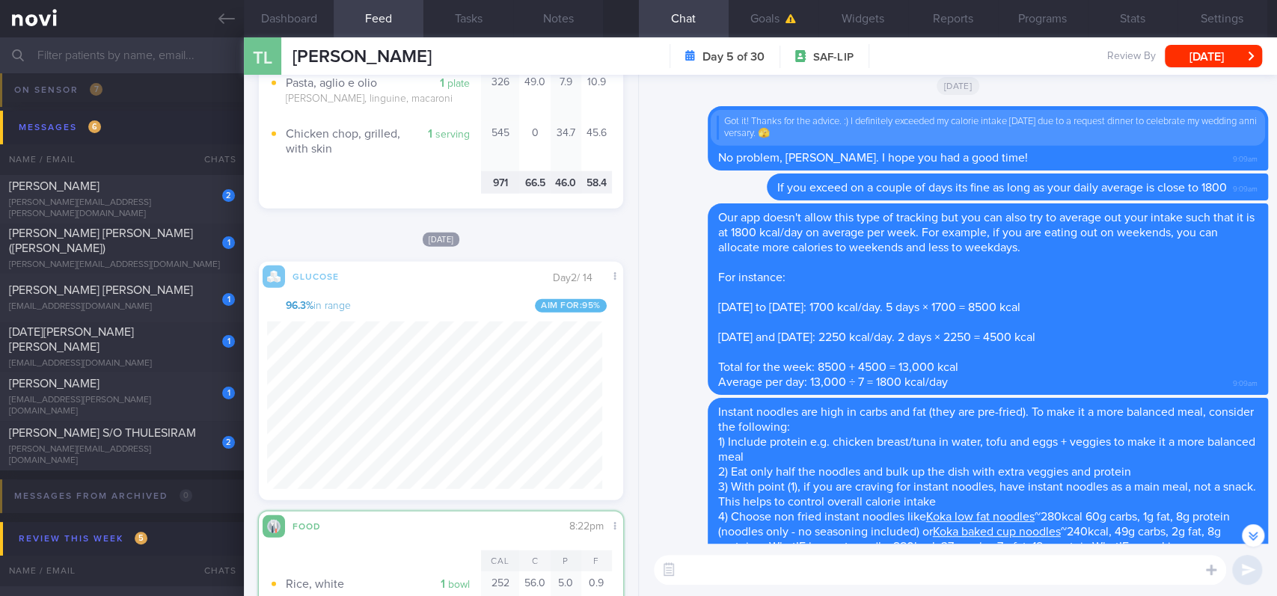
click at [890, 583] on textarea at bounding box center [940, 570] width 572 height 30
paste textarea "Loremips dol sitametco ad eli sed doeiusm tem i utla etdolore magn aliq enimadm…"
type textarea "Loremips dol sitametco ad eli sed doeiusm tem i utla etdolore magn aliq enimadm…"
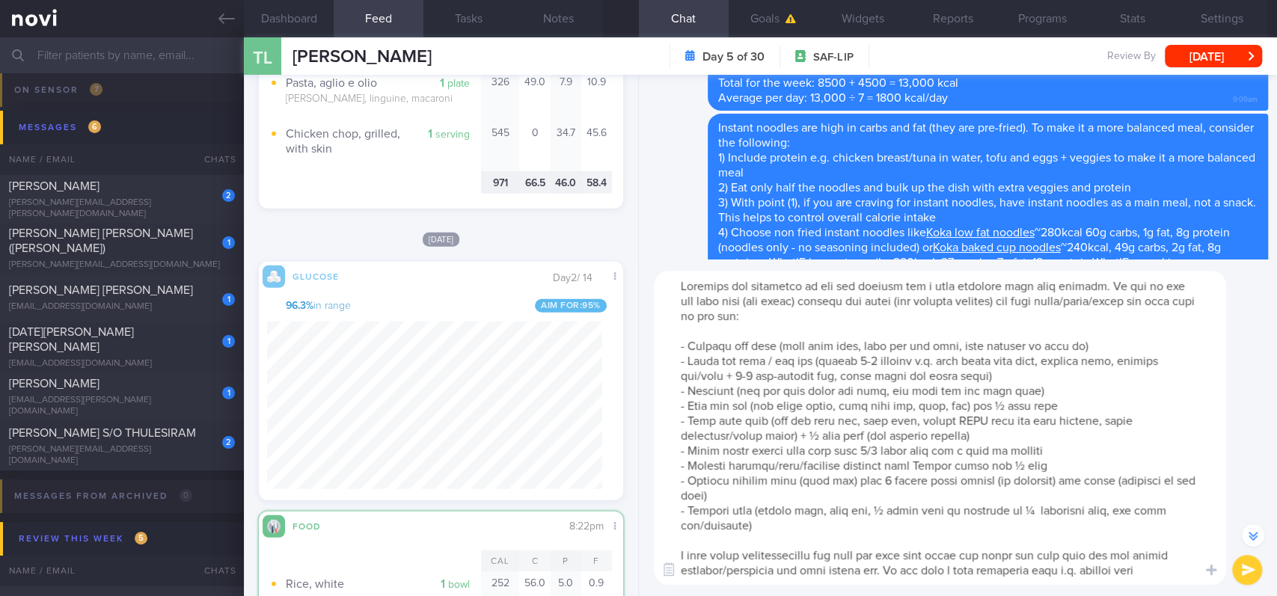
scroll to position [29, 0]
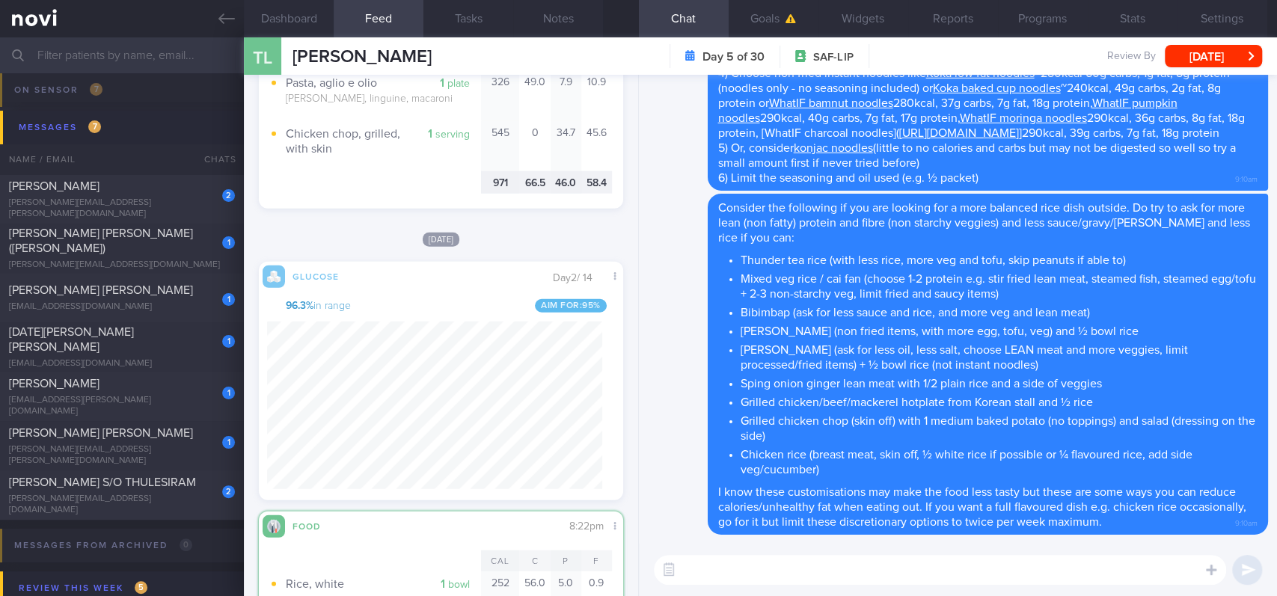
click at [804, 575] on textarea at bounding box center [940, 570] width 572 height 30
paste textarea "consider the following if you're looking for a more balanced noodle dish outsid…"
type textarea "consider the following if you're looking for a more balanced noodle dish outsid…"
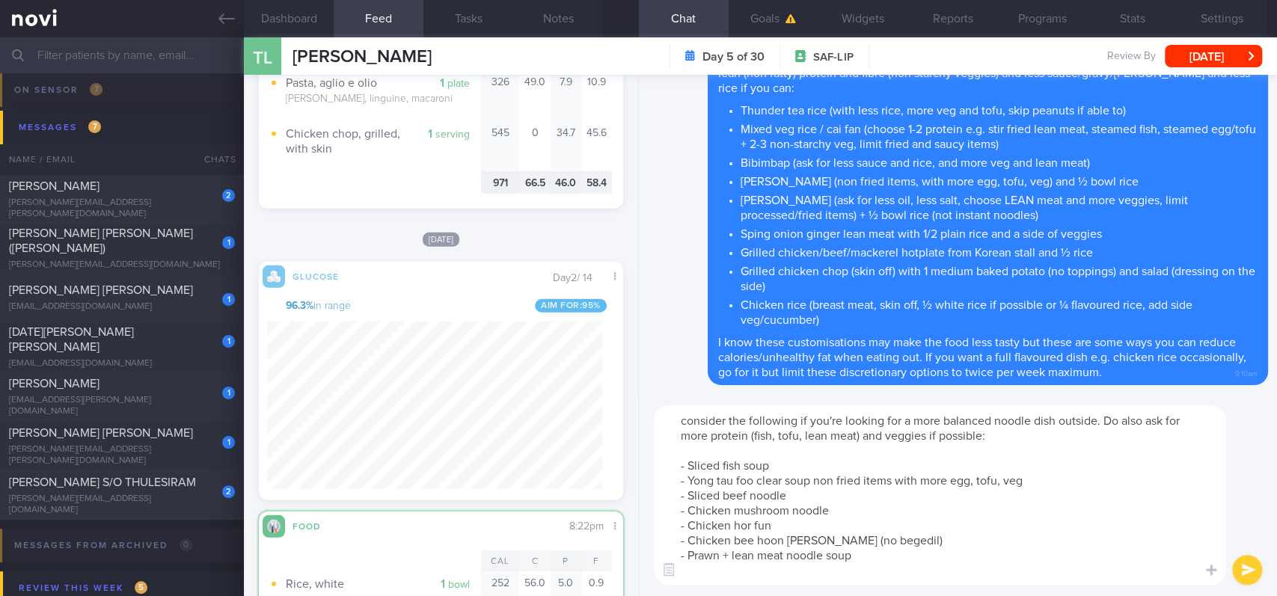
scroll to position [0, 0]
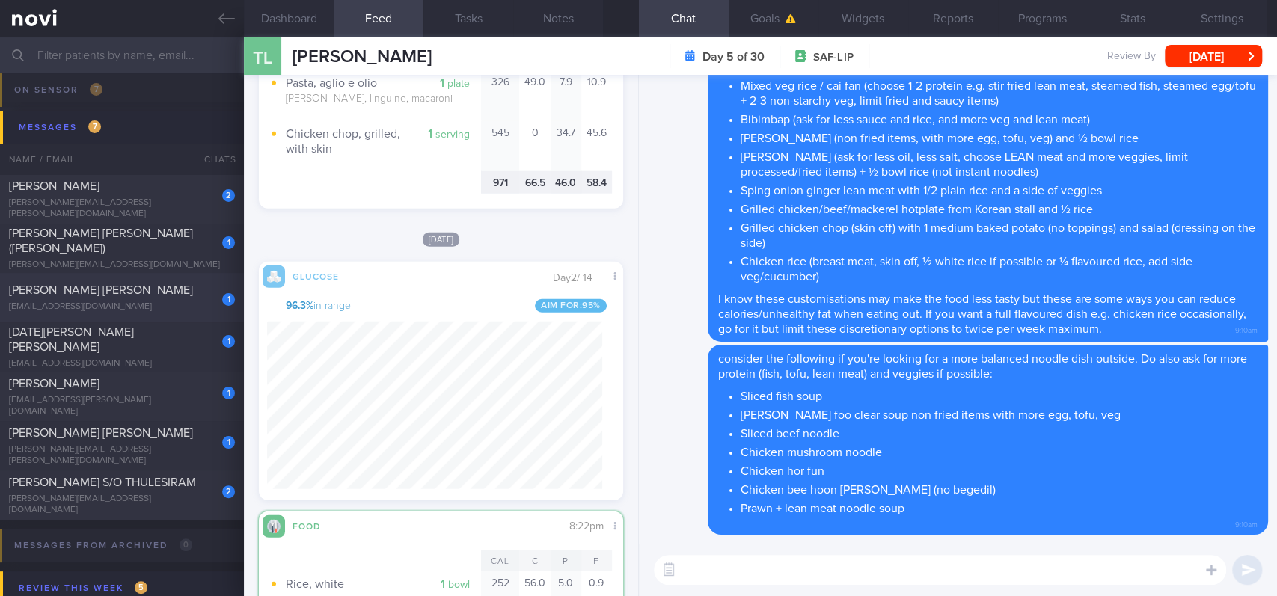
drag, startPoint x: 223, startPoint y: 22, endPoint x: 586, endPoint y: 281, distance: 446.1
click at [223, 22] on icon at bounding box center [226, 18] width 16 height 10
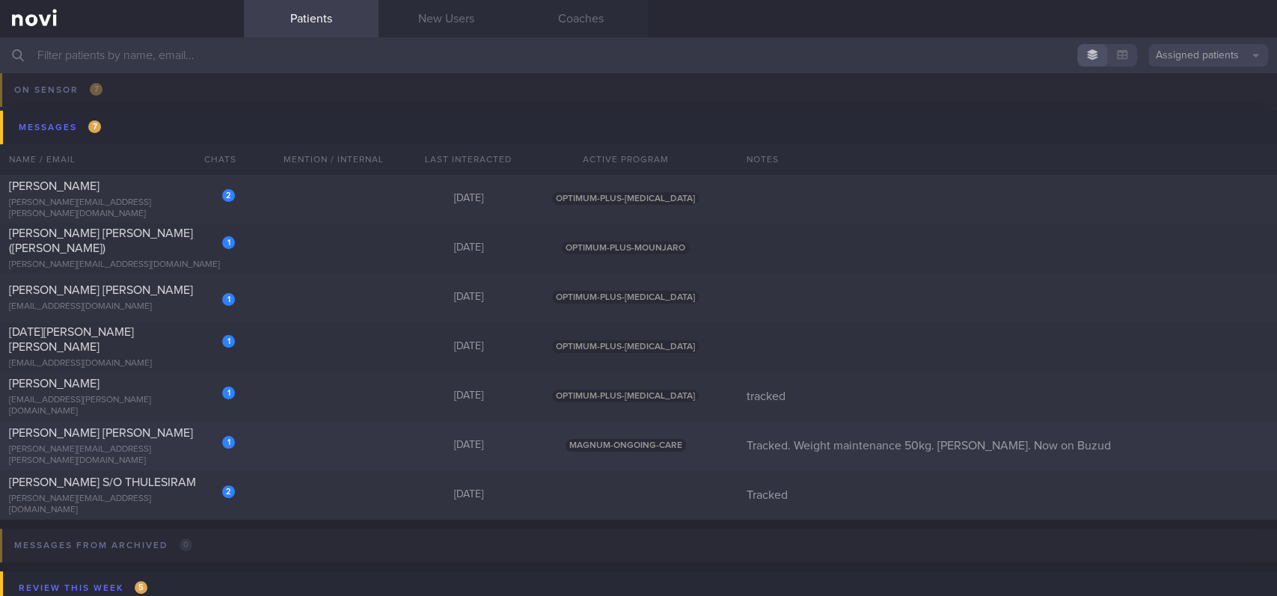
click at [227, 438] on div "1" at bounding box center [228, 441] width 13 height 15
select select "8"
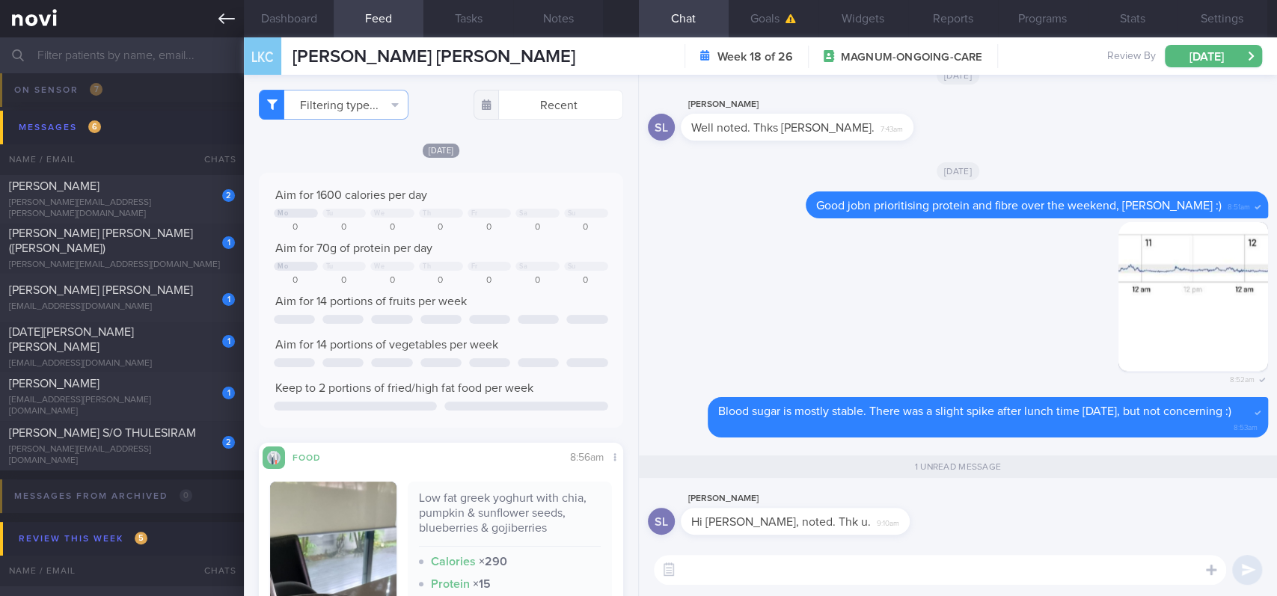
click at [215, 26] on link at bounding box center [122, 18] width 244 height 37
